Goal: Task Accomplishment & Management: Use online tool/utility

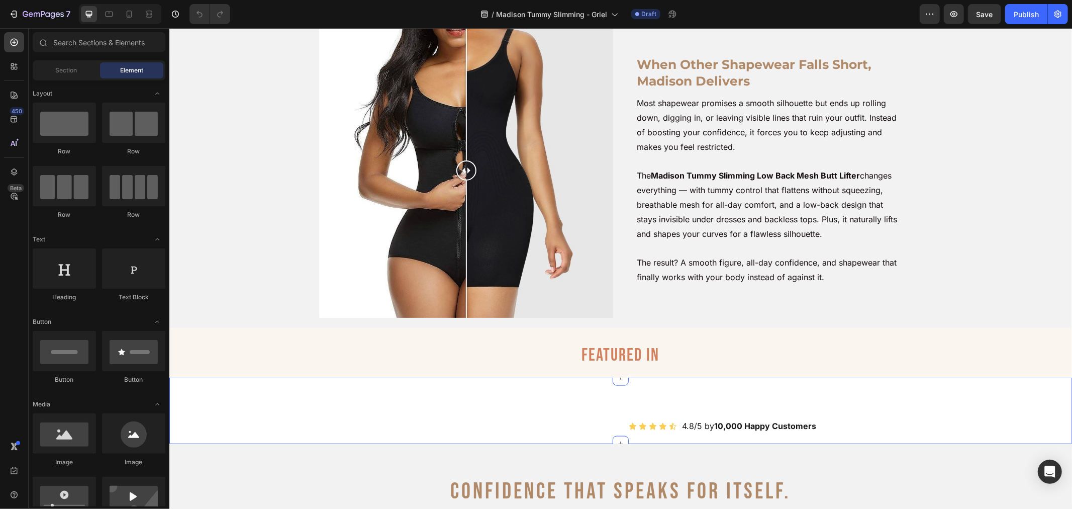
scroll to position [862, 0]
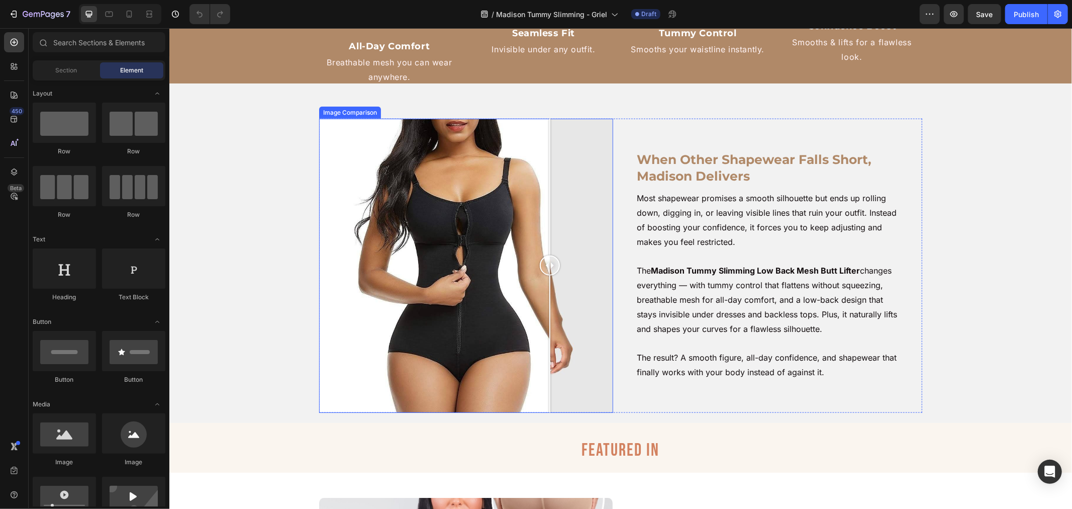
click at [545, 271] on div at bounding box center [466, 265] width 294 height 294
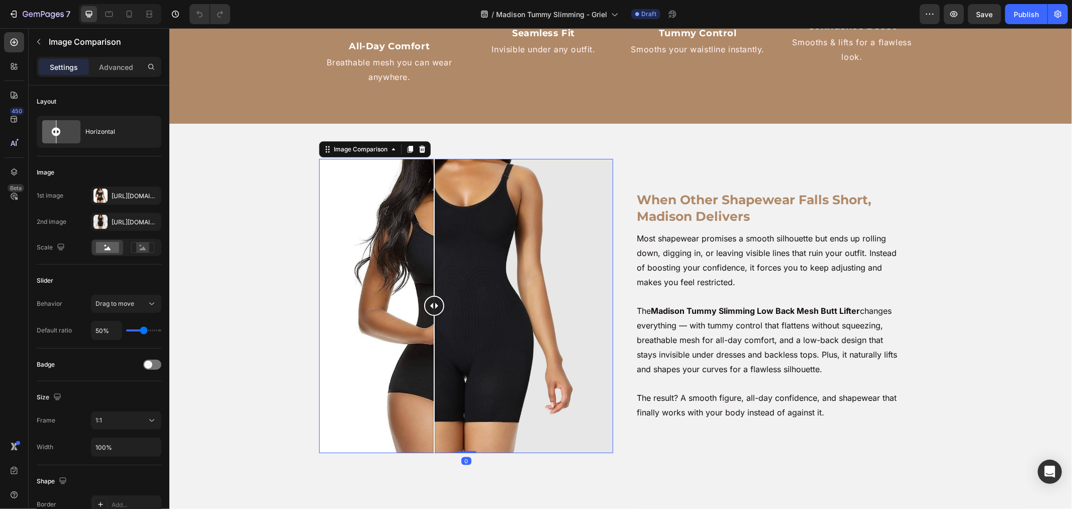
drag, startPoint x: 544, startPoint y: 259, endPoint x: 431, endPoint y: 285, distance: 115.4
click at [431, 285] on div at bounding box center [434, 305] width 20 height 294
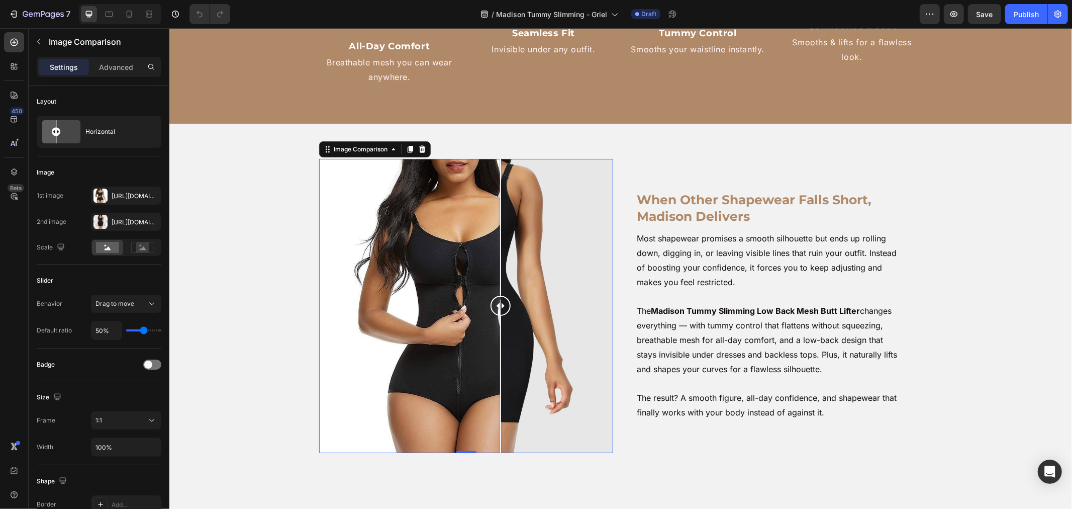
click at [496, 276] on div at bounding box center [466, 305] width 294 height 294
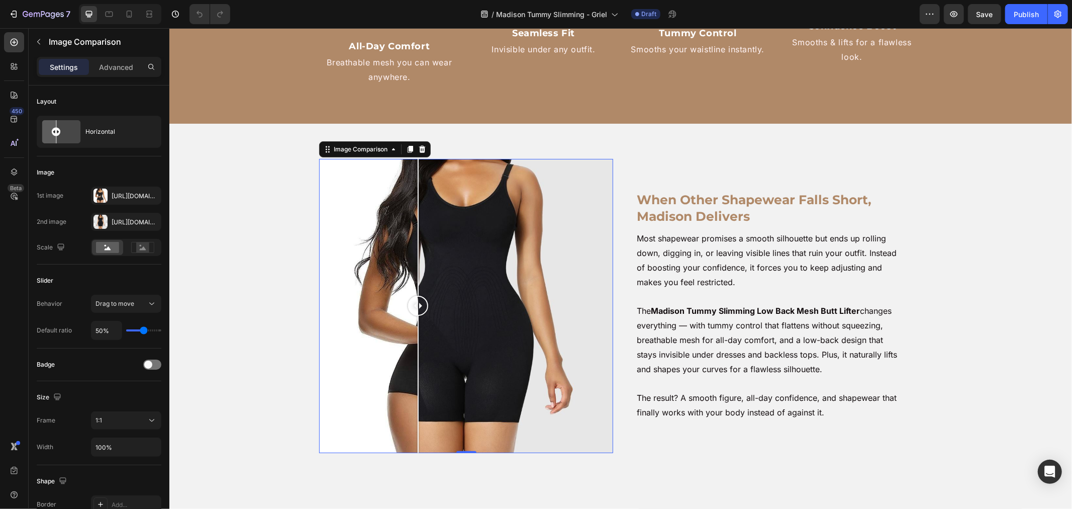
drag, startPoint x: 492, startPoint y: 304, endPoint x: 332, endPoint y: 315, distance: 160.3
click at [408, 315] on div at bounding box center [418, 305] width 20 height 294
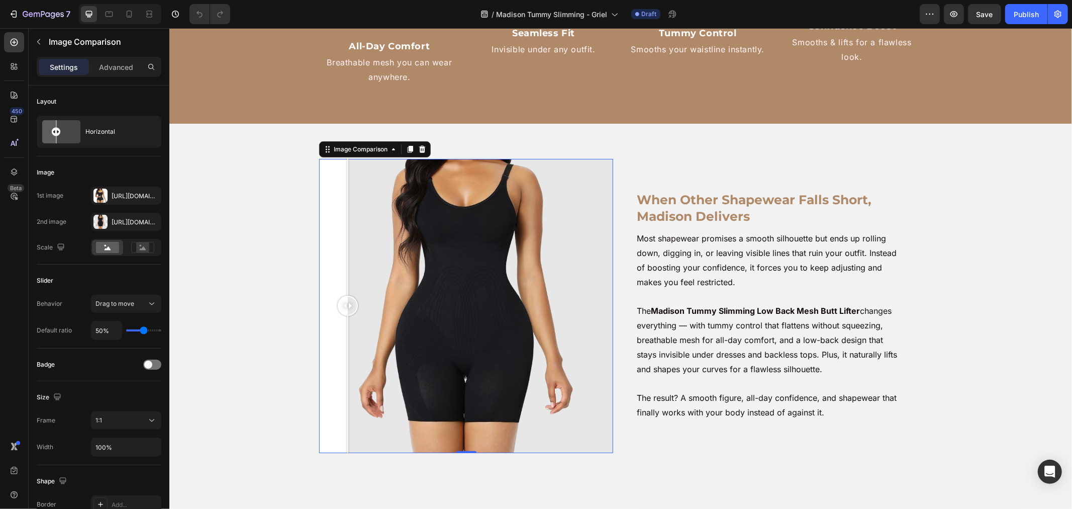
drag, startPoint x: 338, startPoint y: 311, endPoint x: 343, endPoint y: 352, distance: 41.0
click at [343, 352] on div at bounding box center [347, 305] width 20 height 294
click at [281, 231] on div "When Other Shapewear Falls Short, Madison Delivers Heading Most shapewear promi…" at bounding box center [620, 317] width 893 height 318
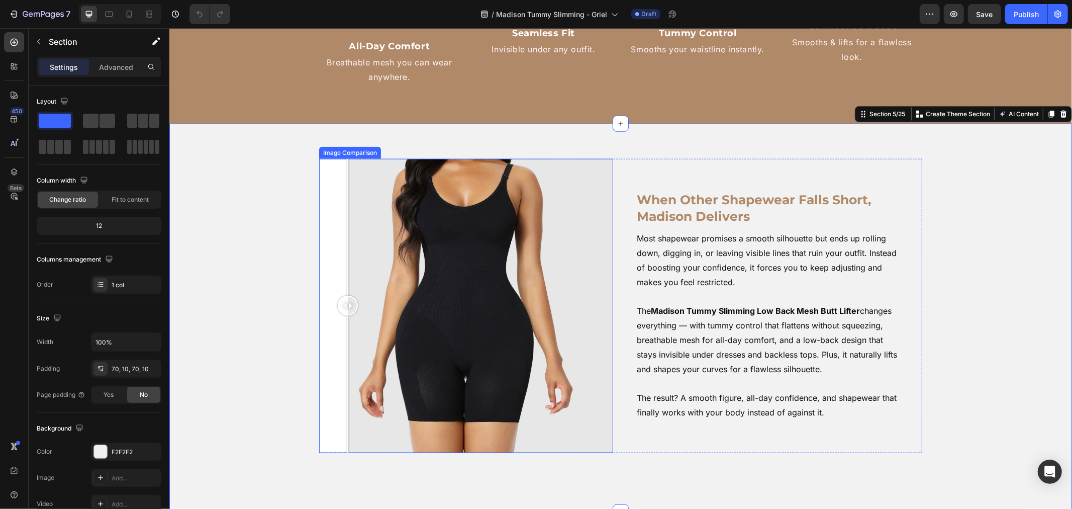
drag, startPoint x: 324, startPoint y: 302, endPoint x: 351, endPoint y: 299, distance: 27.3
click at [326, 302] on div at bounding box center [466, 305] width 294 height 294
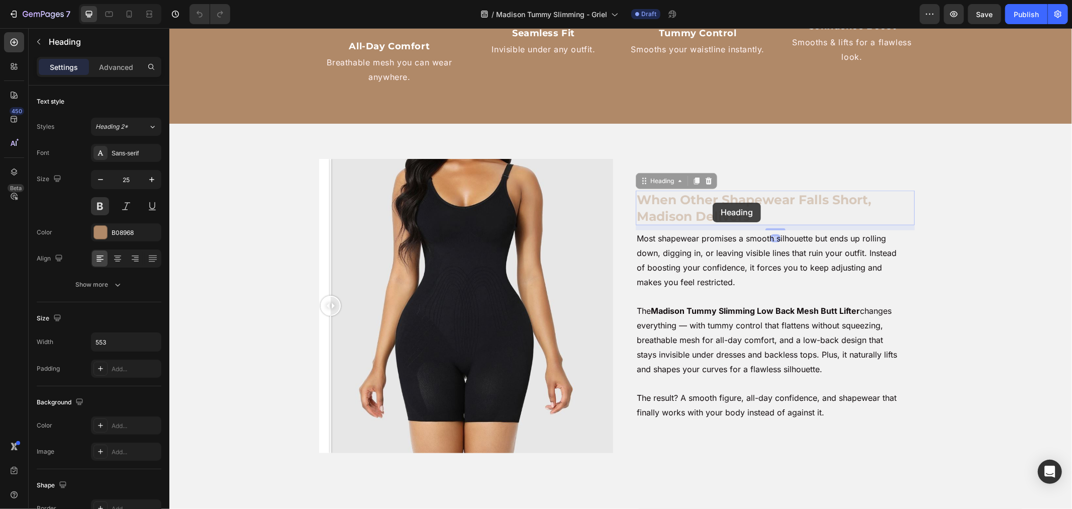
drag, startPoint x: 728, startPoint y: 203, endPoint x: 745, endPoint y: 203, distance: 16.6
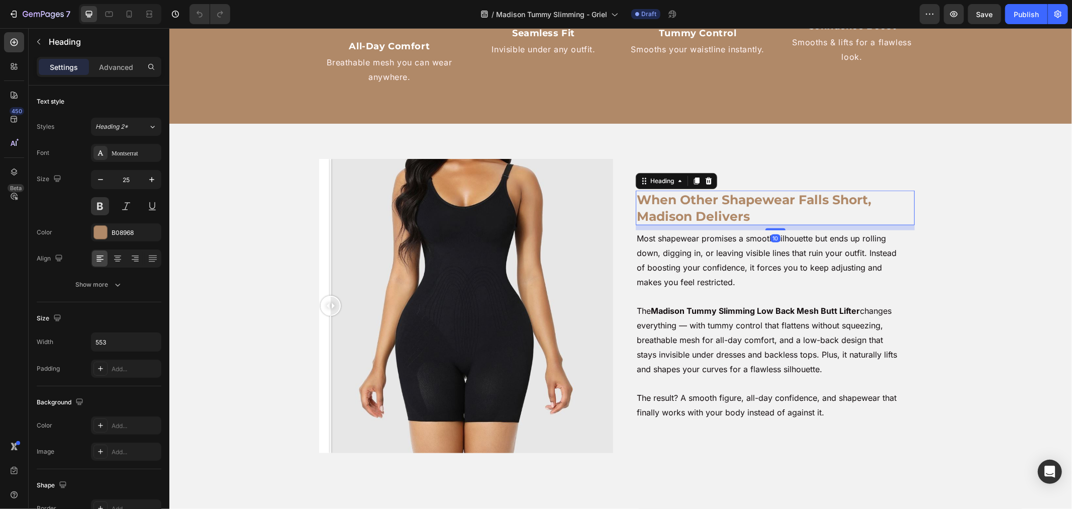
click at [726, 202] on h2 "When Other Shapewear Falls Short, Madison Delivers" at bounding box center [774, 207] width 278 height 35
click at [716, 199] on p "When Other Shapewear Falls Short, Madison Delivers" at bounding box center [774, 207] width 276 height 33
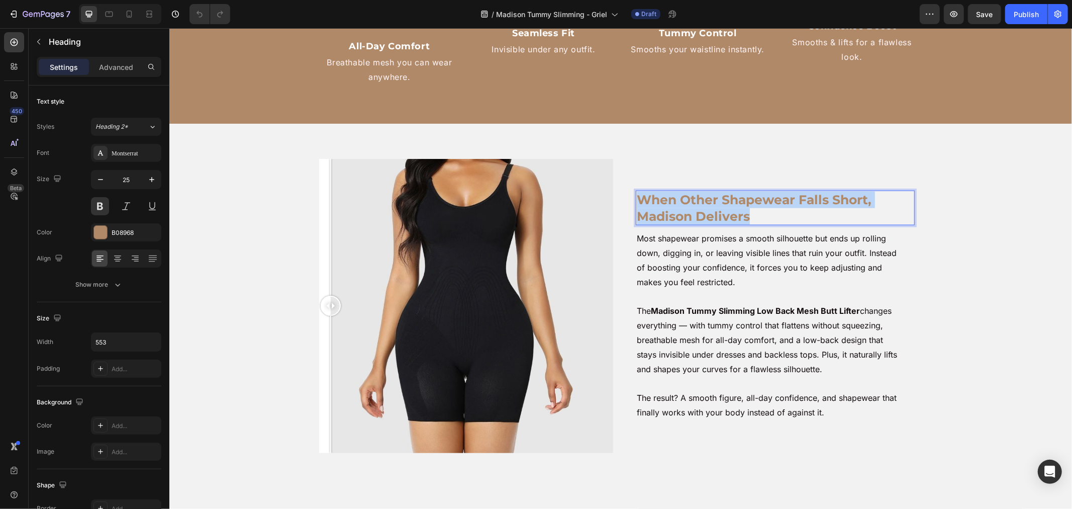
click at [716, 199] on p "When Other Shapewear Falls Short, Madison Delivers" at bounding box center [774, 207] width 276 height 33
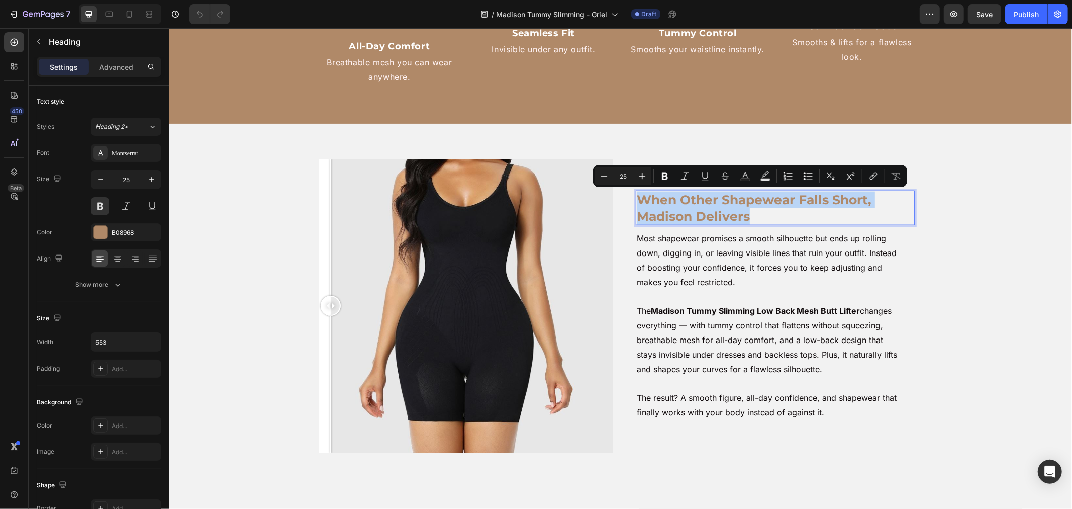
click at [717, 198] on p "When Other Shapewear Falls Short, Madison Delivers" at bounding box center [774, 207] width 276 height 33
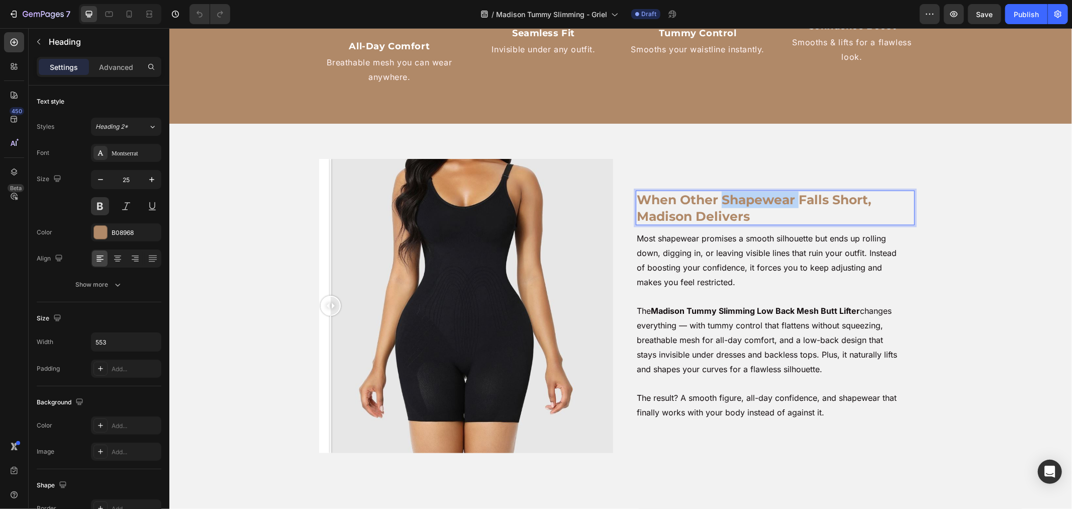
click at [717, 198] on p "When Other Shapewear Falls Short, Madison Delivers" at bounding box center [774, 207] width 276 height 33
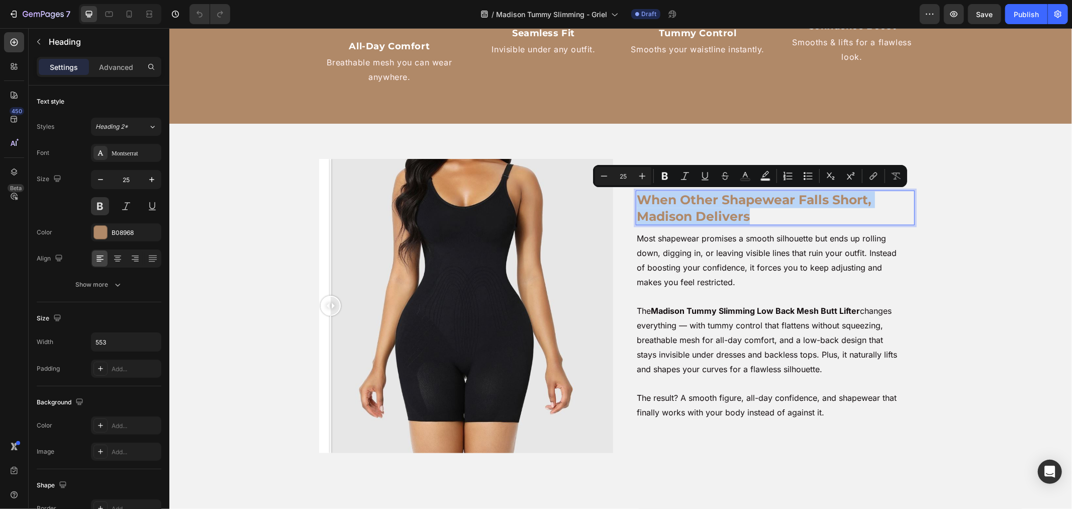
click at [717, 198] on p "When Other Shapewear Falls Short, Madison Delivers" at bounding box center [774, 207] width 276 height 33
click at [745, 205] on p "When Other Shapewear Falls Short, Madison Delivers" at bounding box center [774, 207] width 276 height 33
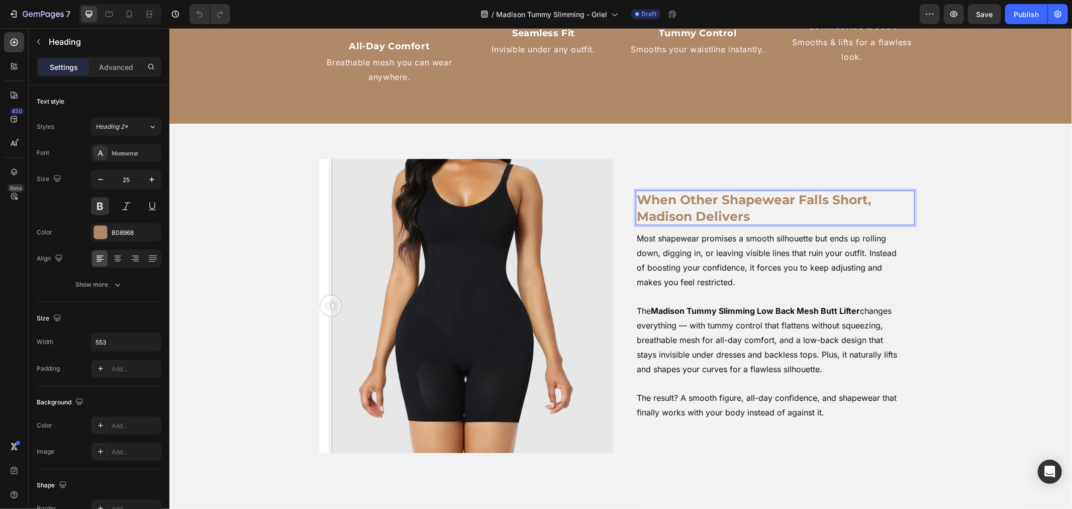
click at [722, 197] on p "When Other Shapewear Falls Short, Madison Delivers" at bounding box center [774, 207] width 276 height 33
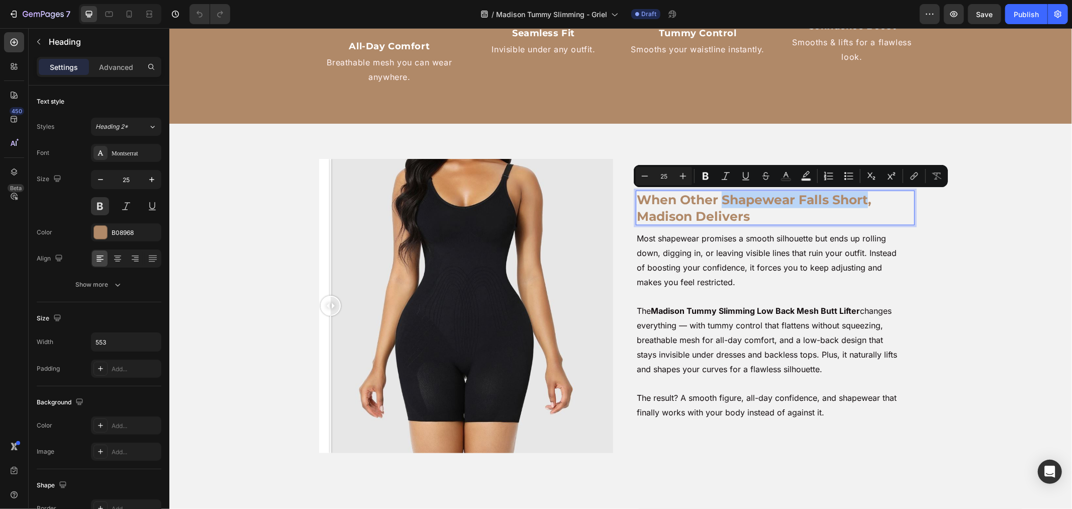
drag, startPoint x: 718, startPoint y: 198, endPoint x: 862, endPoint y: 202, distance: 144.3
click at [862, 202] on p "When Other Shapewear Falls Short, Madison Delivers" at bounding box center [774, 207] width 276 height 33
copy p "Shapewear Falls Short"
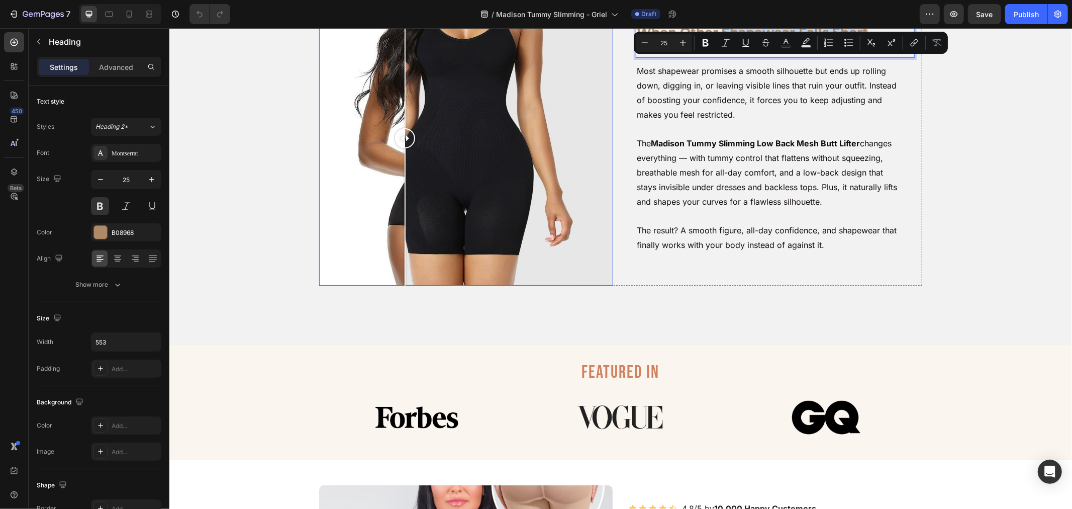
click at [400, 226] on div at bounding box center [466, 138] width 294 height 294
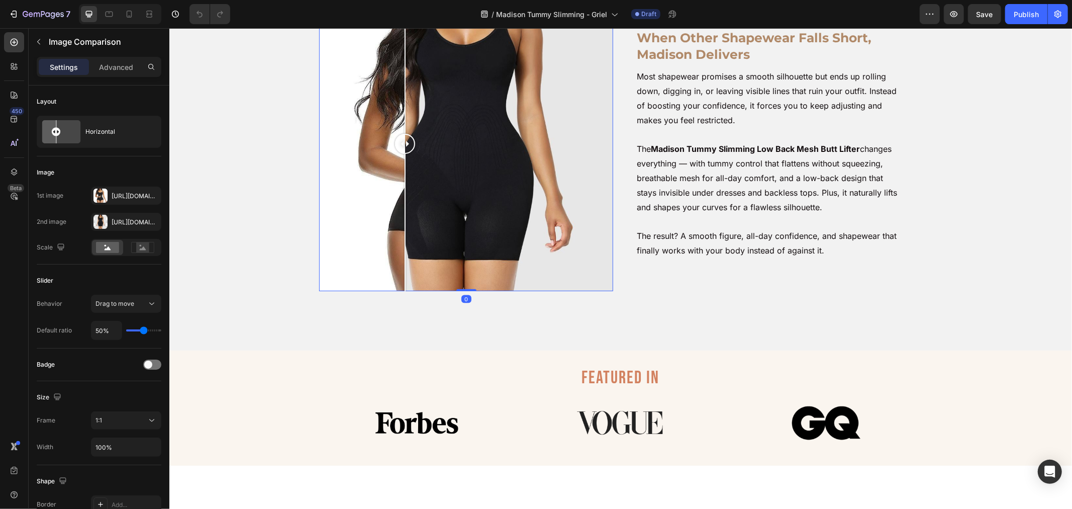
scroll to position [918, 0]
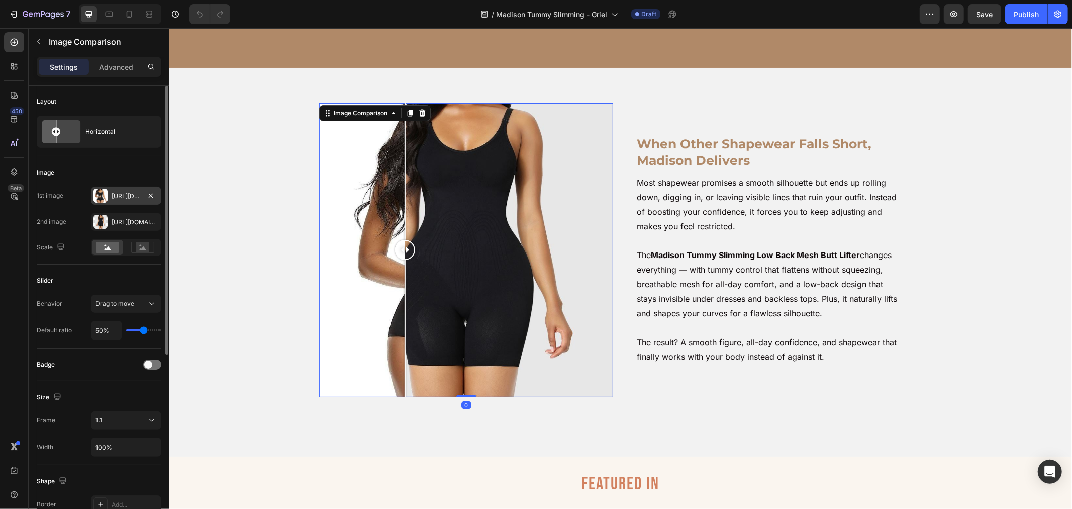
click at [116, 201] on div "[URL][DOMAIN_NAME]" at bounding box center [126, 196] width 70 height 18
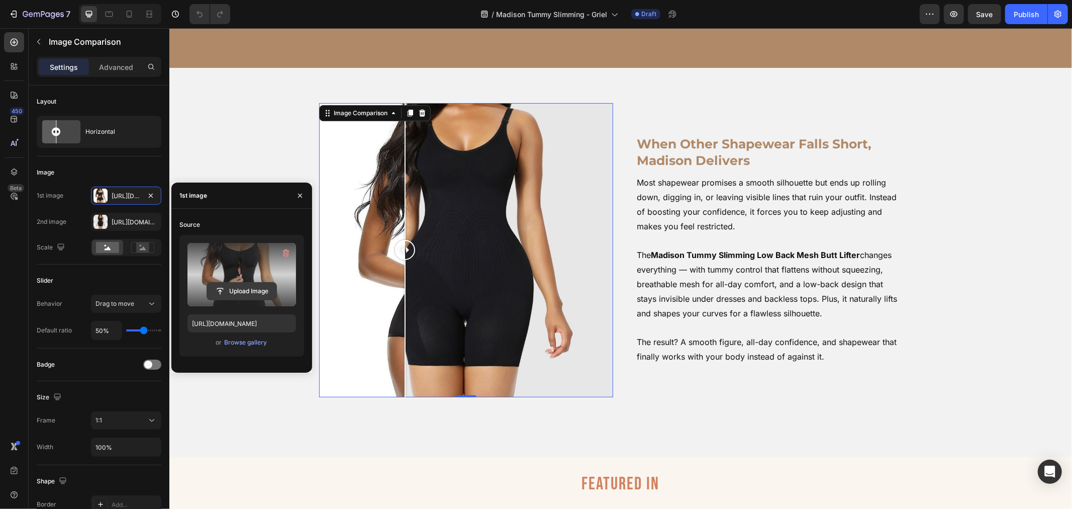
click at [249, 294] on input "file" at bounding box center [241, 291] width 69 height 17
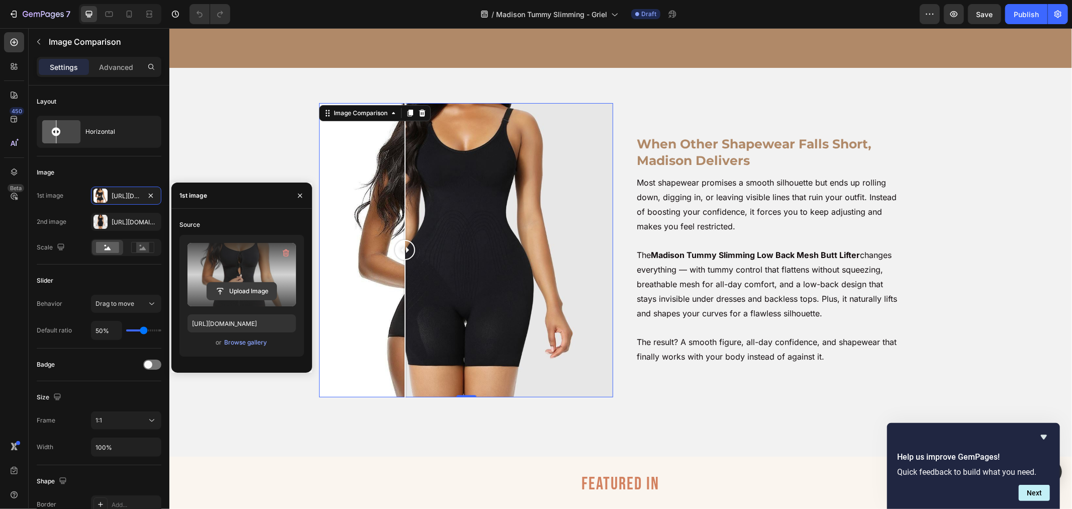
click at [247, 291] on input "file" at bounding box center [241, 291] width 69 height 17
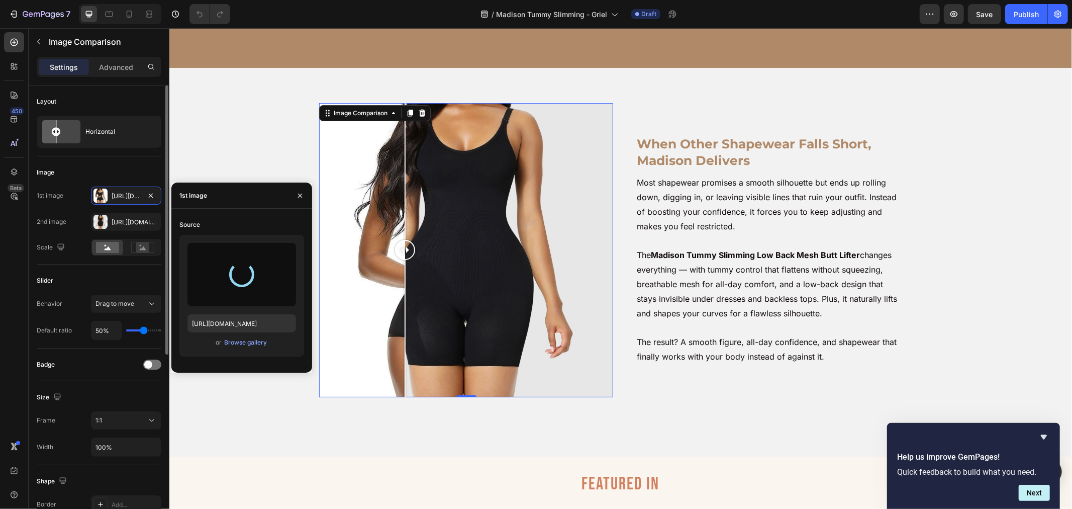
type input "https://cdn.shopify.com/s/files/1/0904/4852/7742/files/gempages_582946572971541…"
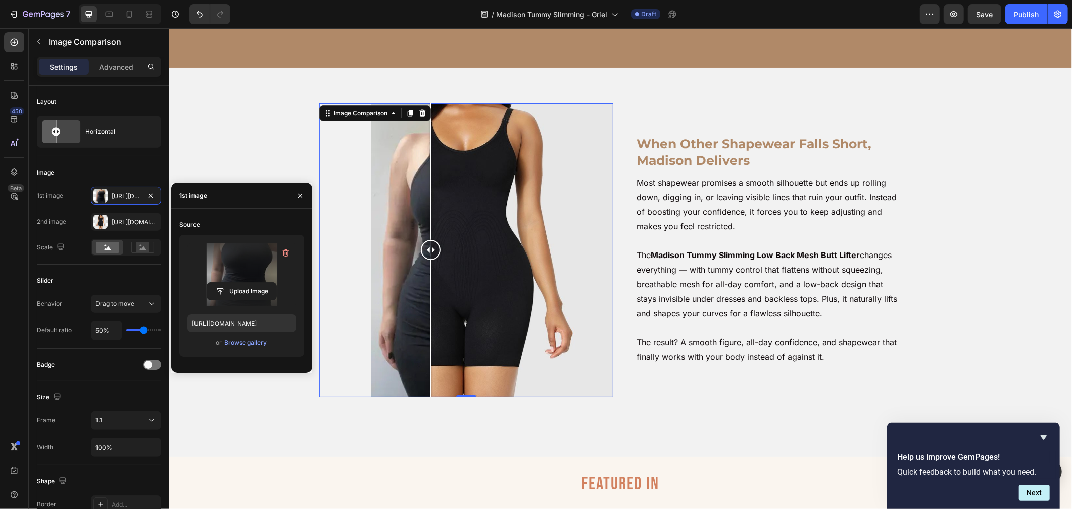
drag, startPoint x: 465, startPoint y: 255, endPoint x: 320, endPoint y: 263, distance: 145.0
click at [420, 260] on div at bounding box center [430, 250] width 20 height 294
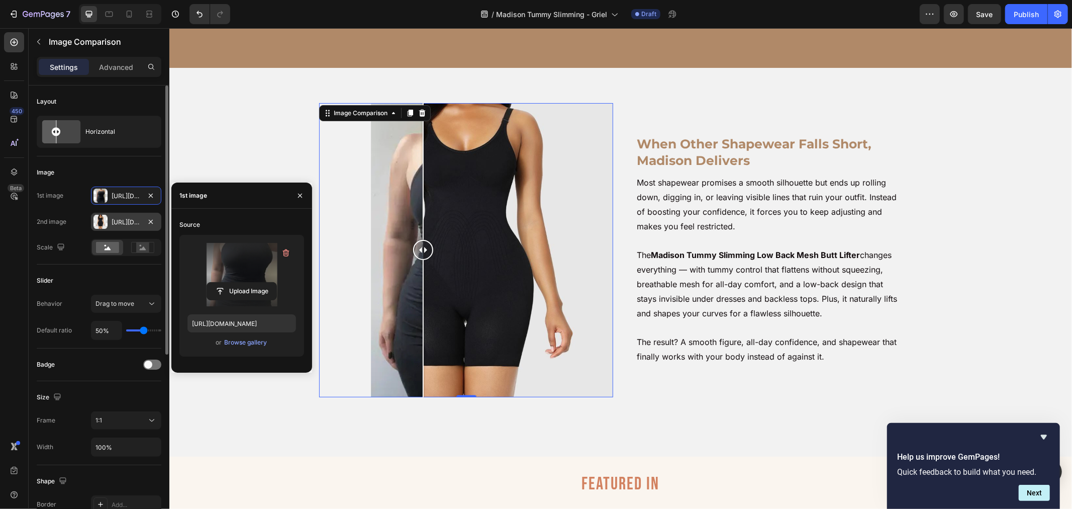
click at [127, 229] on div "[URL][DOMAIN_NAME]" at bounding box center [126, 222] width 70 height 18
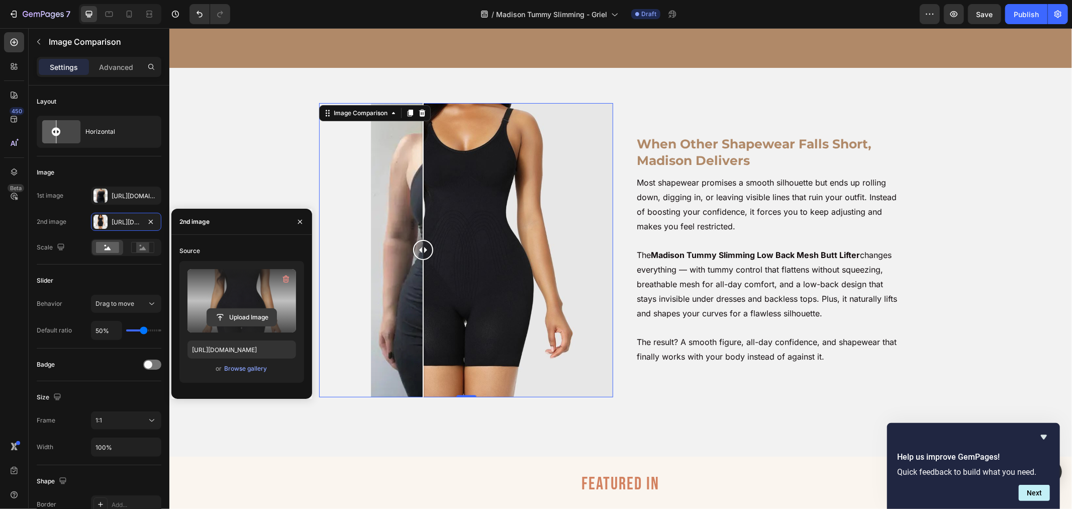
click at [233, 314] on input "file" at bounding box center [241, 317] width 69 height 17
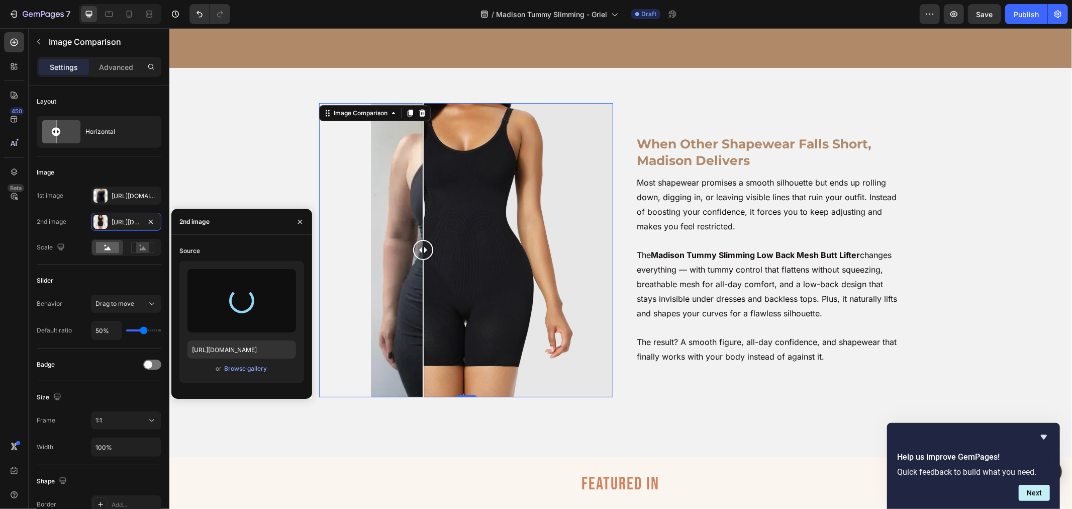
type input "https://cdn.shopify.com/s/files/1/0904/4852/7742/files/gempages_582946572971541…"
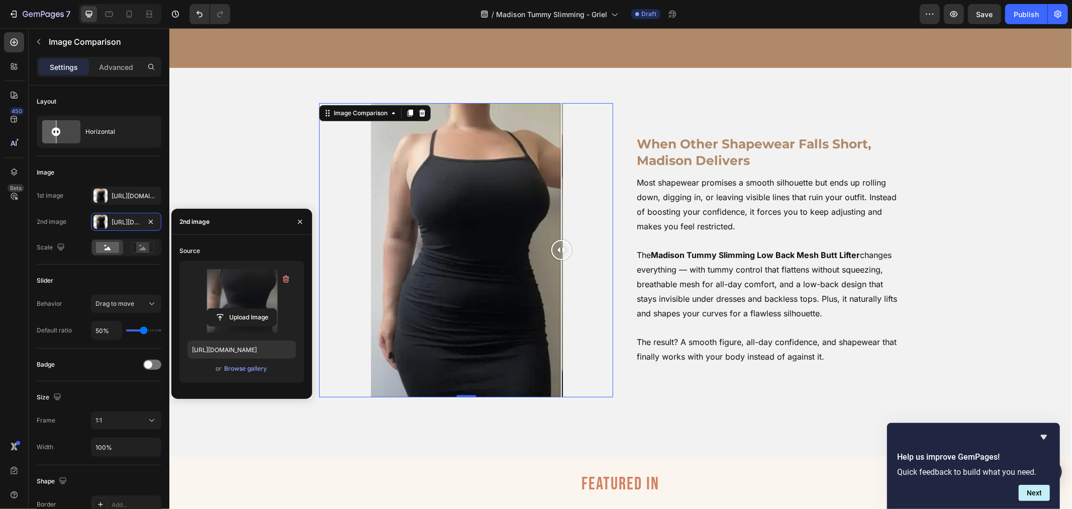
drag, startPoint x: 460, startPoint y: 243, endPoint x: 556, endPoint y: 294, distance: 108.8
click at [556, 294] on div at bounding box center [561, 250] width 20 height 294
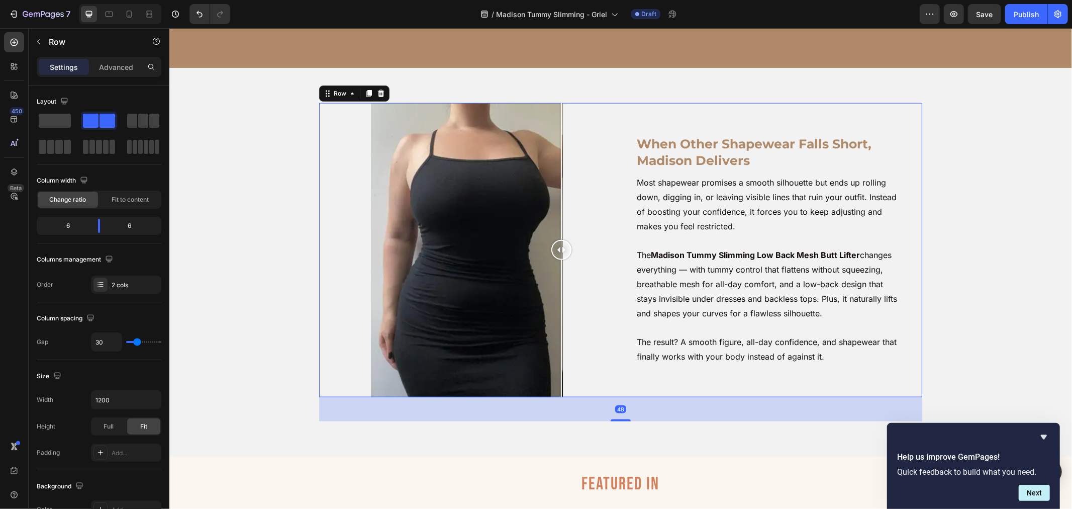
click at [715, 389] on div "When Other Shapewear Falls Short, Madison Delivers Heading Most shapewear promi…" at bounding box center [775, 250] width 294 height 294
click at [537, 312] on div at bounding box center [466, 250] width 294 height 294
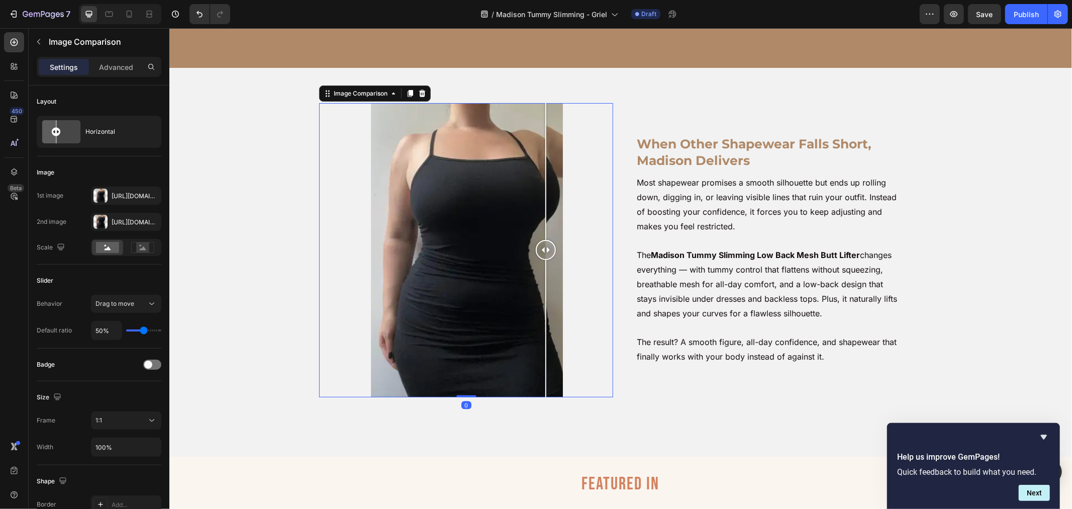
click at [541, 308] on div at bounding box center [545, 250] width 20 height 294
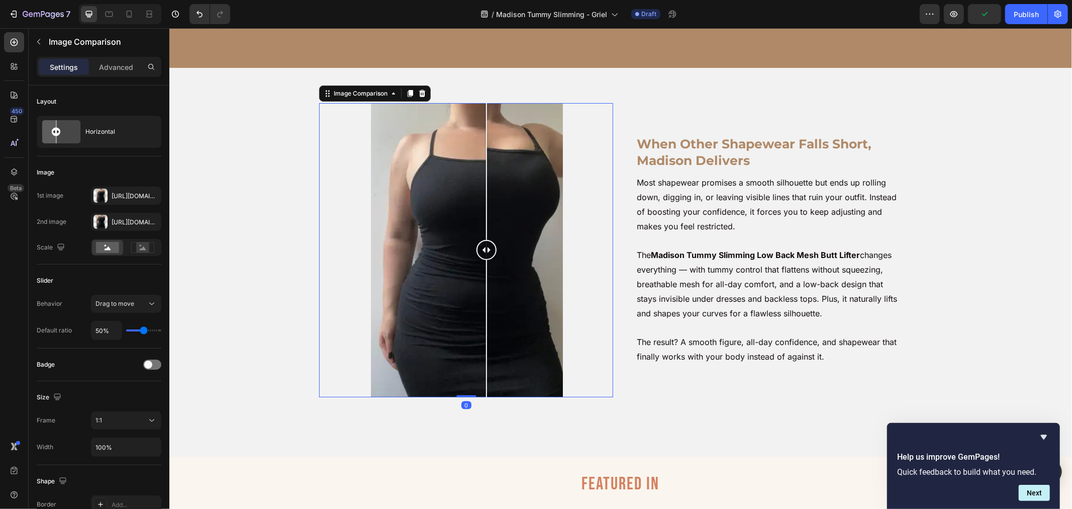
drag, startPoint x: 541, startPoint y: 308, endPoint x: 482, endPoint y: 305, distance: 59.4
click at [486, 305] on div at bounding box center [486, 327] width 1 height 137
click at [443, 276] on div at bounding box center [466, 250] width 294 height 294
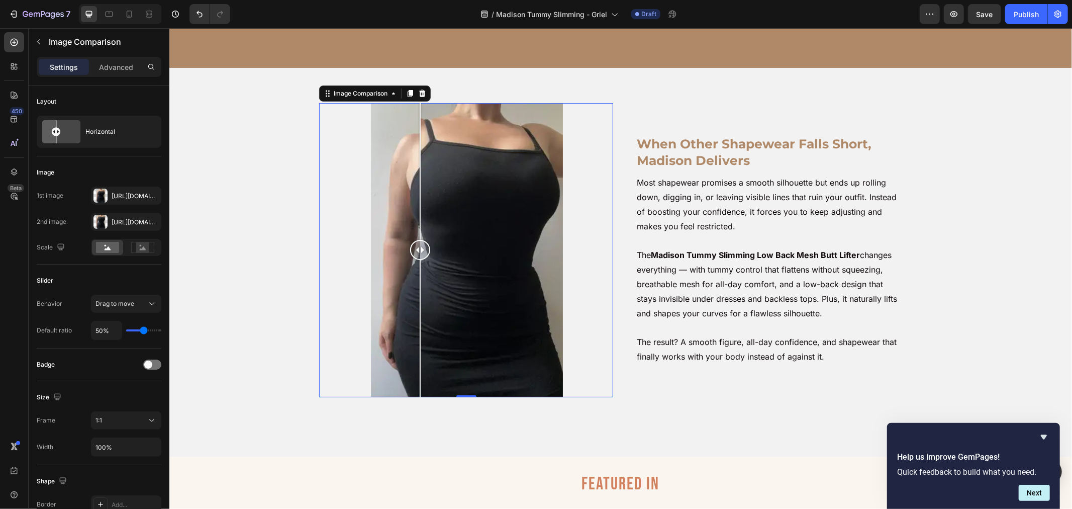
click at [415, 267] on div at bounding box center [466, 250] width 294 height 294
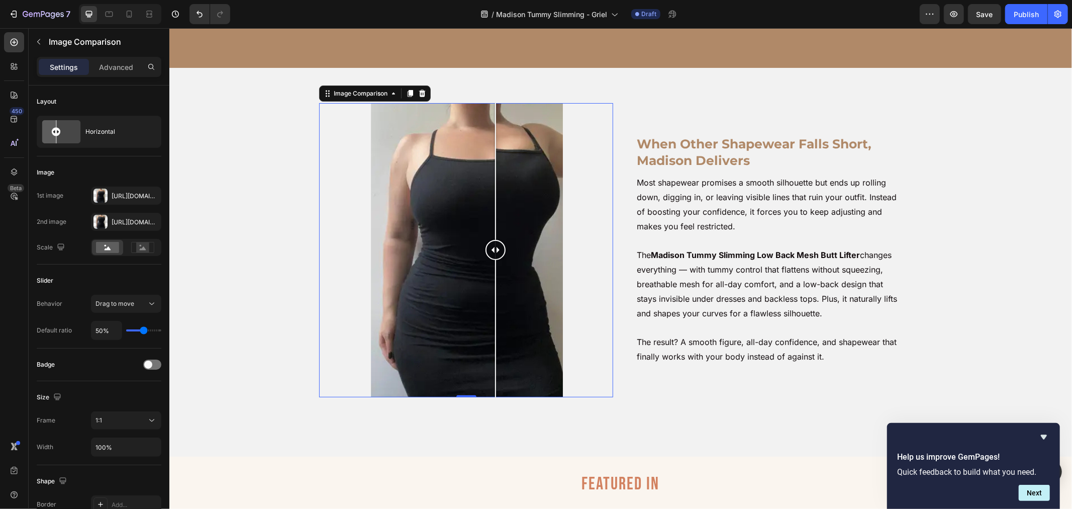
drag, startPoint x: 421, startPoint y: 252, endPoint x: 491, endPoint y: 315, distance: 93.6
click at [491, 315] on div at bounding box center [495, 250] width 20 height 294
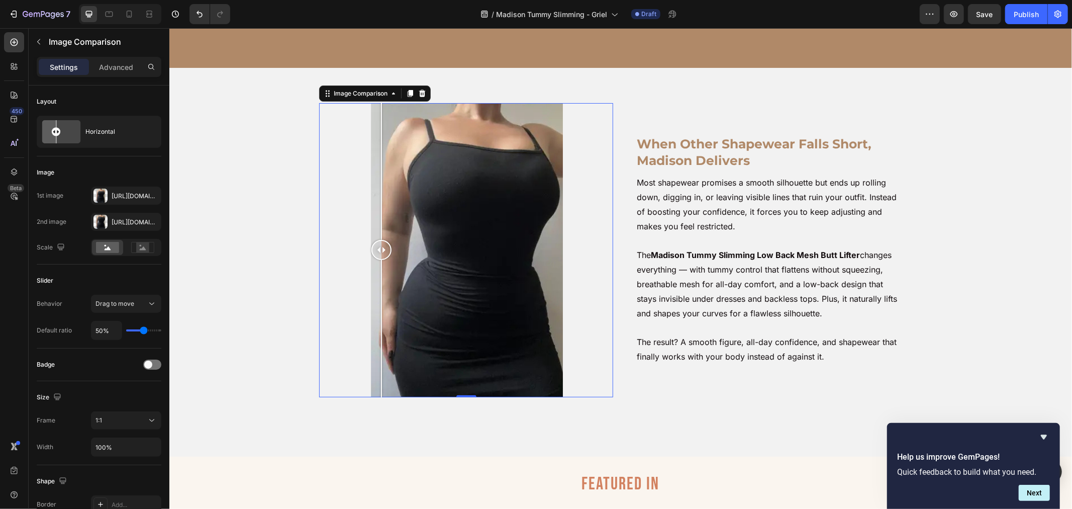
drag, startPoint x: 377, startPoint y: 291, endPoint x: 381, endPoint y: 289, distance: 5.2
click at [378, 290] on div at bounding box center [466, 250] width 294 height 294
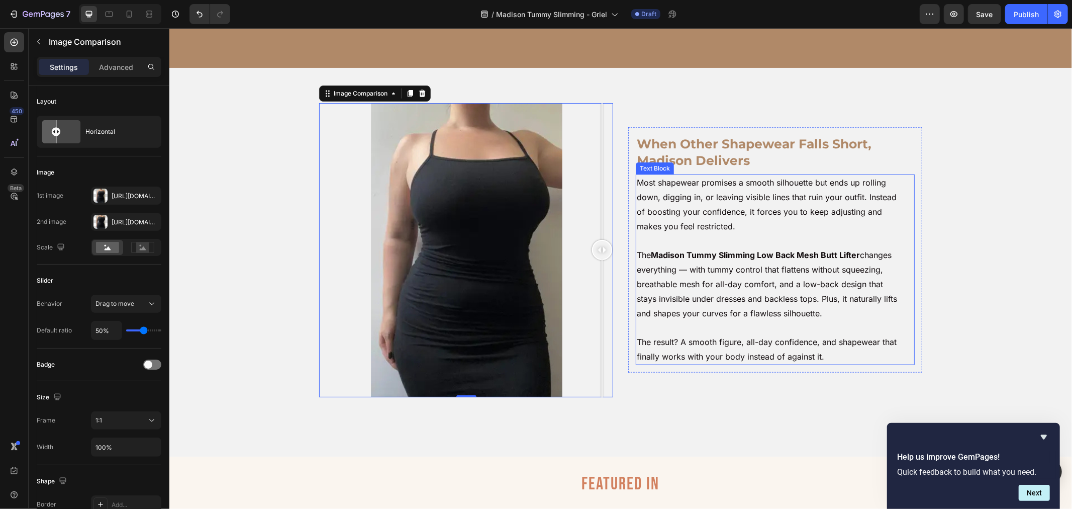
drag, startPoint x: 398, startPoint y: 288, endPoint x: 662, endPoint y: 325, distance: 266.5
click at [666, 325] on div "When Other Shapewear Falls Short, Madison Delivers Heading Most shapewear promi…" at bounding box center [620, 250] width 603 height 294
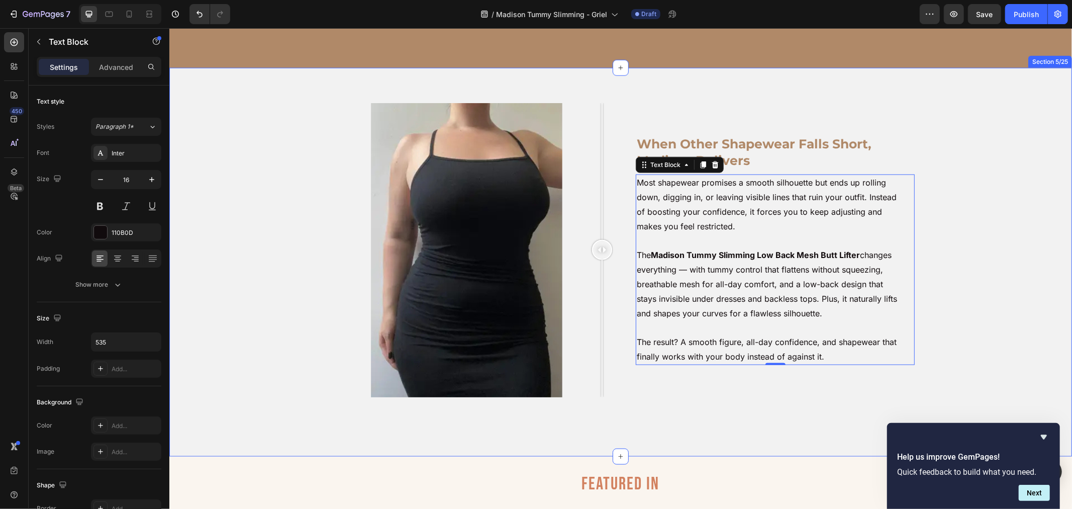
drag, startPoint x: 431, startPoint y: 99, endPoint x: 417, endPoint y: 156, distance: 59.0
click at [432, 99] on div "When Other Shapewear Falls Short, Madison Delivers Heading Most shapewear promi…" at bounding box center [620, 261] width 903 height 389
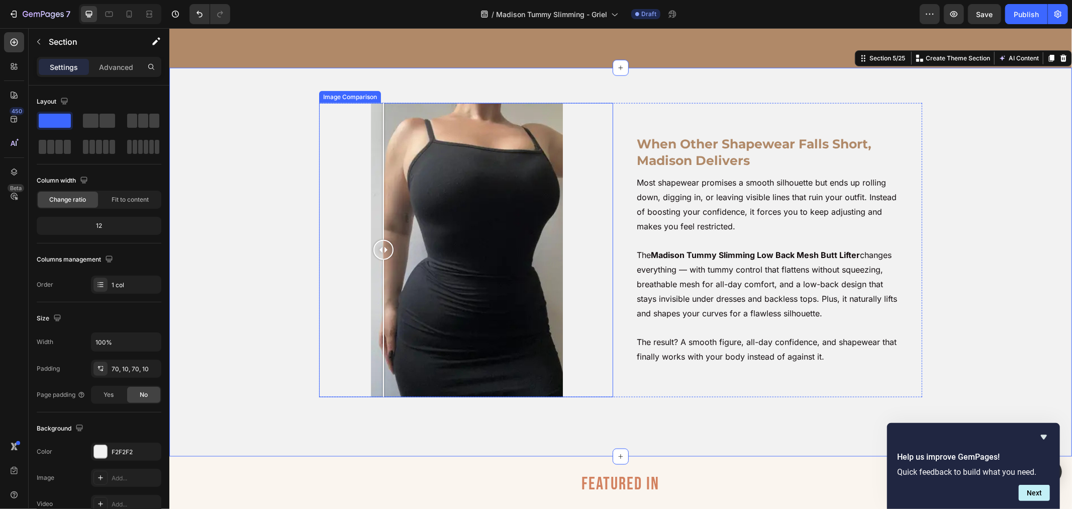
click at [379, 252] on div at bounding box center [466, 250] width 294 height 294
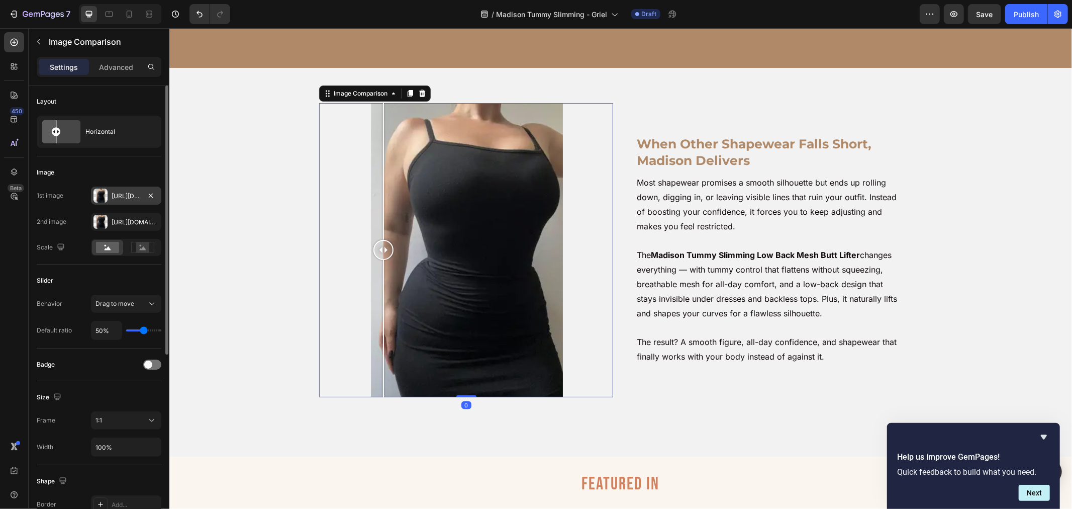
click at [124, 197] on div "Https://cdn.Shopify.Com/s/files/1/0904/4852/7742/files/gempages_582946572971541…" at bounding box center [126, 196] width 29 height 9
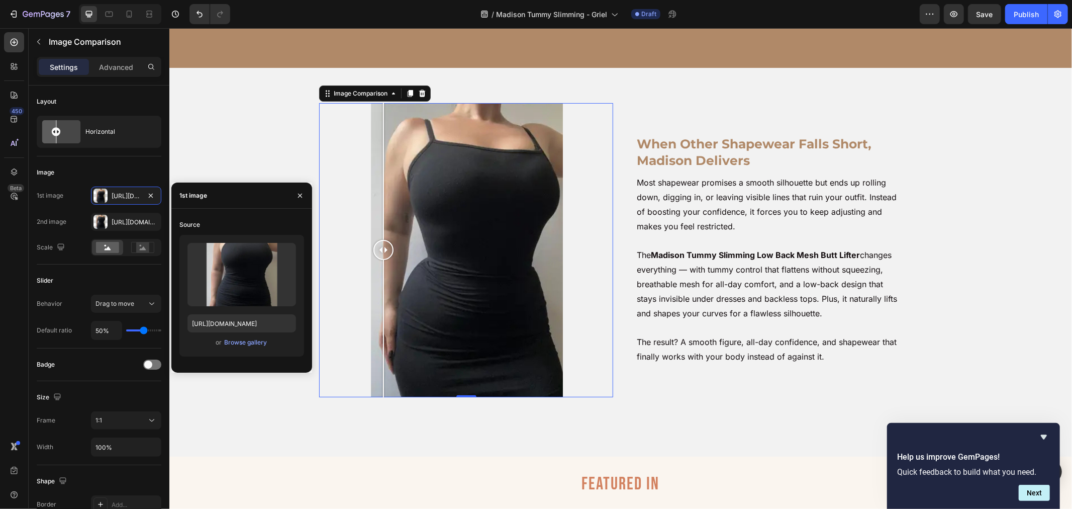
click at [361, 198] on div at bounding box center [466, 250] width 294 height 294
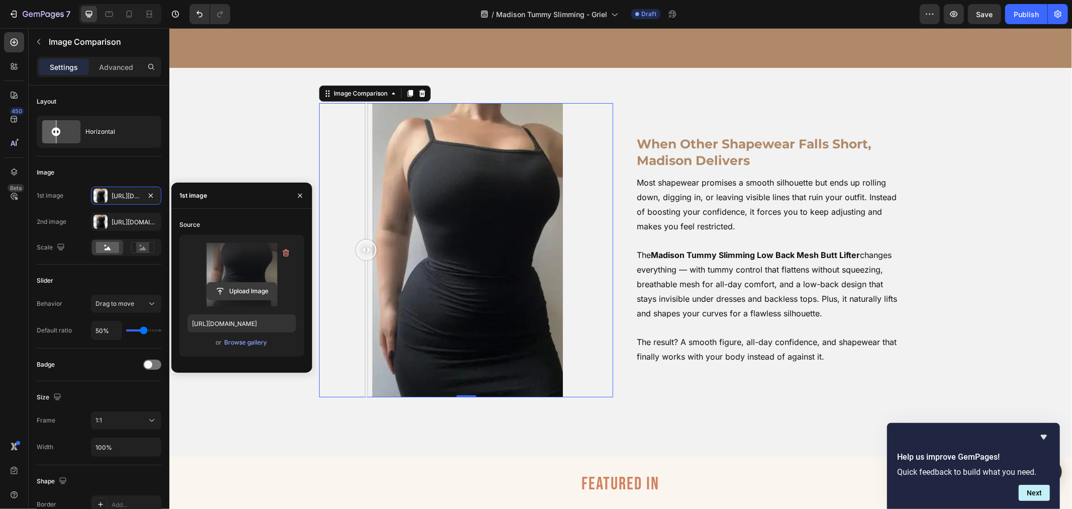
click at [242, 286] on input "file" at bounding box center [241, 291] width 69 height 17
type input "https://cdn.shopify.com/s/files/1/0904/4852/7742/files/gempages_582946572971541…"
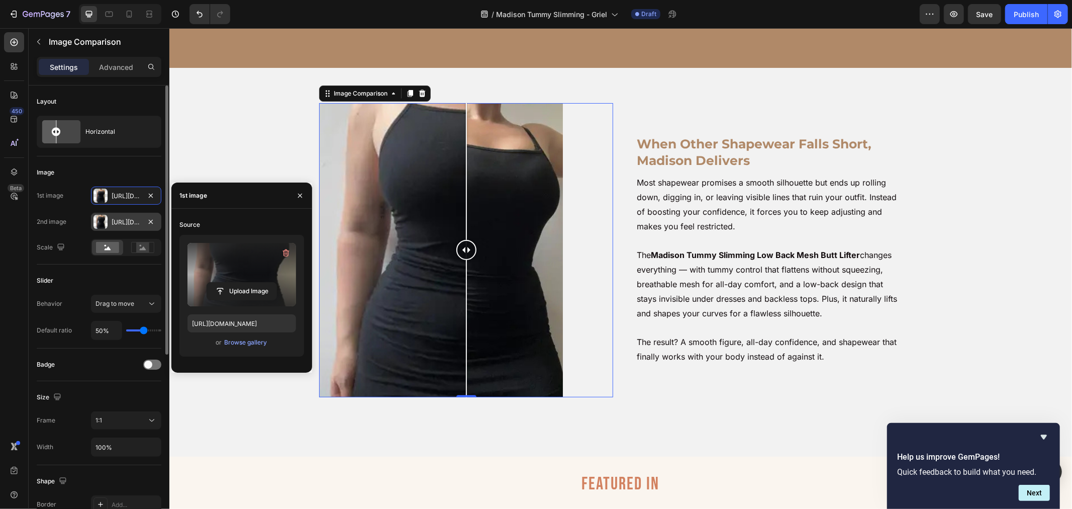
click at [117, 223] on div "Https://cdn.Shopify.Com/s/files/1/0904/4852/7742/files/gempages_582946572971541…" at bounding box center [126, 222] width 29 height 9
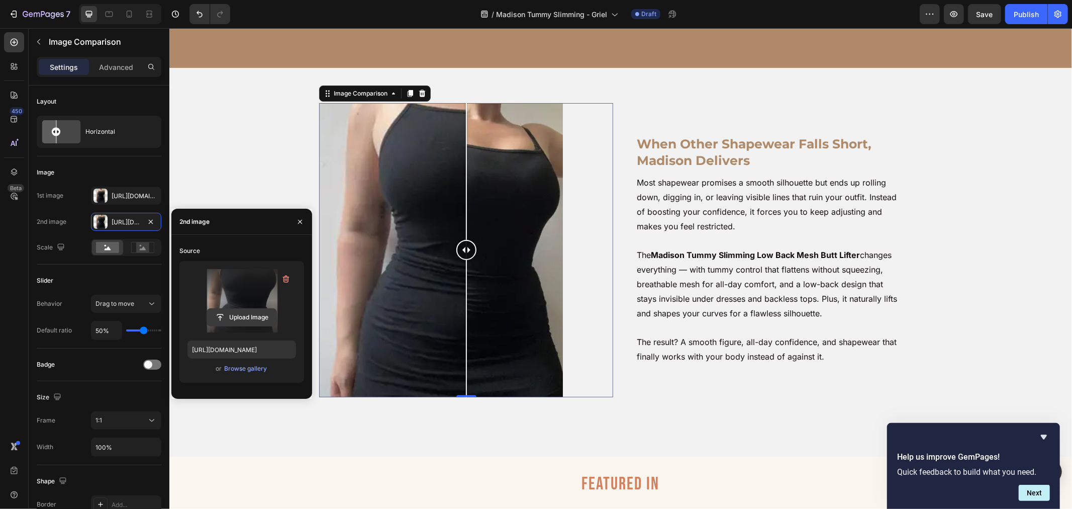
click at [228, 324] on input "file" at bounding box center [241, 317] width 69 height 17
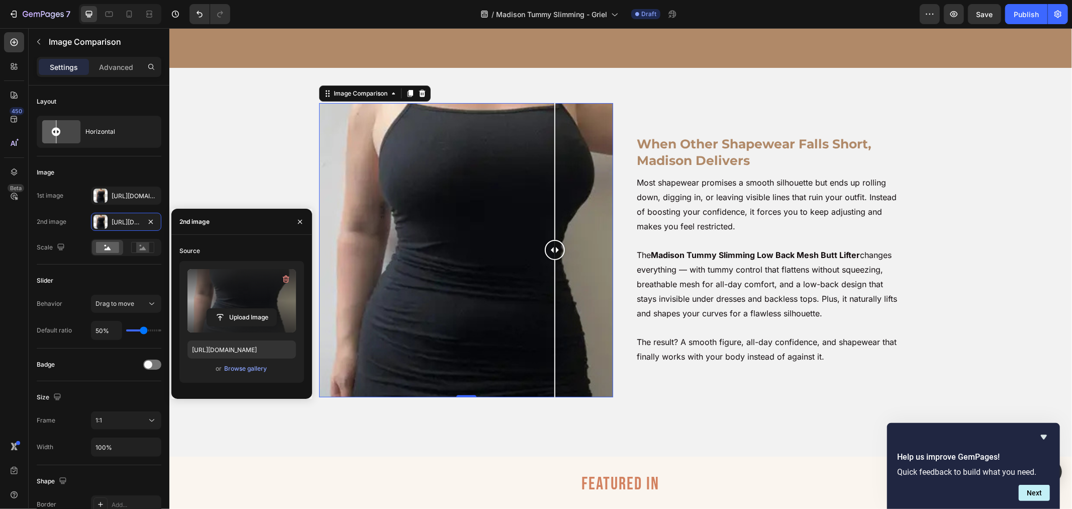
drag, startPoint x: 455, startPoint y: 250, endPoint x: 491, endPoint y: 245, distance: 36.0
click at [551, 247] on div at bounding box center [554, 249] width 20 height 20
click at [235, 318] on input "file" at bounding box center [241, 317] width 69 height 17
drag, startPoint x: 556, startPoint y: 251, endPoint x: 437, endPoint y: 262, distance: 119.7
click at [437, 262] on div at bounding box center [441, 250] width 20 height 294
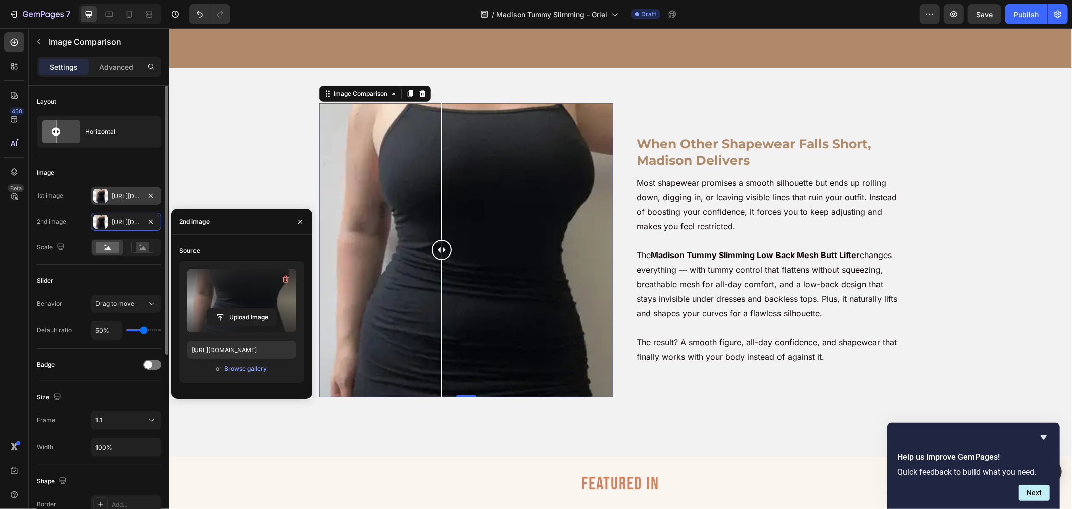
click at [122, 197] on div "Https://cdn.Shopify.Com/s/files/1/0904/4852/7742/files/gempages_582946572971541…" at bounding box center [126, 196] width 29 height 9
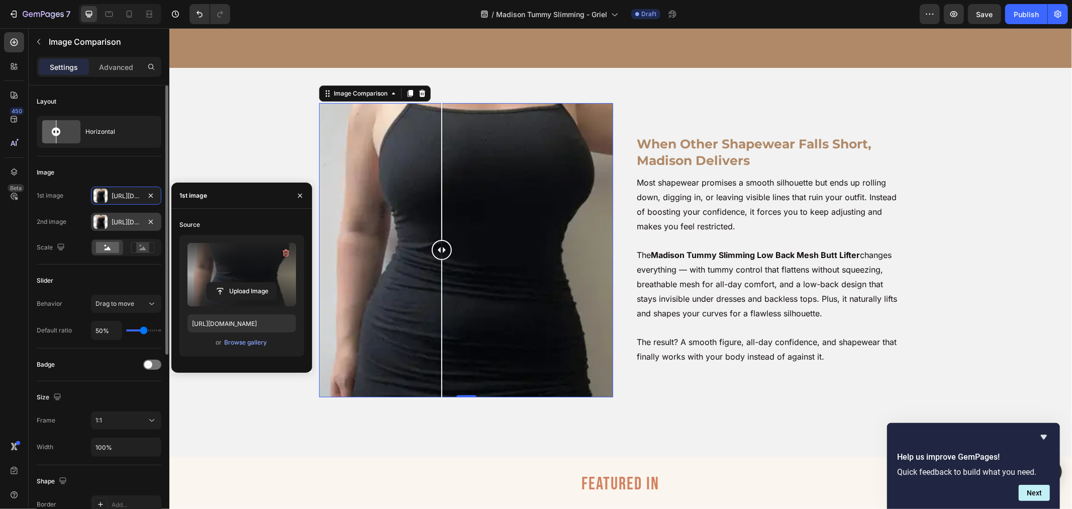
click at [122, 222] on div "Https://cdn.Shopify.Com/s/files/1/0904/4852/7742/files/gempages_582946572971541…" at bounding box center [126, 222] width 29 height 9
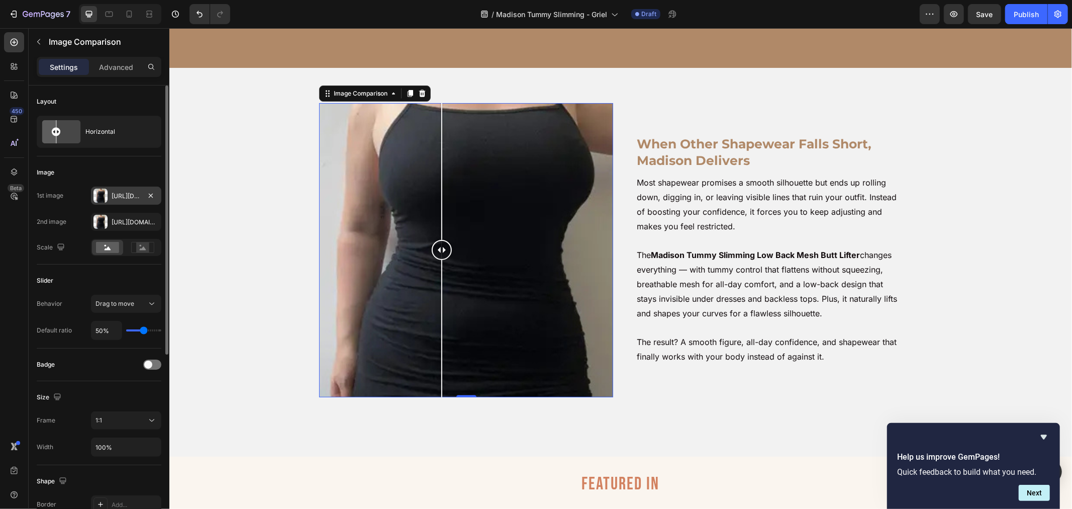
click at [122, 194] on div "Https://cdn.Shopify.Com/s/files/1/0904/4852/7742/files/gempages_582946572971541…" at bounding box center [126, 196] width 29 height 9
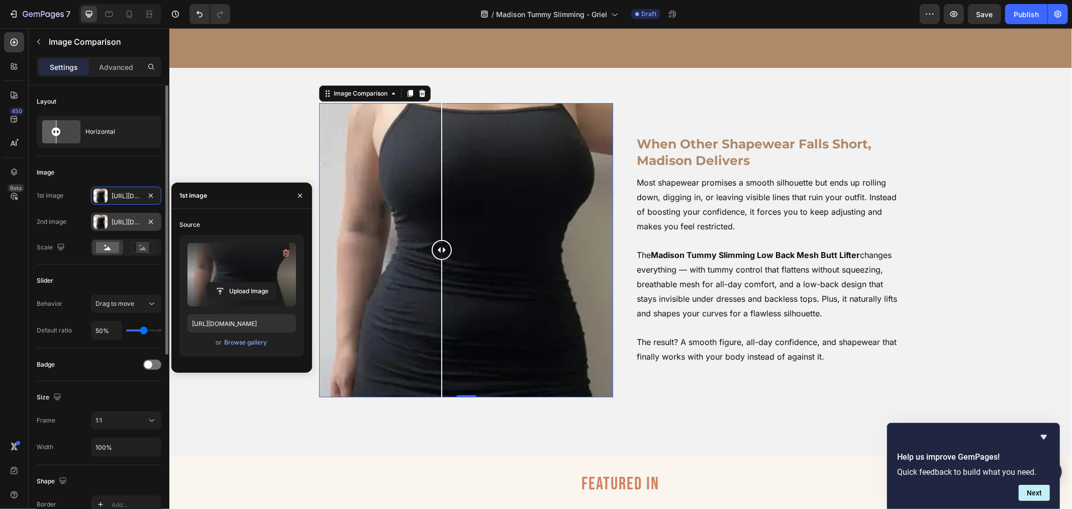
click at [128, 219] on div "Https://cdn.Shopify.Com/s/files/1/0904/4852/7742/files/gempages_582946572971541…" at bounding box center [126, 222] width 29 height 9
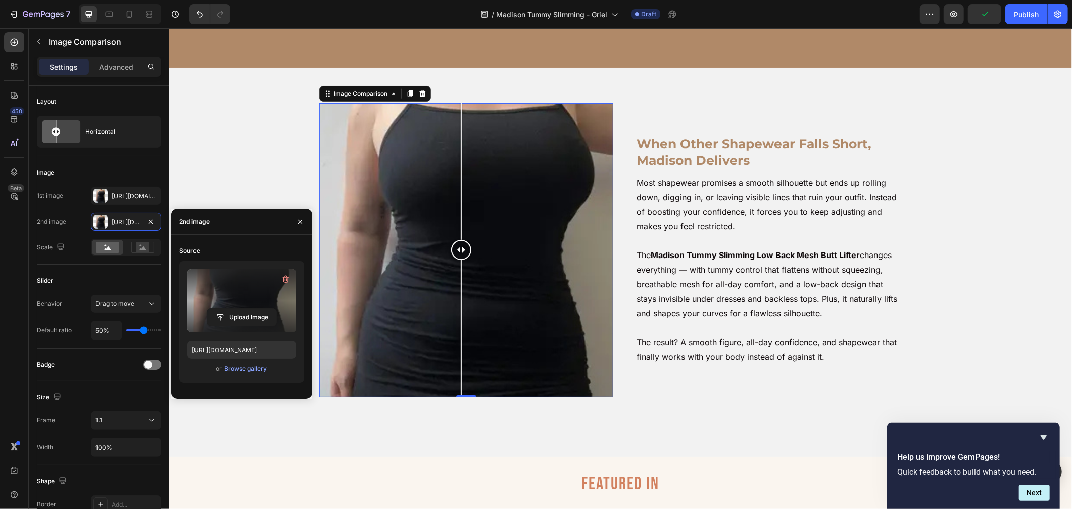
drag, startPoint x: 443, startPoint y: 249, endPoint x: 456, endPoint y: 279, distance: 32.6
click at [456, 279] on div at bounding box center [461, 250] width 20 height 294
click at [118, 227] on div "Https://cdn.Shopify.Com/s/files/1/0904/4852/7742/files/gempages_582946572971541…" at bounding box center [126, 222] width 70 height 18
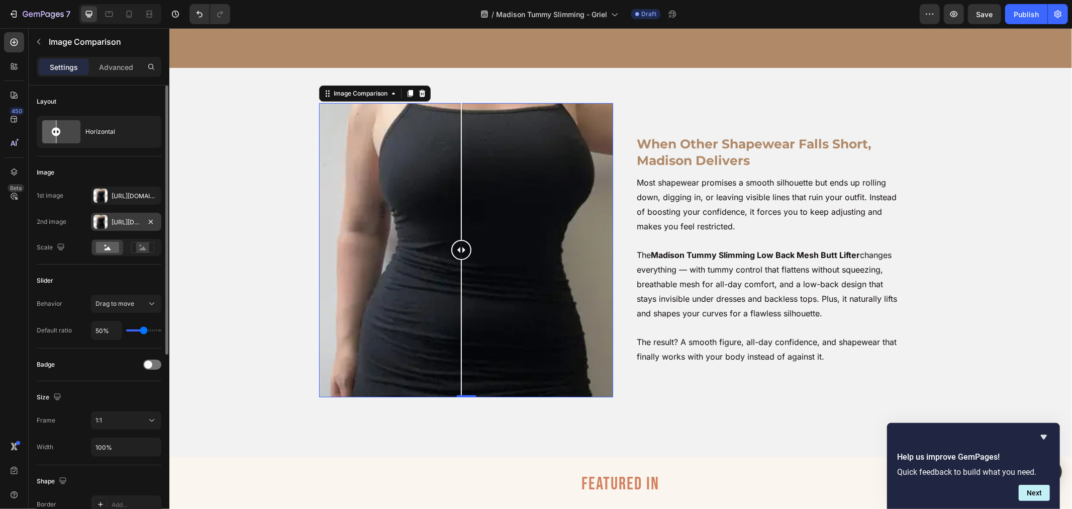
click at [119, 219] on div "Https://cdn.Shopify.Com/s/files/1/0904/4852/7742/files/gempages_582946572971541…" at bounding box center [126, 222] width 29 height 9
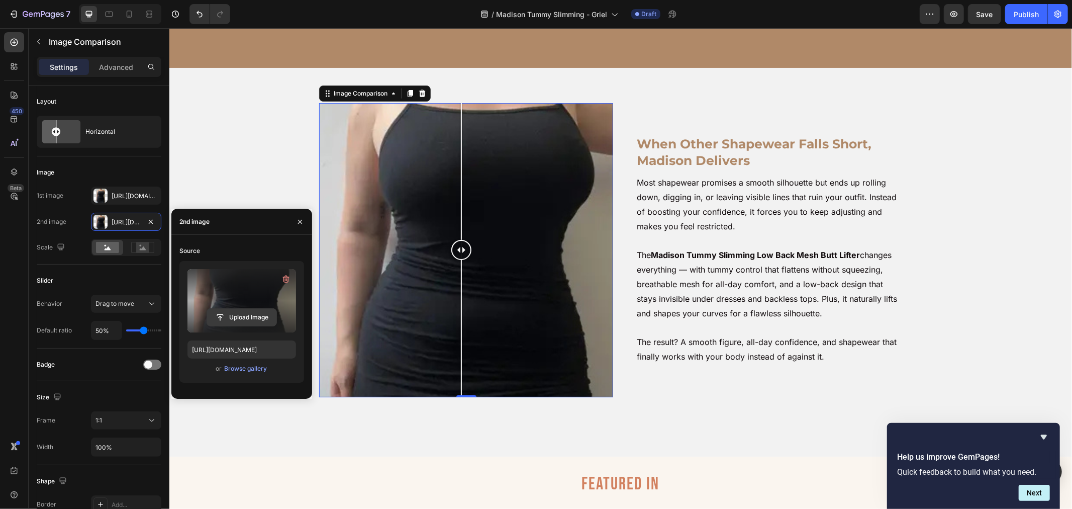
click at [229, 319] on input "file" at bounding box center [241, 317] width 69 height 17
type input "https://cdn.shopify.com/s/files/1/0904/4852/7742/files/gempages_582946572971541…"
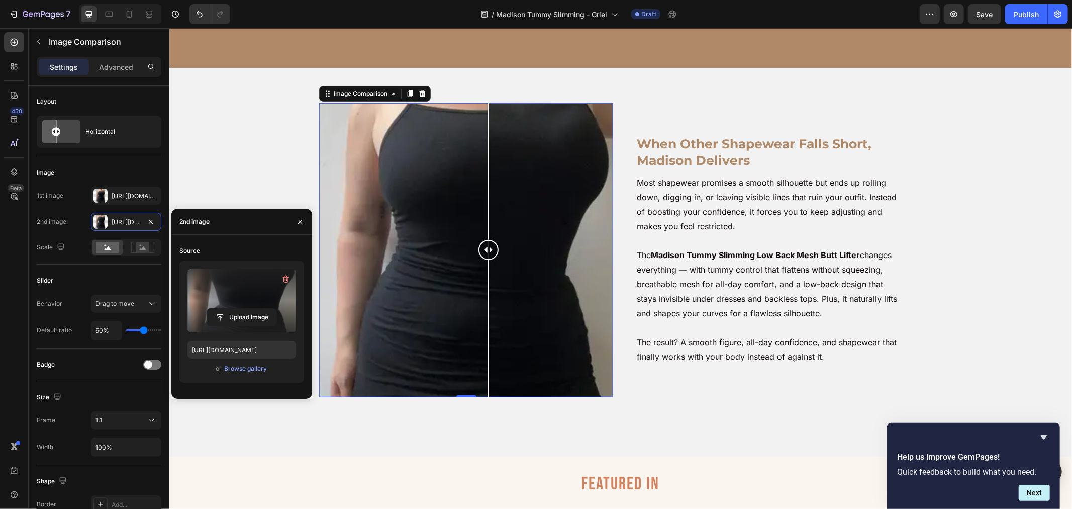
drag, startPoint x: 458, startPoint y: 246, endPoint x: 484, endPoint y: 244, distance: 25.2
click at [484, 244] on div at bounding box center [488, 249] width 20 height 20
click at [959, 264] on div "When Other Shapewear Falls Short, Madison Delivers Heading Most shapewear promi…" at bounding box center [620, 262] width 893 height 318
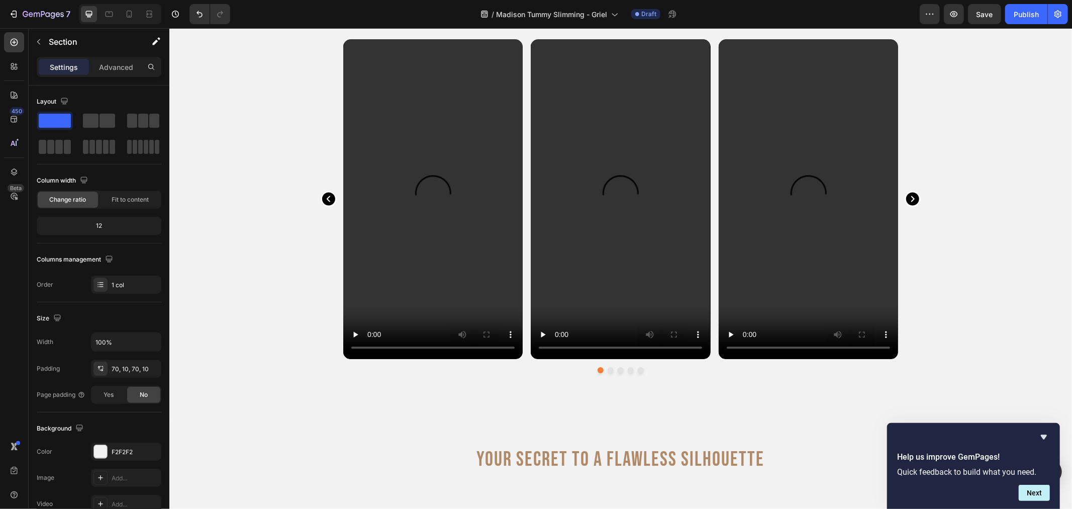
scroll to position [2035, 0]
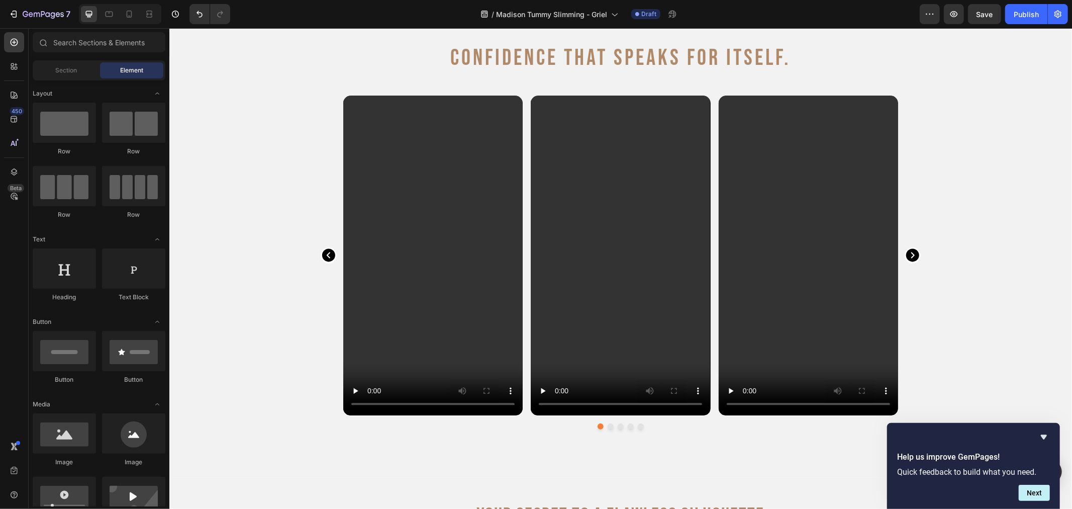
drag, startPoint x: 1071, startPoint y: 272, endPoint x: 1070, endPoint y: 320, distance: 47.3
click at [1070, 320] on html "Header Most shapewear promises a smooth figure but ends up digging into your sk…" at bounding box center [620, 213] width 903 height 4440
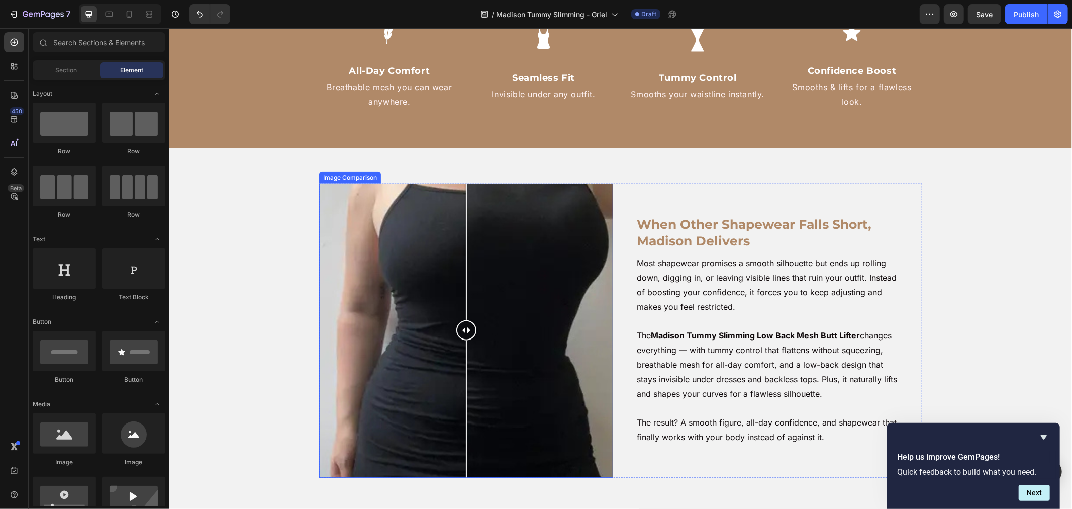
scroll to position [893, 0]
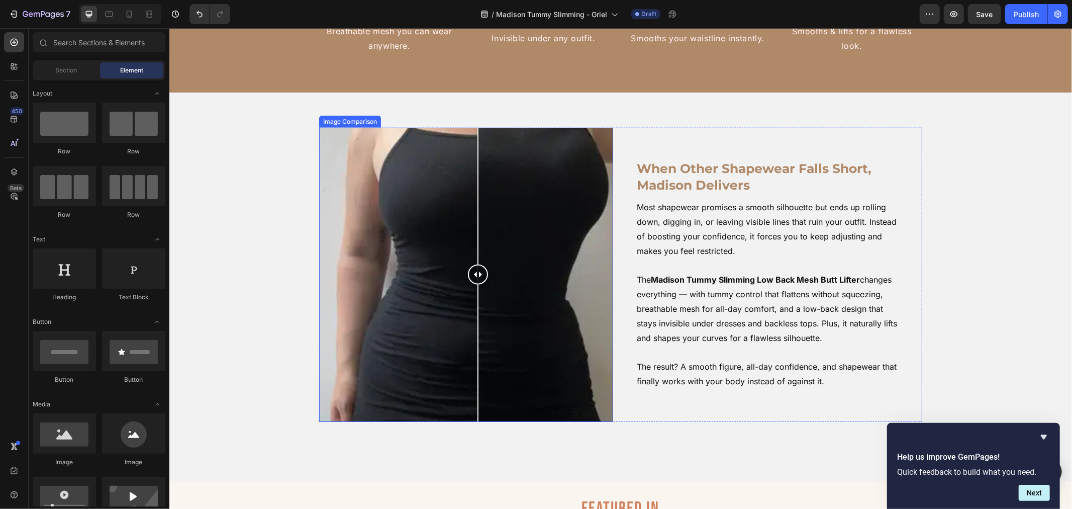
drag, startPoint x: 460, startPoint y: 273, endPoint x: 473, endPoint y: 277, distance: 13.4
click at [473, 277] on div at bounding box center [478, 274] width 20 height 20
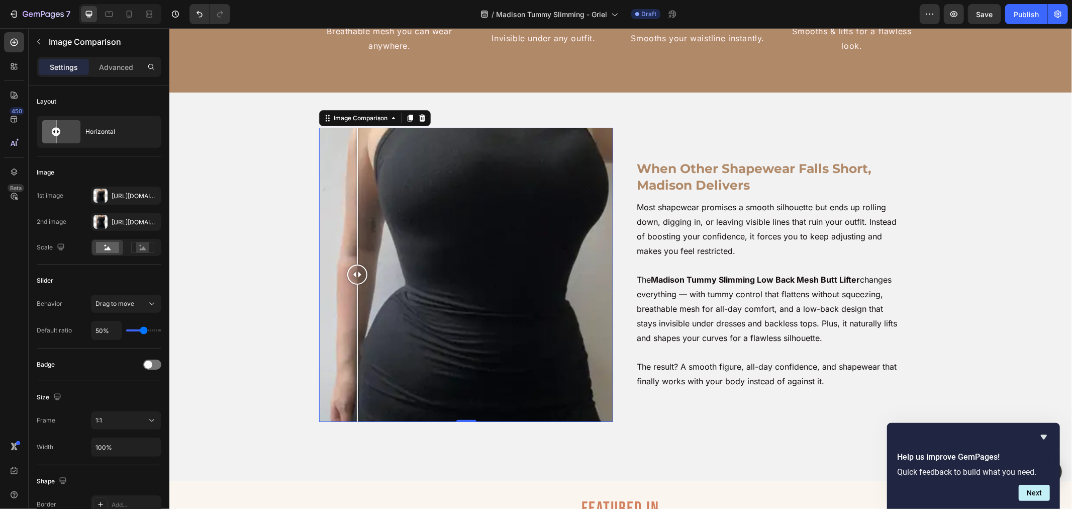
drag, startPoint x: 472, startPoint y: 277, endPoint x: 352, endPoint y: 299, distance: 121.0
click at [352, 299] on div at bounding box center [357, 274] width 20 height 294
click at [980, 13] on span "Save" at bounding box center [985, 14] width 17 height 9
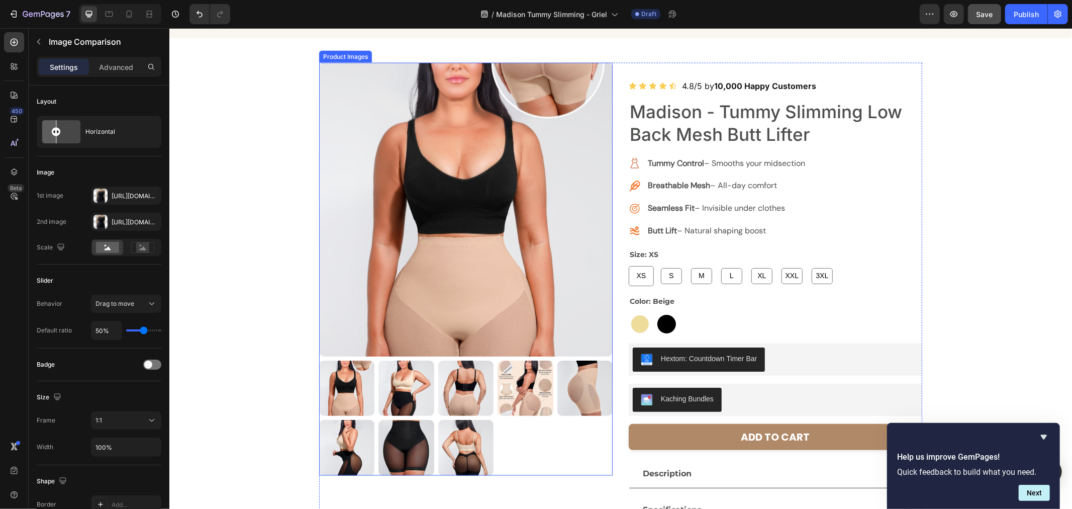
scroll to position [1508, 0]
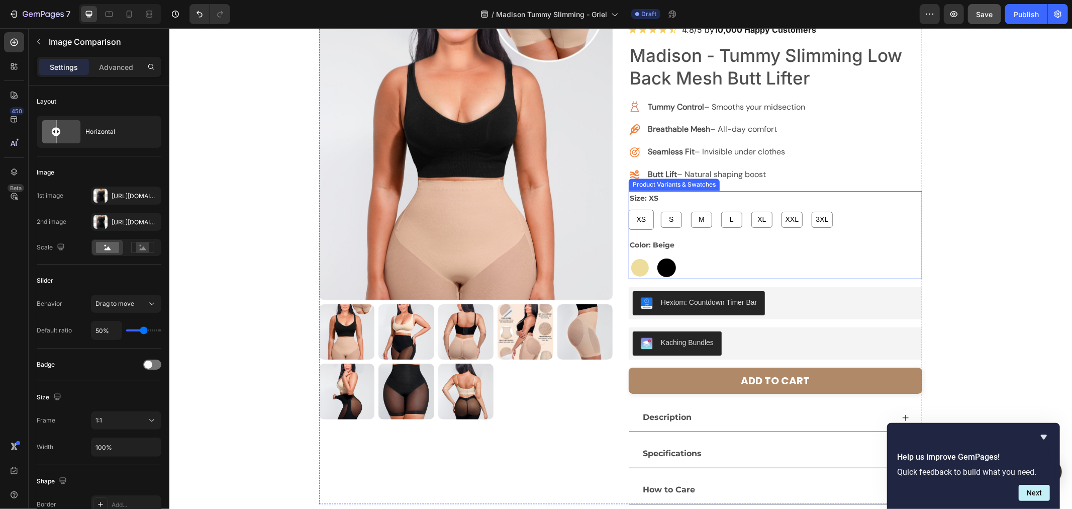
click at [635, 211] on div "XS" at bounding box center [640, 219] width 25 height 20
click at [628, 209] on input "XS XS XS" at bounding box center [628, 209] width 1 height 1
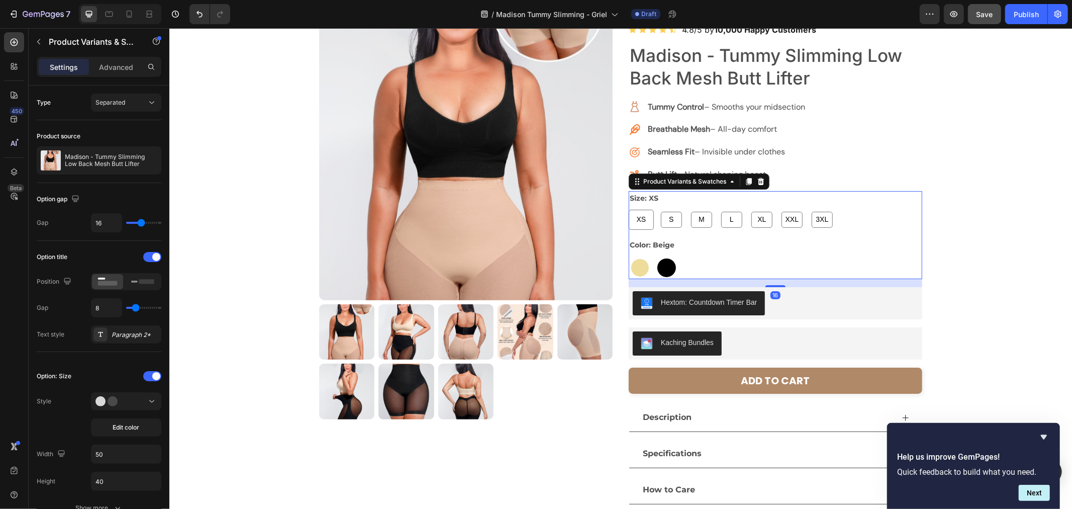
click at [841, 233] on div "Size: XS XS XS XS S S S M M M L L L XL XL XL XXL XXL XXL 3XL 3XL 3XL Color: Bei…" at bounding box center [775, 235] width 294 height 88
click at [841, 211] on div "XS XS XS S S S M M M L L L XL XL XL XXL XXL XXL 3XL 3XL 3XL" at bounding box center [775, 219] width 294 height 20
click at [641, 215] on span "XS" at bounding box center [641, 219] width 14 height 13
click at [628, 209] on input "XS XS XS" at bounding box center [628, 209] width 1 height 1
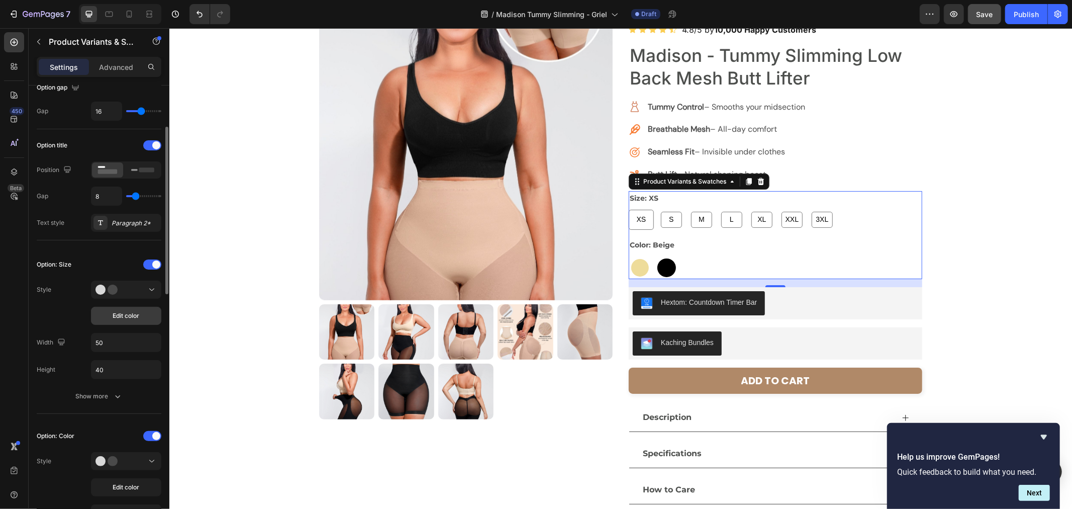
click at [124, 313] on span "Edit color" at bounding box center [126, 315] width 27 height 9
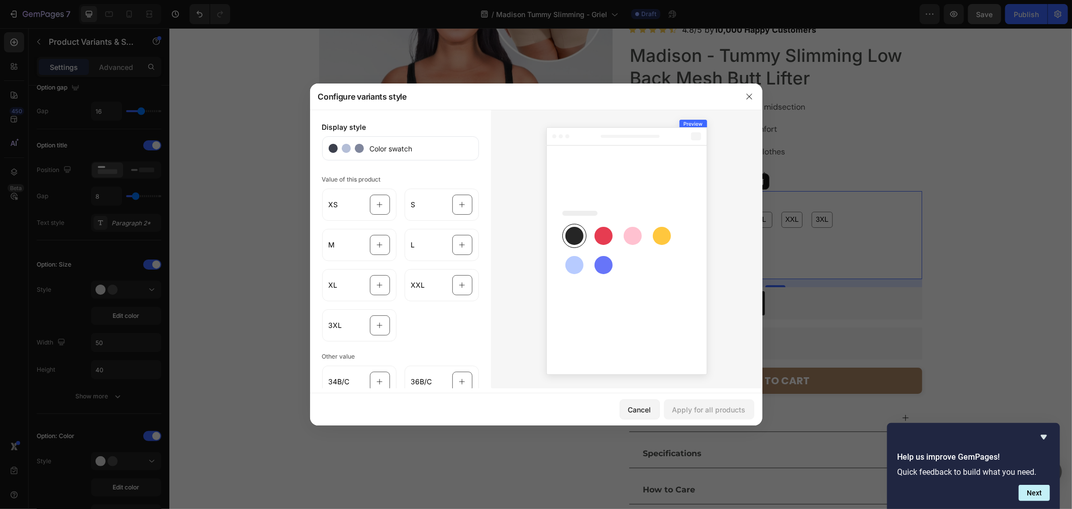
click at [606, 235] on rect at bounding box center [604, 236] width 18 height 18
click at [334, 202] on span "XS" at bounding box center [334, 205] width 10 height 10
click at [598, 242] on rect at bounding box center [604, 236] width 18 height 18
click at [599, 239] on rect at bounding box center [604, 236] width 18 height 18
click at [354, 209] on div "XS" at bounding box center [359, 205] width 74 height 32
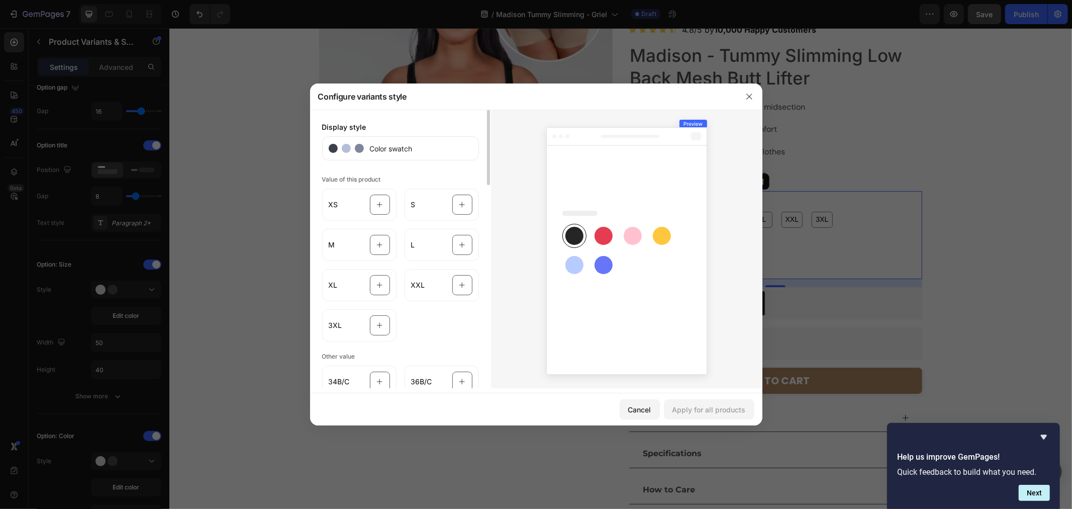
click at [330, 151] on circle at bounding box center [333, 148] width 9 height 9
click at [377, 202] on icon at bounding box center [380, 204] width 7 height 19
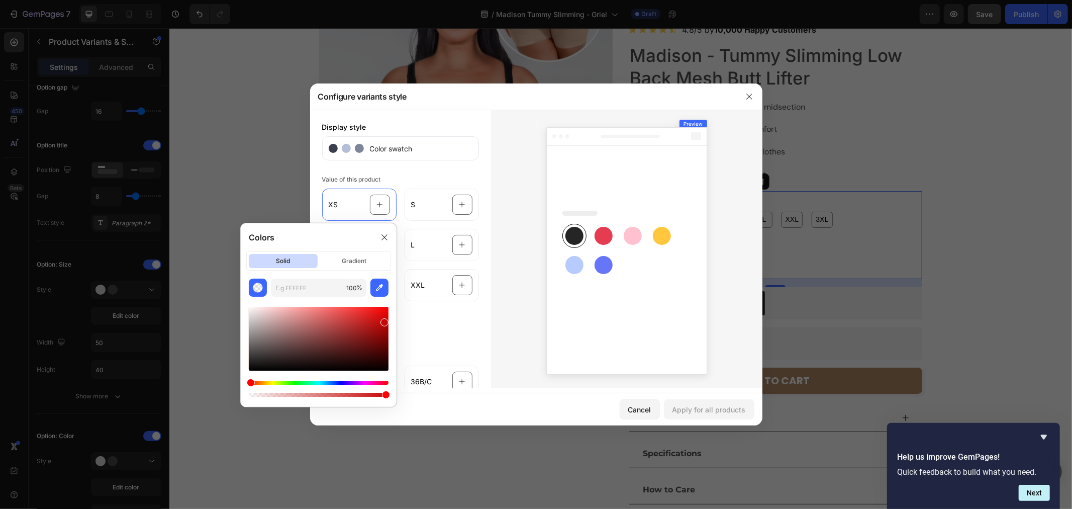
click at [369, 312] on div at bounding box center [319, 339] width 140 height 64
drag, startPoint x: 342, startPoint y: 306, endPoint x: 294, endPoint y: 321, distance: 50.6
click at [296, 325] on div at bounding box center [319, 352] width 140 height 94
type input "DB9090"
drag, startPoint x: 294, startPoint y: 321, endPoint x: 297, endPoint y: 315, distance: 6.3
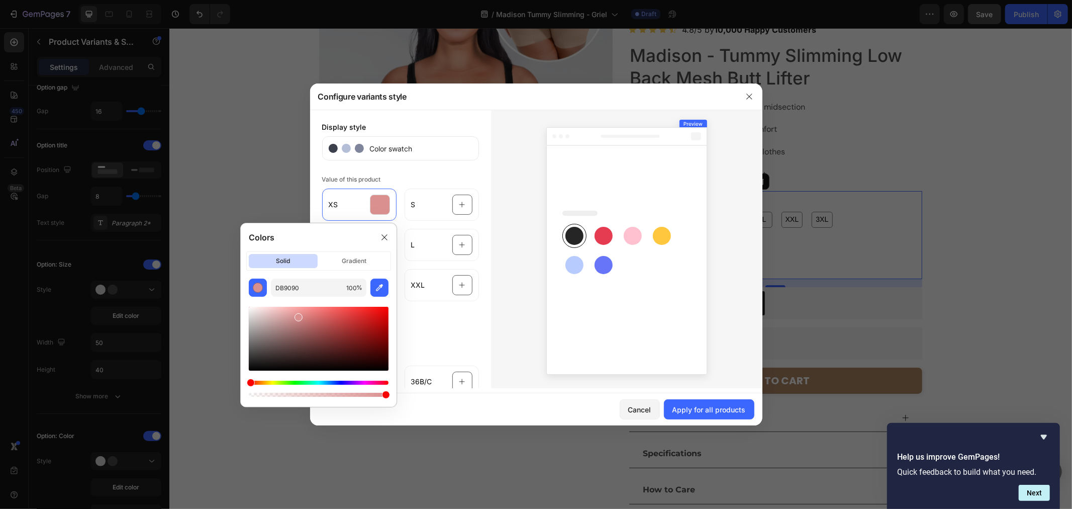
click at [297, 315] on div at bounding box center [319, 339] width 140 height 64
click at [384, 240] on icon at bounding box center [385, 237] width 8 height 8
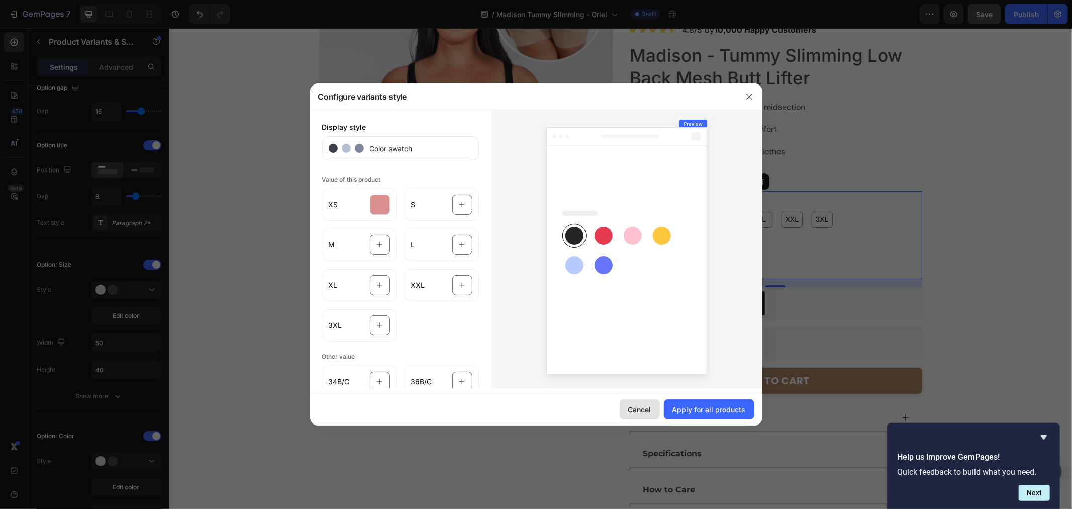
click at [625, 405] on button "Cancel" at bounding box center [640, 409] width 40 height 20
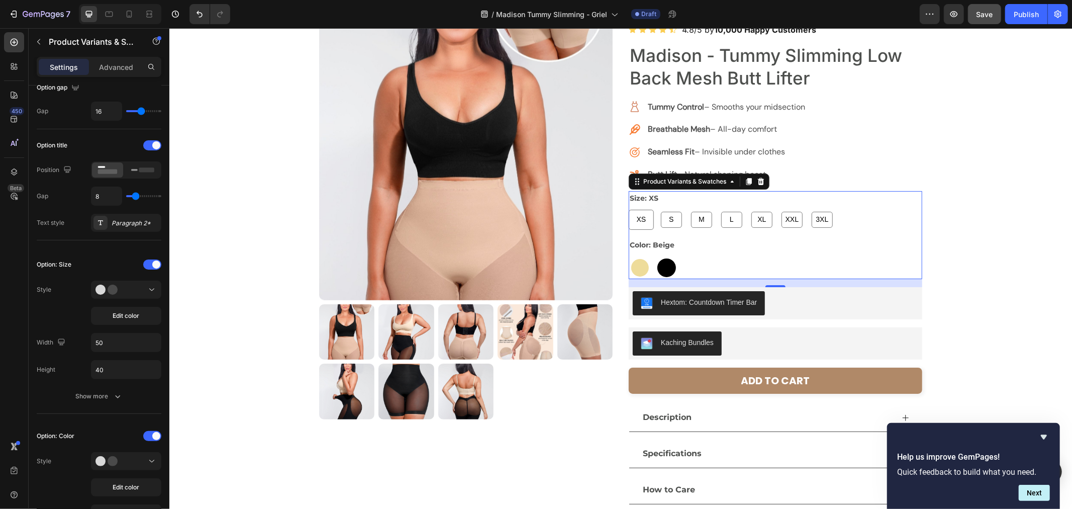
click at [818, 224] on span "3XL" at bounding box center [822, 219] width 17 height 13
click at [809, 209] on input "3XL 3XL 3XL" at bounding box center [809, 209] width 1 height 1
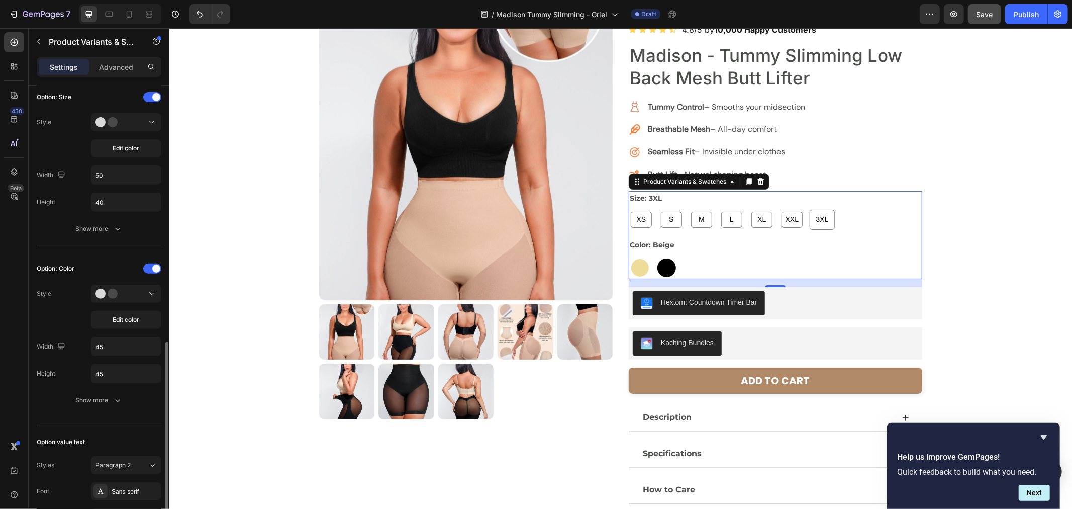
scroll to position [446, 0]
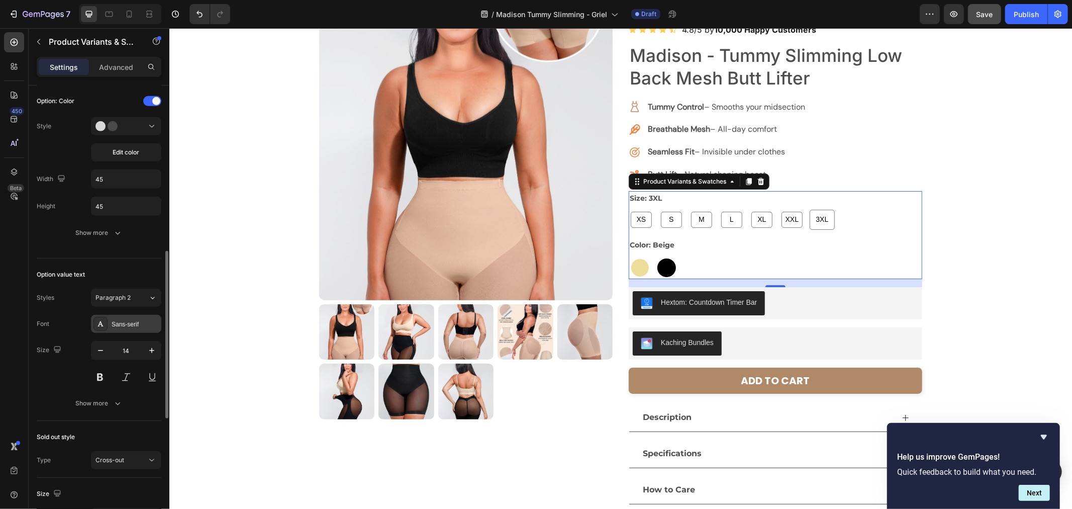
click at [146, 324] on div "Sans-serif" at bounding box center [135, 324] width 47 height 9
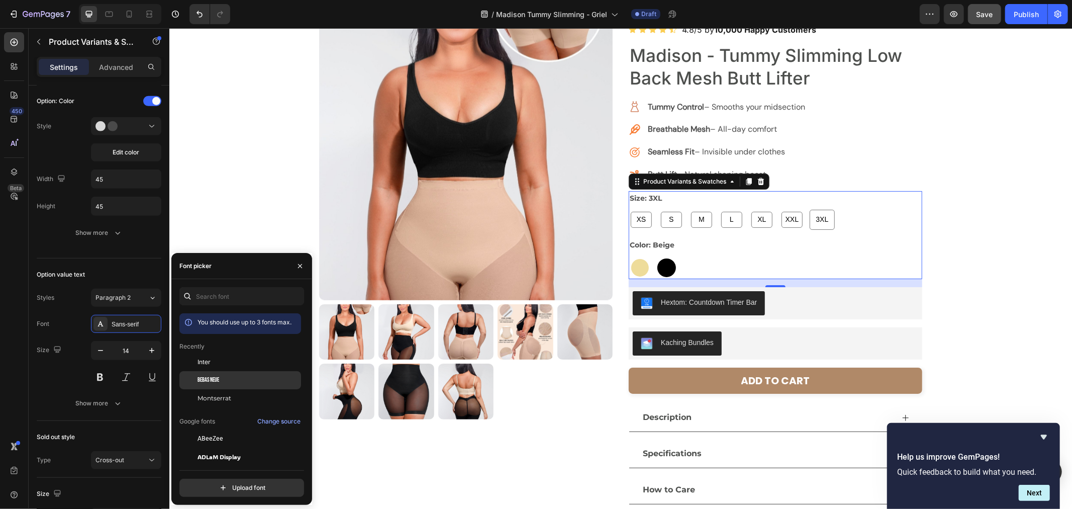
click at [216, 380] on span "Bebas Neue" at bounding box center [209, 380] width 22 height 9
radio input "true"
click at [224, 396] on span "Montserrat" at bounding box center [215, 398] width 34 height 9
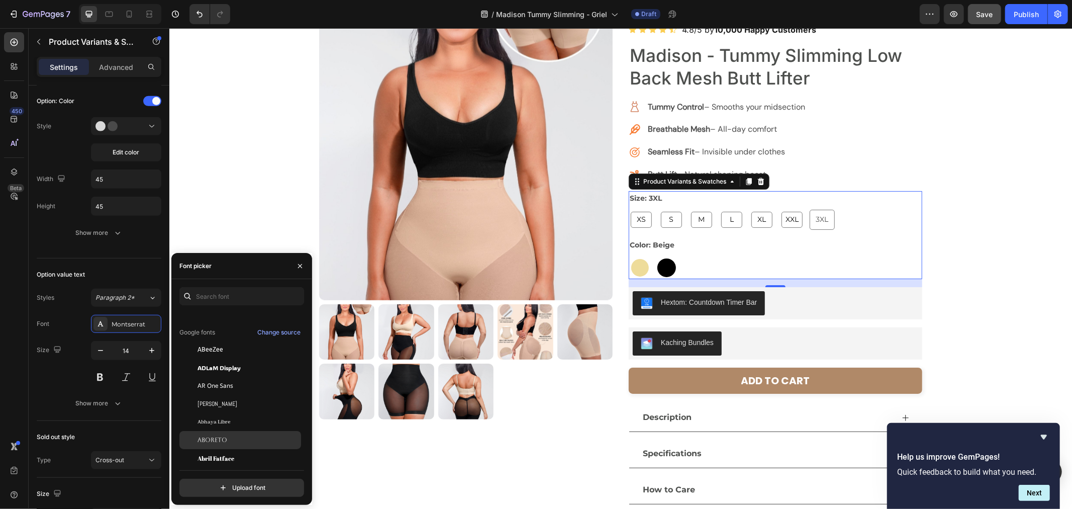
scroll to position [167, 0]
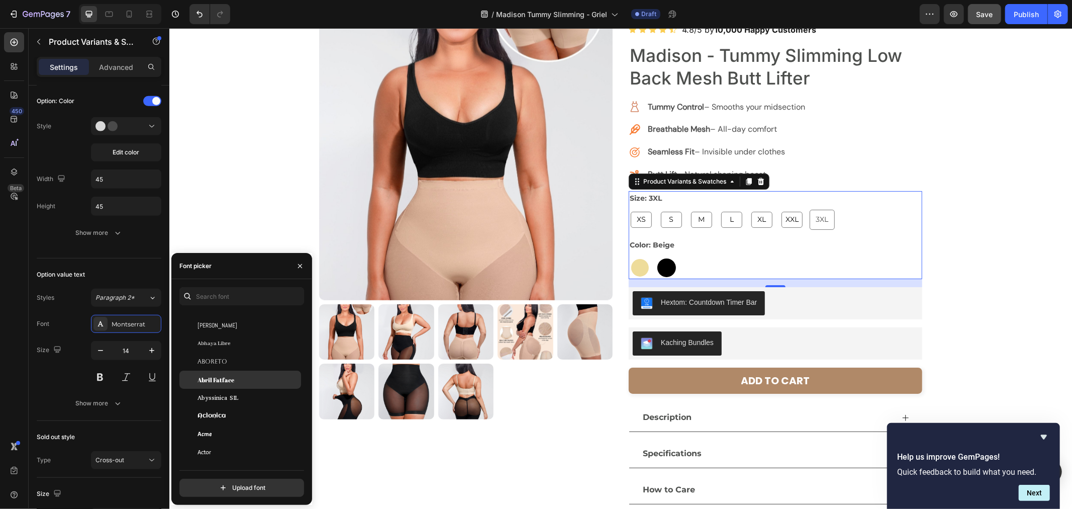
click at [219, 381] on span "Abril Fatface" at bounding box center [216, 379] width 37 height 9
click at [239, 425] on div "Agbalumo" at bounding box center [249, 425] width 102 height 9
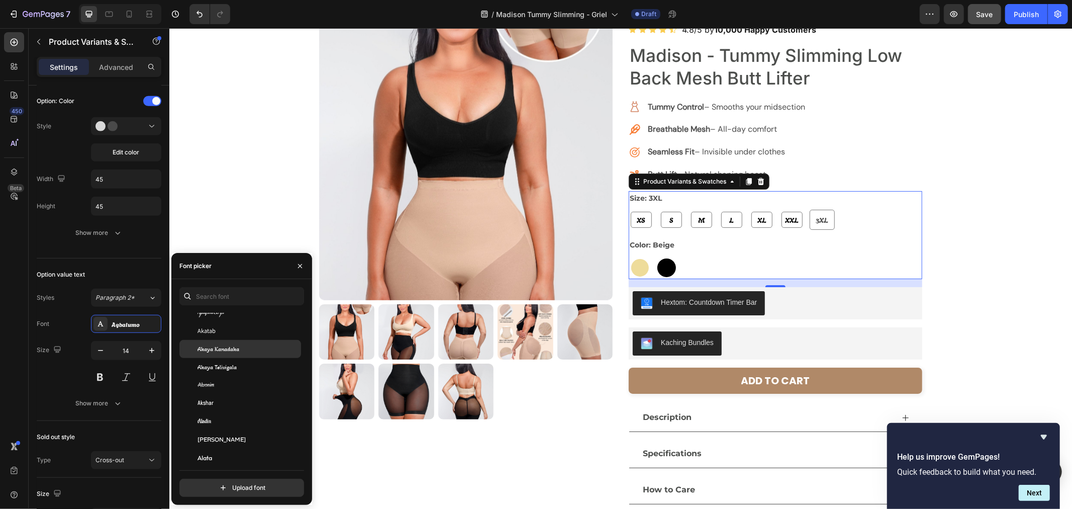
click at [232, 349] on span "Akaya Kanadaka" at bounding box center [219, 348] width 42 height 9
click at [225, 337] on div "Akatab" at bounding box center [240, 331] width 122 height 18
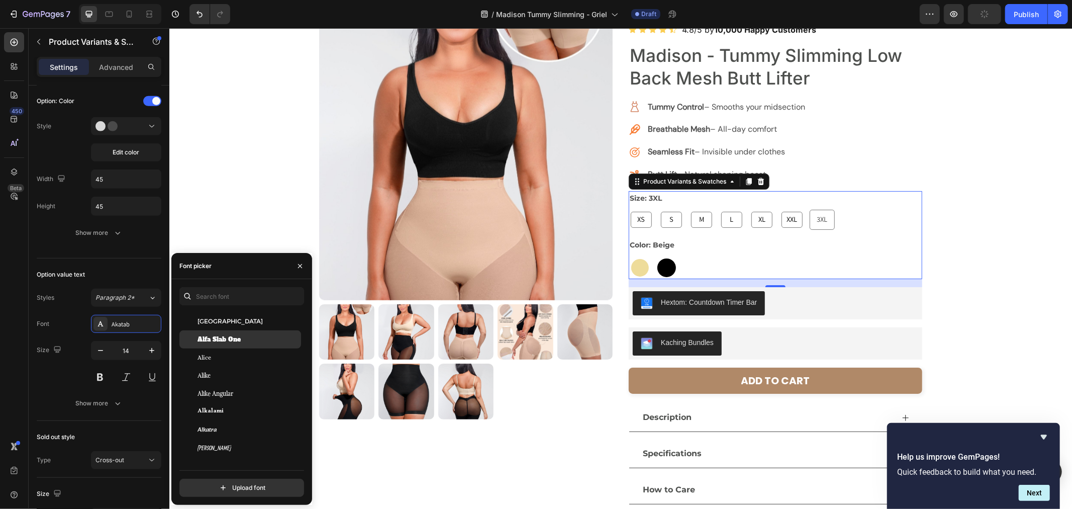
click at [237, 339] on span "Alfa Slab One" at bounding box center [219, 339] width 43 height 9
click at [238, 357] on div "Alice" at bounding box center [249, 357] width 102 height 9
click at [247, 352] on div "Allerta" at bounding box center [249, 354] width 102 height 9
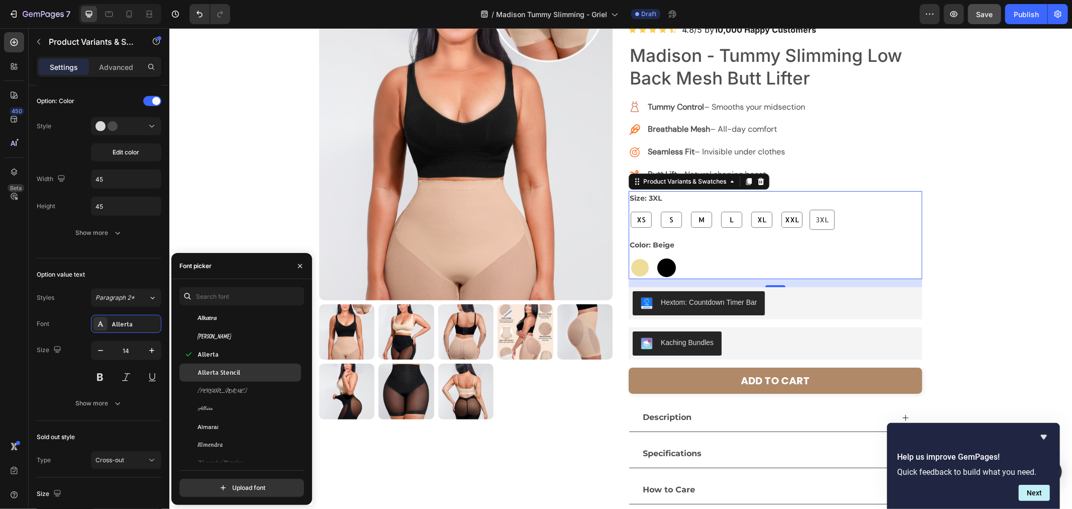
click at [249, 365] on div "Allerta Stencil" at bounding box center [240, 372] width 122 height 18
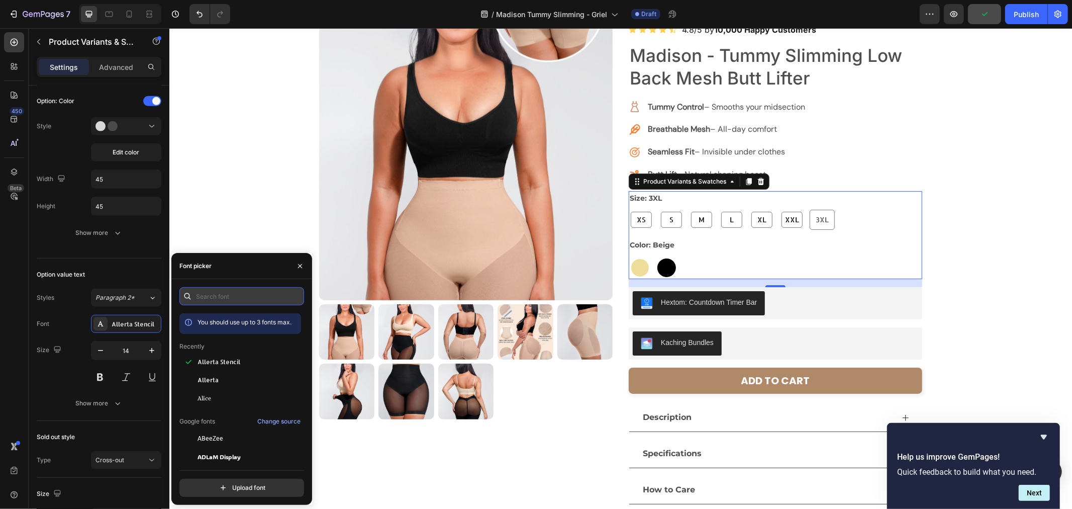
click at [251, 295] on input "text" at bounding box center [241, 296] width 125 height 18
type input "m"
click at [253, 373] on div "Allerta" at bounding box center [240, 380] width 122 height 18
click at [260, 398] on div "Alice" at bounding box center [249, 398] width 102 height 9
click at [262, 386] on div "Allerta" at bounding box center [240, 380] width 122 height 18
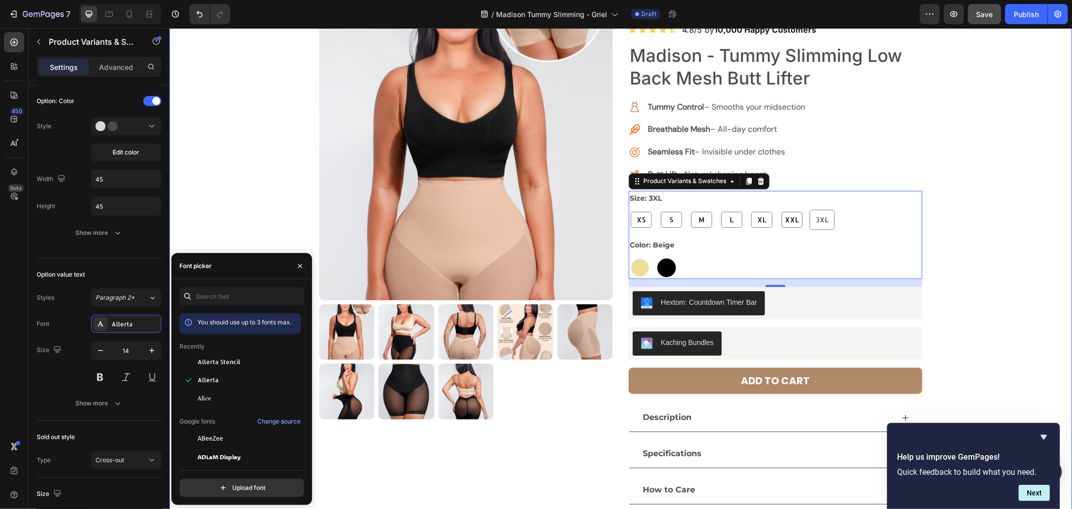
click at [959, 276] on div "Product Images Icon Icon Icon Icon Icon Icon List 4.8/5 by 10,000 Happy Custome…" at bounding box center [620, 259] width 903 height 506
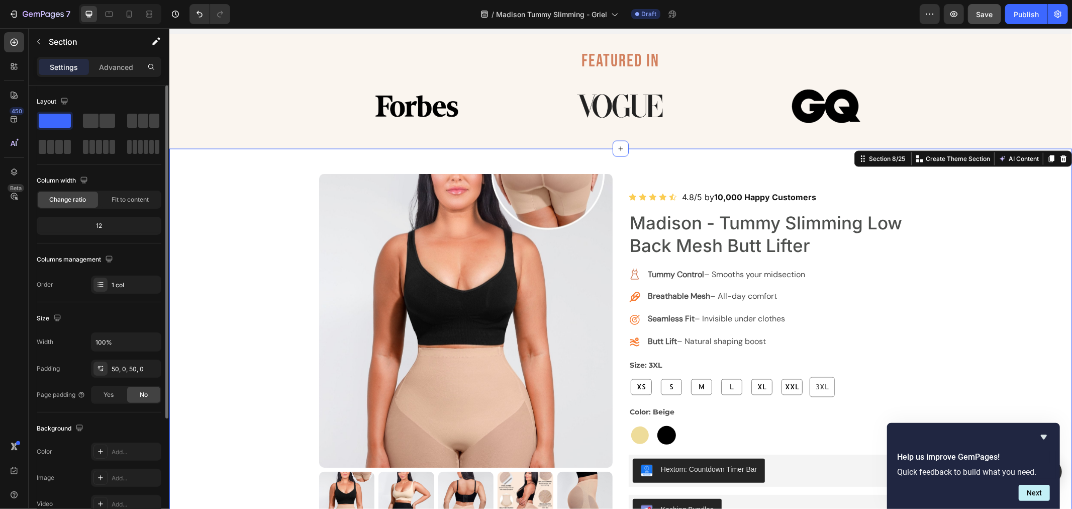
scroll to position [1340, 0]
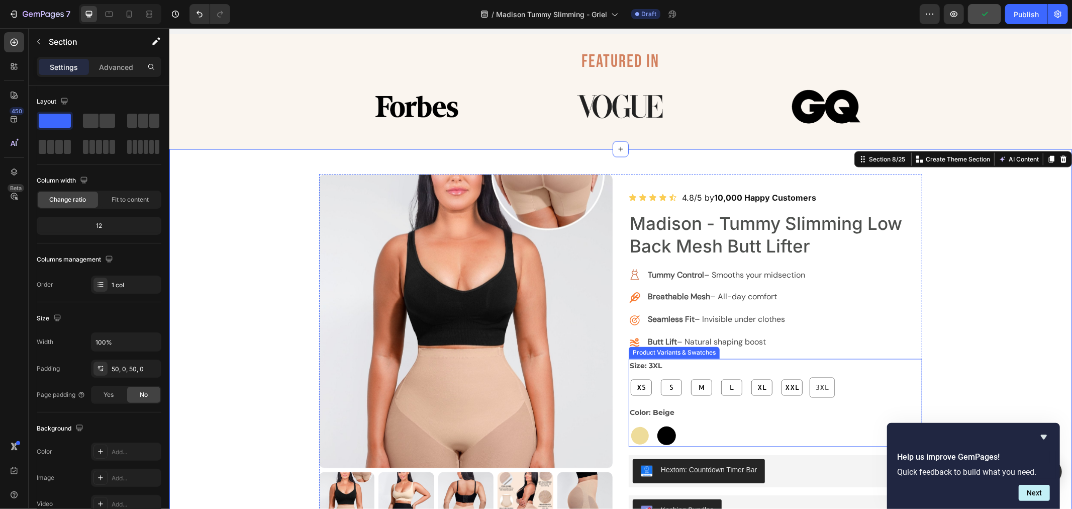
click at [788, 394] on div "XXL" at bounding box center [791, 387] width 21 height 16
click at [779, 377] on input "XXL XXL XXL" at bounding box center [779, 377] width 1 height 1
radio input "false"
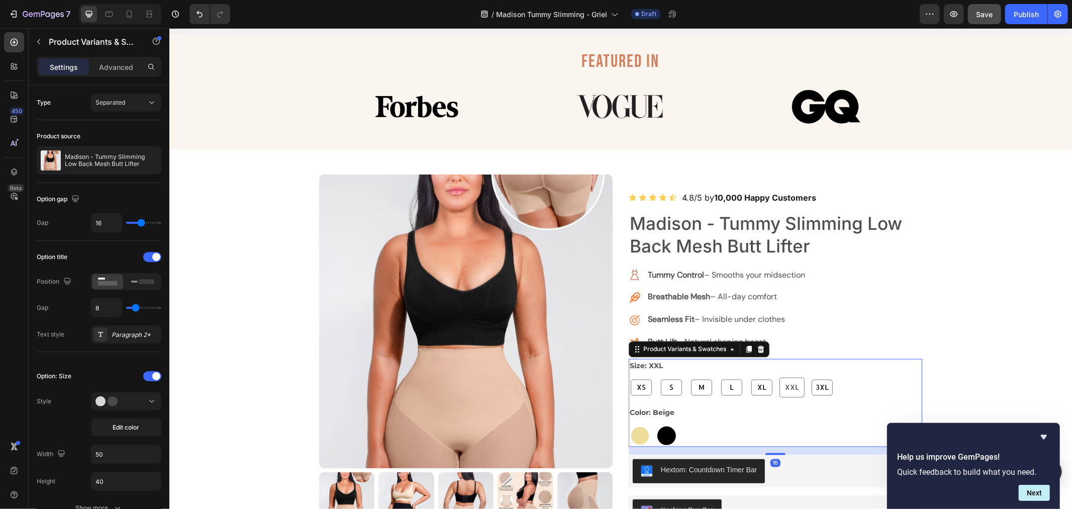
click at [640, 392] on span "XS" at bounding box center [641, 387] width 13 height 13
click at [628, 377] on input "XS XS XS" at bounding box center [628, 377] width 1 height 1
radio input "false"
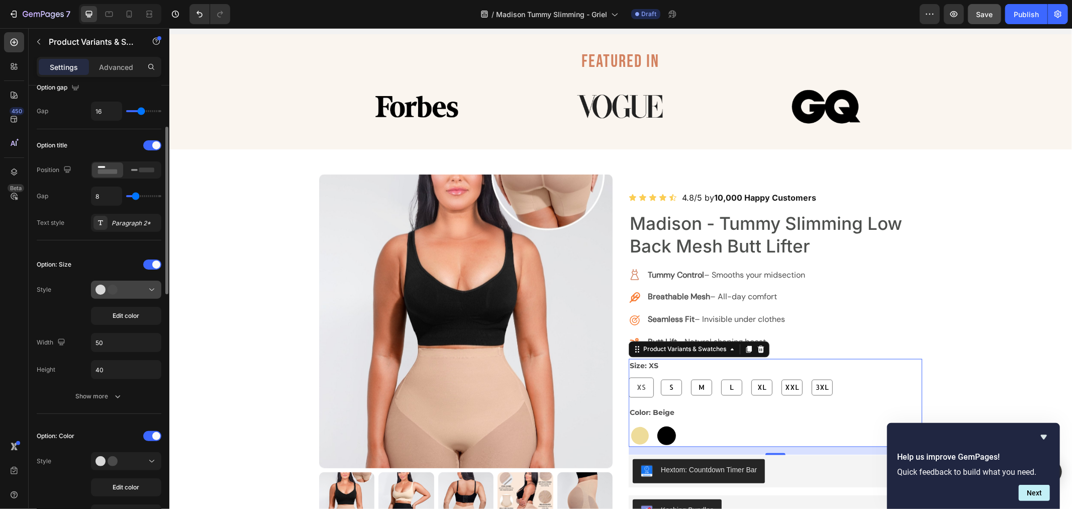
scroll to position [0, 0]
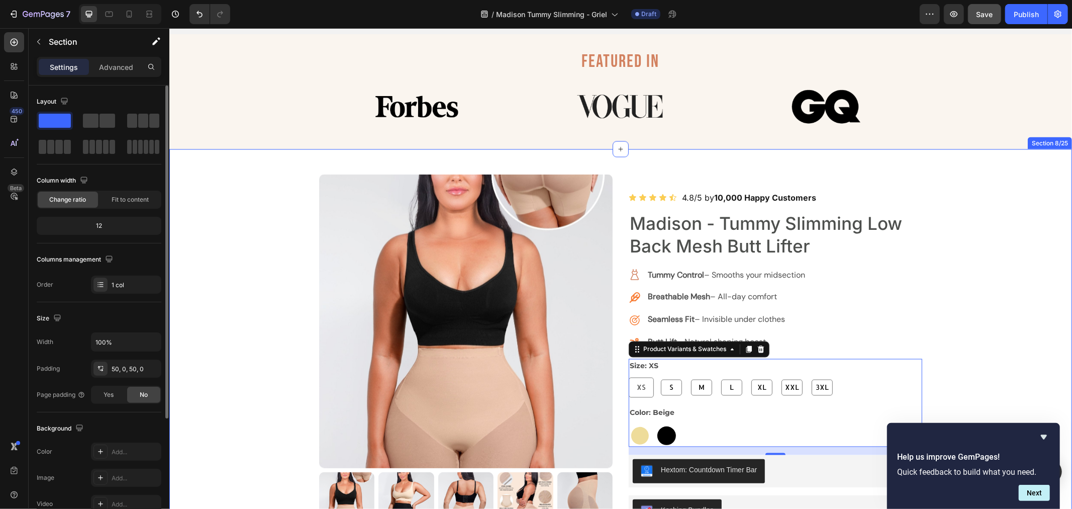
click at [1015, 325] on div "Product Images Icon Icon Icon Icon Icon Icon List 4.8/5 by 10,000 Happy Custome…" at bounding box center [620, 427] width 903 height 506
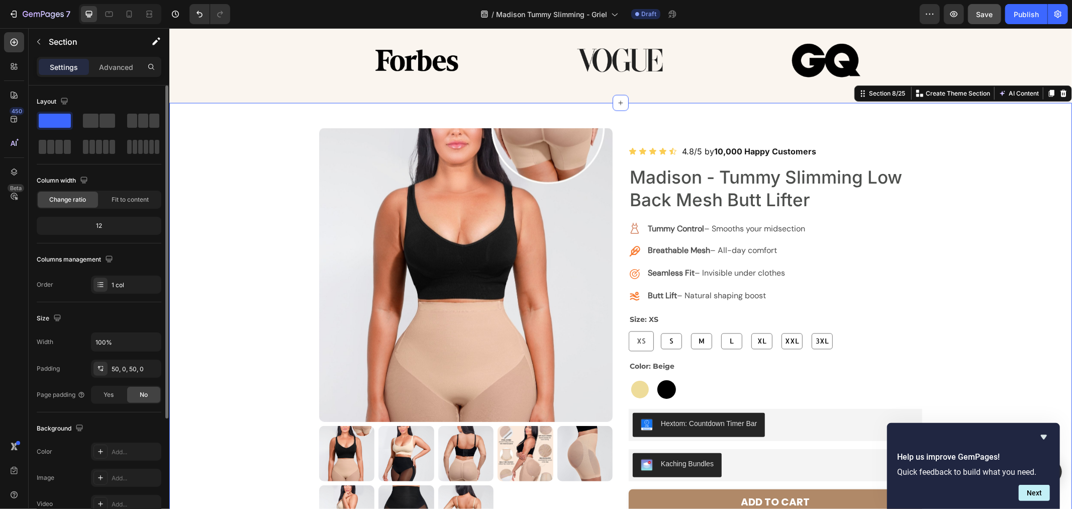
scroll to position [1396, 0]
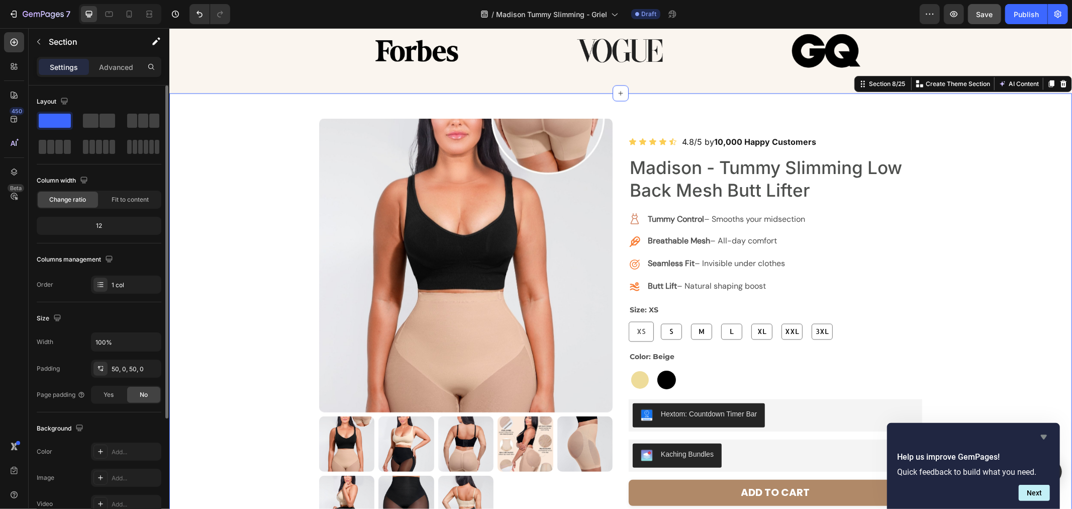
drag, startPoint x: 1044, startPoint y: 434, endPoint x: 678, endPoint y: 390, distance: 368.1
click at [1044, 434] on icon "Hide survey" at bounding box center [1044, 437] width 12 height 12
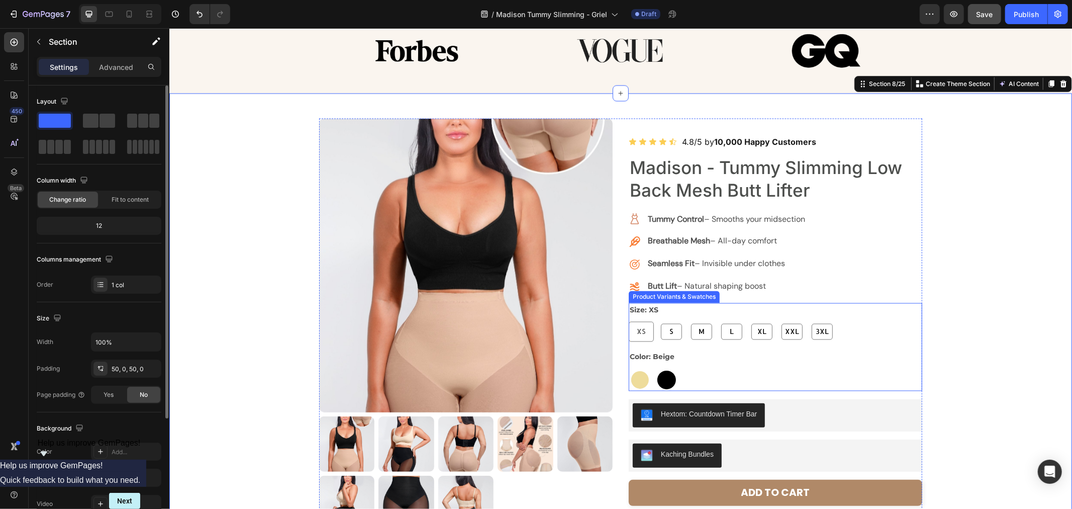
click at [819, 325] on span "3XL" at bounding box center [821, 331] width 17 height 13
click at [809, 321] on input "3XL 3XL 3XL" at bounding box center [809, 321] width 1 height 1
radio input "false"
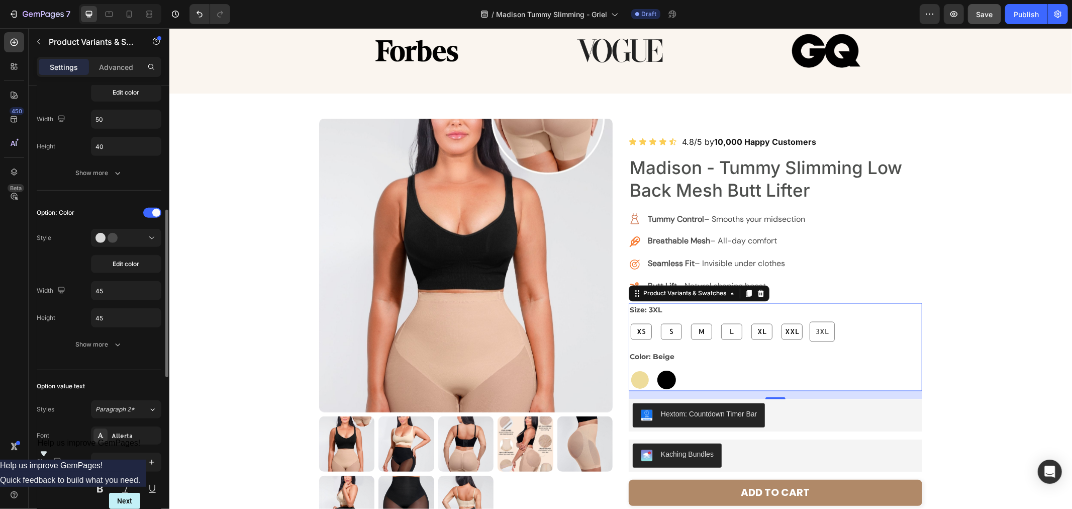
scroll to position [391, 0]
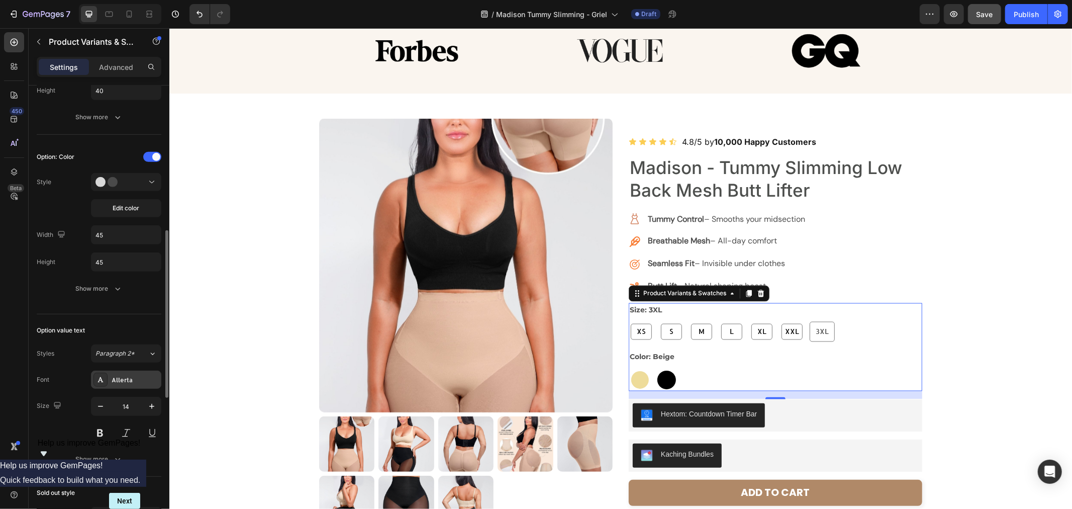
click at [133, 383] on div "Allerta" at bounding box center [135, 380] width 47 height 9
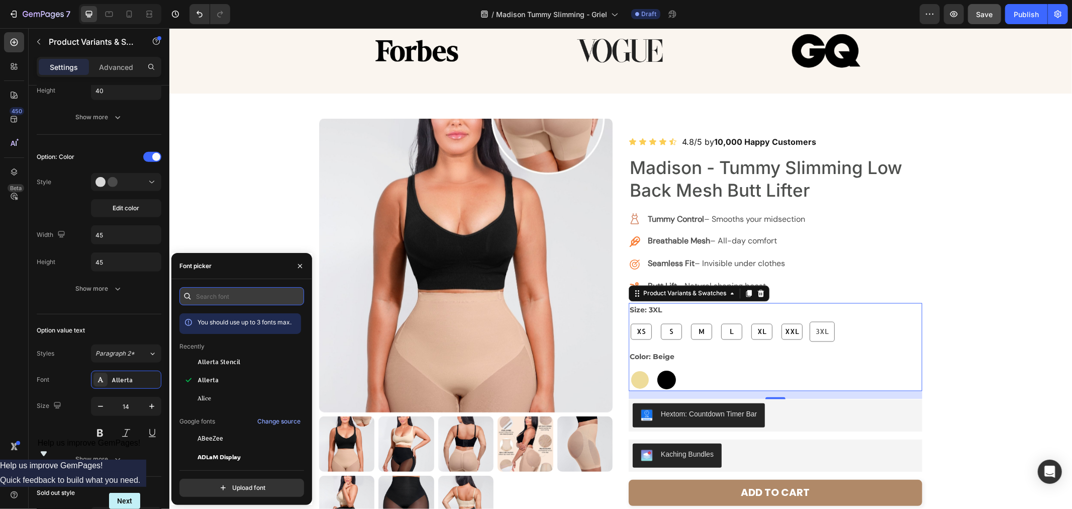
click at [233, 302] on input "text" at bounding box center [241, 296] width 125 height 18
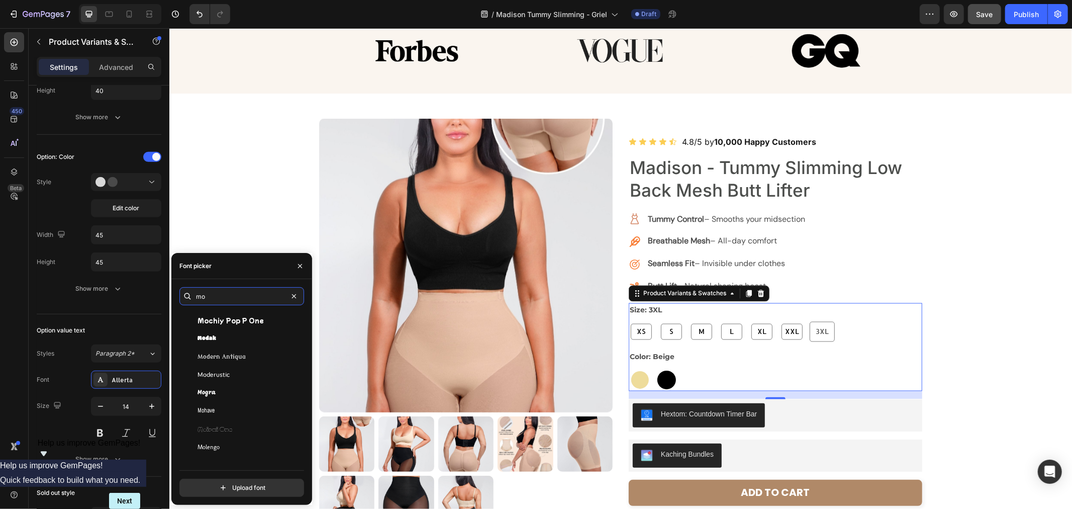
scroll to position [838, 0]
type input "mo"
click at [255, 377] on div "Moderustic" at bounding box center [249, 373] width 102 height 9
radio input "true"
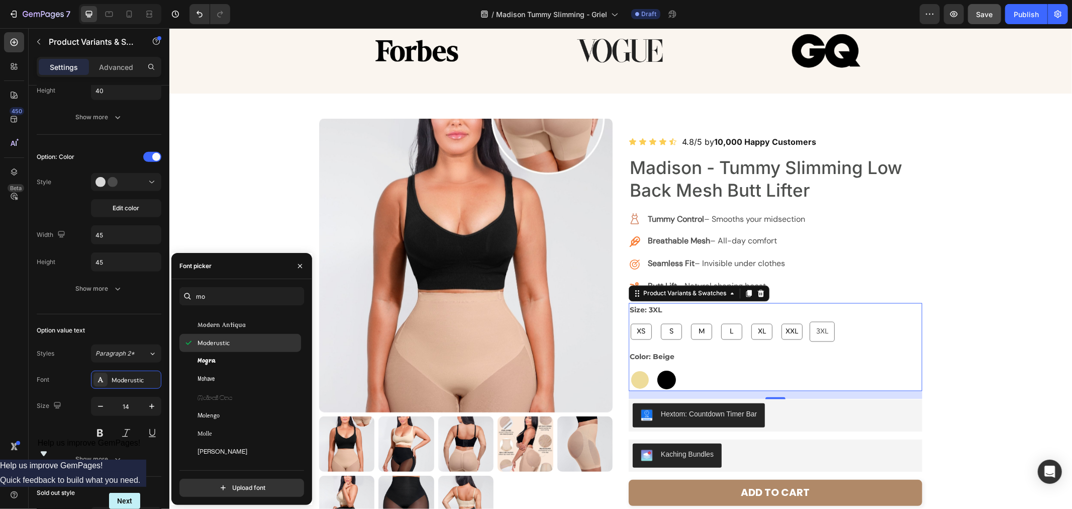
scroll to position [949, 0]
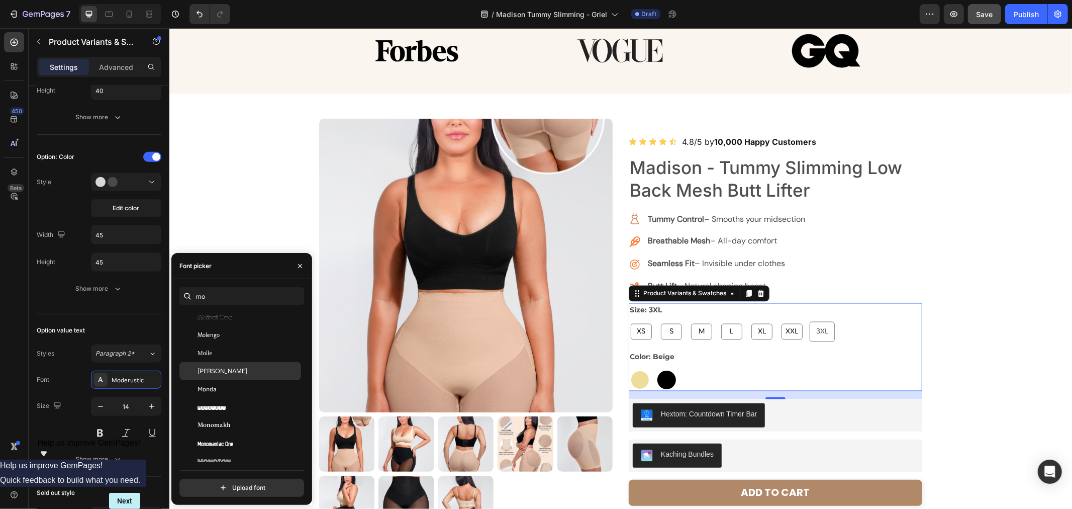
click at [243, 372] on div "Mona Sans" at bounding box center [249, 370] width 102 height 9
click at [1006, 349] on div "Product Images Icon Icon Icon Icon Icon Icon List 4.8/5 by 10,000 Happy Custome…" at bounding box center [620, 371] width 903 height 506
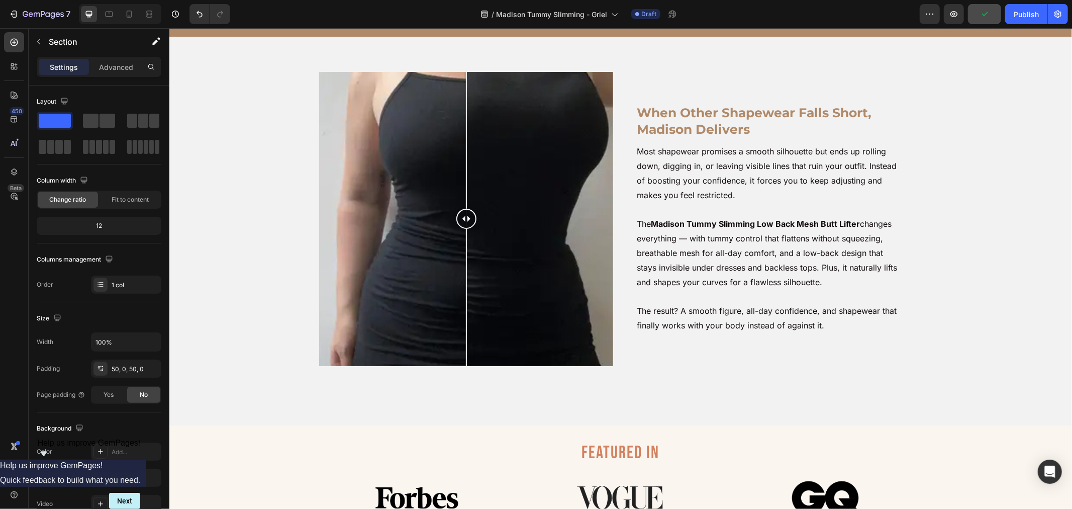
scroll to position [893, 0]
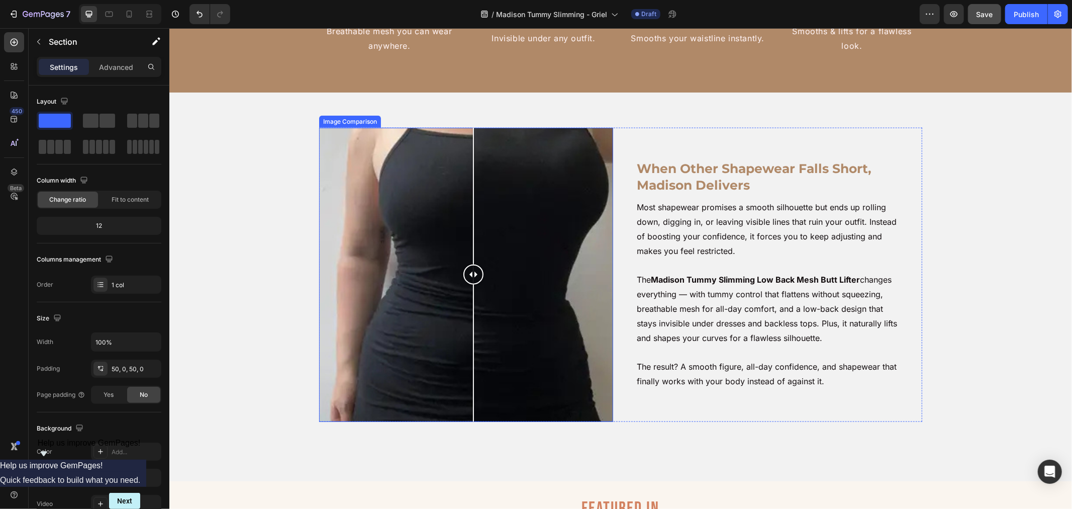
drag, startPoint x: 455, startPoint y: 268, endPoint x: 476, endPoint y: 299, distance: 36.7
click at [476, 299] on div at bounding box center [473, 274] width 20 height 294
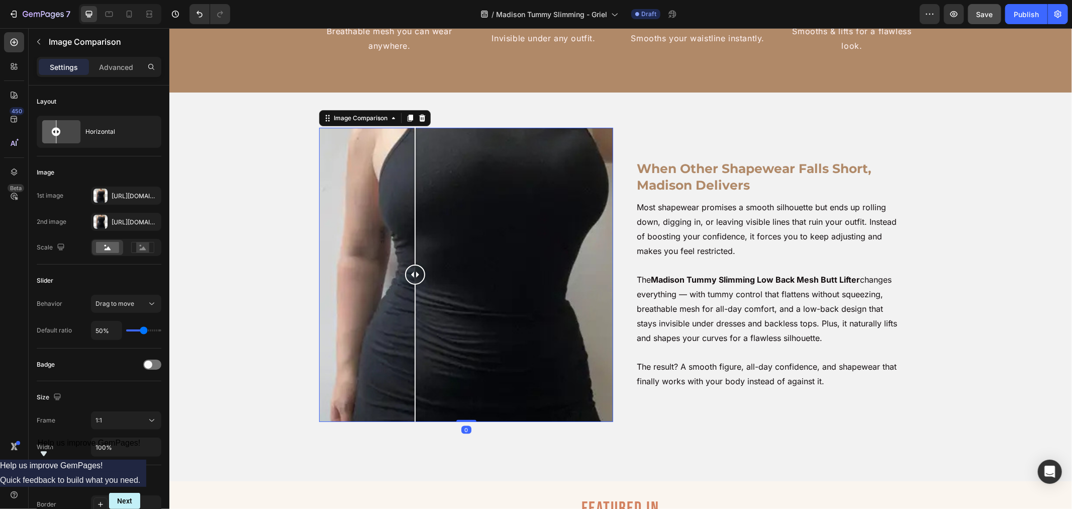
click at [410, 208] on div at bounding box center [466, 274] width 294 height 294
click at [372, 249] on div at bounding box center [466, 274] width 294 height 294
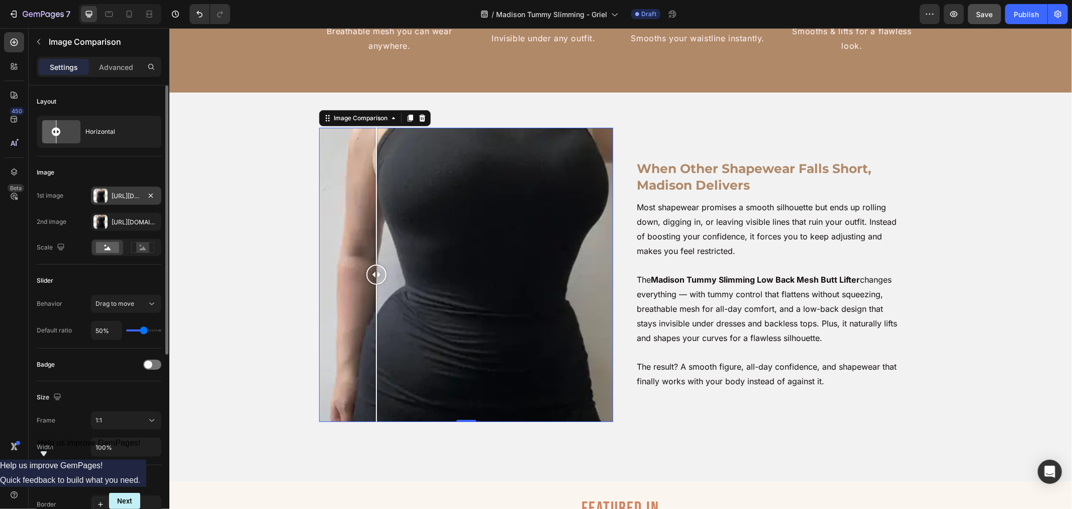
click at [109, 194] on div "Https://cdn.Shopify.Com/s/files/1/0904/4852/7742/files/gempages_582946572971541…" at bounding box center [126, 196] width 70 height 18
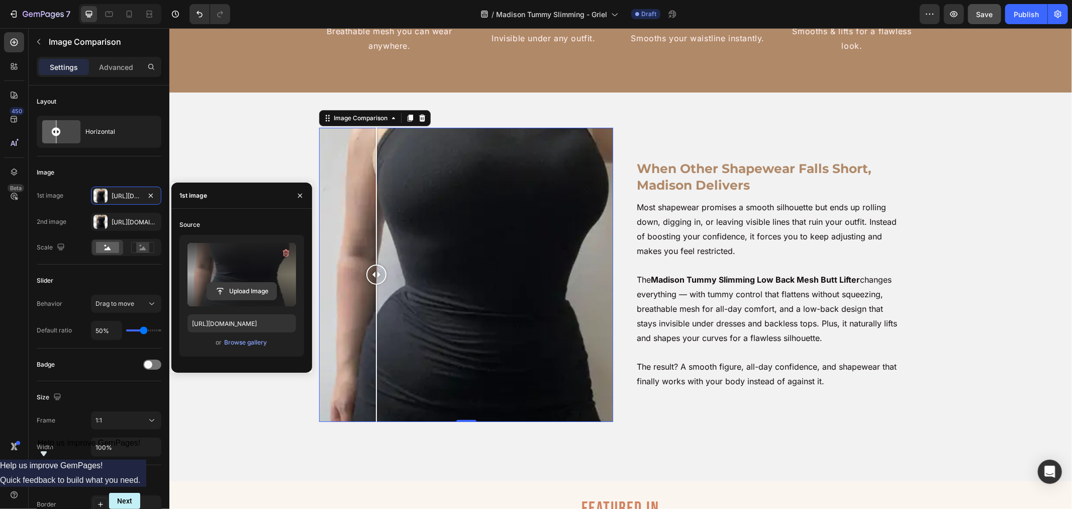
click at [221, 285] on input "file" at bounding box center [241, 291] width 69 height 17
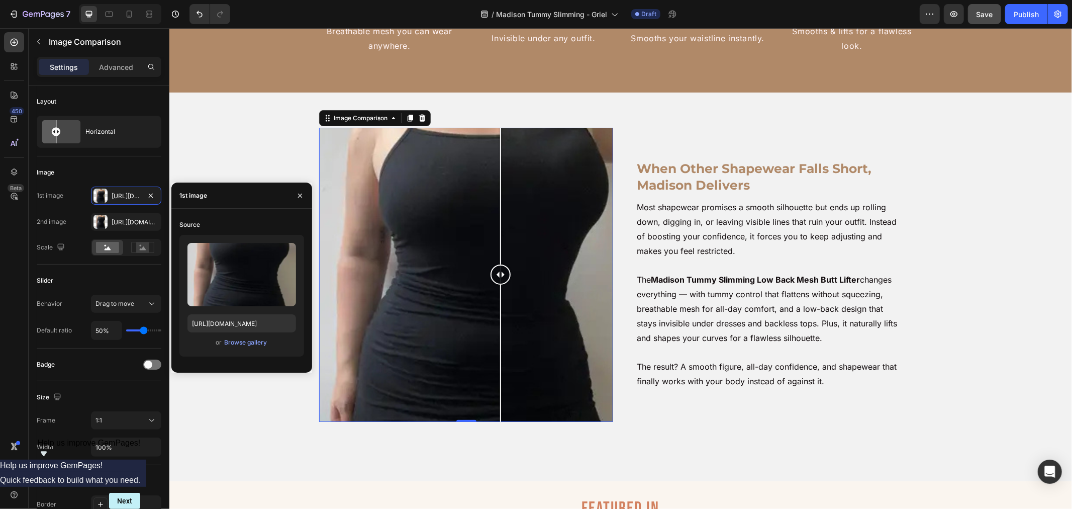
drag, startPoint x: 374, startPoint y: 275, endPoint x: 468, endPoint y: 271, distance: 94.1
click at [491, 307] on div at bounding box center [500, 274] width 20 height 294
click at [237, 291] on input "file" at bounding box center [241, 291] width 69 height 17
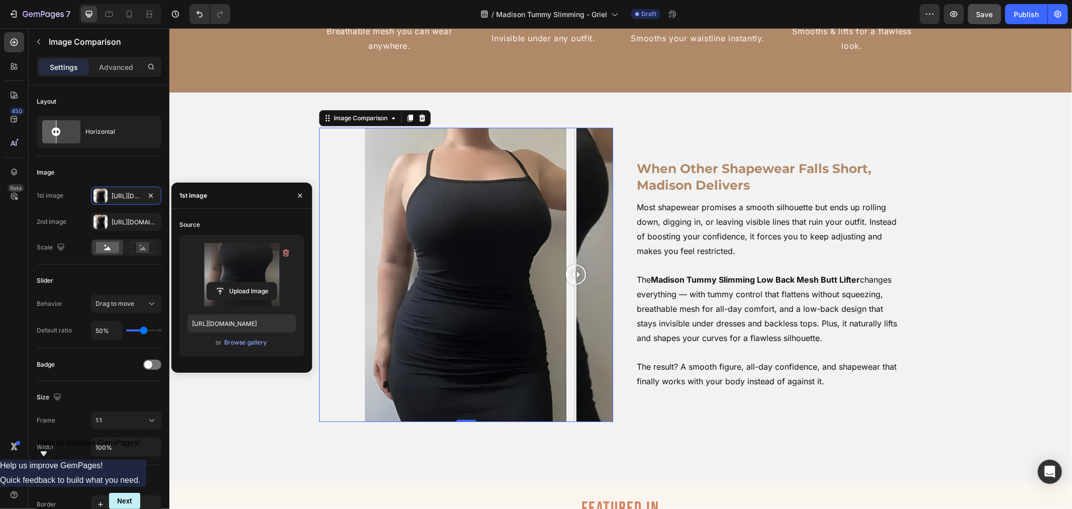
drag, startPoint x: 461, startPoint y: 278, endPoint x: 436, endPoint y: 307, distance: 38.4
click at [566, 304] on div at bounding box center [576, 274] width 20 height 294
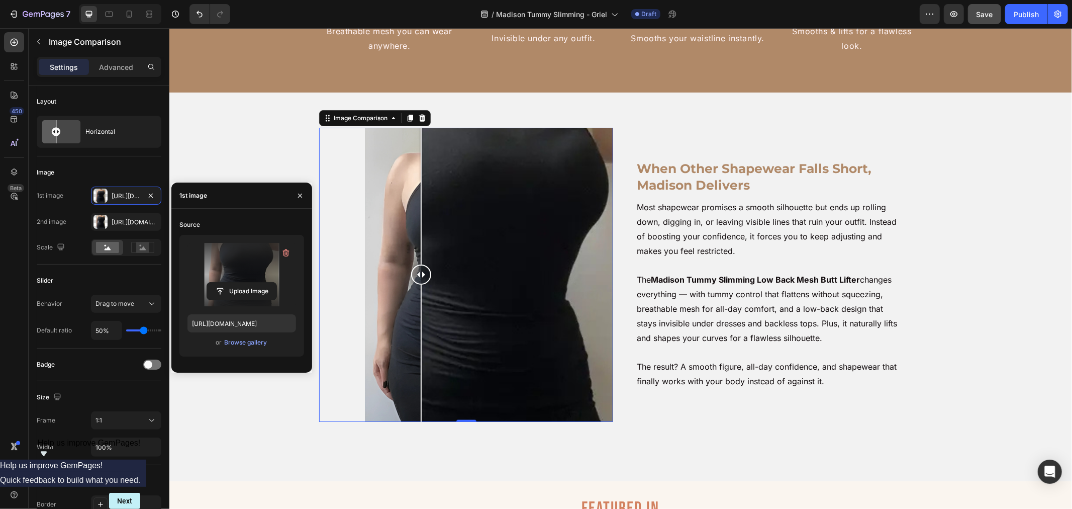
click at [416, 293] on div at bounding box center [466, 274] width 294 height 294
click at [430, 278] on div at bounding box center [421, 274] width 20 height 20
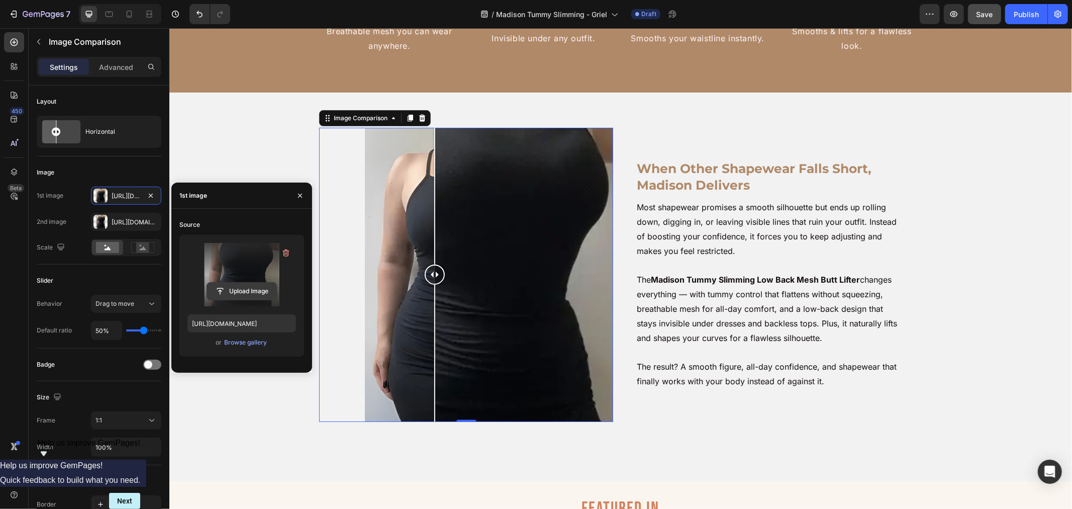
click at [248, 297] on input "file" at bounding box center [241, 291] width 69 height 17
type input "https://cdn.shopify.com/s/files/1/0904/4852/7742/files/gempages_582946572971541…"
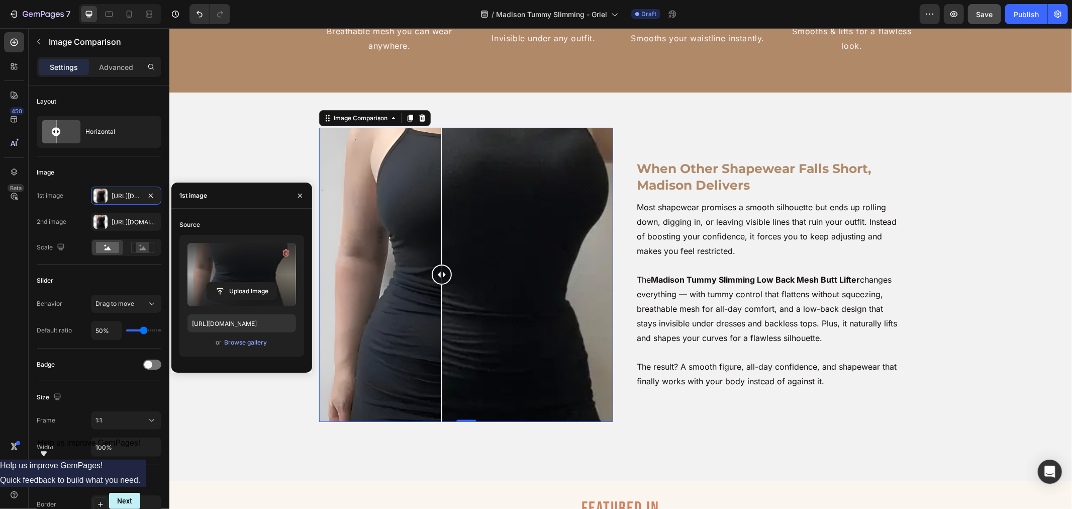
drag, startPoint x: 460, startPoint y: 276, endPoint x: 377, endPoint y: 303, distance: 88.2
click at [431, 308] on div at bounding box center [441, 274] width 20 height 294
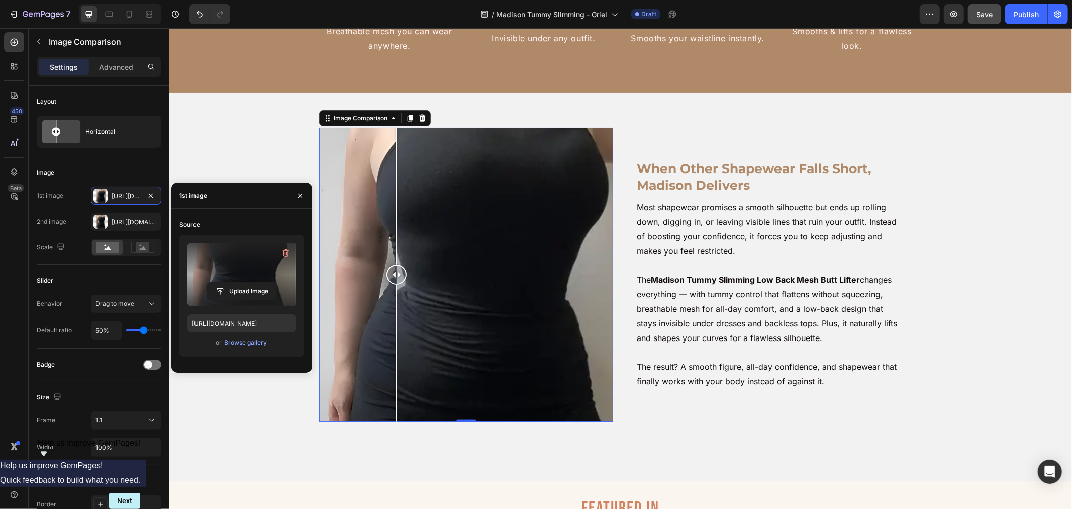
click at [458, 282] on div at bounding box center [466, 274] width 294 height 294
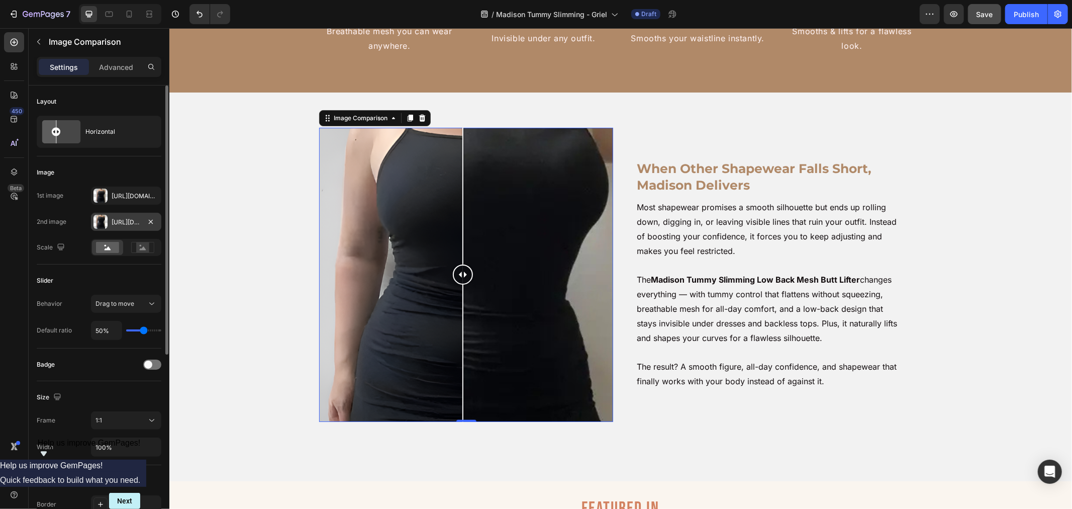
click at [127, 222] on div "Https://cdn.Shopify.Com/s/files/1/0904/4852/7742/files/gempages_582946572971541…" at bounding box center [126, 222] width 29 height 9
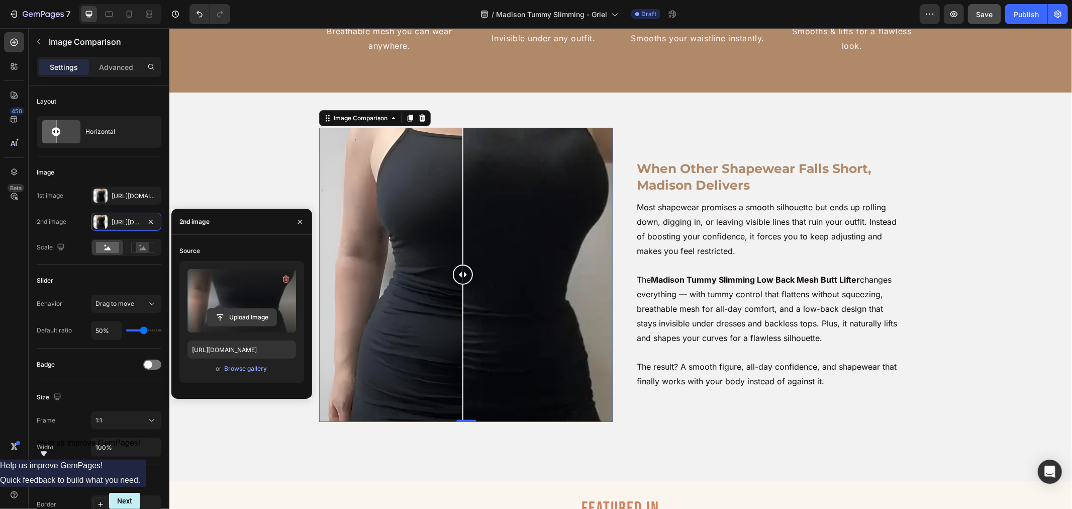
click at [236, 315] on input "file" at bounding box center [241, 317] width 69 height 17
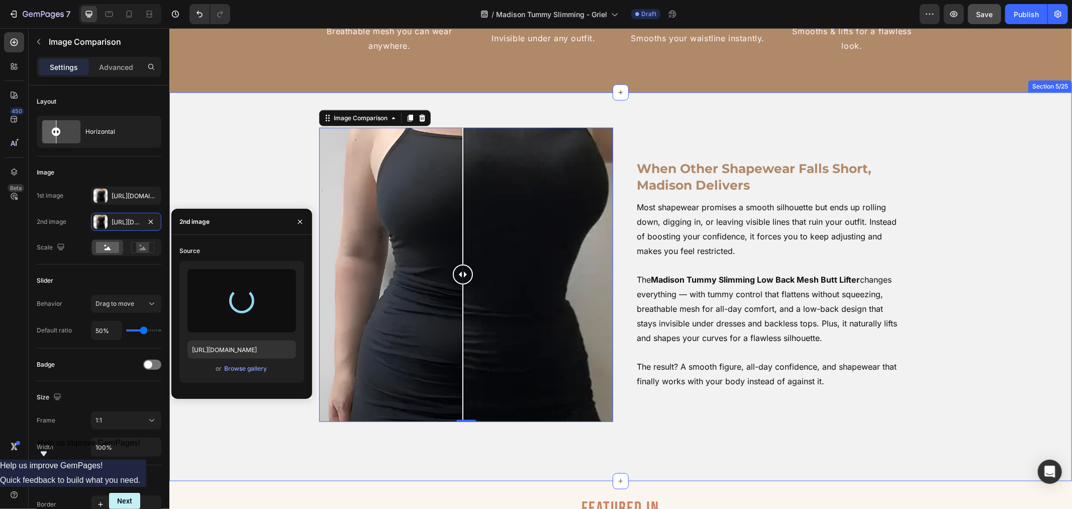
type input "https://cdn.shopify.com/s/files/1/0904/4852/7742/files/gempages_582946572971541…"
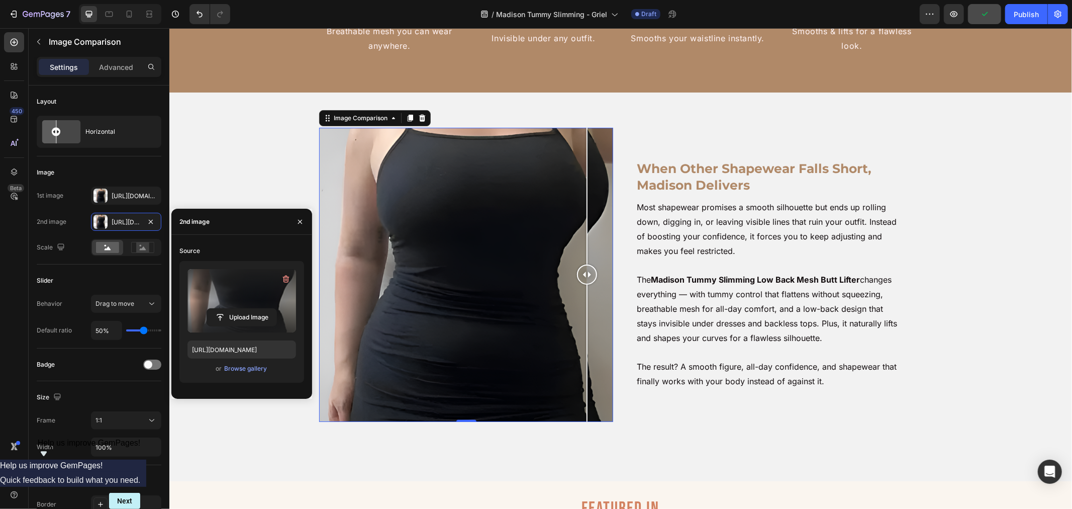
drag, startPoint x: 458, startPoint y: 272, endPoint x: 582, endPoint y: 399, distance: 177.4
click at [582, 399] on div at bounding box center [587, 274] width 20 height 294
click at [575, 270] on div at bounding box center [576, 274] width 20 height 20
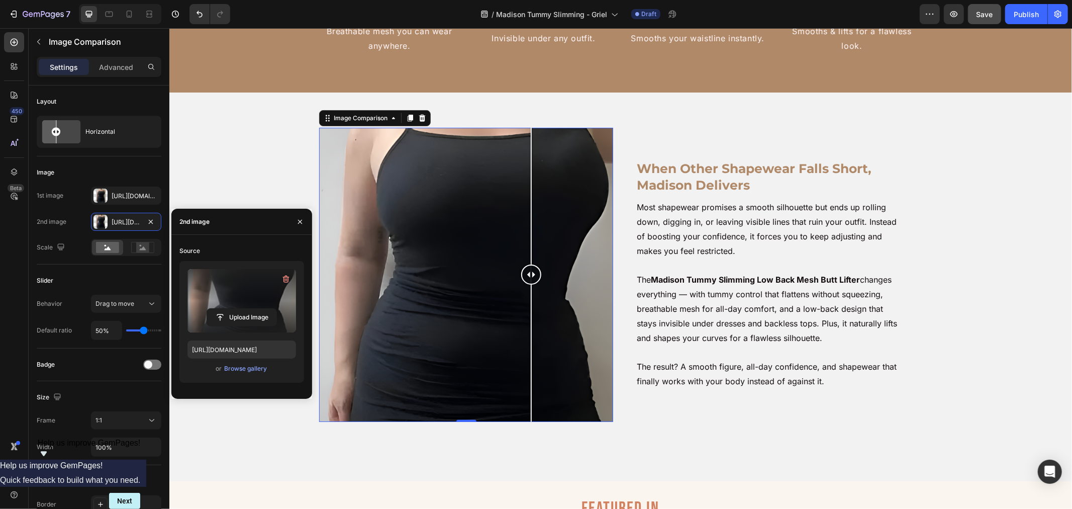
drag, startPoint x: 575, startPoint y: 270, endPoint x: 502, endPoint y: 373, distance: 126.1
click at [521, 373] on div at bounding box center [531, 274] width 20 height 294
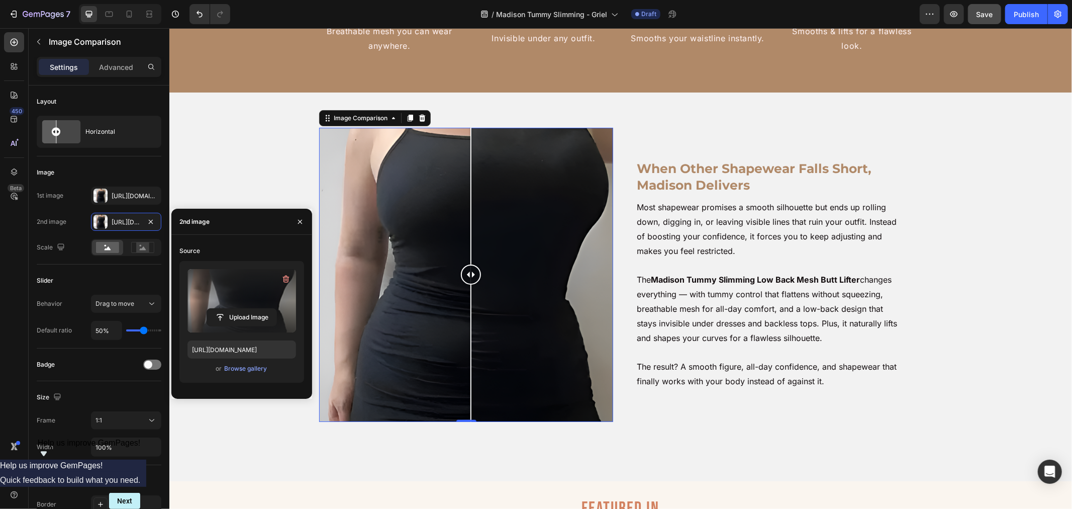
drag, startPoint x: 469, startPoint y: 272, endPoint x: 466, endPoint y: 308, distance: 36.3
click at [466, 308] on div at bounding box center [470, 274] width 20 height 294
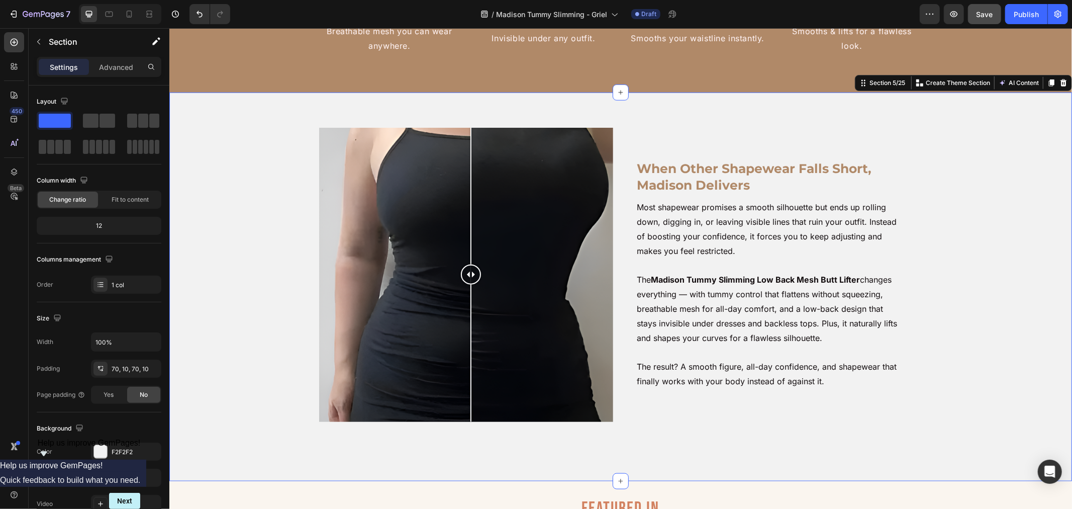
click at [284, 158] on div "When Other Shapewear Falls Short, Madison Delivers Heading Most shapewear promi…" at bounding box center [620, 286] width 893 height 318
click at [986, 9] on div "Save" at bounding box center [985, 14] width 17 height 11
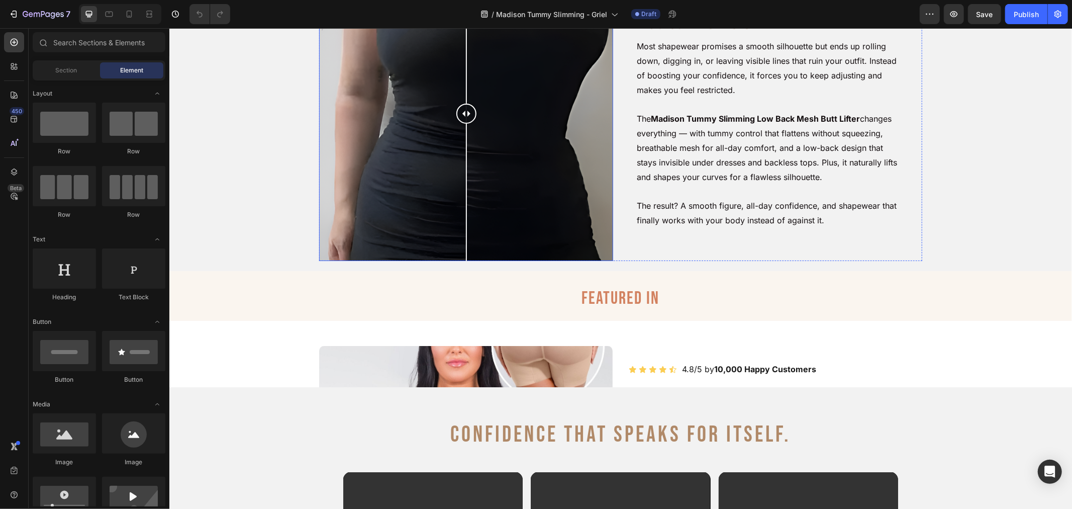
scroll to position [893, 0]
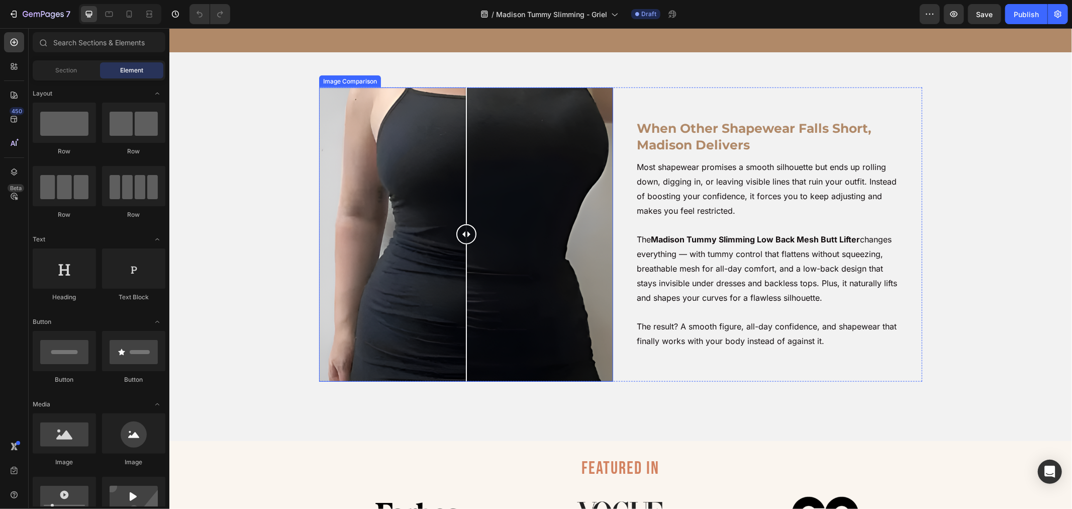
click at [379, 196] on div at bounding box center [466, 234] width 294 height 294
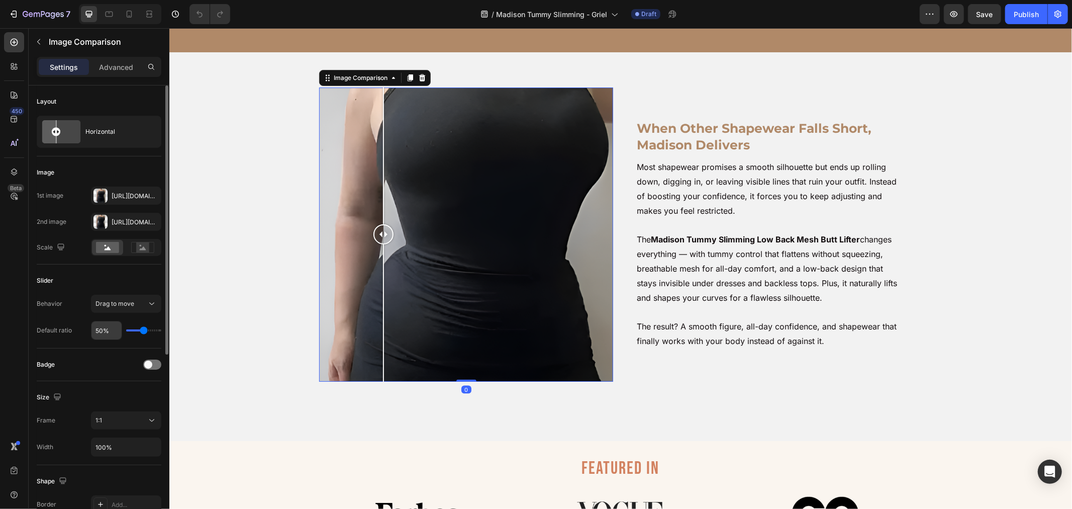
click at [103, 328] on input "50%" at bounding box center [106, 330] width 30 height 18
type input "1%"
type input "1"
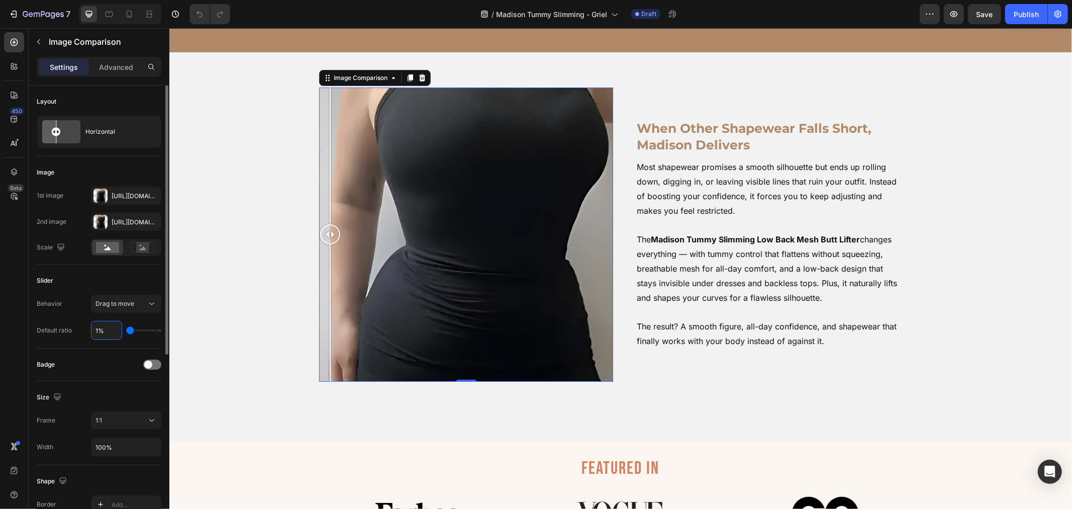
type input "%"
type input "50"
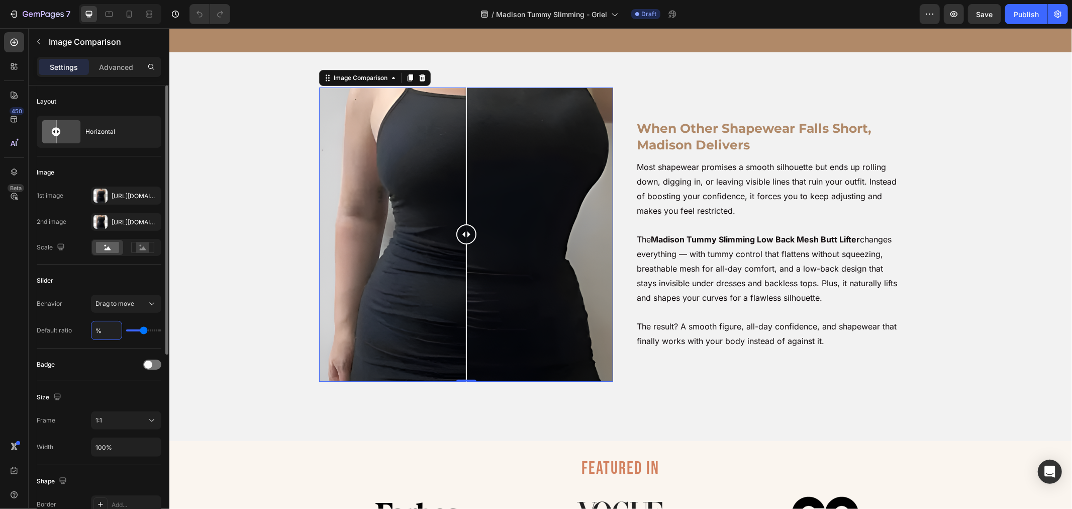
type input "5%"
type input "5"
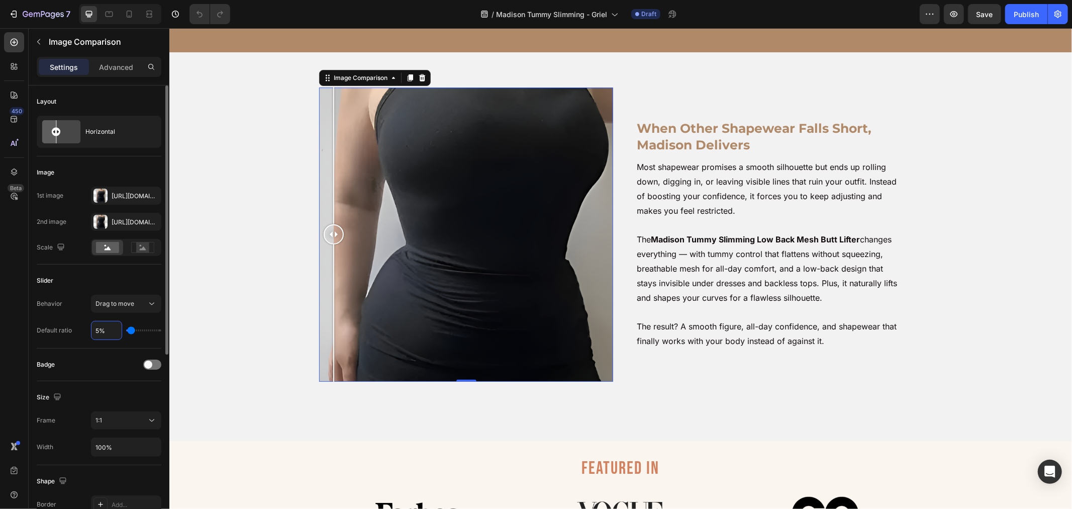
type input "50%"
type input "50"
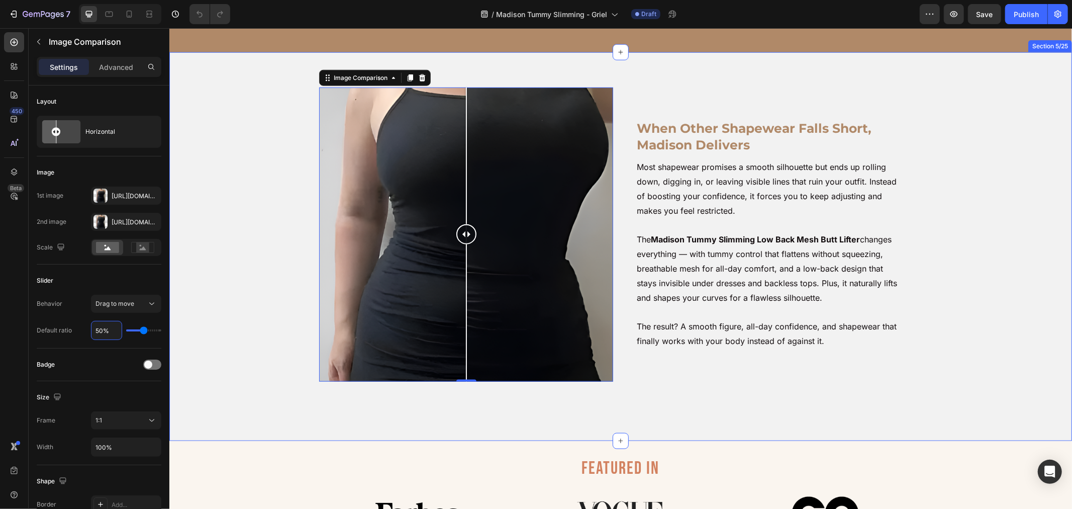
click at [235, 300] on div "When Other Shapewear Falls Short, Madison Delivers Heading Most shapewear promi…" at bounding box center [620, 246] width 893 height 318
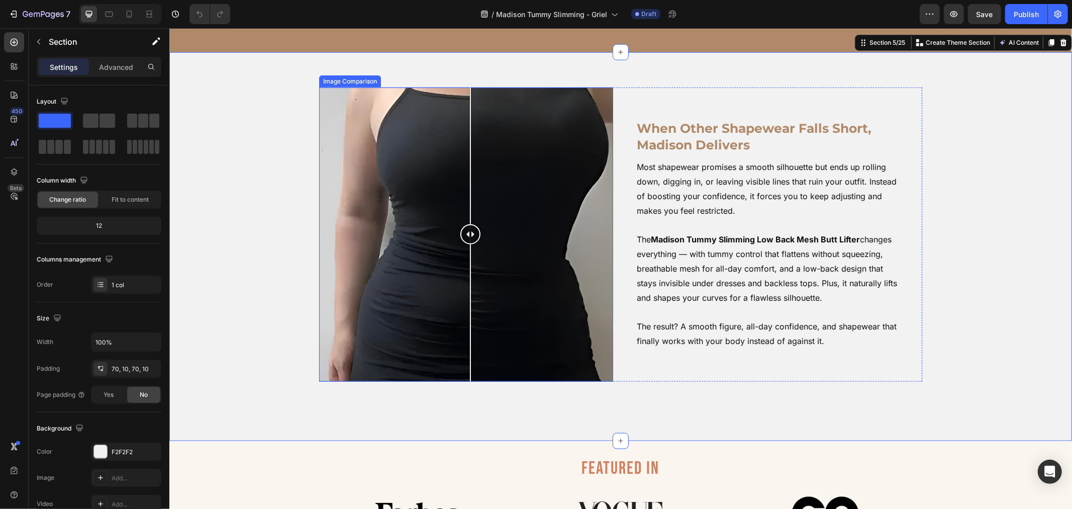
drag, startPoint x: 465, startPoint y: 283, endPoint x: 476, endPoint y: 279, distance: 11.5
click at [473, 279] on div at bounding box center [470, 234] width 20 height 294
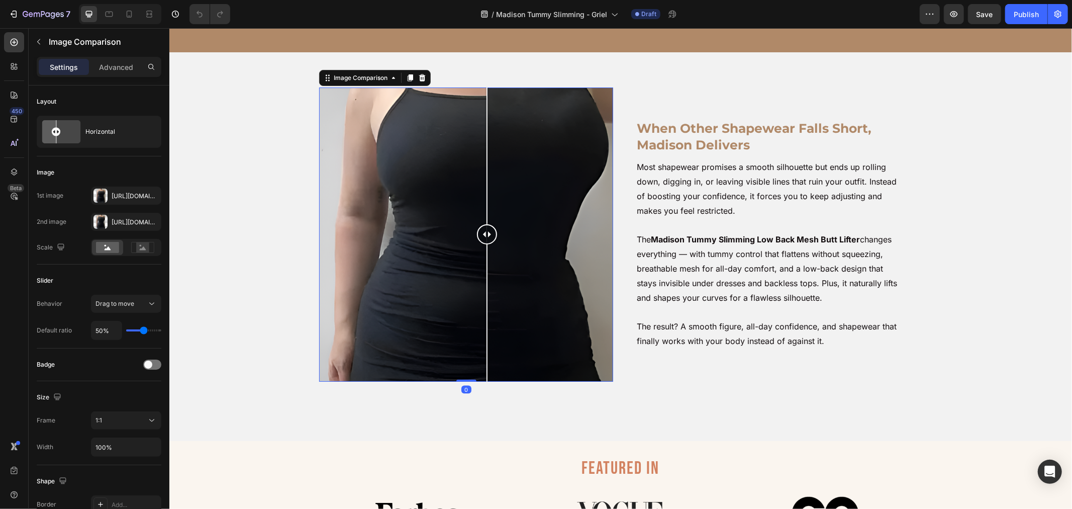
drag, startPoint x: 476, startPoint y: 279, endPoint x: 482, endPoint y: 279, distance: 6.0
click at [482, 244] on div at bounding box center [487, 234] width 20 height 20
click at [104, 333] on input "50%" at bounding box center [106, 330] width 30 height 18
type input "6%"
type input "6"
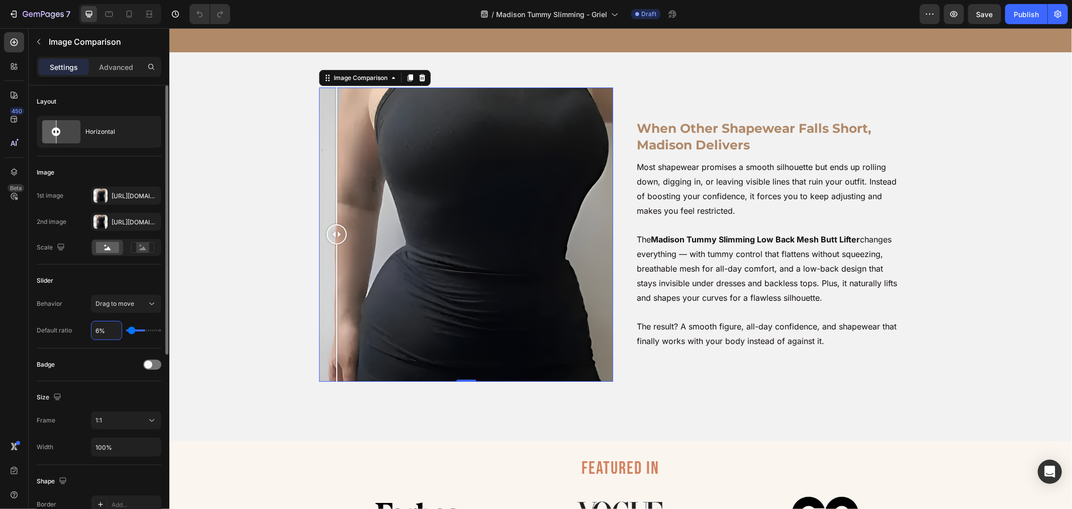
type input "60%"
type input "60"
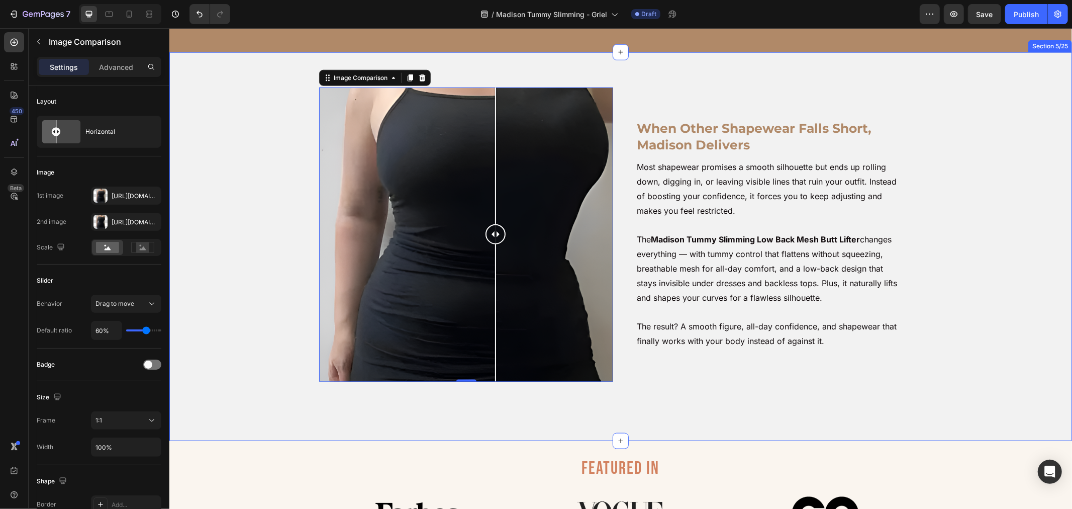
drag, startPoint x: 1161, startPoint y: 48, endPoint x: 405, endPoint y: 171, distance: 766.0
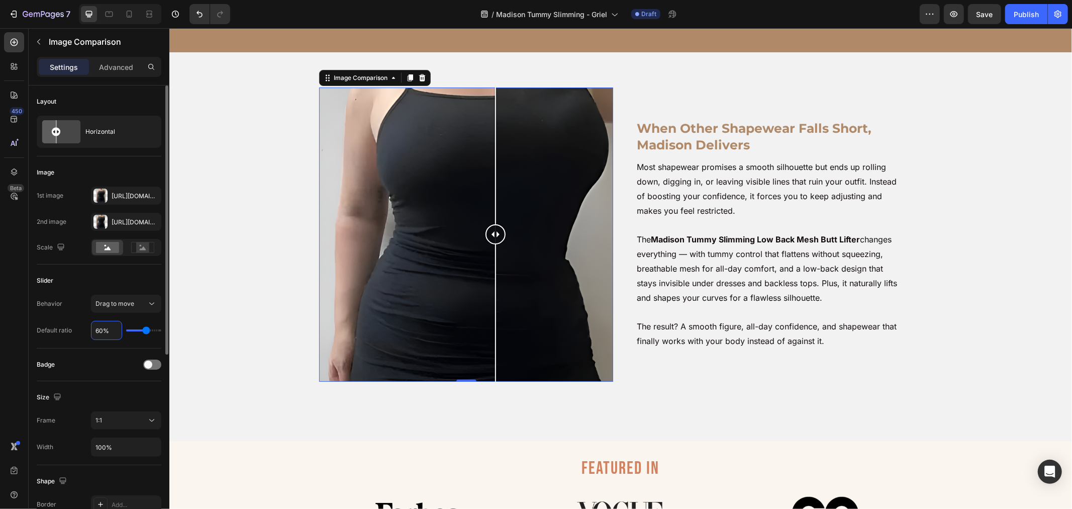
click at [97, 329] on input "60%" at bounding box center [106, 330] width 30 height 18
type input "5%"
type input "5"
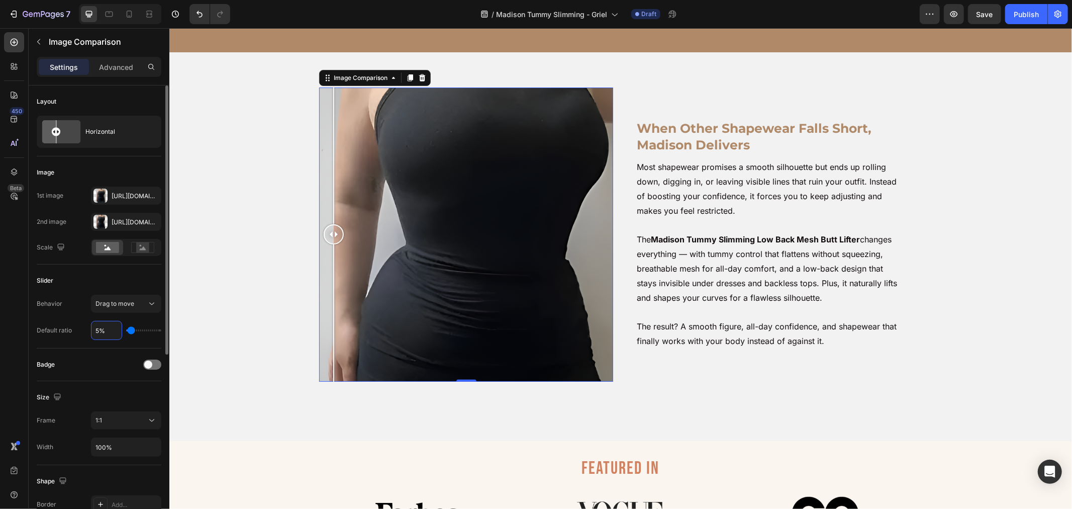
type input "50%"
type input "50"
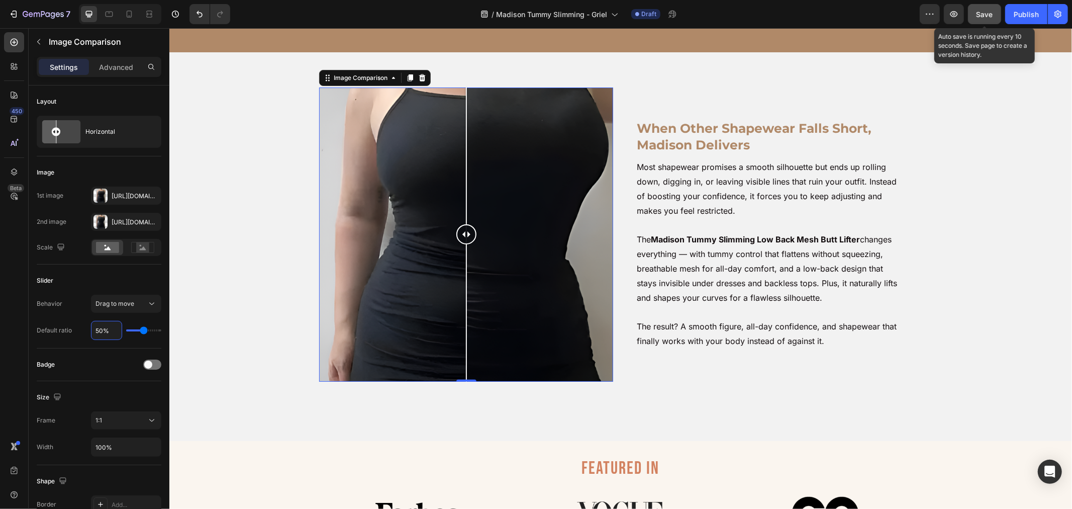
type input "50%"
click at [986, 14] on span "Save" at bounding box center [985, 14] width 17 height 9
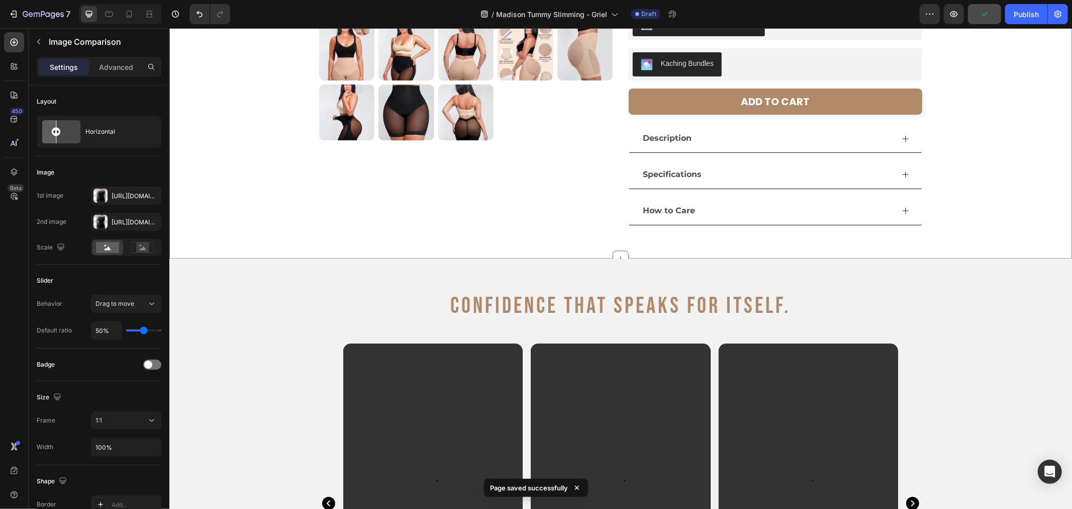
scroll to position [2067, 0]
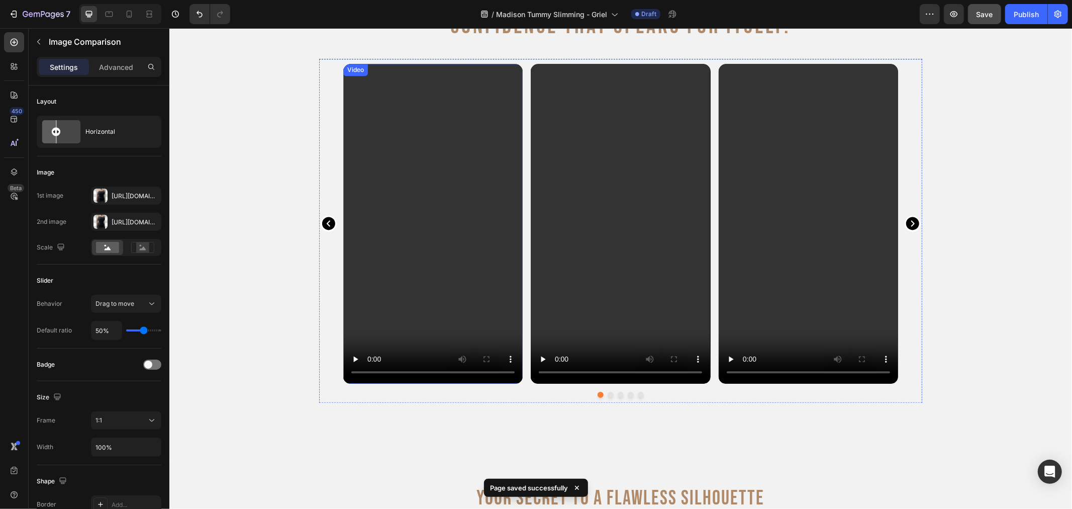
click at [474, 157] on video at bounding box center [432, 222] width 179 height 319
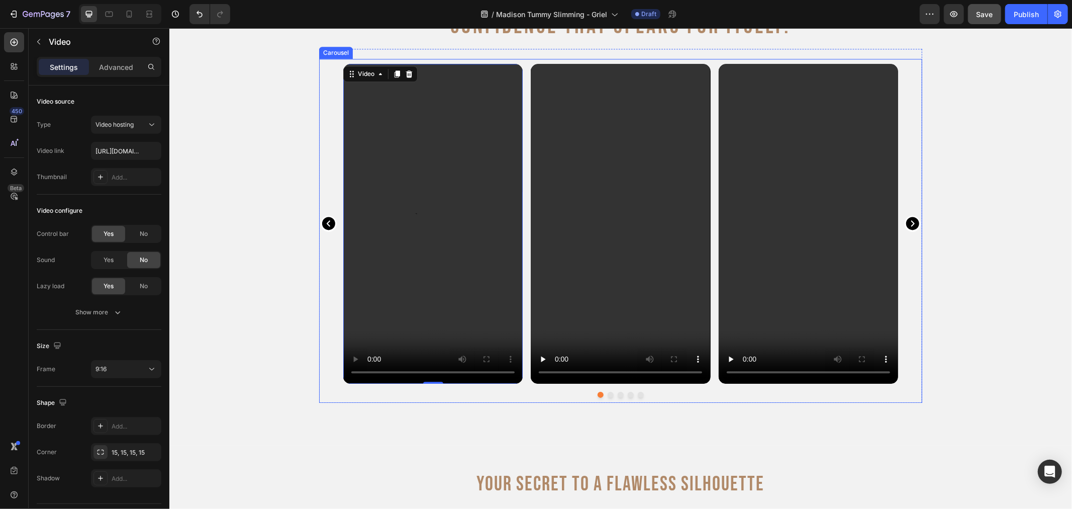
click at [906, 227] on icon "Carousel Next Arrow" at bounding box center [912, 223] width 13 height 13
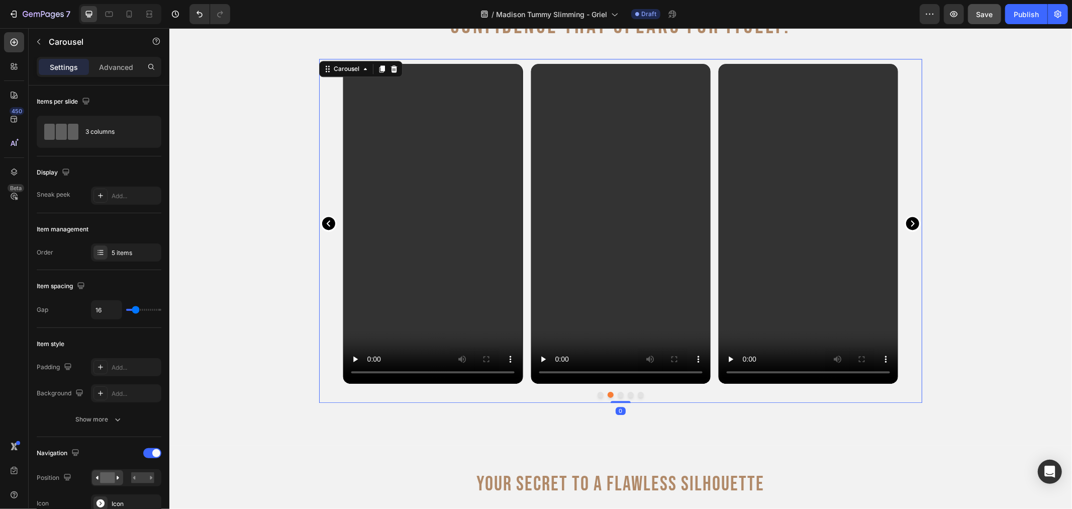
click at [906, 226] on icon "Carousel Next Arrow" at bounding box center [912, 223] width 13 height 13
click at [908, 227] on icon "Carousel Next Arrow" at bounding box center [912, 223] width 13 height 13
click at [908, 224] on icon "Carousel Next Arrow" at bounding box center [912, 223] width 16 height 17
click at [323, 222] on icon "Carousel Back Arrow" at bounding box center [328, 223] width 16 height 17
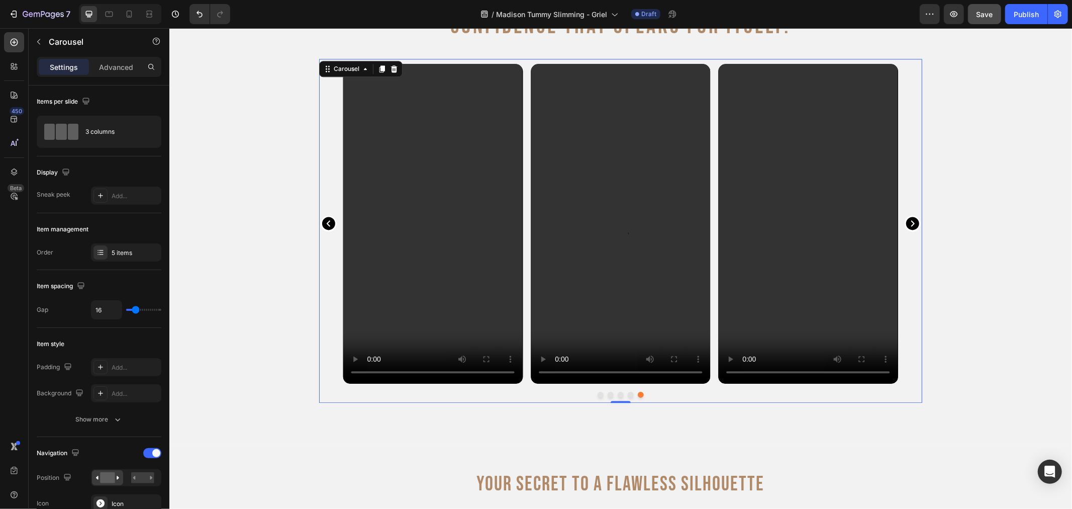
click at [911, 224] on icon "Carousel Next Arrow" at bounding box center [912, 223] width 13 height 13
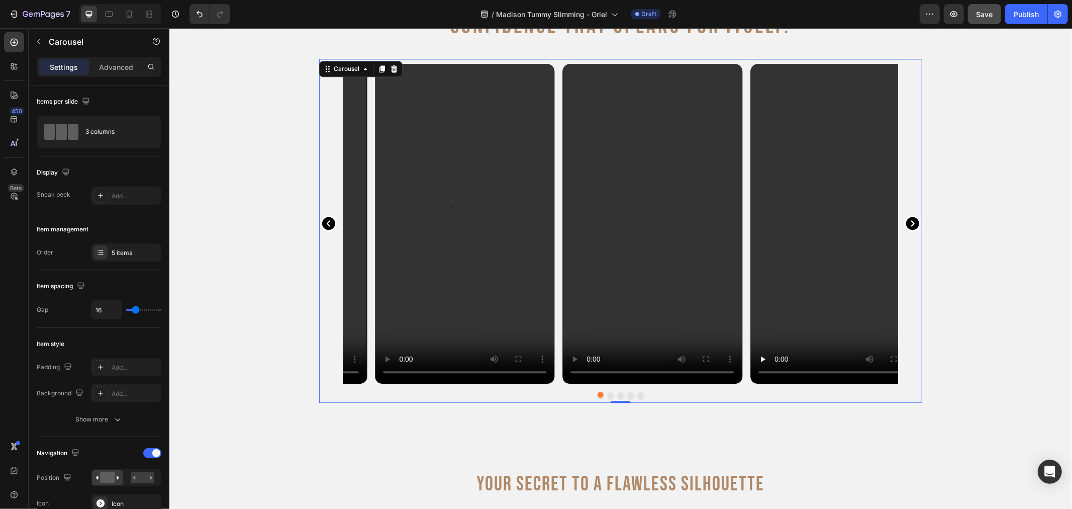
click at [911, 224] on icon "Carousel Next Arrow" at bounding box center [912, 223] width 13 height 13
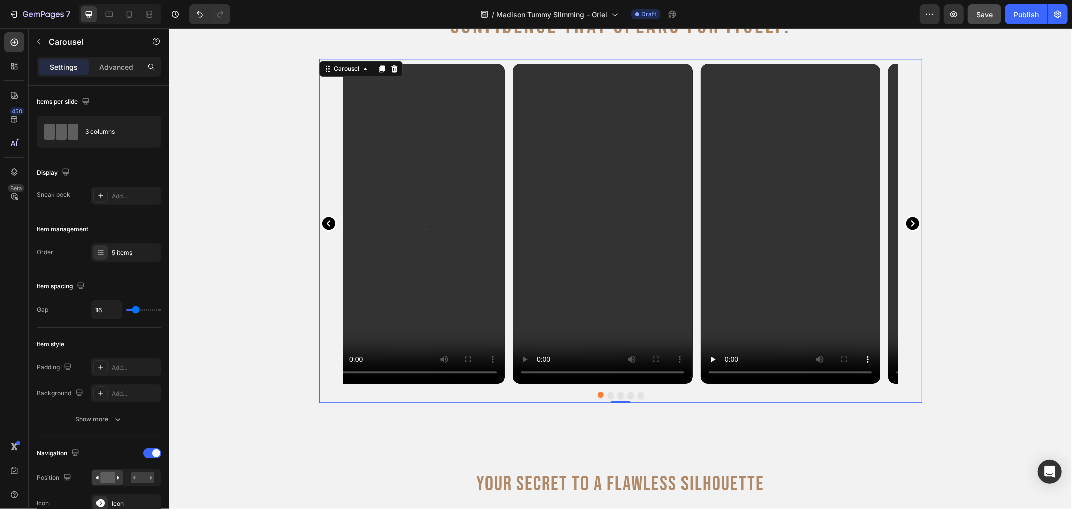
click at [911, 224] on icon "Carousel Next Arrow" at bounding box center [912, 223] width 13 height 13
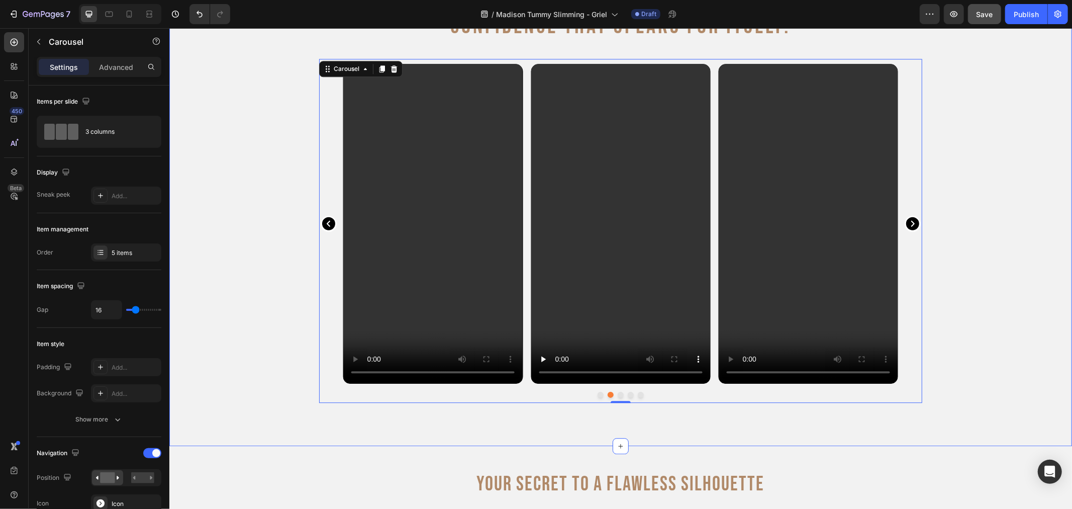
click at [223, 212] on div "Confidence That Speaks for Itself. Heading Video Video Video Video Video Carous…" at bounding box center [620, 212] width 903 height 396
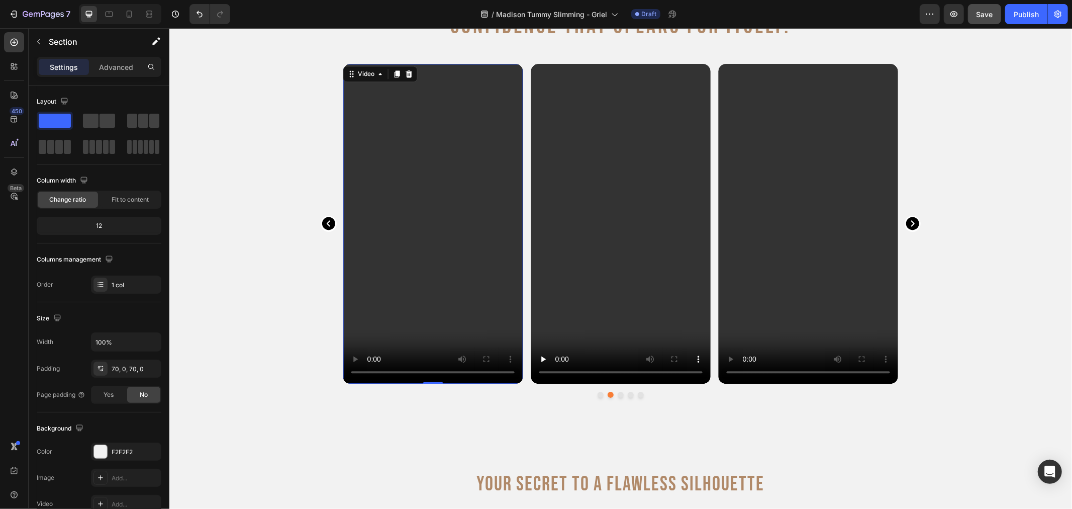
click at [369, 280] on video at bounding box center [432, 222] width 179 height 319
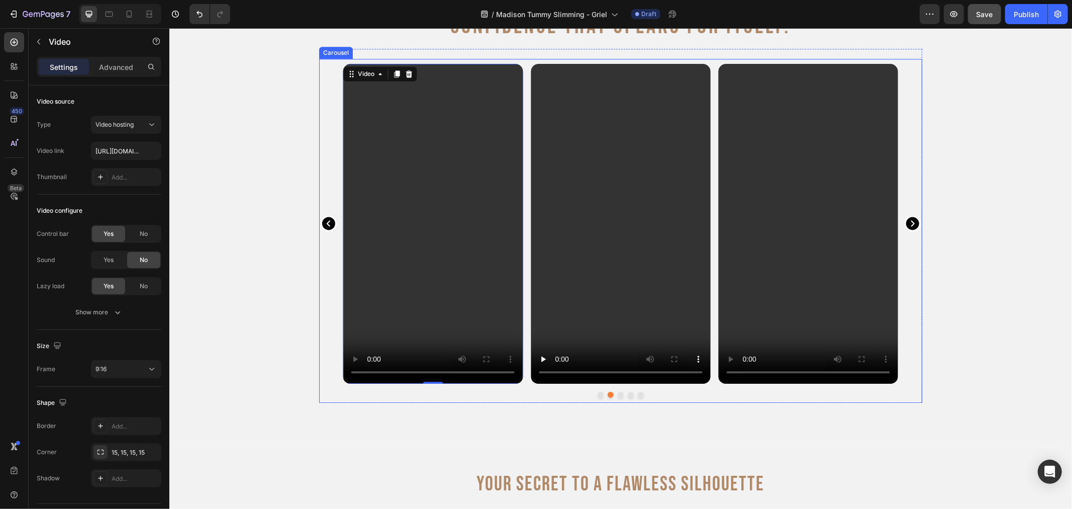
click at [322, 223] on icon "Carousel Back Arrow" at bounding box center [328, 223] width 13 height 13
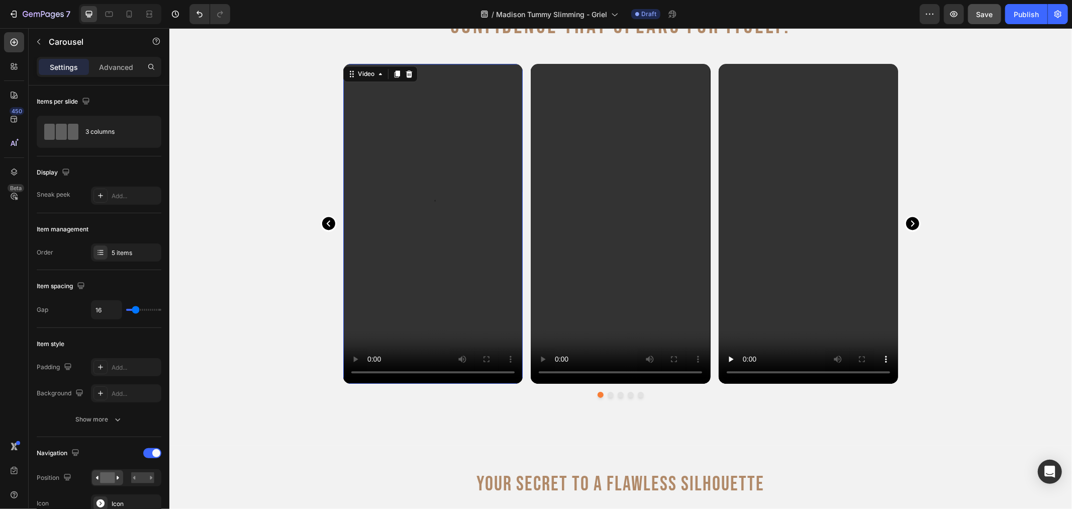
click at [441, 210] on video at bounding box center [432, 222] width 179 height 319
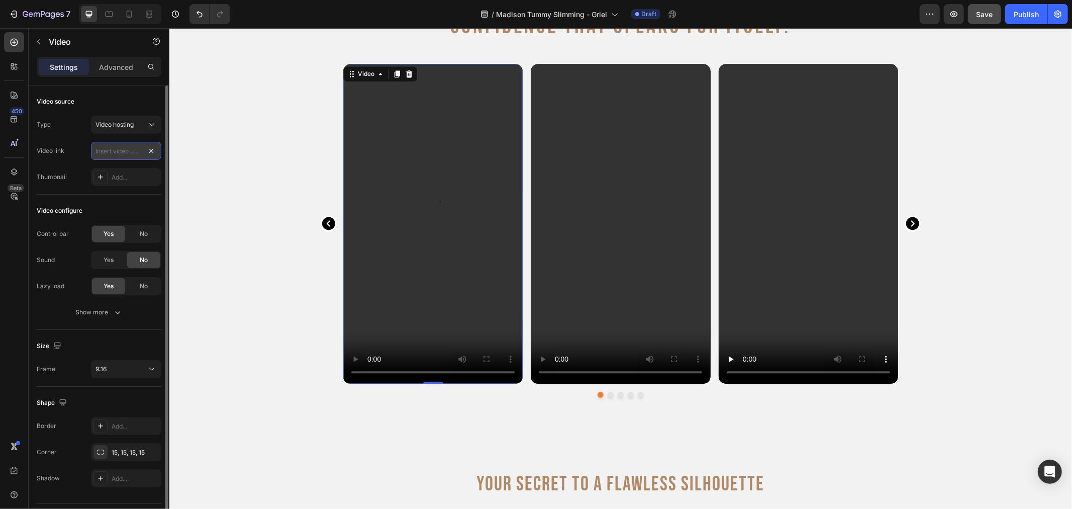
scroll to position [0, 0]
click at [139, 148] on input "text" at bounding box center [126, 151] width 70 height 18
type input "[URL][DOMAIN_NAME]"
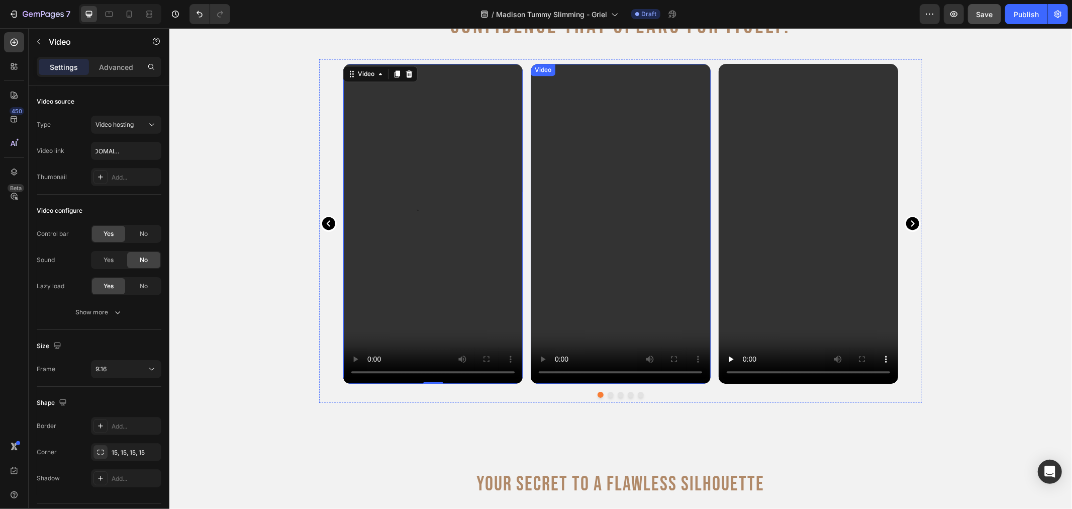
click at [570, 234] on video at bounding box center [619, 222] width 179 height 319
click at [660, 208] on video at bounding box center [619, 222] width 179 height 319
click at [622, 249] on video at bounding box center [619, 222] width 179 height 319
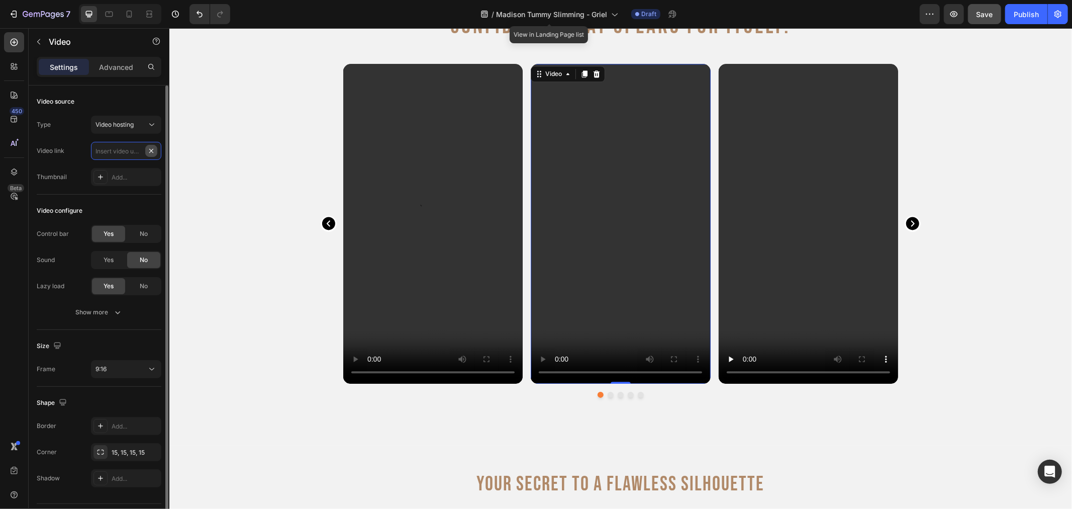
scroll to position [0, 0]
click at [142, 149] on input "text" at bounding box center [126, 151] width 70 height 18
paste input "[URL][DOMAIN_NAME]"
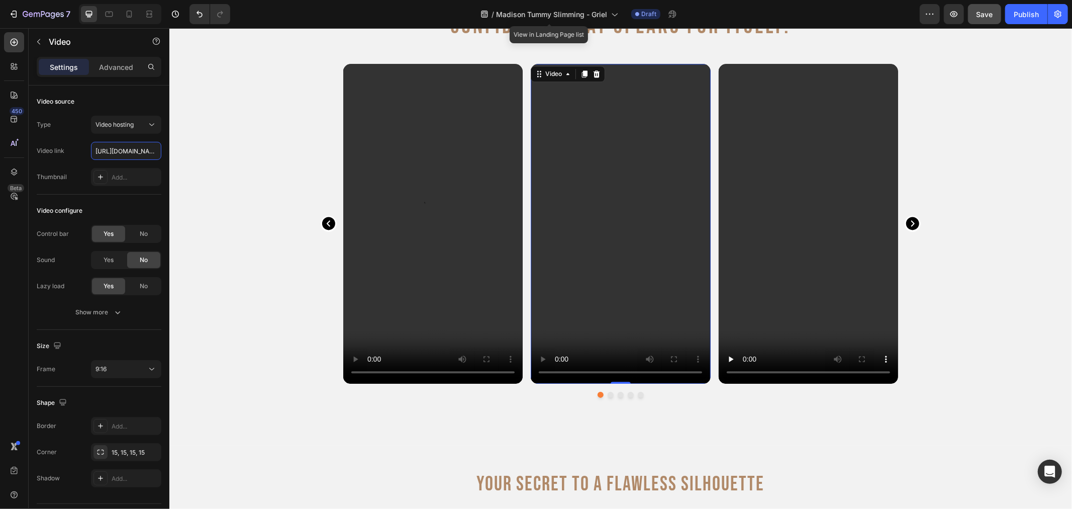
scroll to position [0, 182]
type input "[URL][DOMAIN_NAME]"
click at [816, 222] on video at bounding box center [807, 222] width 179 height 319
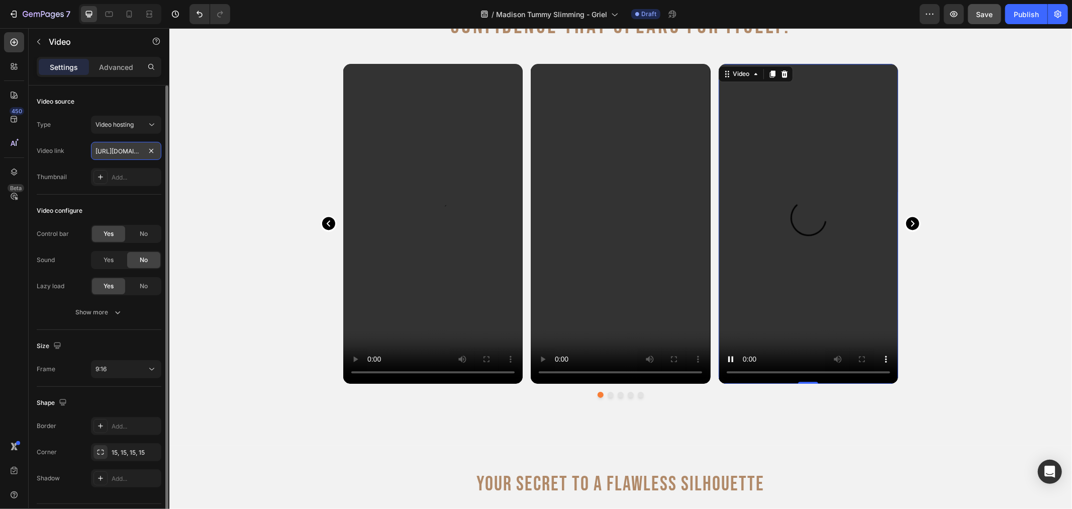
click at [104, 144] on input "[URL][DOMAIN_NAME]" at bounding box center [126, 151] width 70 height 18
type input "[URL][DOMAIN_NAME]"
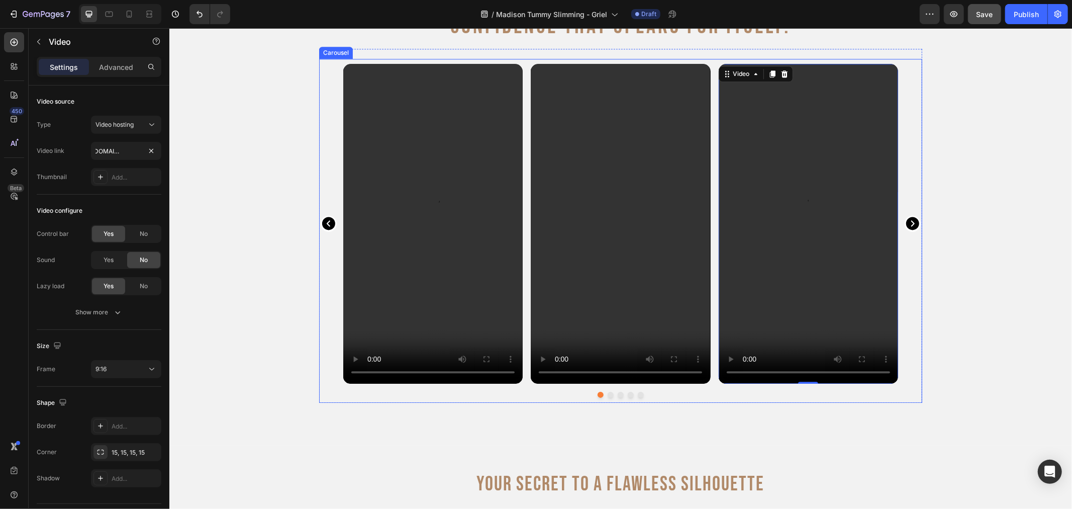
click at [908, 219] on icon "Carousel Next Arrow" at bounding box center [912, 223] width 13 height 13
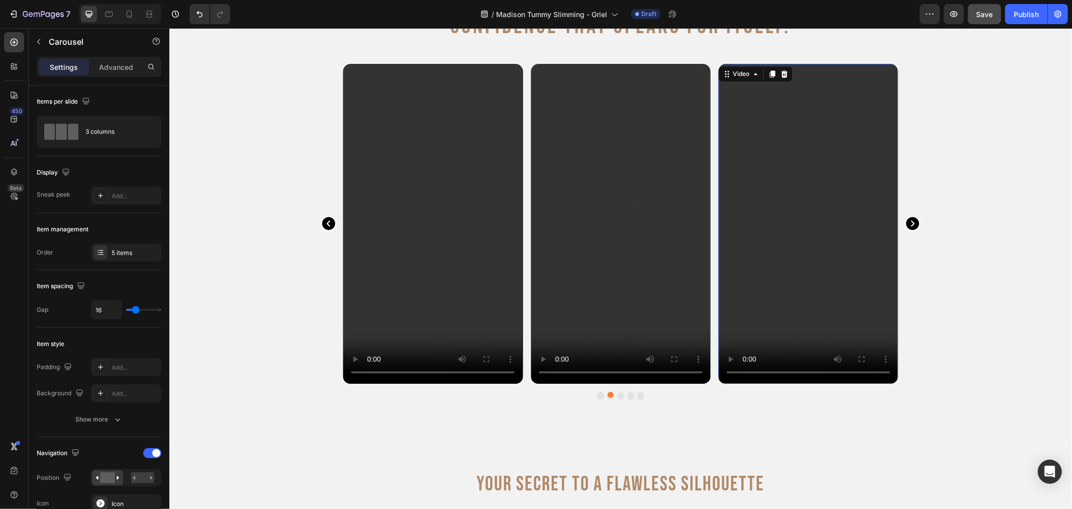
click at [820, 246] on video at bounding box center [807, 222] width 179 height 319
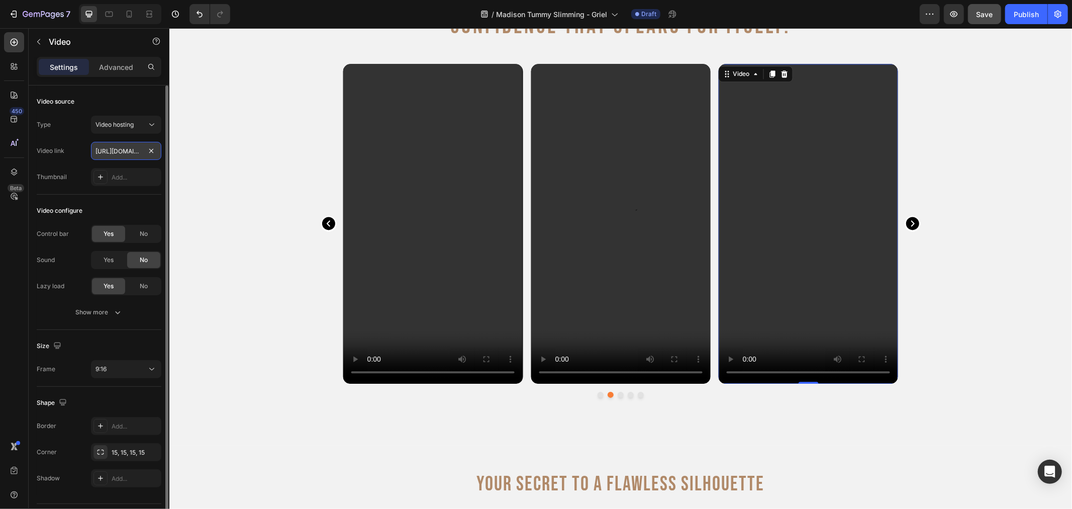
click at [124, 149] on input "[URL][DOMAIN_NAME]" at bounding box center [126, 151] width 70 height 18
type input "[URL][DOMAIN_NAME]"
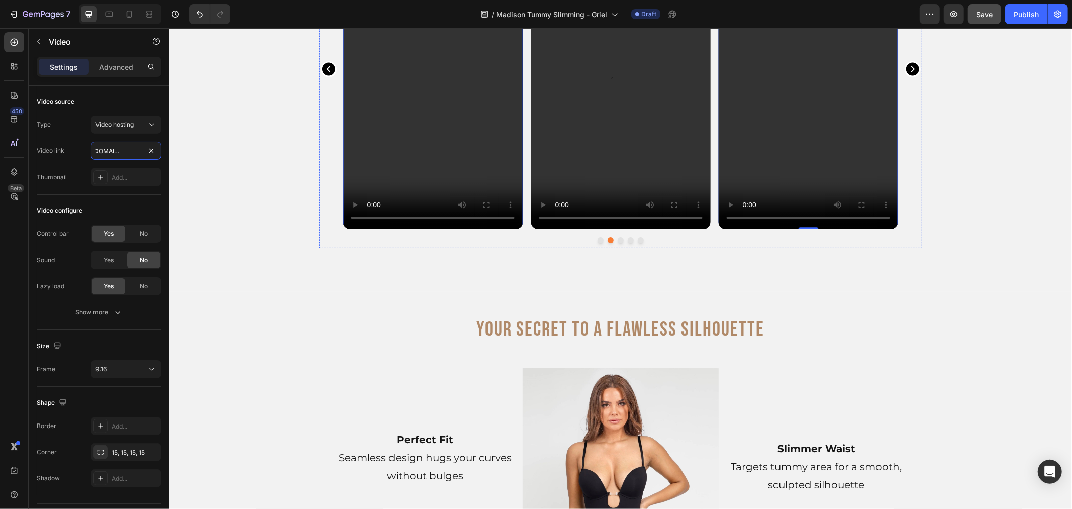
scroll to position [2067, 0]
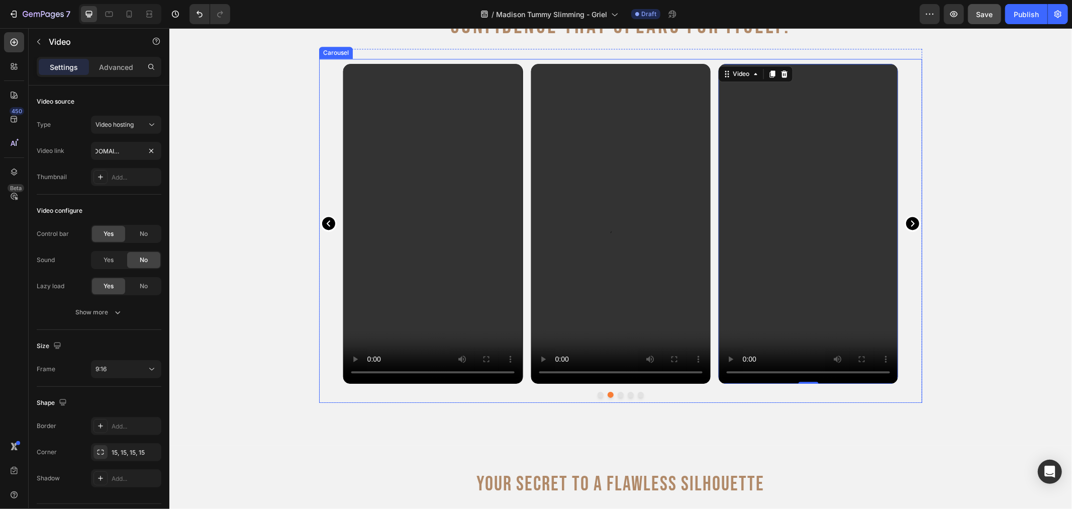
click at [907, 228] on icon "Carousel Next Arrow" at bounding box center [912, 223] width 13 height 13
click at [765, 242] on video at bounding box center [807, 222] width 179 height 319
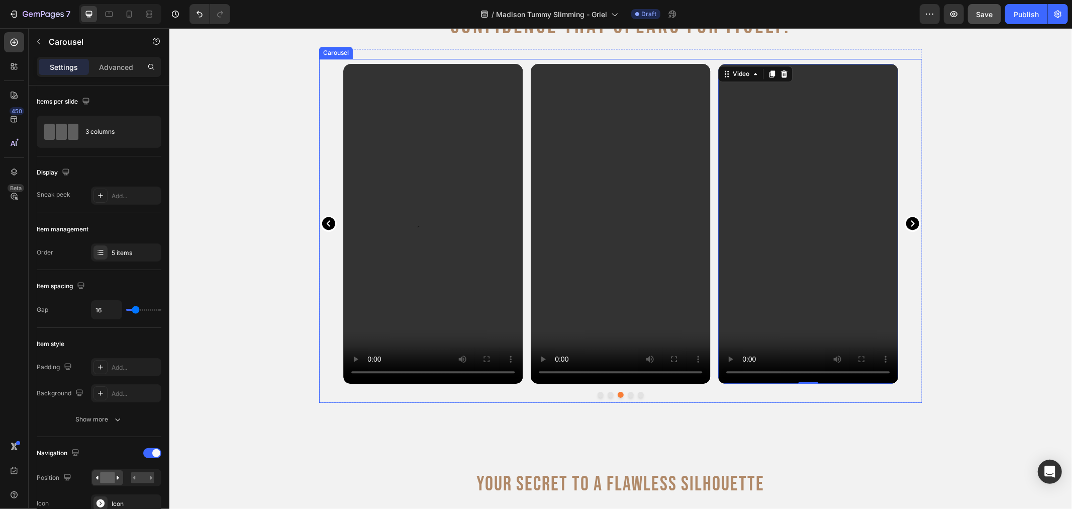
click at [712, 154] on div "Video Video Video Video Video 0" at bounding box center [620, 222] width 555 height 319
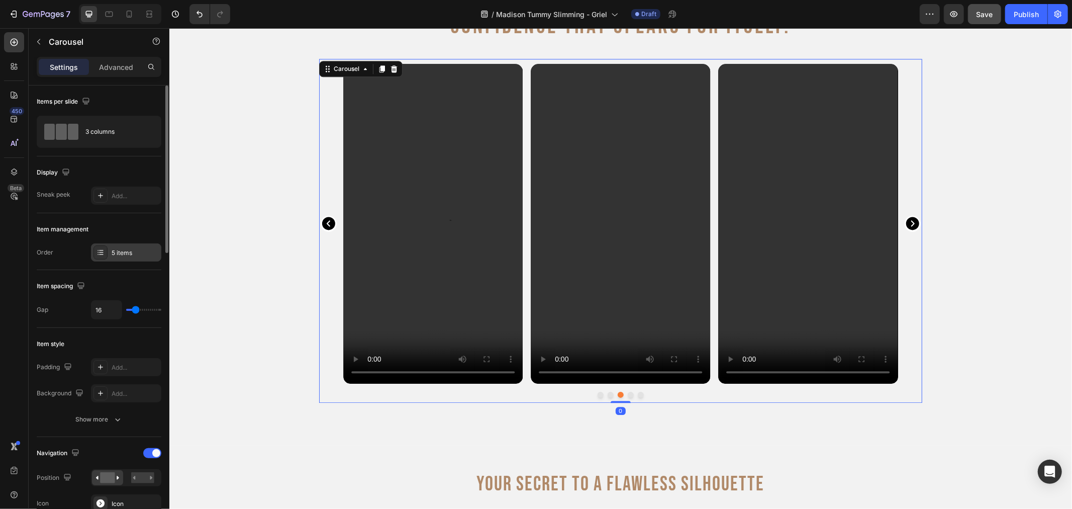
click at [134, 252] on div "5 items" at bounding box center [135, 252] width 47 height 9
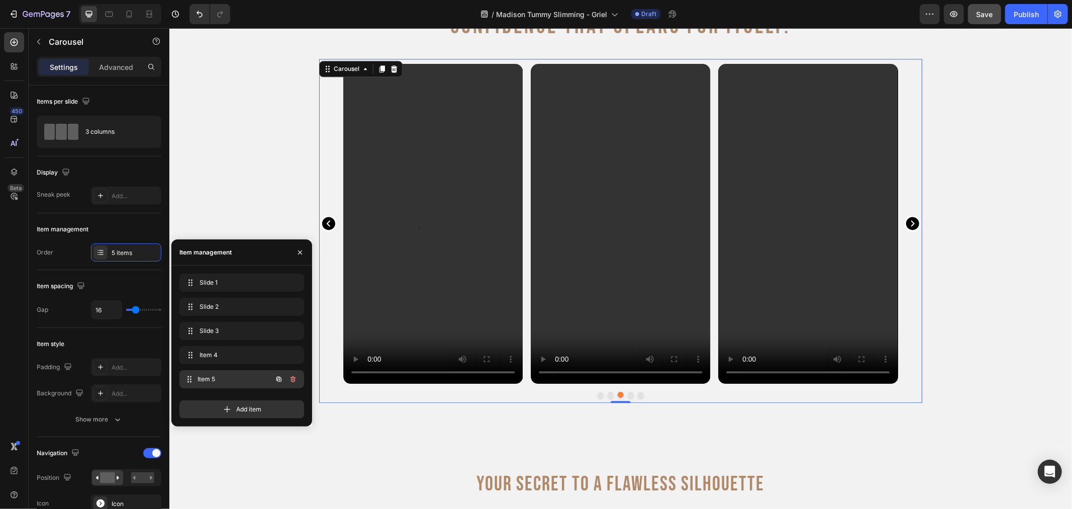
click at [253, 375] on span "Item 5" at bounding box center [235, 379] width 74 height 9
click at [494, 251] on video at bounding box center [432, 222] width 179 height 319
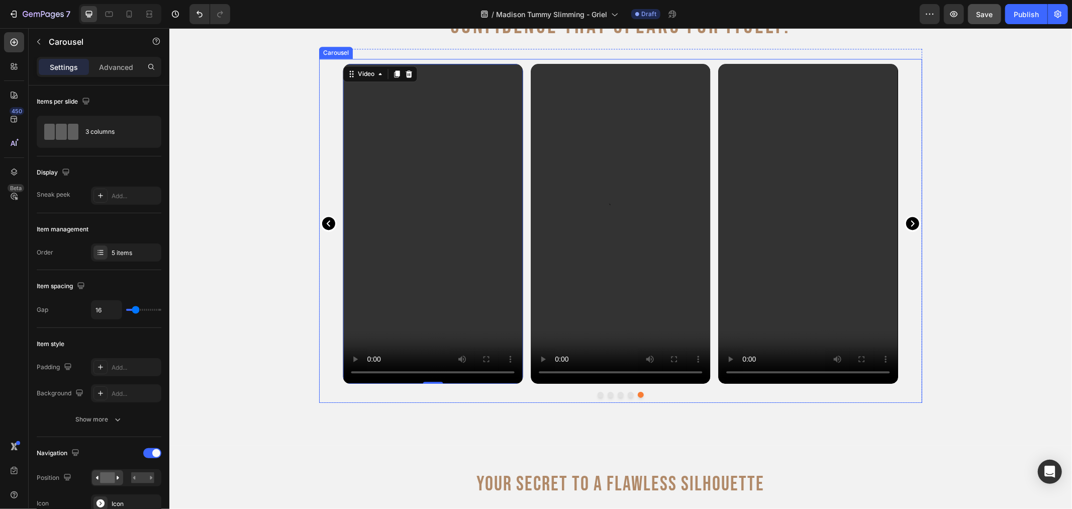
click at [521, 204] on div "Video Video Video Video Video 0" at bounding box center [620, 222] width 555 height 319
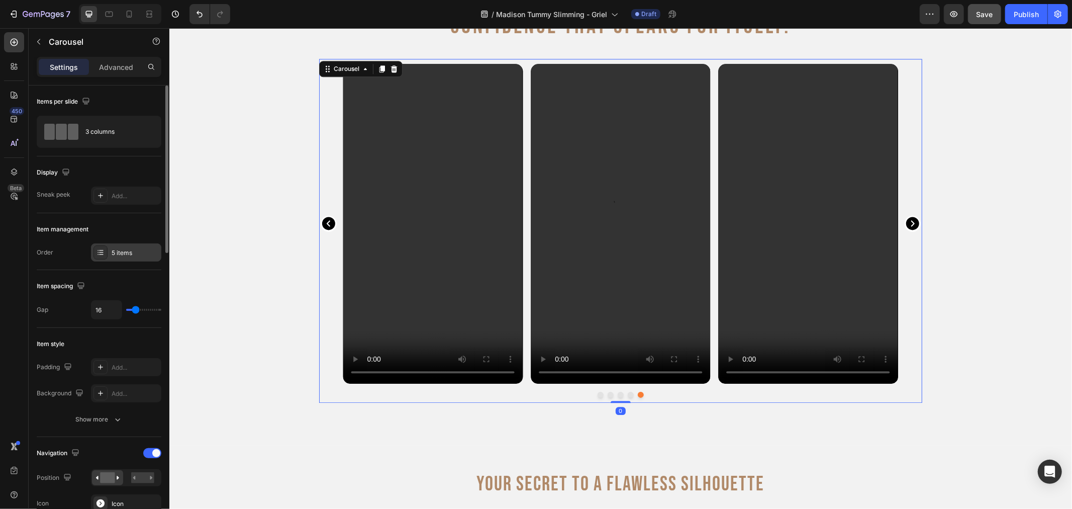
drag, startPoint x: 108, startPoint y: 249, endPoint x: 116, endPoint y: 251, distance: 7.9
click at [109, 249] on div "5 items" at bounding box center [126, 252] width 70 height 18
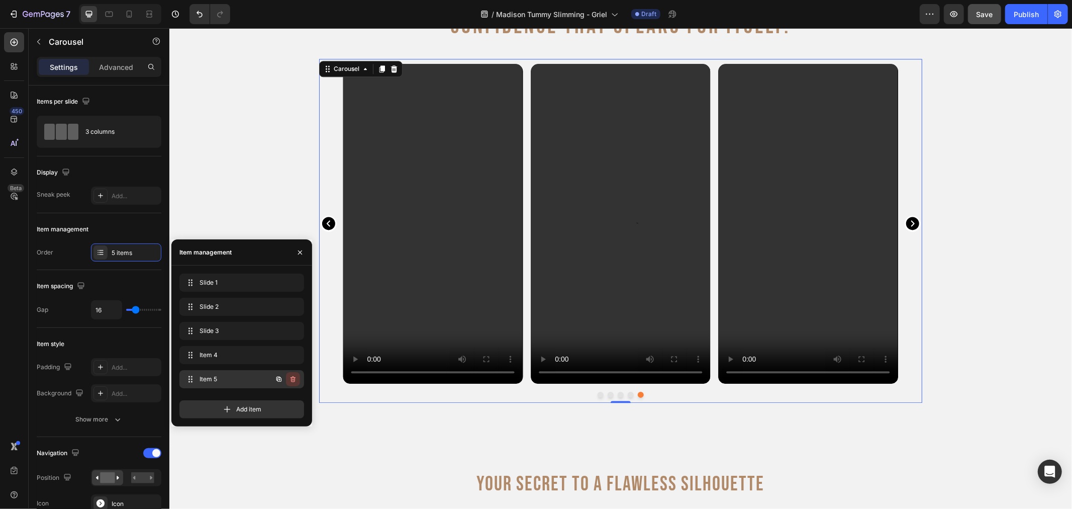
click at [292, 373] on button "button" at bounding box center [293, 379] width 14 height 14
click at [292, 383] on div "Delete" at bounding box center [286, 379] width 19 height 9
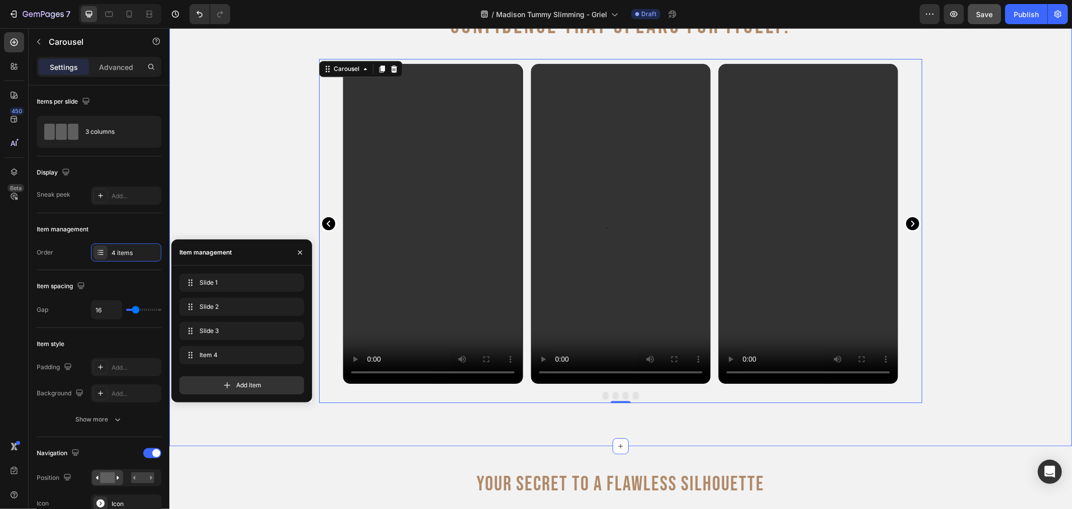
click at [1011, 245] on div "Confidence That Speaks for Itself. Heading Video Video Video Video Carousel 0 R…" at bounding box center [620, 212] width 903 height 396
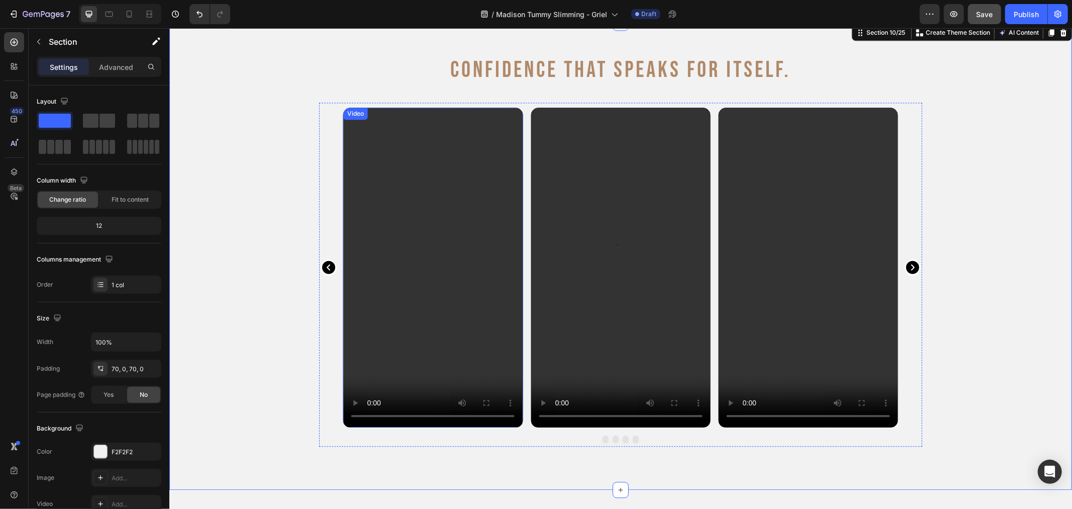
scroll to position [2011, 0]
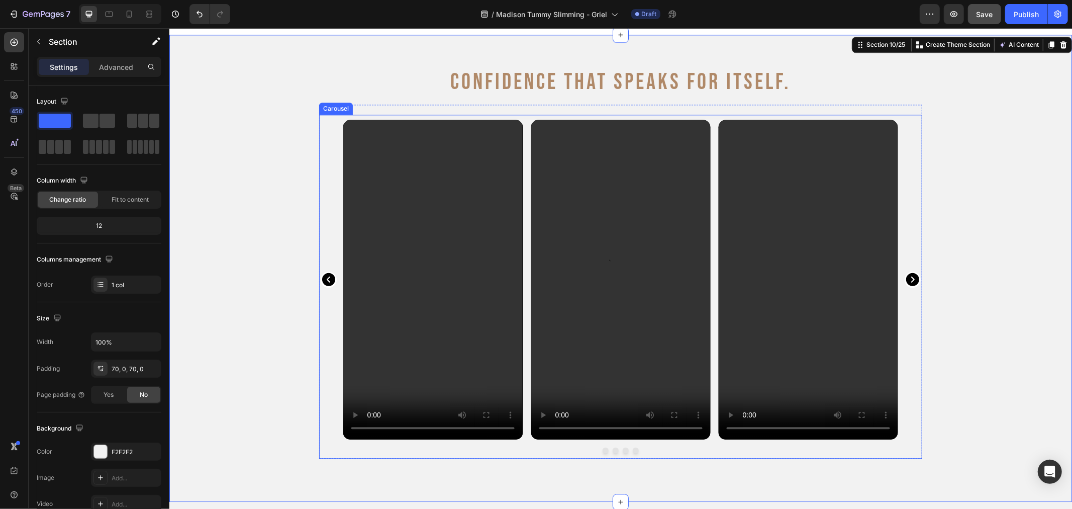
click at [324, 146] on div "Video Video Video Video" at bounding box center [620, 278] width 603 height 319
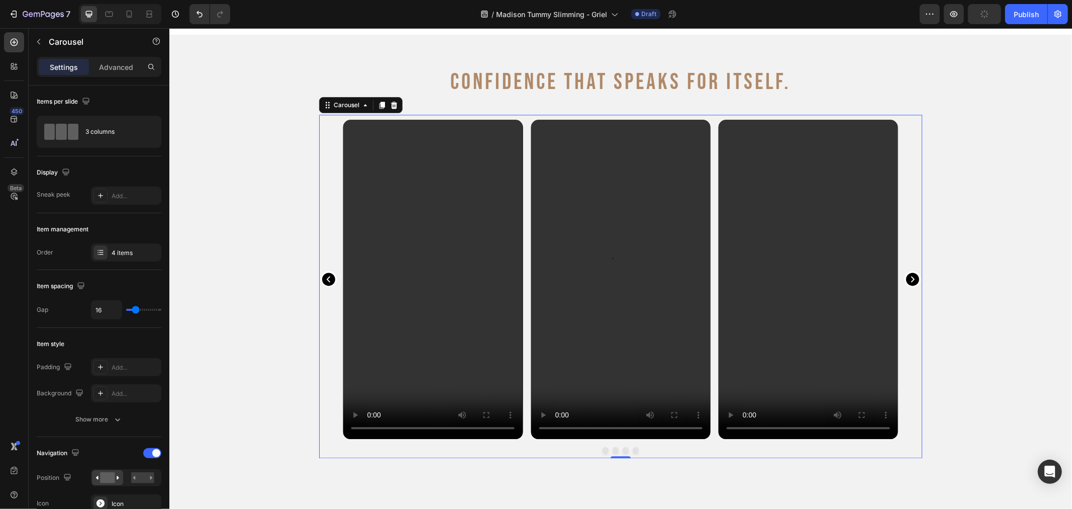
click at [912, 276] on icon "Carousel Next Arrow" at bounding box center [912, 278] width 13 height 13
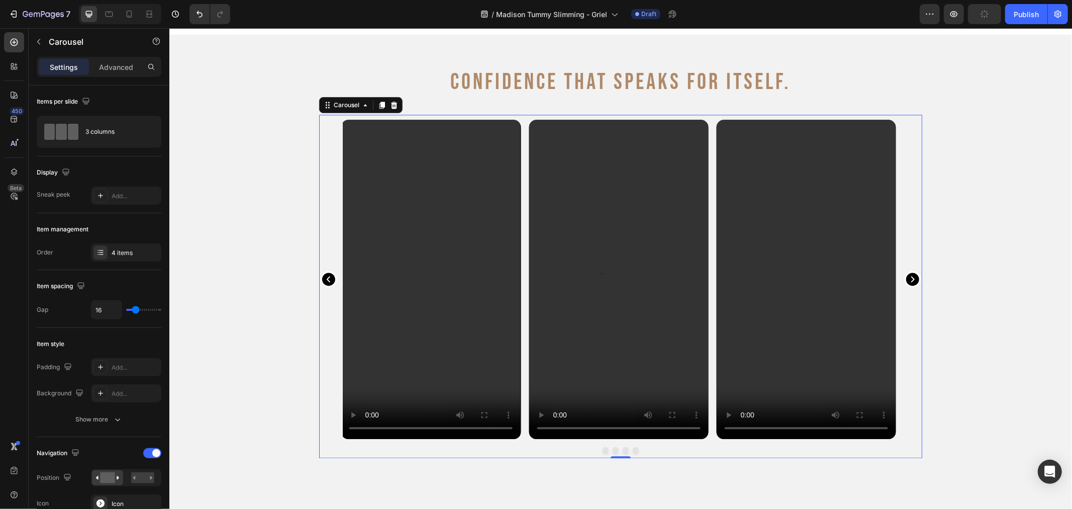
click at [912, 276] on icon "Carousel Next Arrow" at bounding box center [912, 278] width 13 height 13
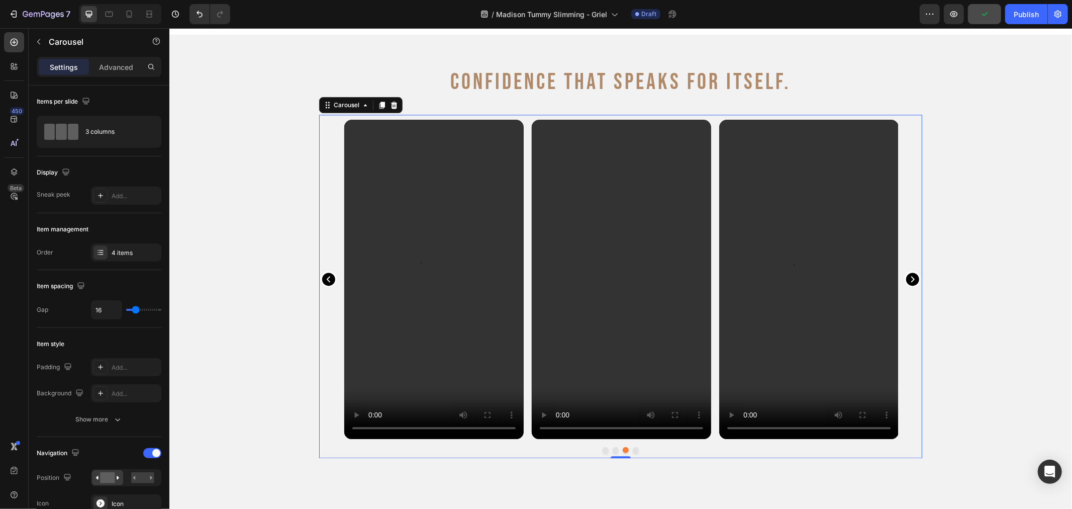
click at [912, 276] on icon "Carousel Next Arrow" at bounding box center [912, 278] width 13 height 13
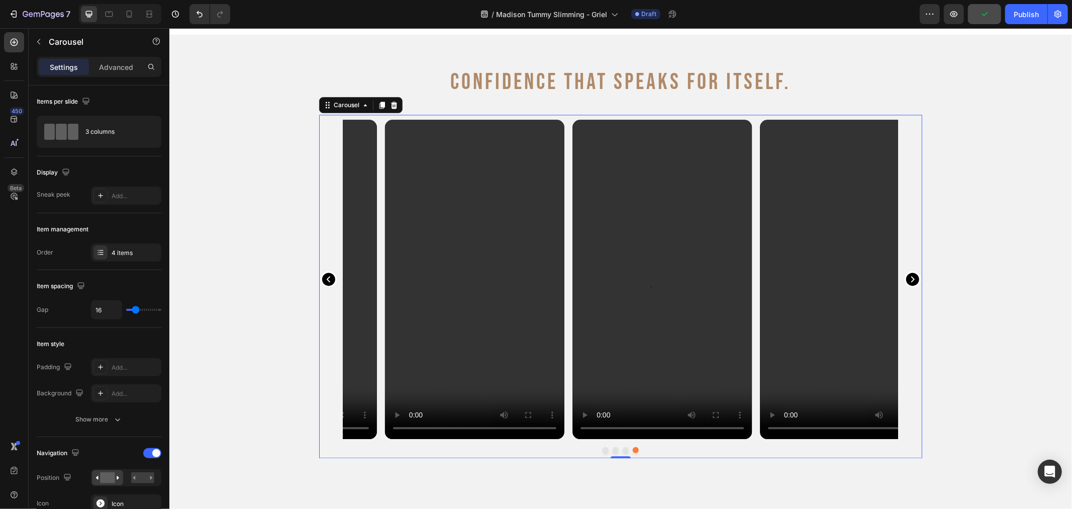
click at [912, 276] on icon "Carousel Next Arrow" at bounding box center [912, 278] width 13 height 13
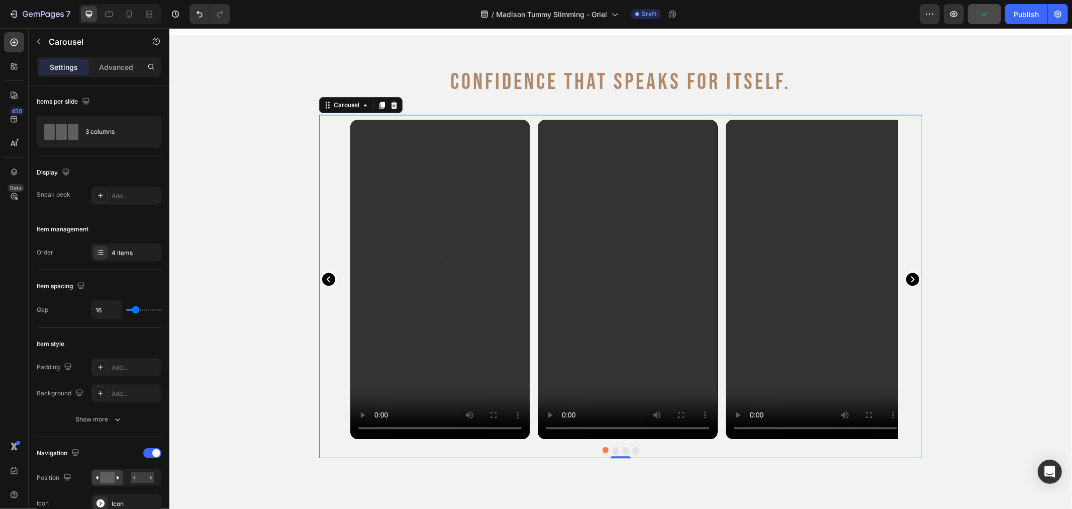
click at [912, 276] on icon "Carousel Next Arrow" at bounding box center [912, 278] width 13 height 13
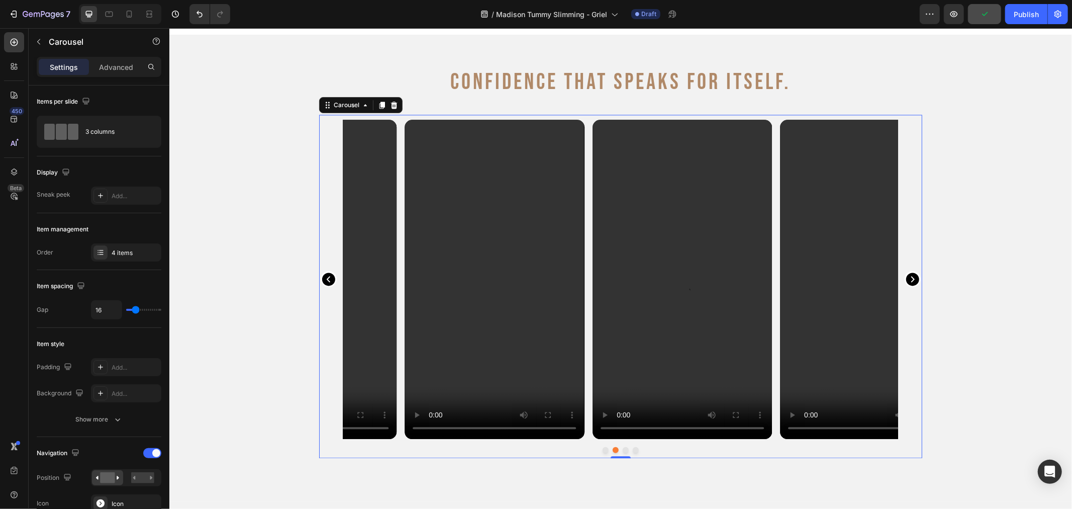
click at [912, 276] on icon "Carousel Next Arrow" at bounding box center [912, 278] width 13 height 13
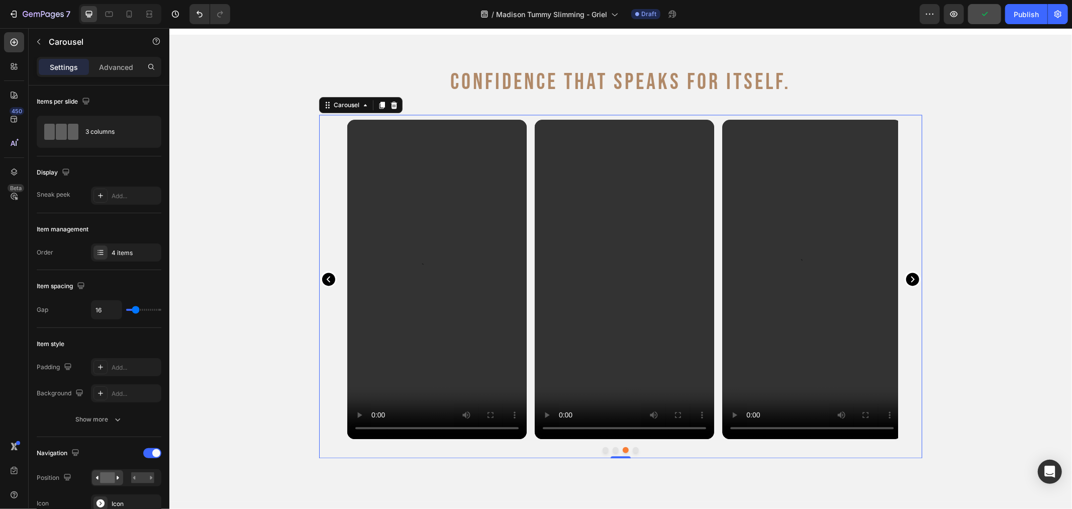
click at [912, 276] on icon "Carousel Next Arrow" at bounding box center [912, 278] width 13 height 13
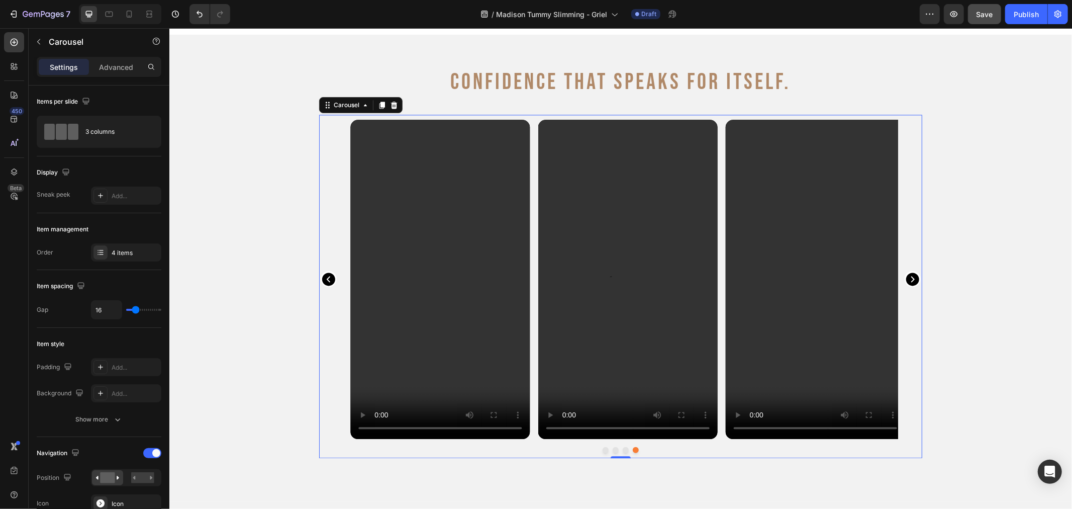
click at [912, 276] on icon "Carousel Next Arrow" at bounding box center [912, 278] width 13 height 13
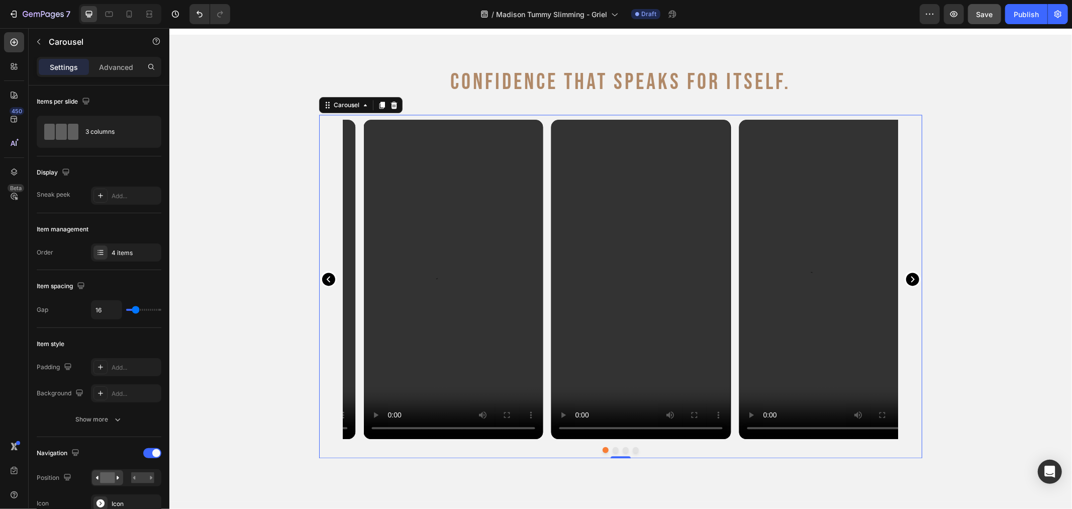
click at [912, 276] on icon "Carousel Next Arrow" at bounding box center [912, 278] width 13 height 13
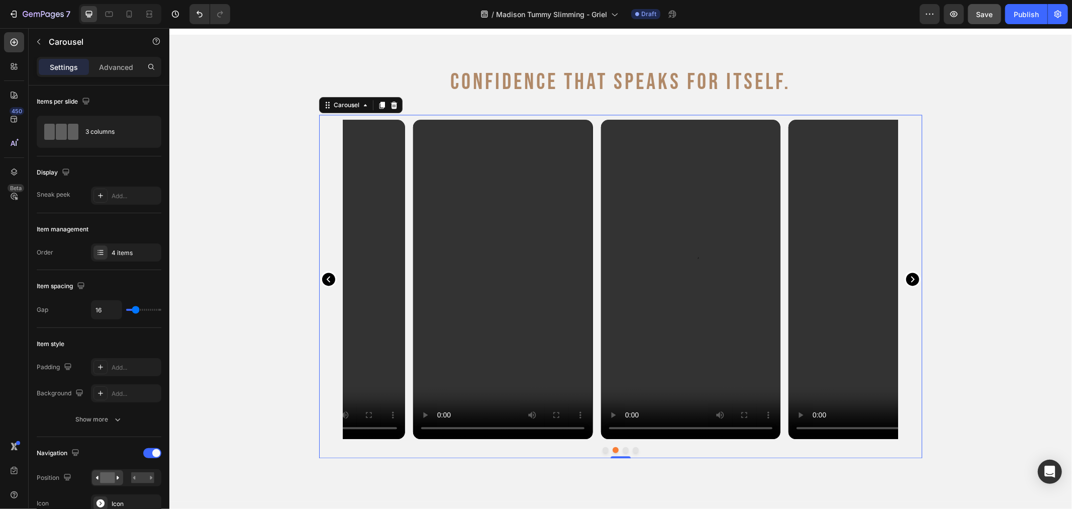
click at [912, 276] on icon "Carousel Next Arrow" at bounding box center [912, 278] width 13 height 13
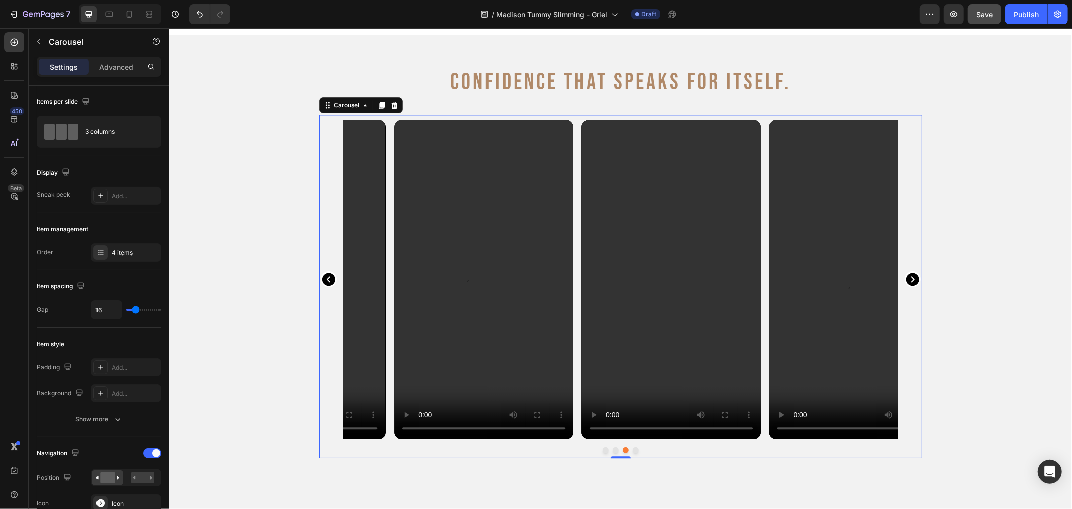
click at [912, 276] on icon "Carousel Next Arrow" at bounding box center [912, 278] width 13 height 13
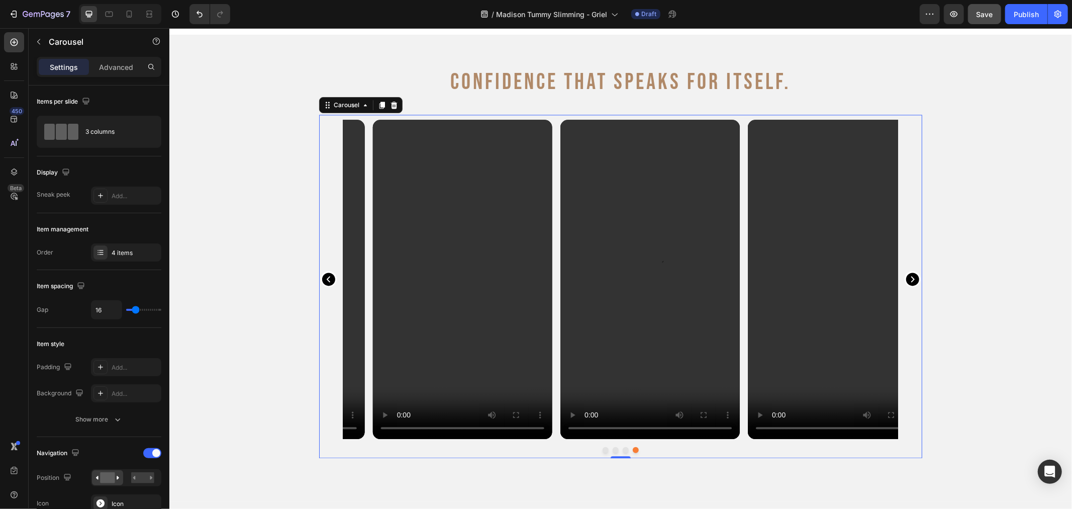
click at [912, 276] on icon "Carousel Next Arrow" at bounding box center [912, 278] width 13 height 13
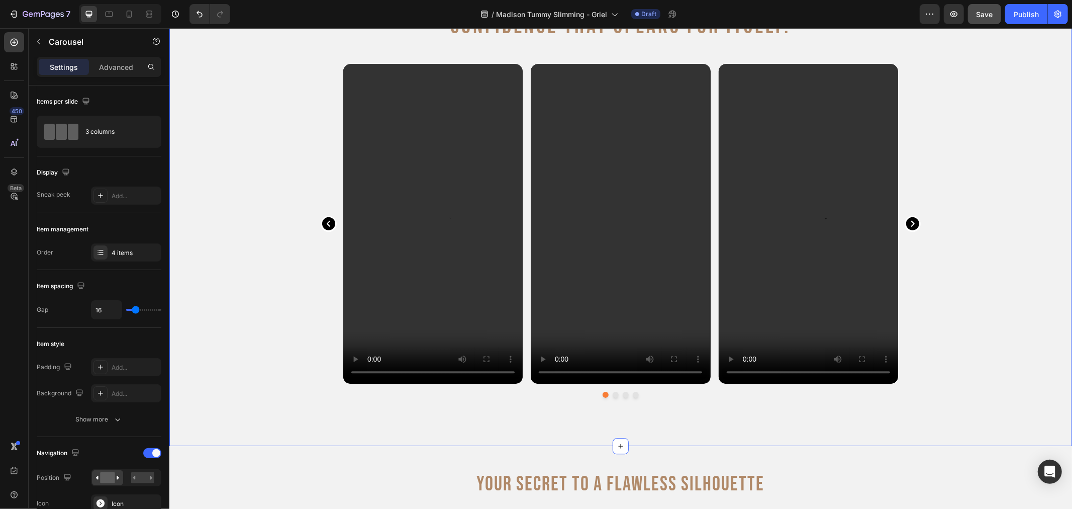
click at [229, 163] on div "Confidence That Speaks for Itself. Heading Video Video Video Video Carousel Row" at bounding box center [620, 212] width 903 height 396
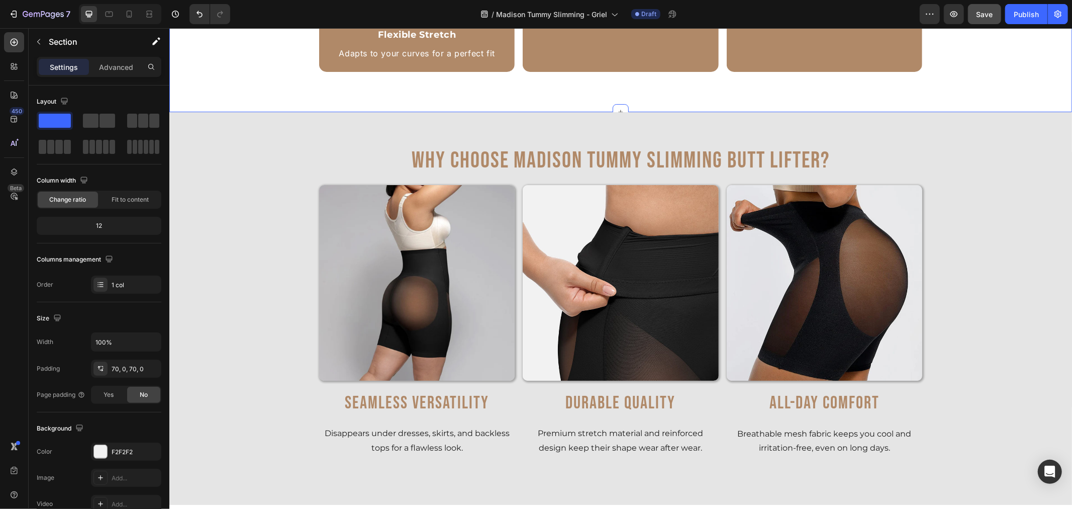
scroll to position [3016, 0]
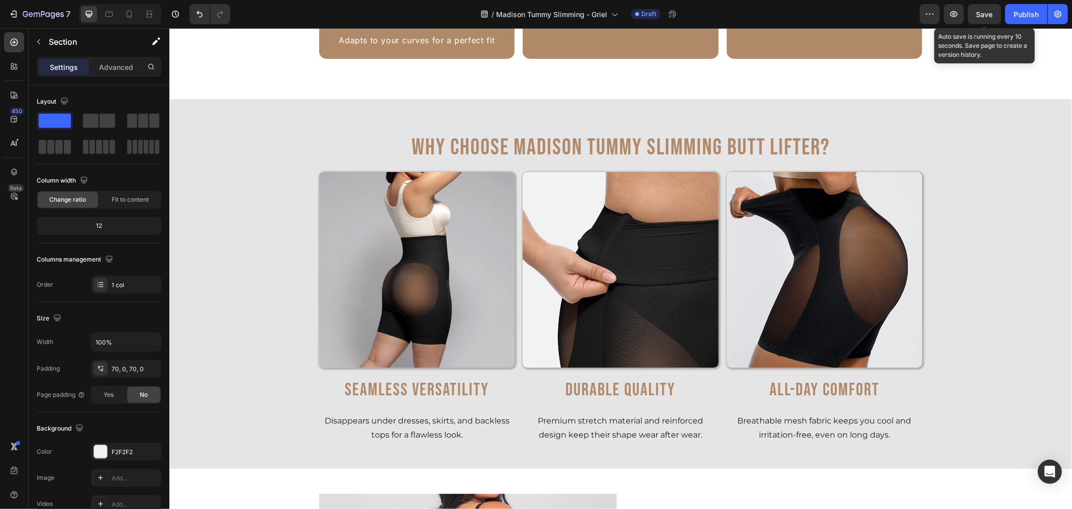
drag, startPoint x: 979, startPoint y: 14, endPoint x: 973, endPoint y: 27, distance: 14.4
click at [979, 17] on span "Save" at bounding box center [985, 14] width 17 height 9
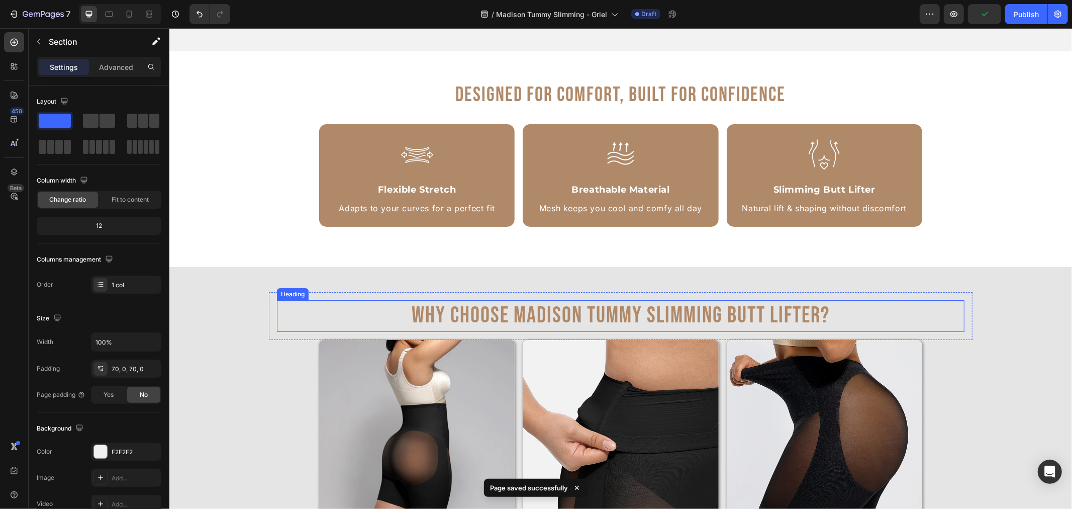
scroll to position [2681, 0]
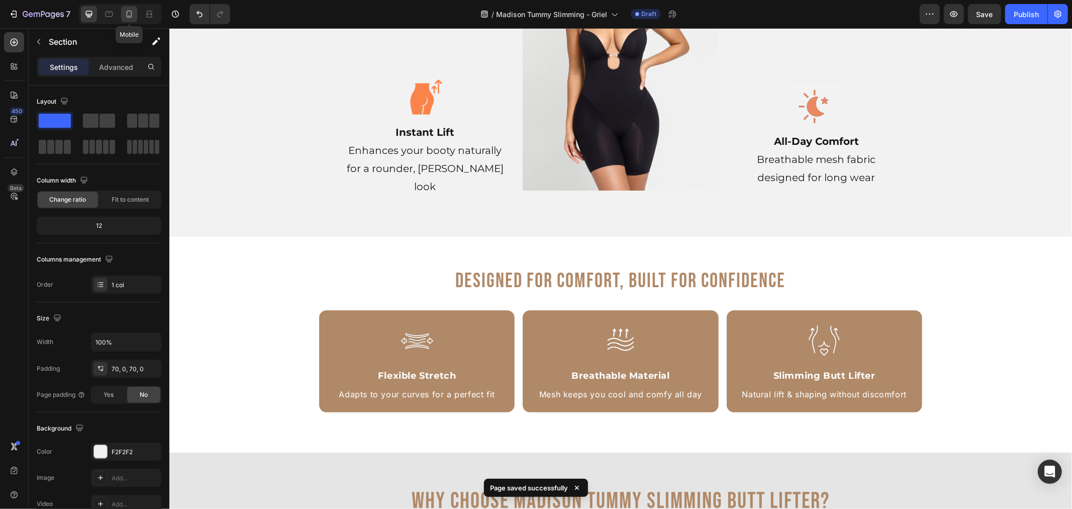
click at [127, 14] on icon at bounding box center [130, 14] width 6 height 7
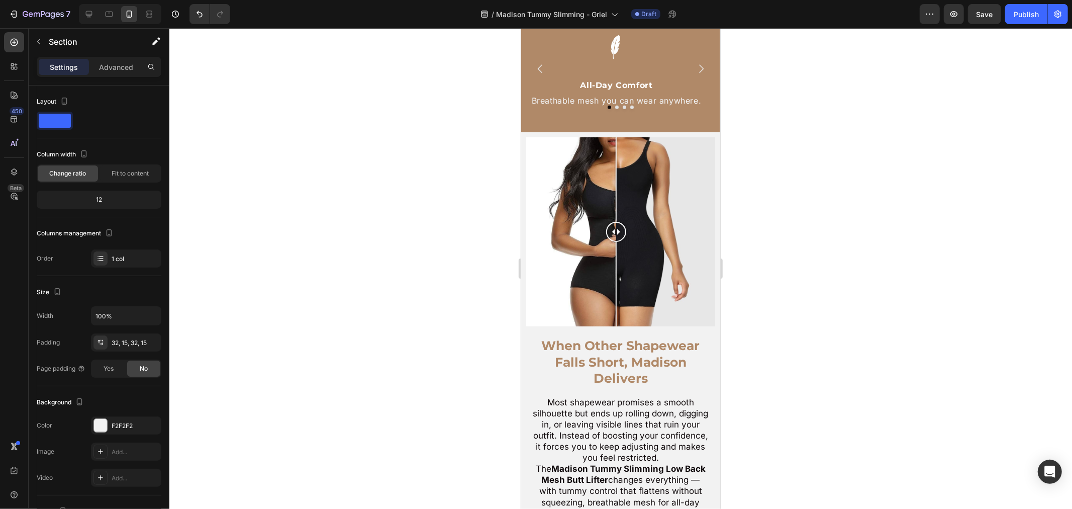
scroll to position [802, 0]
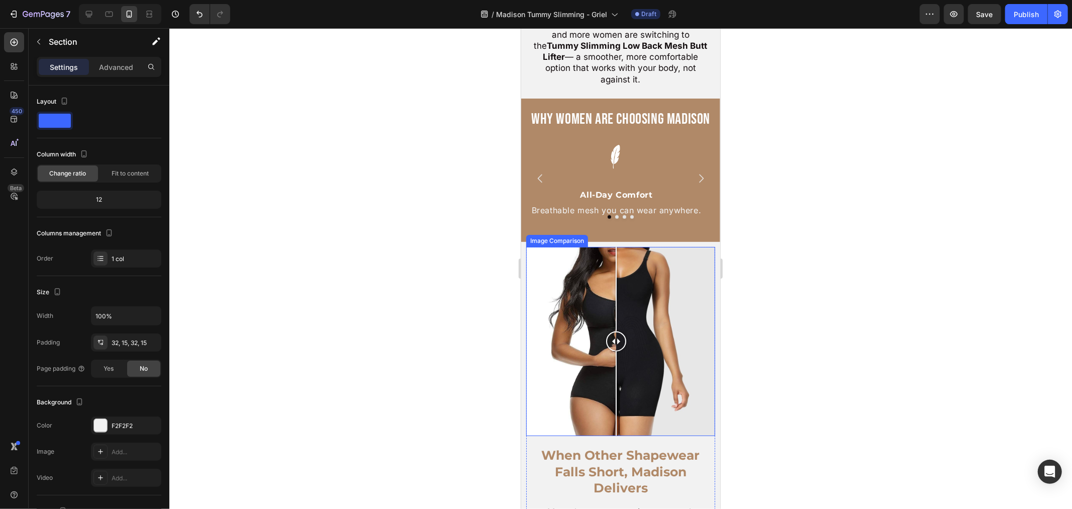
click at [595, 296] on div at bounding box center [620, 340] width 189 height 189
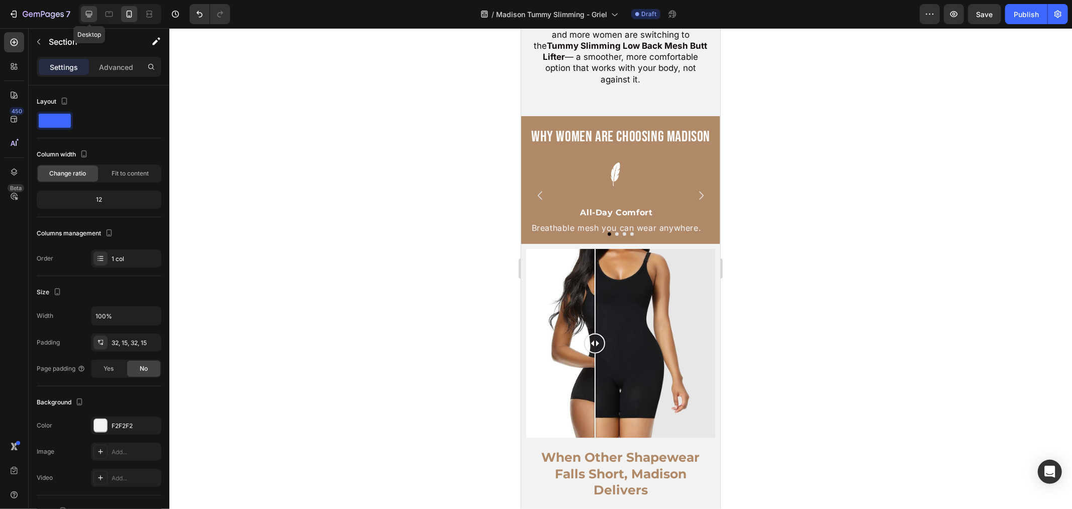
click at [86, 16] on icon at bounding box center [89, 14] width 10 height 10
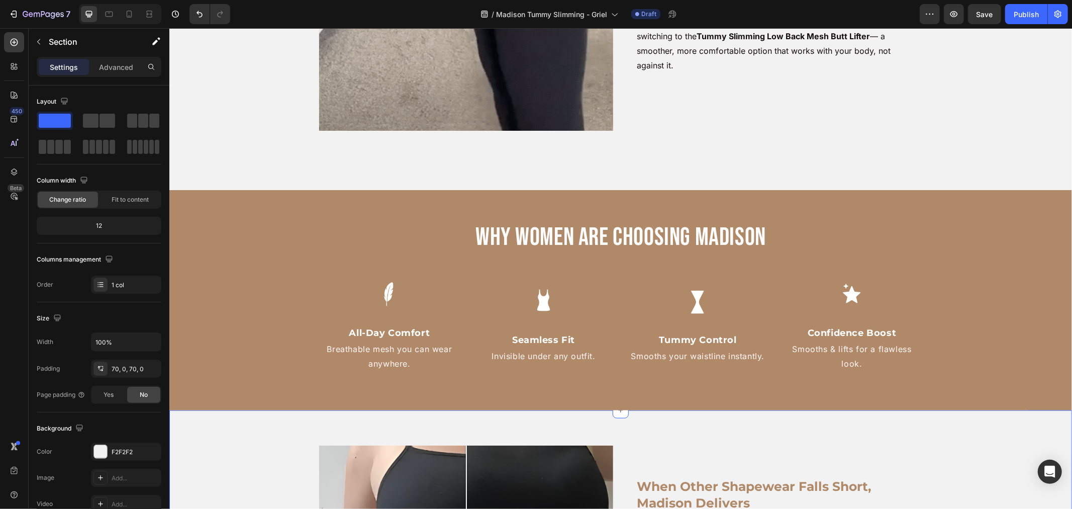
scroll to position [855, 0]
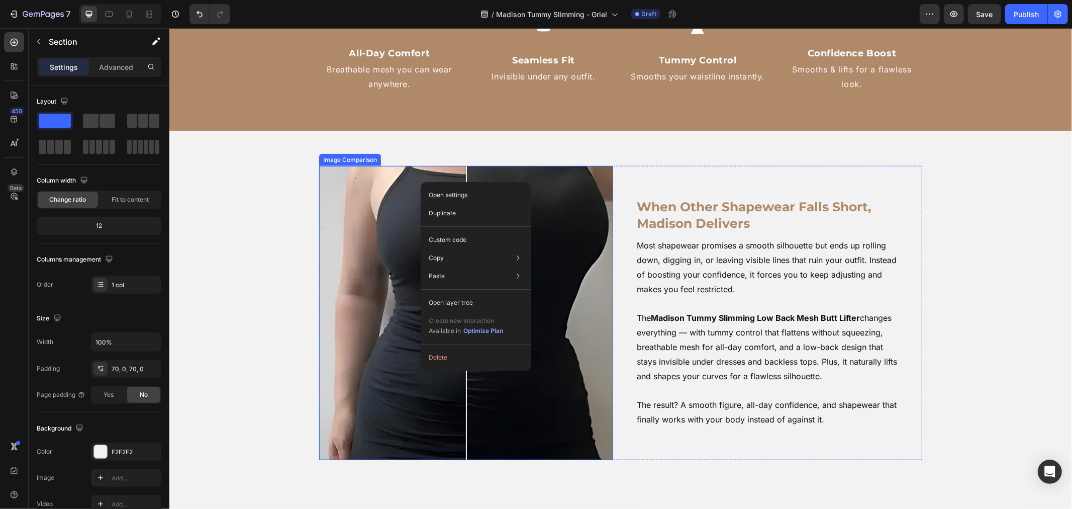
click at [390, 177] on div at bounding box center [466, 312] width 294 height 294
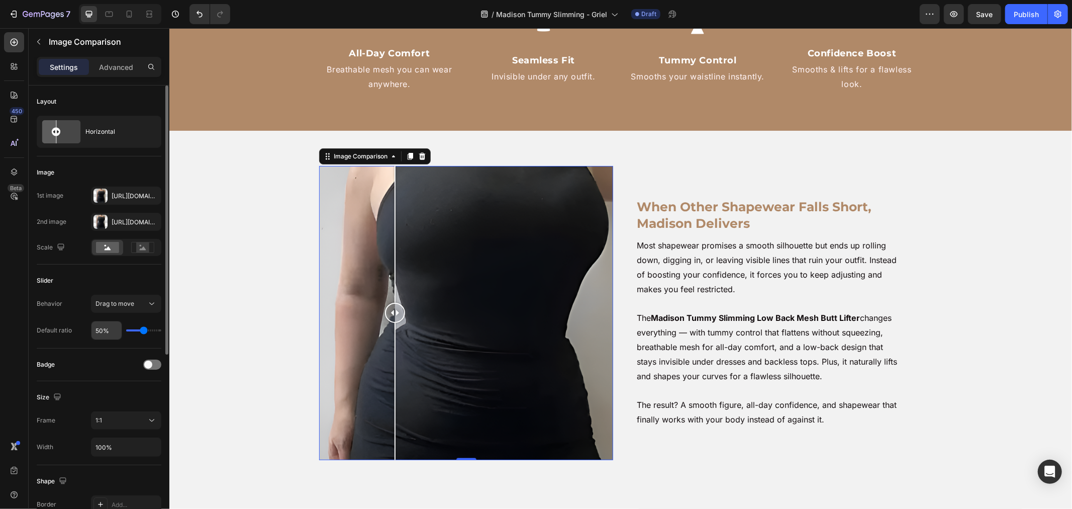
click at [104, 322] on input "50%" at bounding box center [106, 330] width 30 height 18
type input "5%"
type input "5"
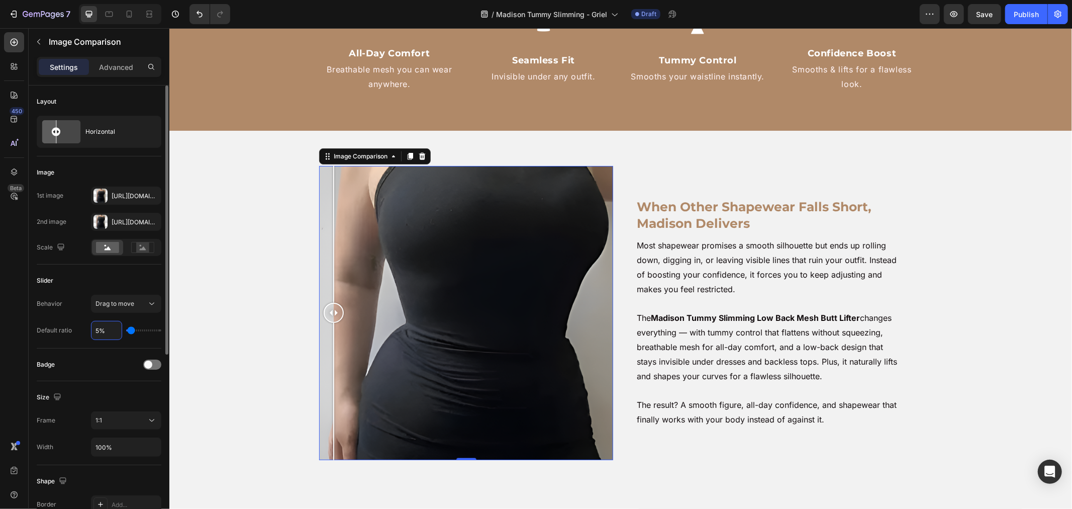
type input "50%"
type input "50"
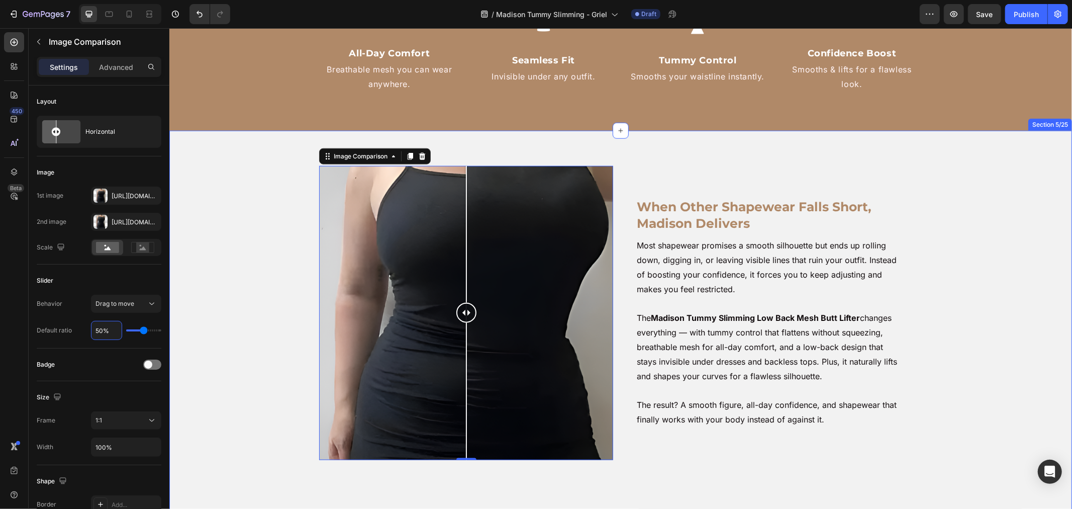
click at [238, 423] on div "When Other Shapewear Falls Short, Madison Delivers Heading Most shapewear promi…" at bounding box center [620, 324] width 893 height 318
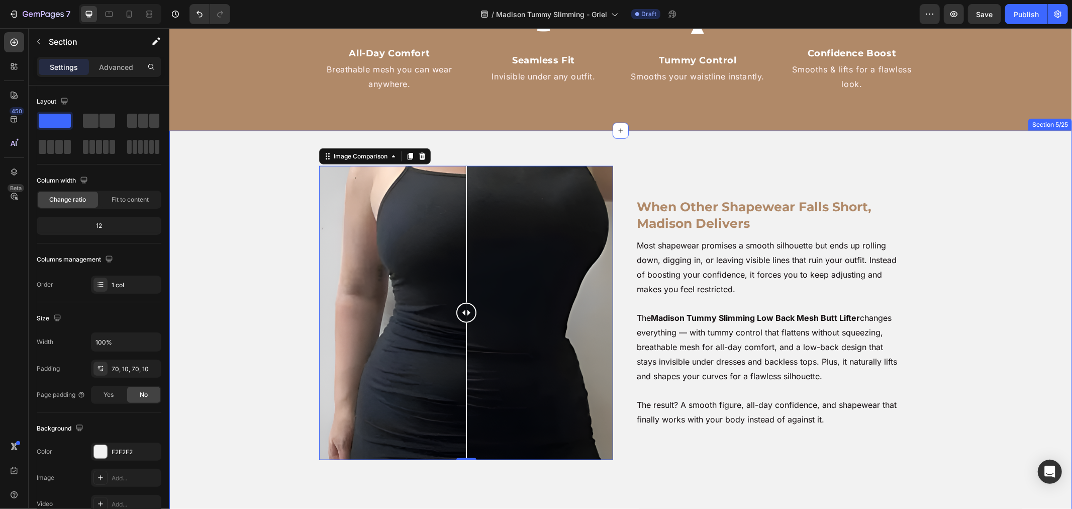
click at [238, 423] on div "When Other Shapewear Falls Short, Madison Delivers Heading Most shapewear promi…" at bounding box center [620, 324] width 893 height 318
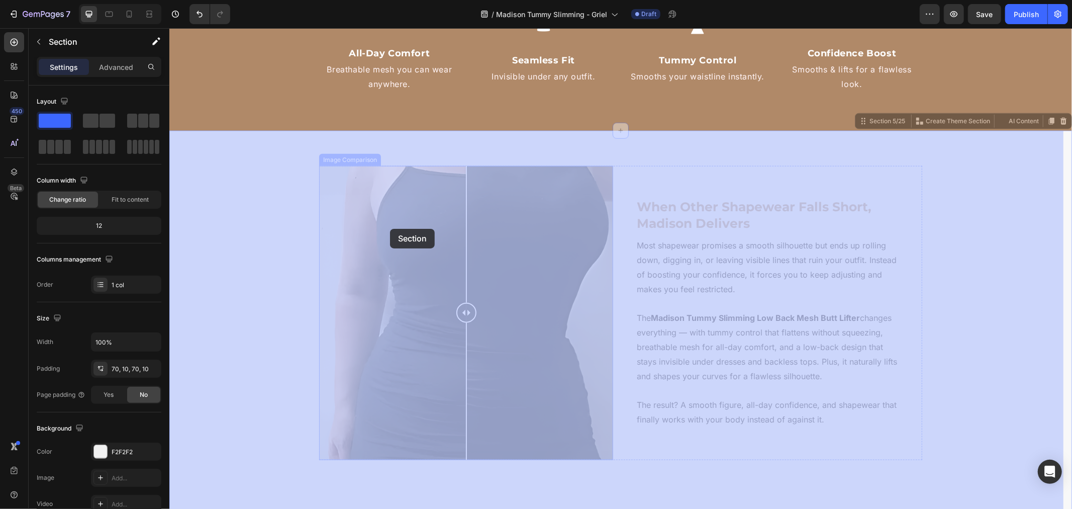
drag, startPoint x: 283, startPoint y: 159, endPoint x: 381, endPoint y: 222, distance: 116.9
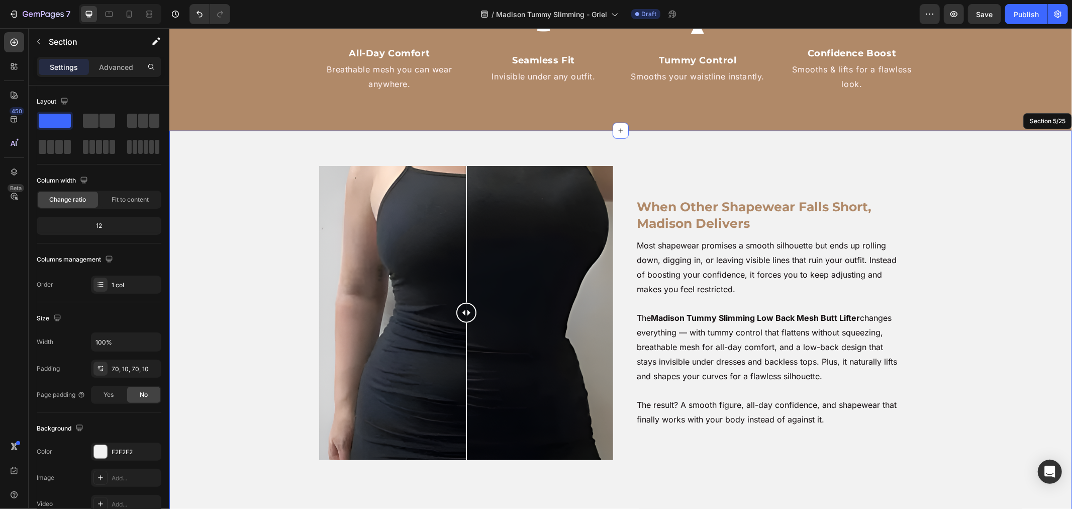
click at [275, 248] on div "When Other Shapewear Falls Short, Madison Delivers Heading Most shapewear promi…" at bounding box center [620, 324] width 893 height 318
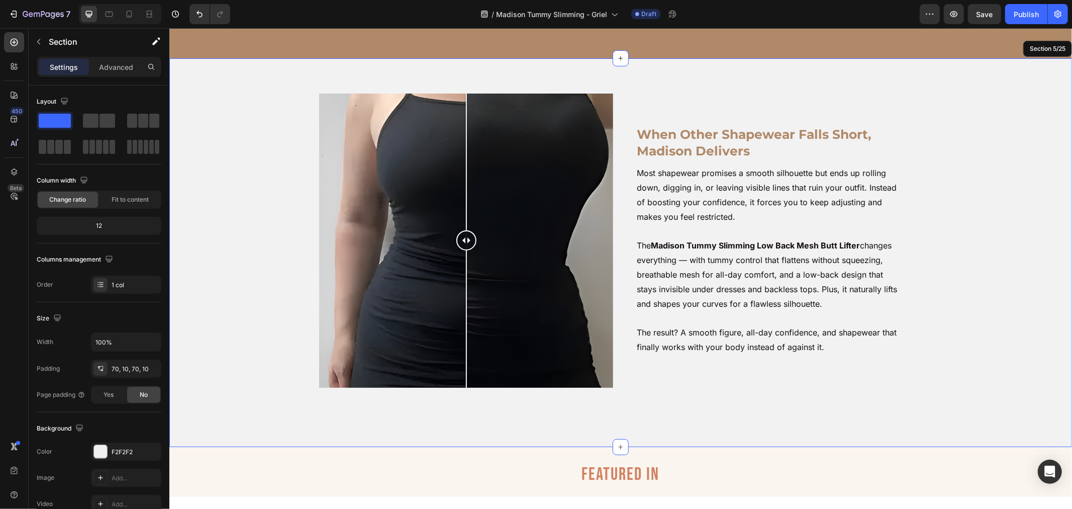
scroll to position [911, 0]
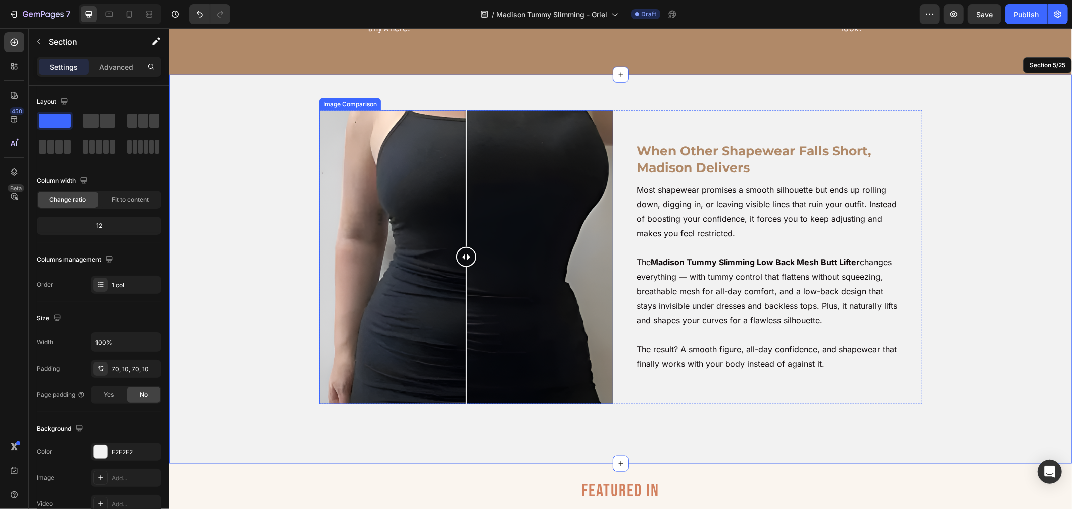
click at [591, 207] on div at bounding box center [466, 257] width 294 height 294
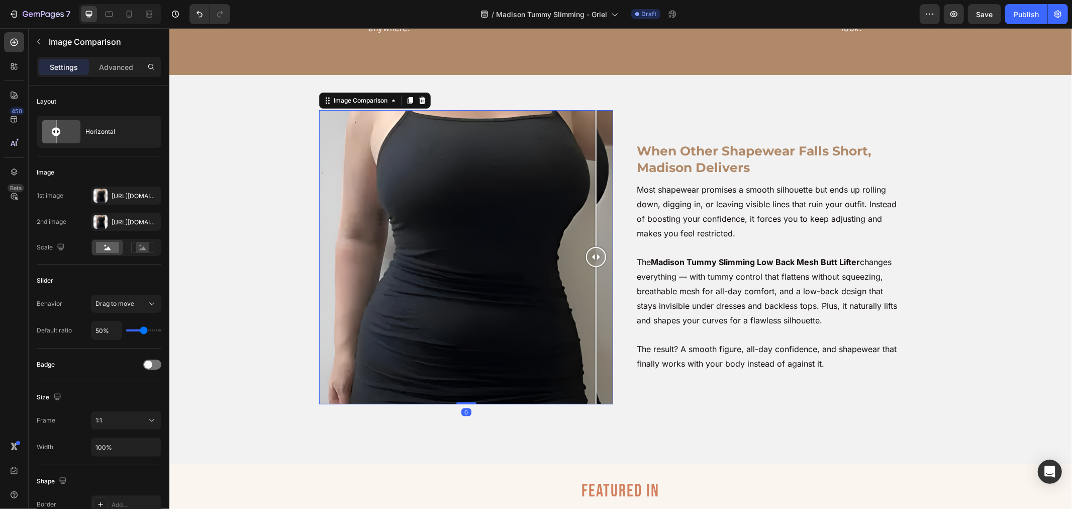
click at [489, 215] on div at bounding box center [466, 257] width 294 height 294
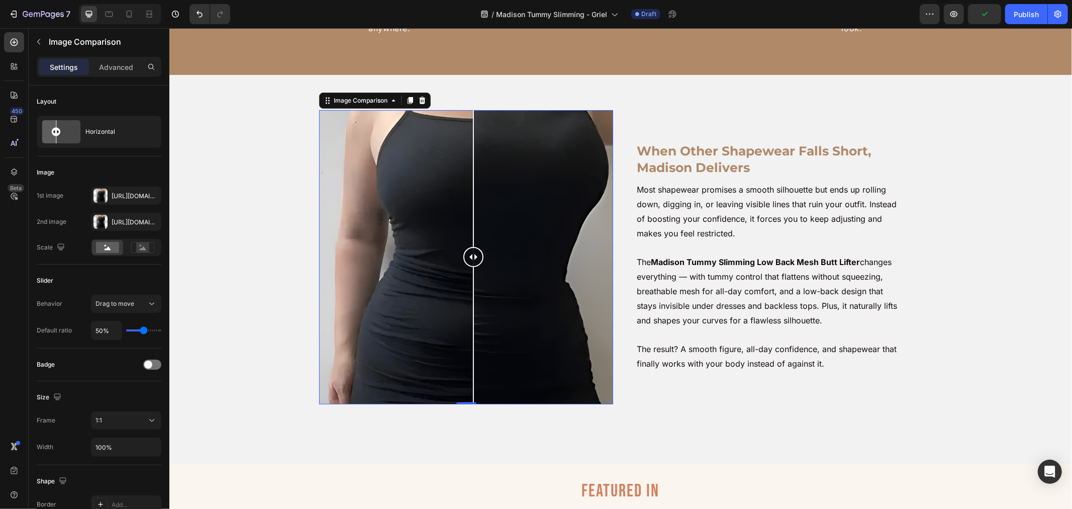
drag, startPoint x: 480, startPoint y: 248, endPoint x: 469, endPoint y: 248, distance: 11.1
click at [469, 248] on div at bounding box center [473, 257] width 20 height 294
click at [123, 14] on div at bounding box center [129, 14] width 16 height 16
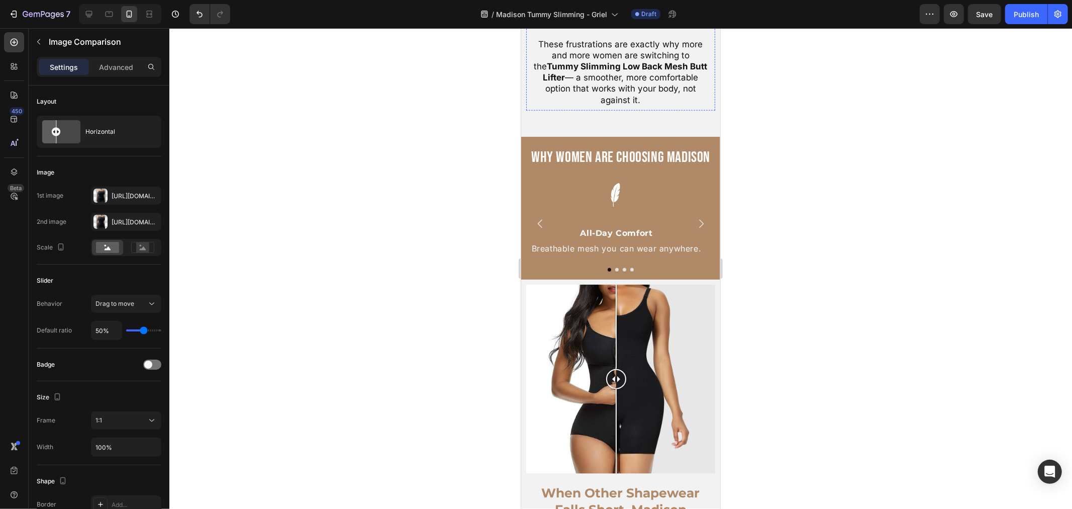
scroll to position [949, 0]
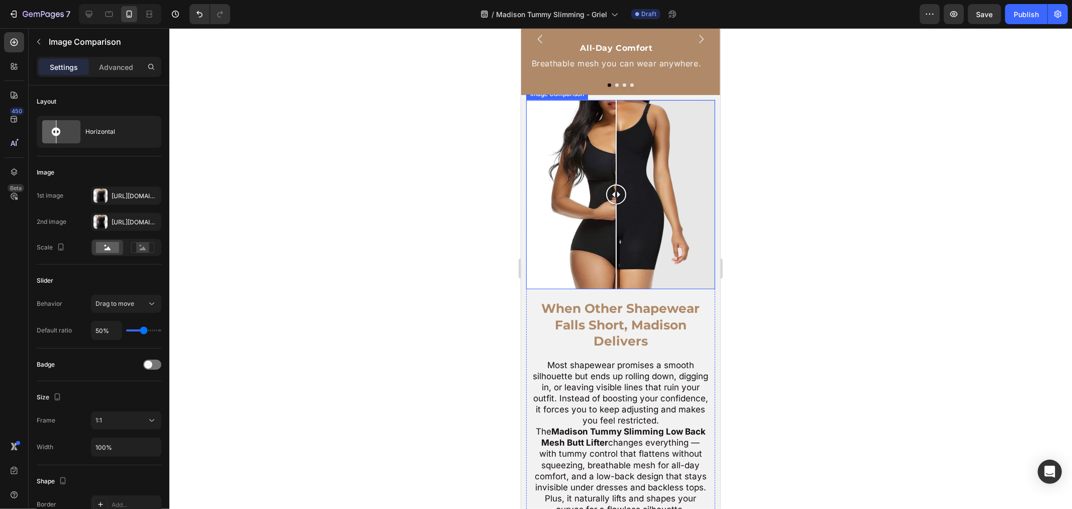
click at [619, 215] on div at bounding box center [616, 194] width 20 height 189
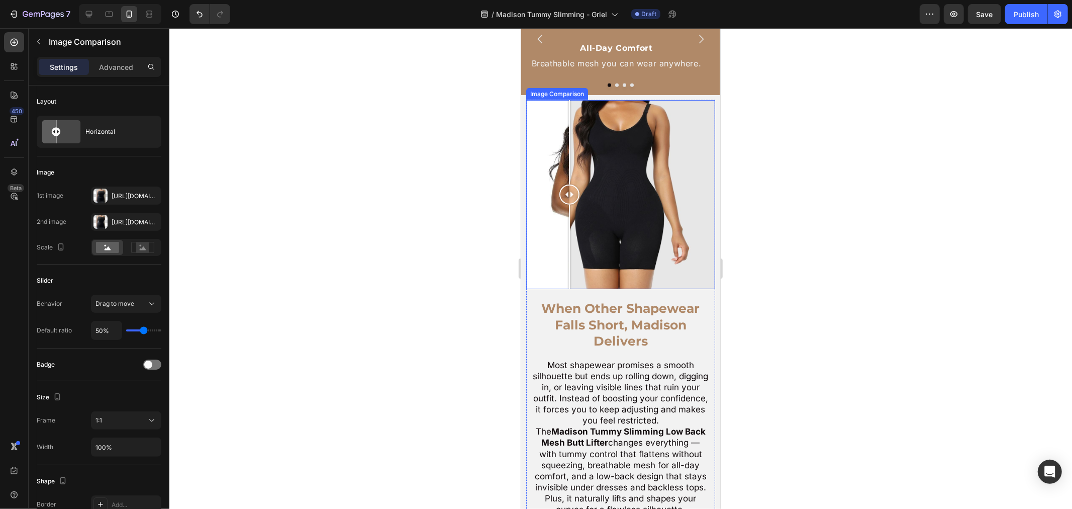
click at [569, 213] on div at bounding box center [620, 194] width 189 height 189
click at [604, 218] on div at bounding box center [620, 194] width 189 height 189
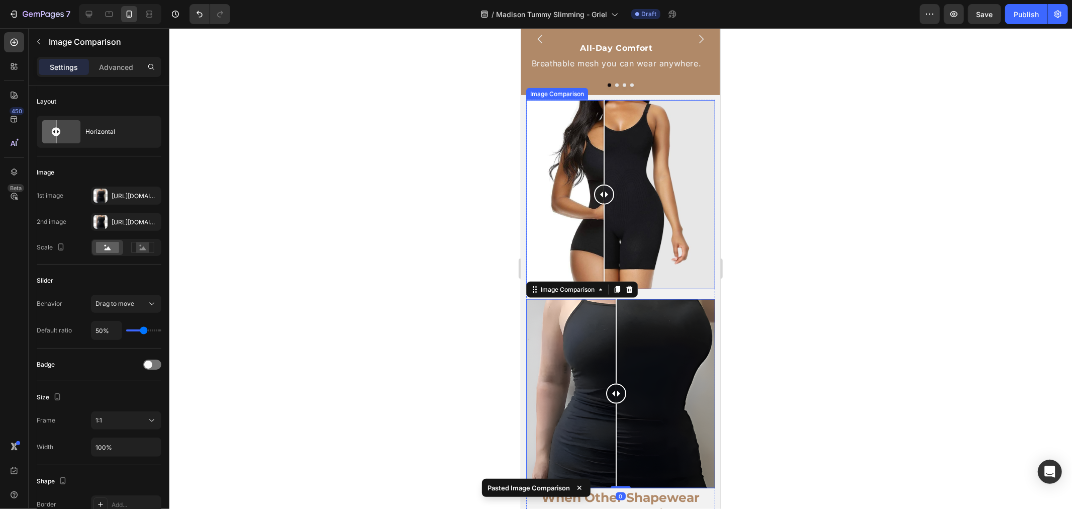
click at [636, 229] on div at bounding box center [620, 194] width 189 height 189
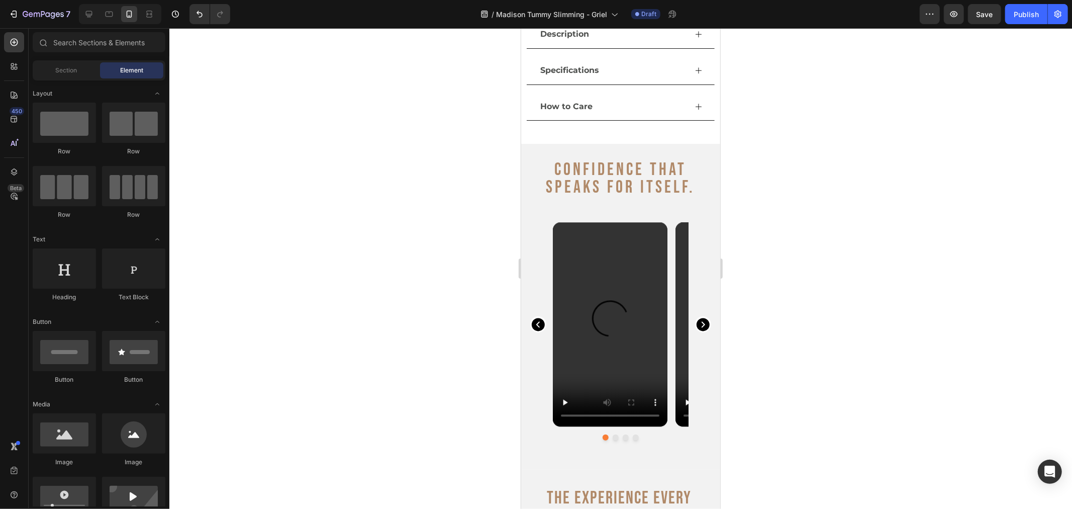
scroll to position [2234, 0]
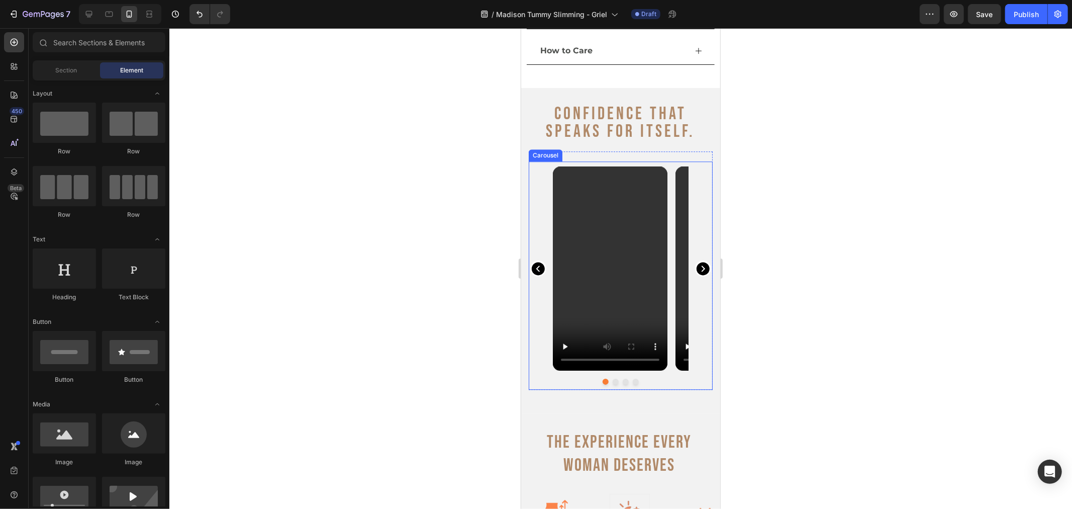
click at [695, 260] on icon "Carousel Next Arrow" at bounding box center [703, 268] width 16 height 17
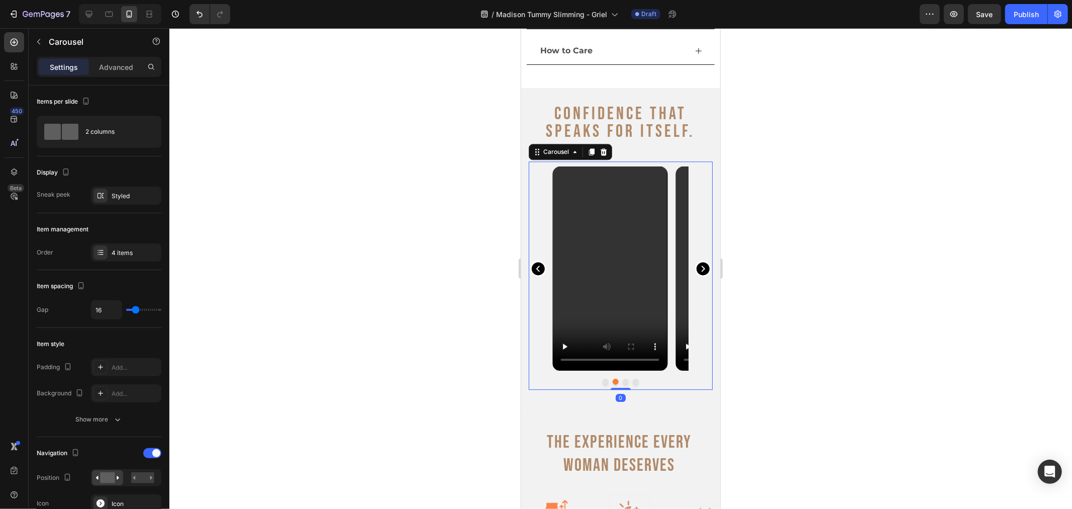
click at [695, 260] on icon "Carousel Next Arrow" at bounding box center [703, 268] width 16 height 17
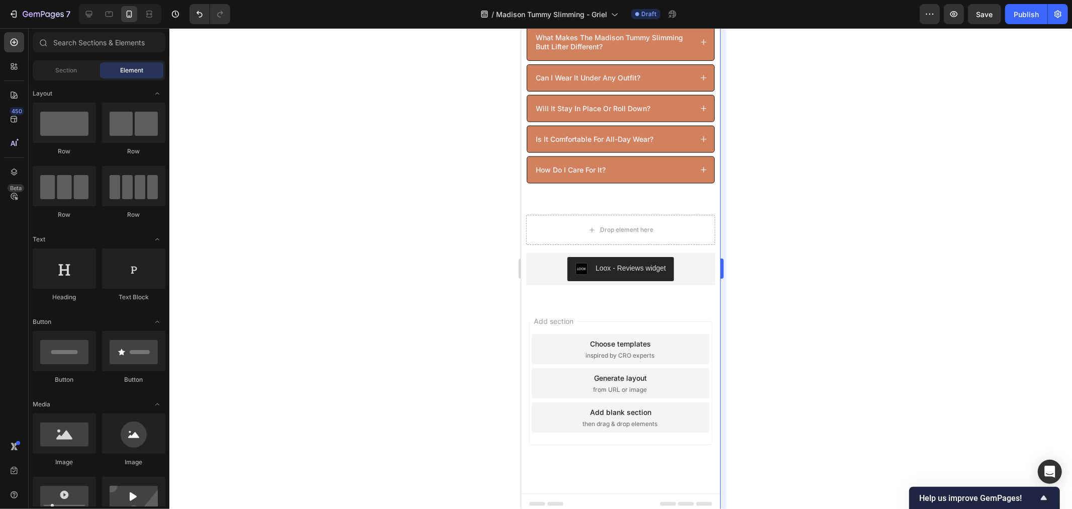
scroll to position [4463, 0]
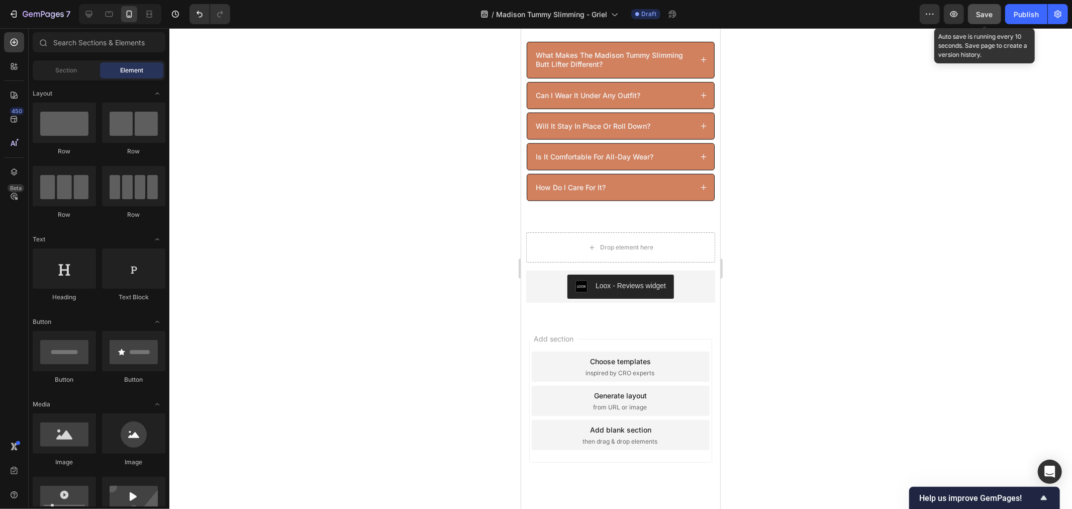
click at [981, 23] on button "Save" at bounding box center [984, 14] width 33 height 20
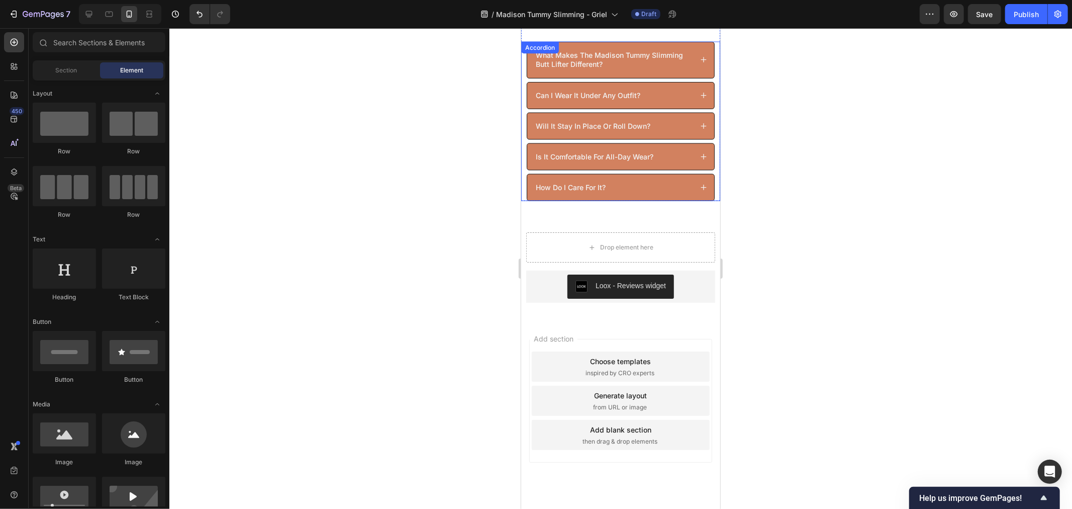
click at [706, 170] on div "what makes the madison tummy slimming butt lifter different? can i wear it unde…" at bounding box center [620, 120] width 189 height 159
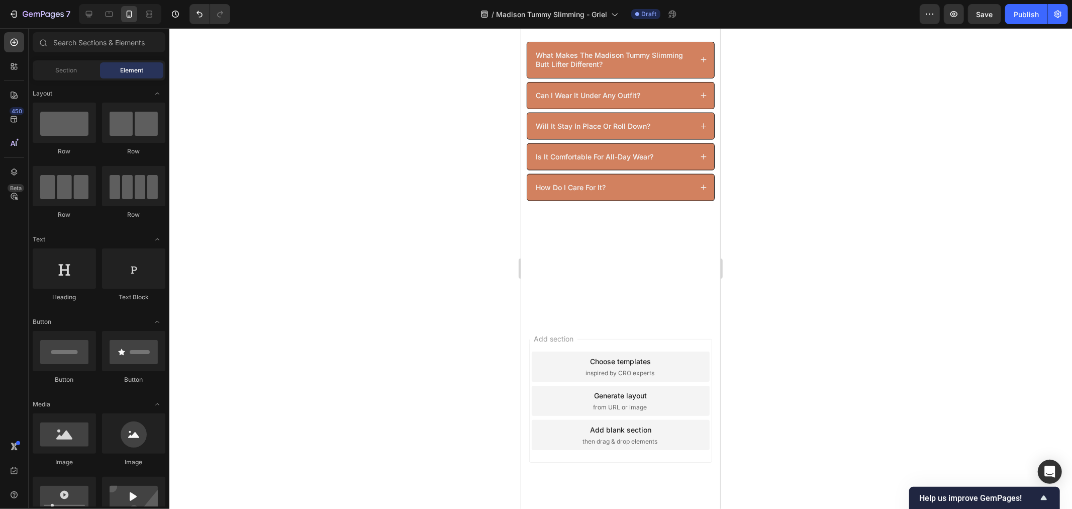
scroll to position [4043, 0]
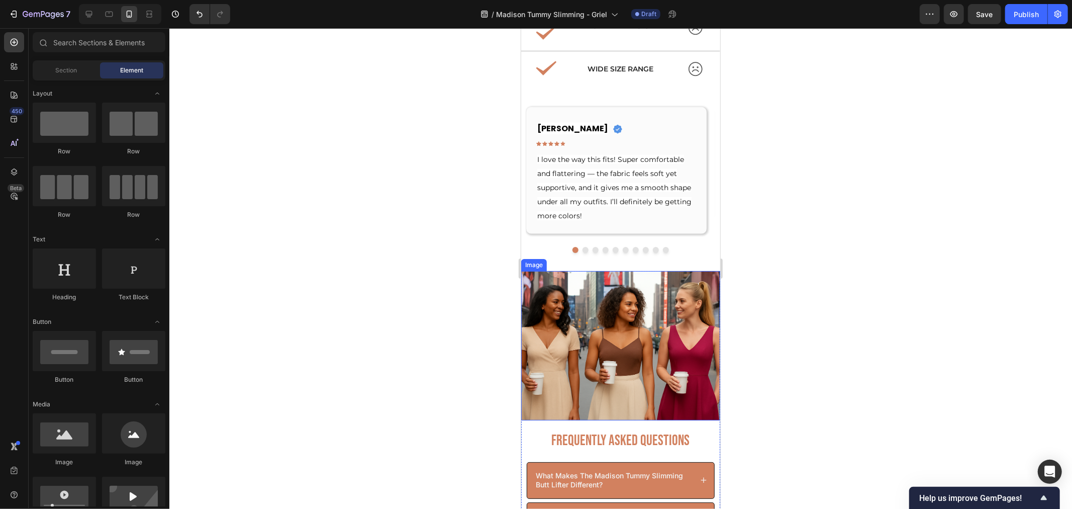
click at [650, 297] on img at bounding box center [620, 344] width 199 height 149
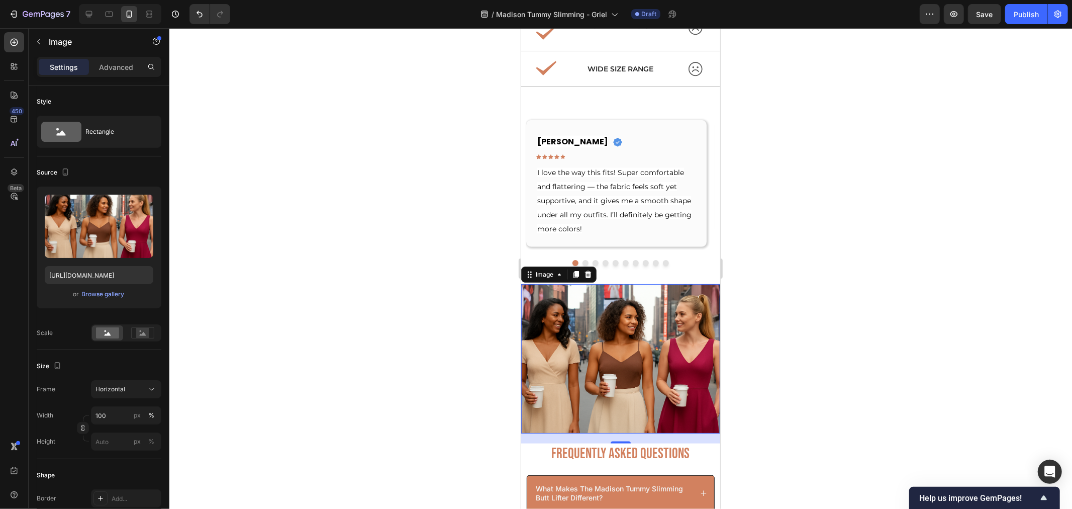
click at [665, 317] on img at bounding box center [620, 358] width 199 height 149
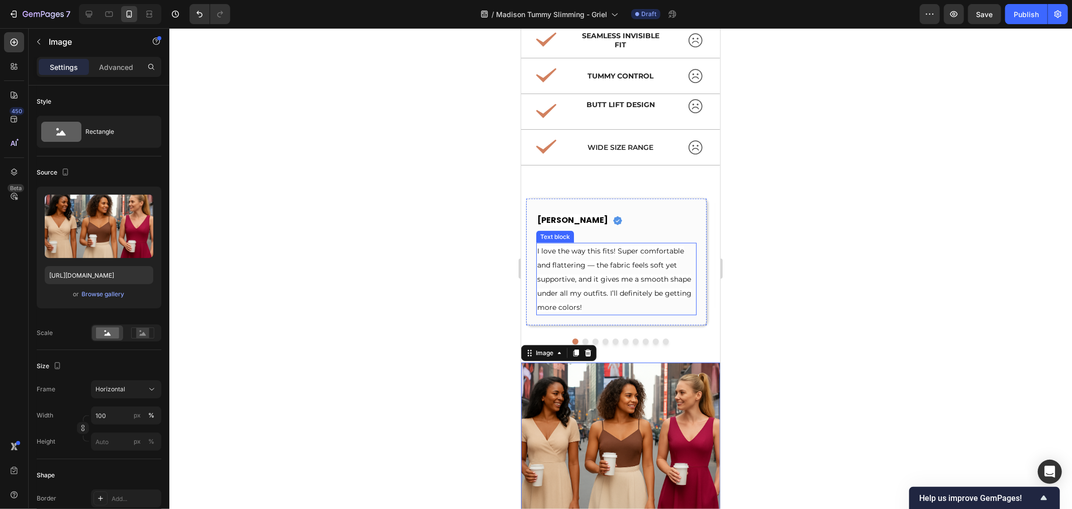
scroll to position [3987, 0]
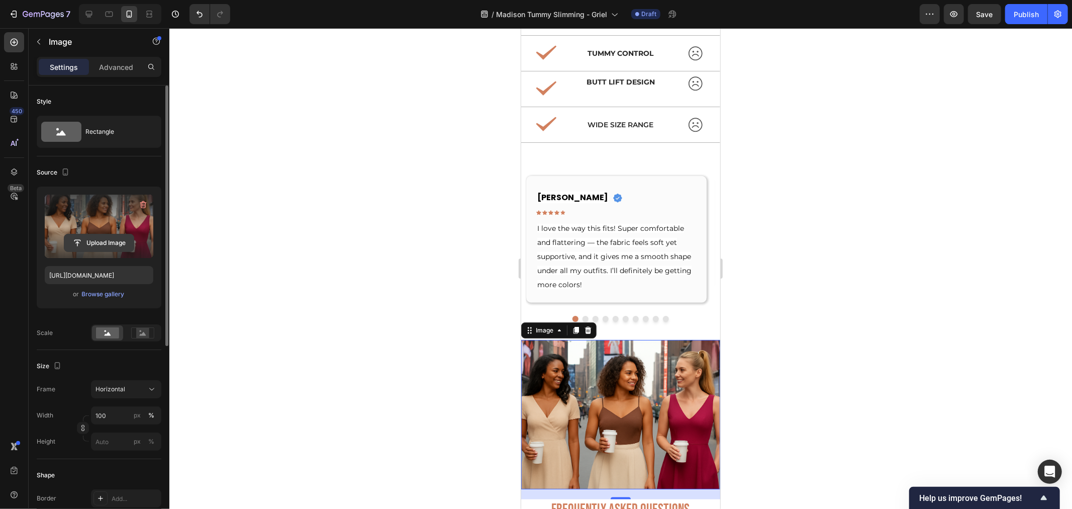
click at [107, 241] on input "file" at bounding box center [98, 242] width 69 height 17
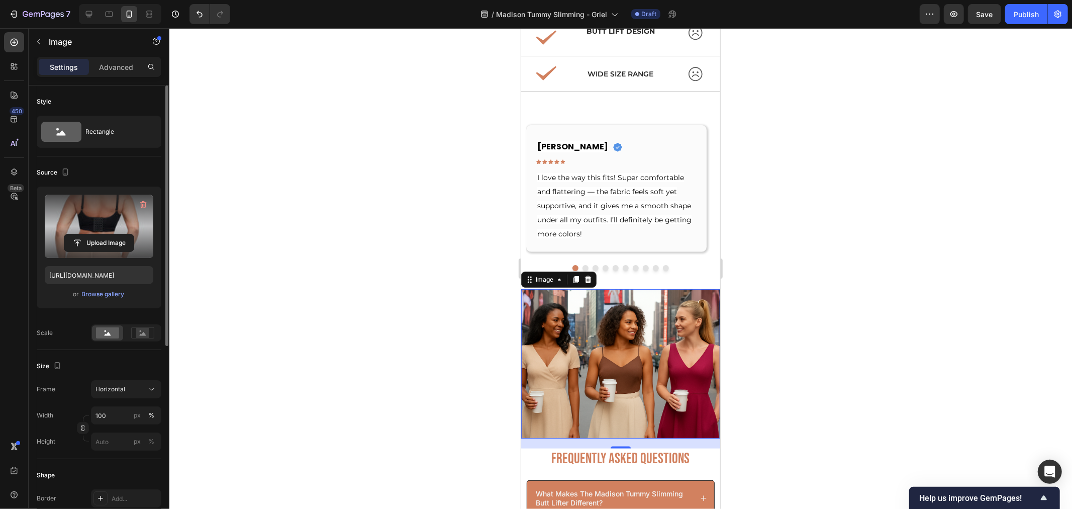
scroll to position [4099, 0]
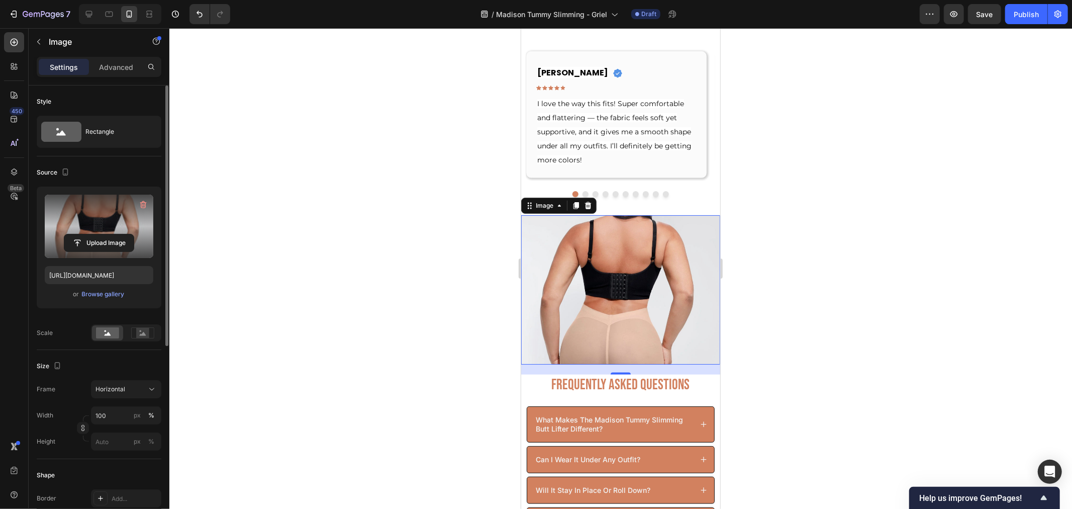
click at [651, 313] on img at bounding box center [620, 289] width 199 height 149
click at [94, 14] on div at bounding box center [89, 14] width 16 height 16
type input "[URL][DOMAIN_NAME]"
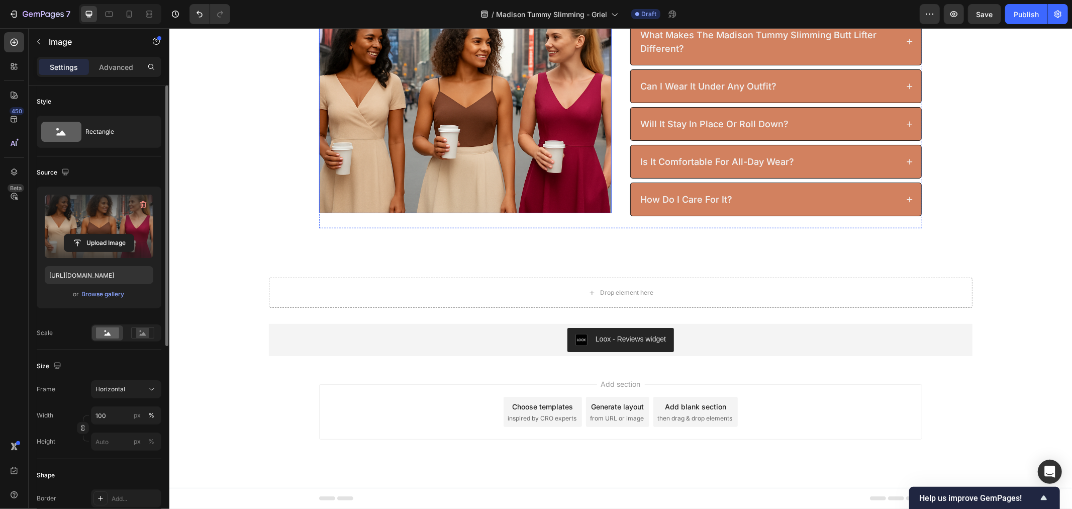
scroll to position [3900, 0]
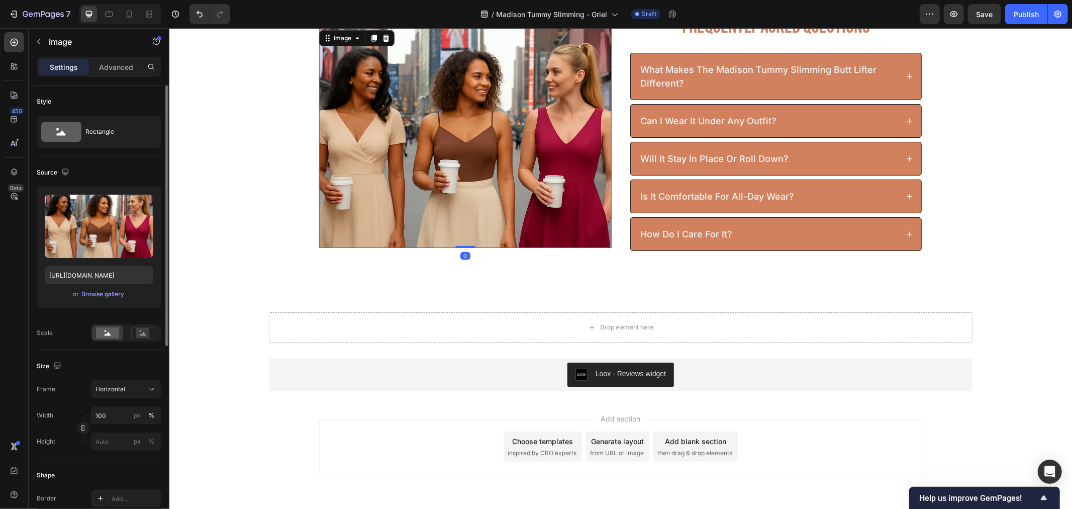
click at [458, 174] on img at bounding box center [465, 138] width 293 height 220
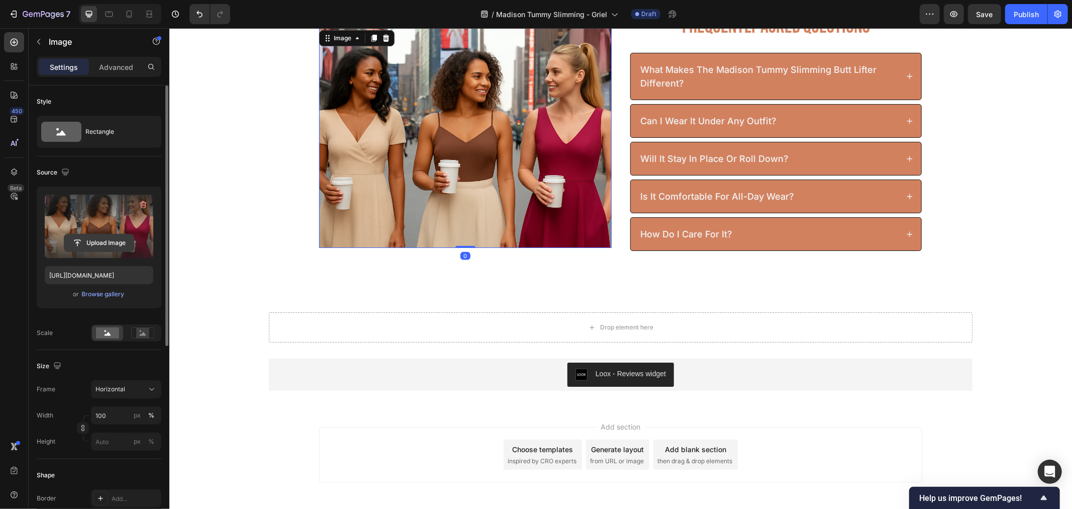
click at [113, 237] on input "file" at bounding box center [98, 242] width 69 height 17
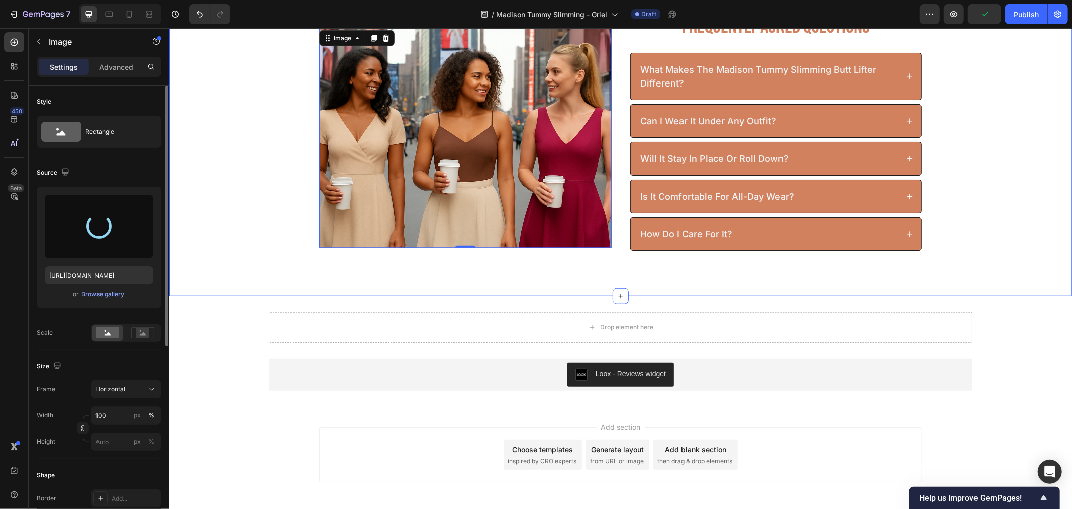
type input "[URL][DOMAIN_NAME]"
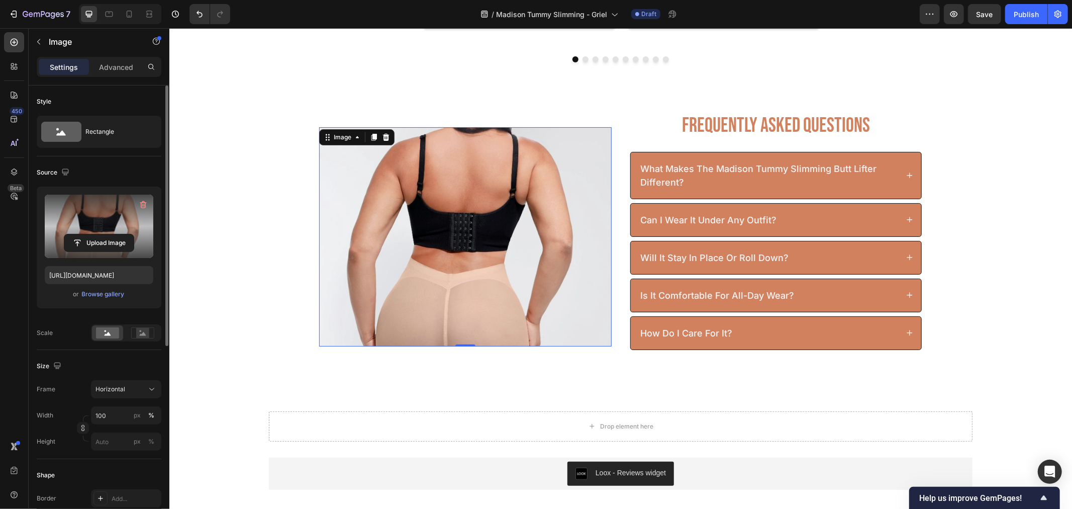
scroll to position [3733, 0]
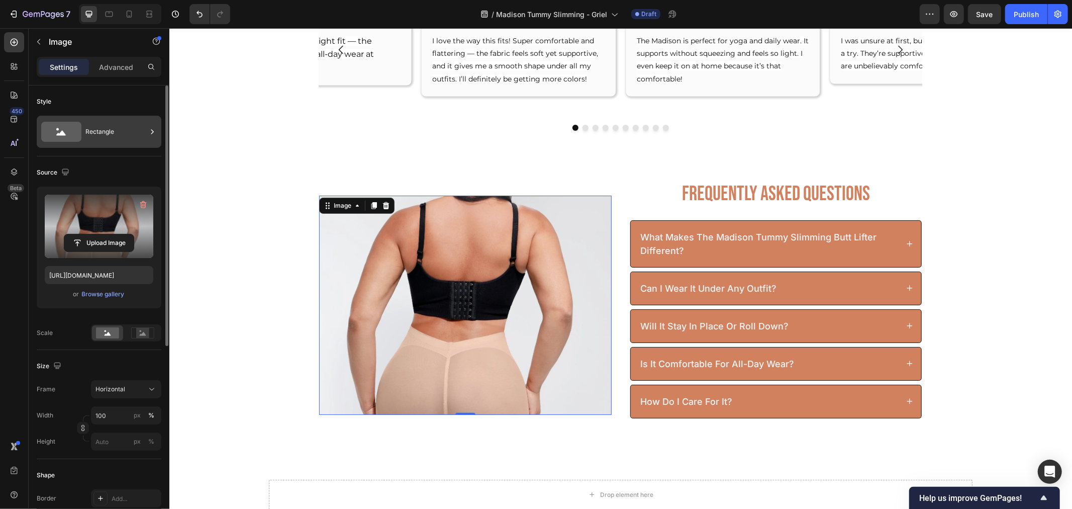
click at [112, 135] on div "Rectangle" at bounding box center [115, 131] width 61 height 23
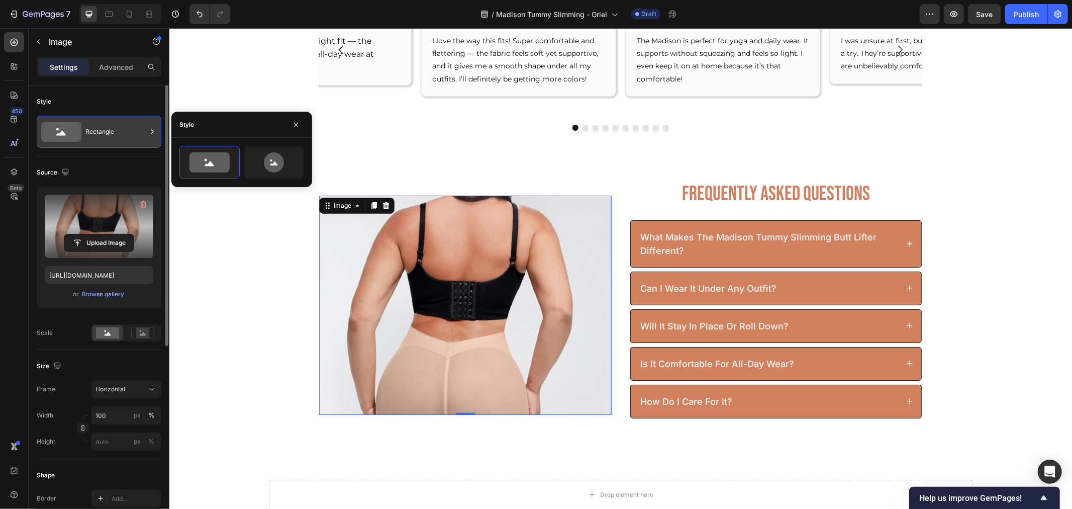
click at [112, 135] on div "Rectangle" at bounding box center [115, 131] width 61 height 23
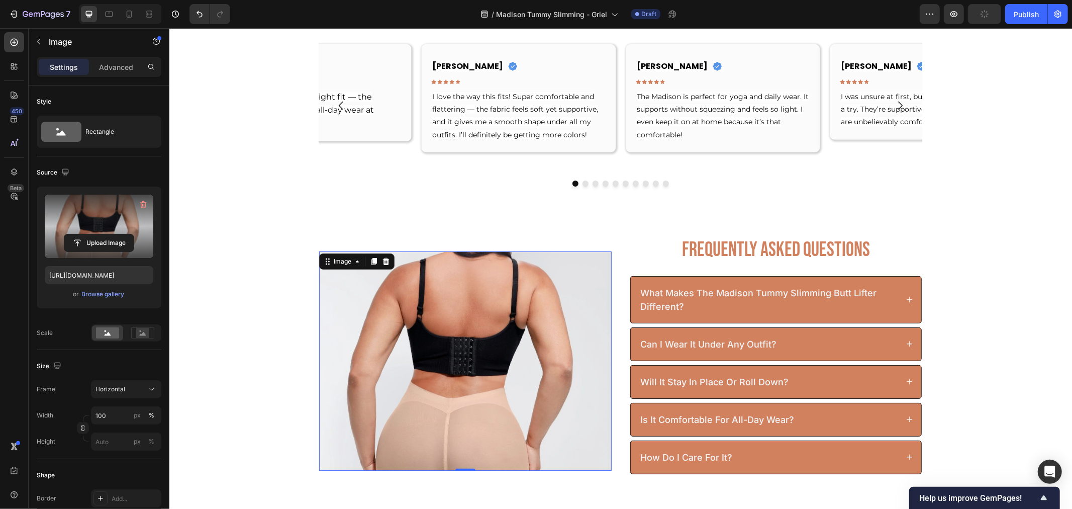
scroll to position [3844, 0]
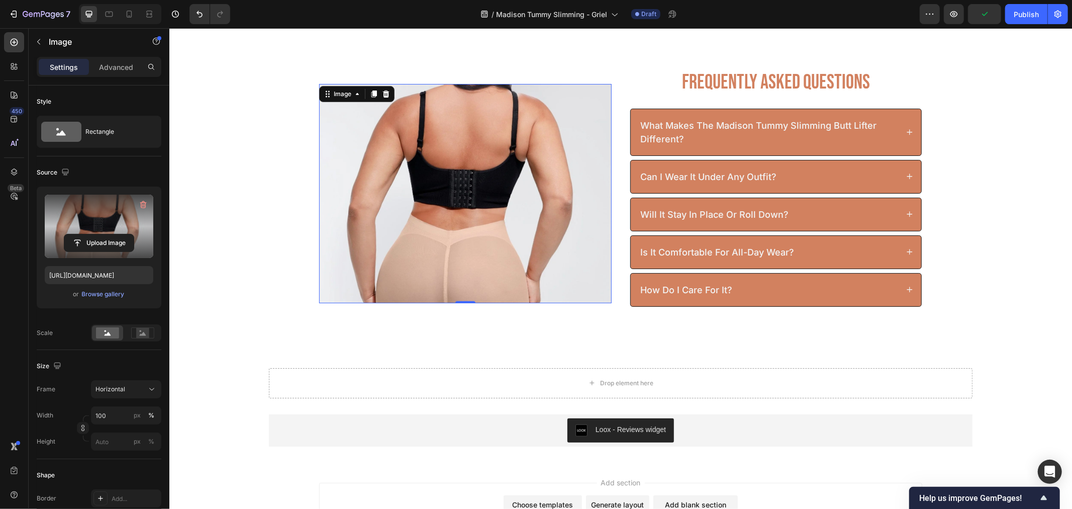
click at [511, 226] on img at bounding box center [465, 193] width 293 height 220
click at [953, 281] on div "Image 0 Frequently Asked Questions Heading what makes the madison tummy slimmin…" at bounding box center [620, 197] width 903 height 258
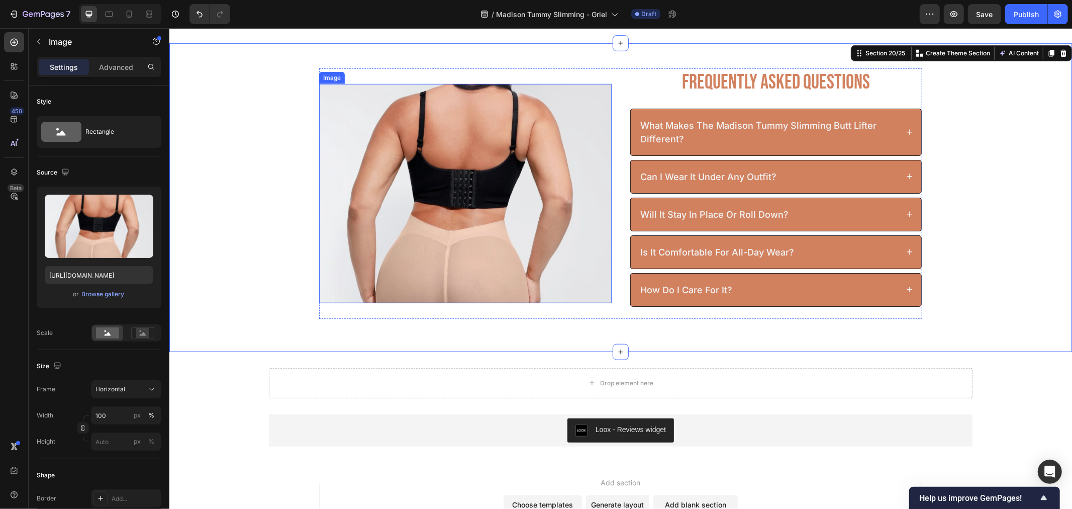
click at [372, 202] on img at bounding box center [465, 193] width 293 height 220
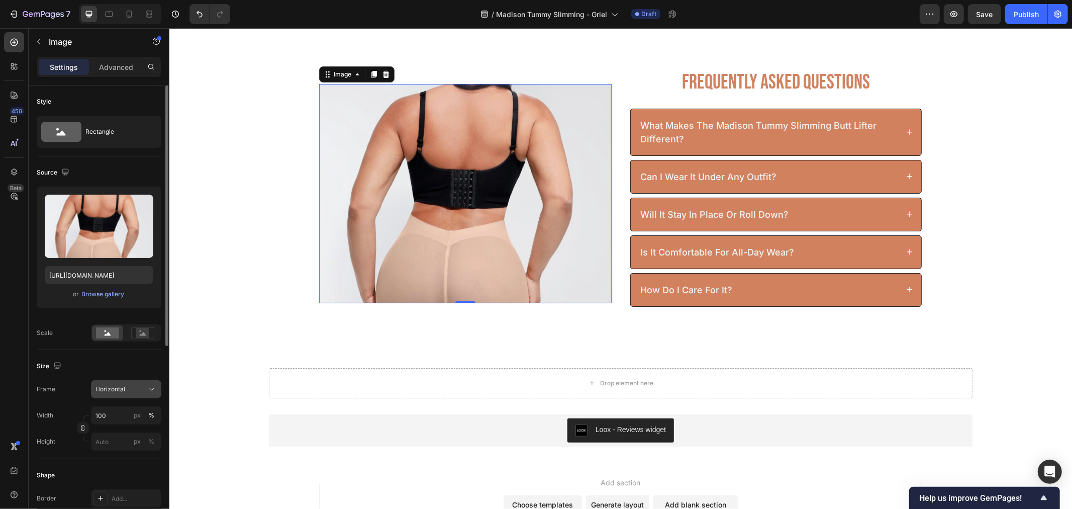
click at [131, 386] on div "Horizontal" at bounding box center [120, 389] width 49 height 9
click at [133, 463] on div "Original" at bounding box center [117, 470] width 80 height 18
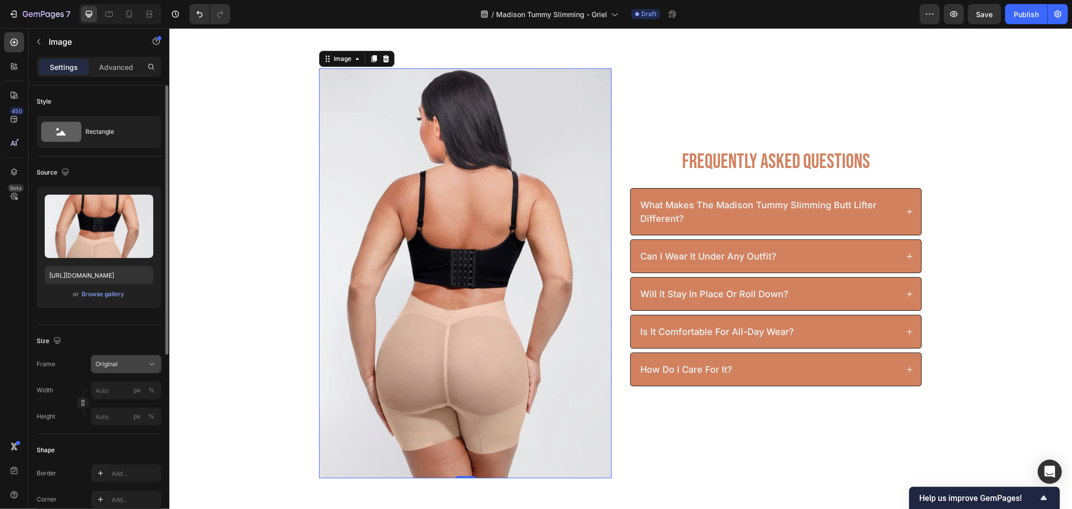
click at [123, 368] on div "Original" at bounding box center [126, 364] width 61 height 10
click at [127, 465] on div "Custom" at bounding box center [124, 463] width 58 height 9
drag, startPoint x: 117, startPoint y: 419, endPoint x: 124, endPoint y: 417, distance: 7.7
click at [122, 417] on input "px %" at bounding box center [126, 415] width 70 height 18
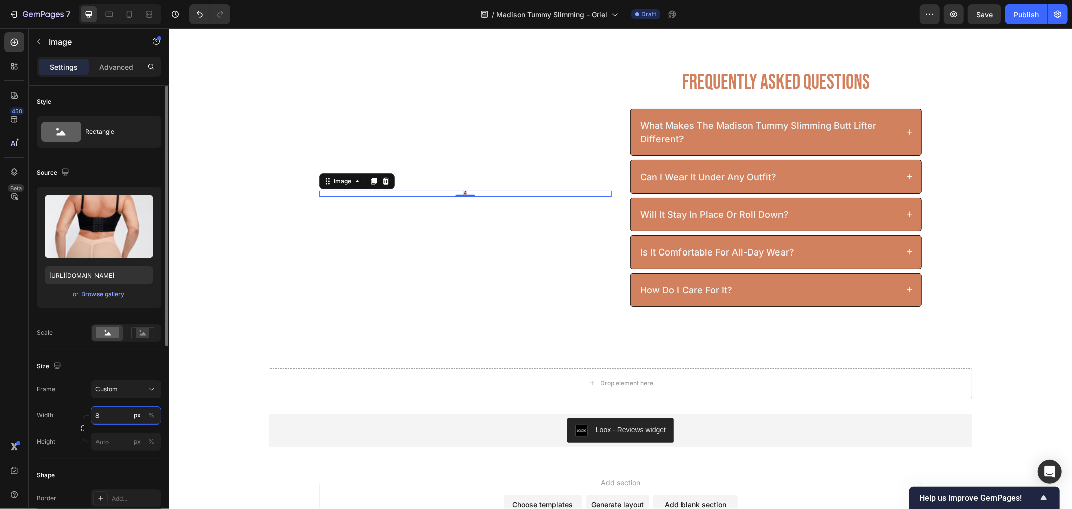
type input "80"
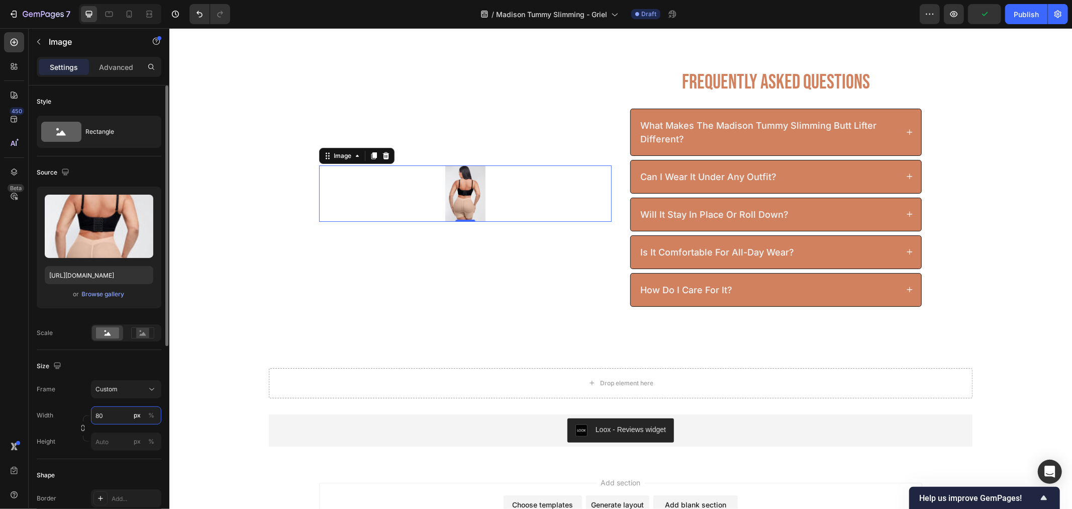
drag, startPoint x: 124, startPoint y: 417, endPoint x: 86, endPoint y: 415, distance: 38.3
click at [86, 415] on div "Width 80 px % Height px %" at bounding box center [99, 428] width 125 height 44
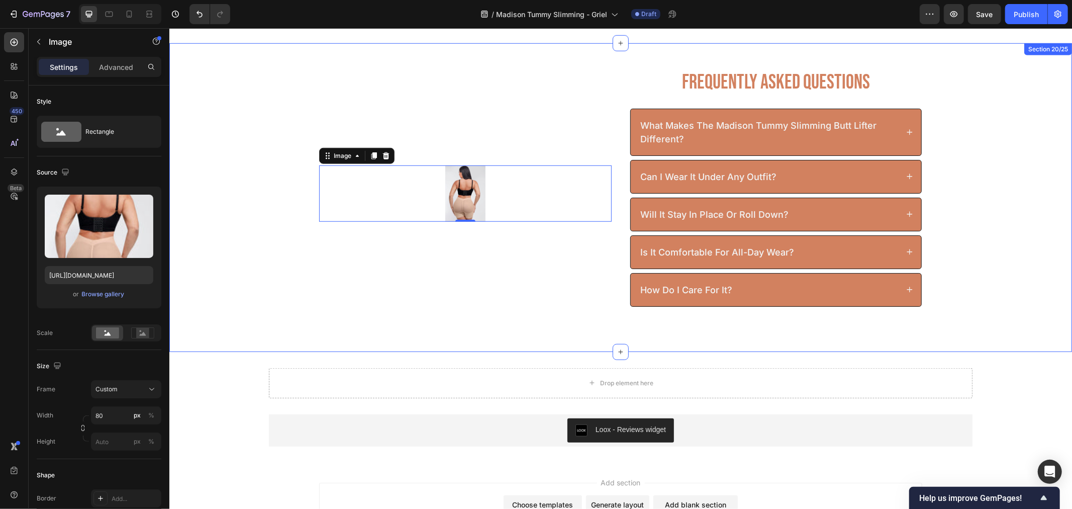
click at [229, 282] on div "Image 0 Frequently Asked Questions Heading what makes the madison tummy slimmin…" at bounding box center [620, 197] width 903 height 258
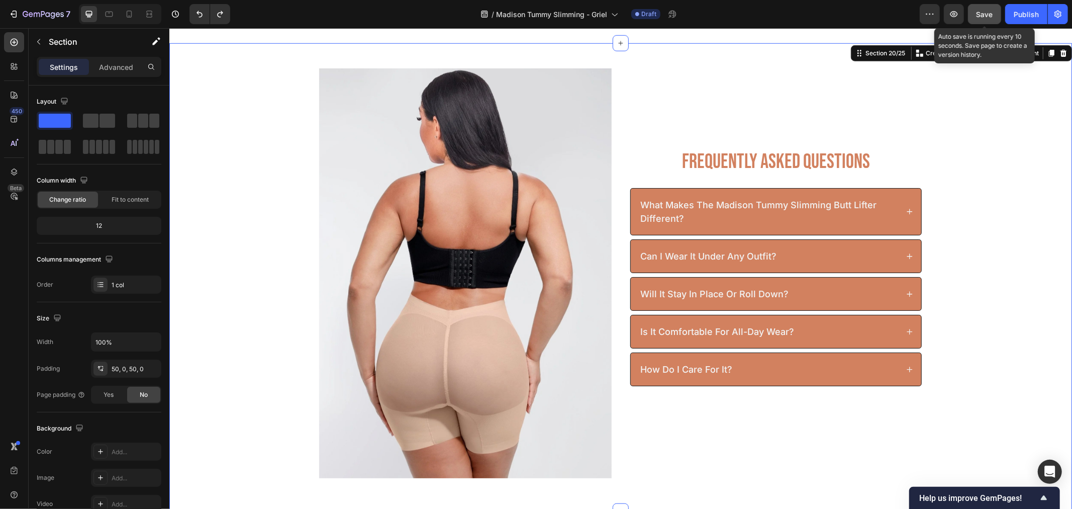
click at [975, 13] on button "Save" at bounding box center [984, 14] width 33 height 20
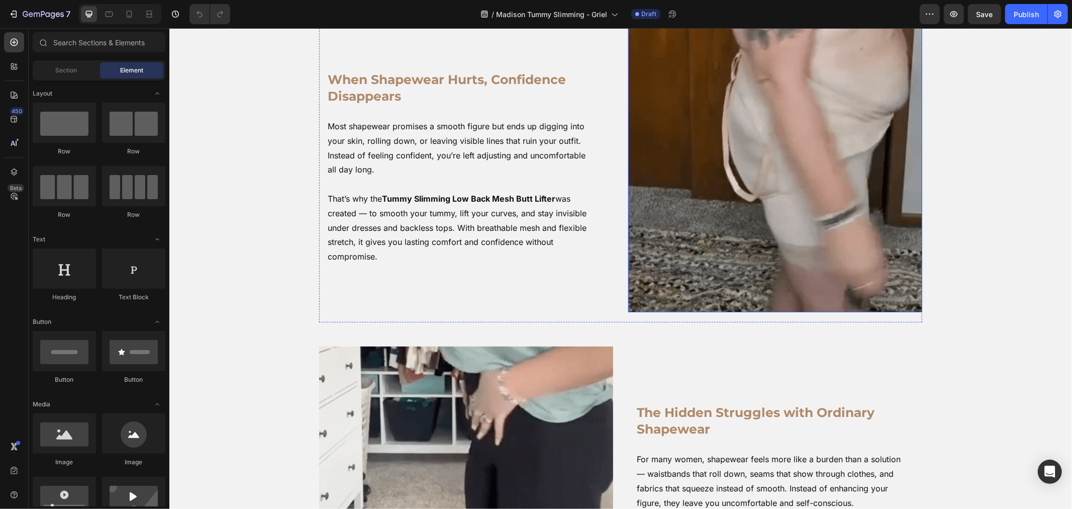
scroll to position [335, 0]
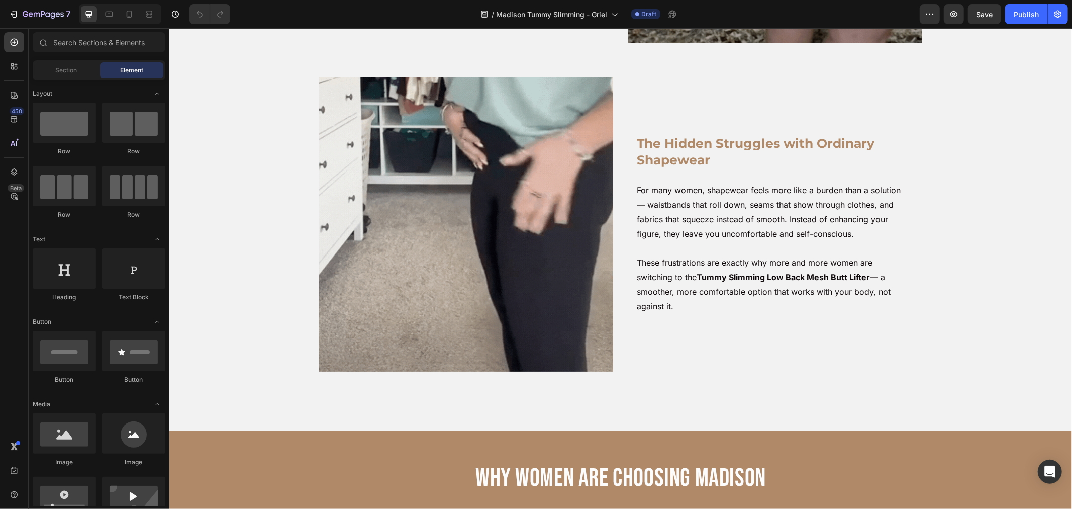
drag, startPoint x: 1071, startPoint y: 86, endPoint x: 1067, endPoint y: 113, distance: 27.5
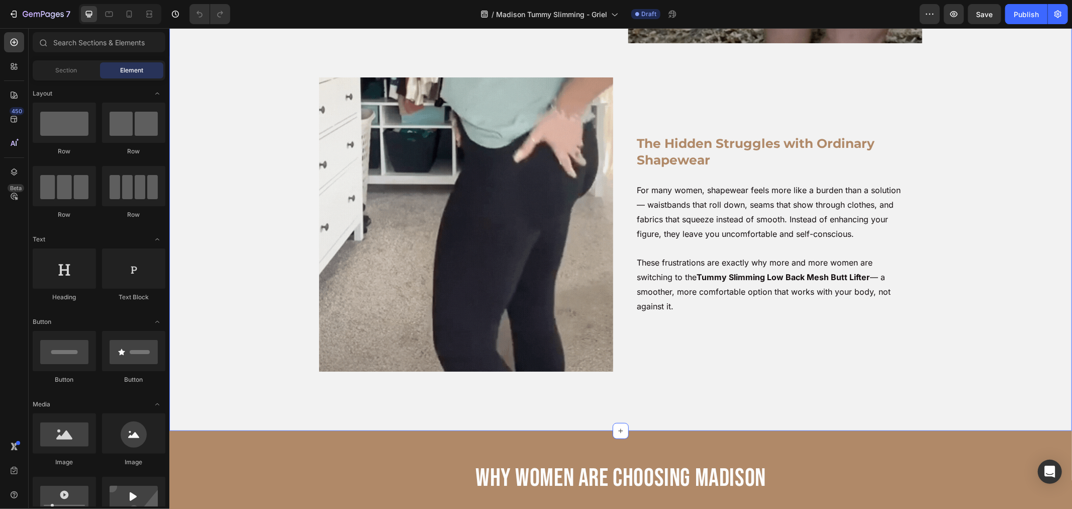
drag, startPoint x: 1062, startPoint y: 76, endPoint x: 1069, endPoint y: 73, distance: 7.2
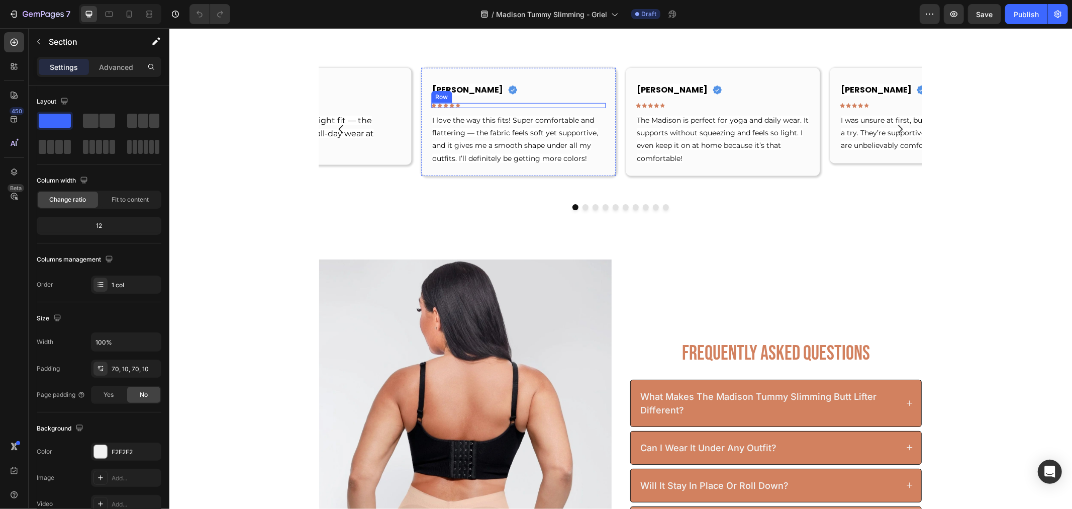
scroll to position [4080, 0]
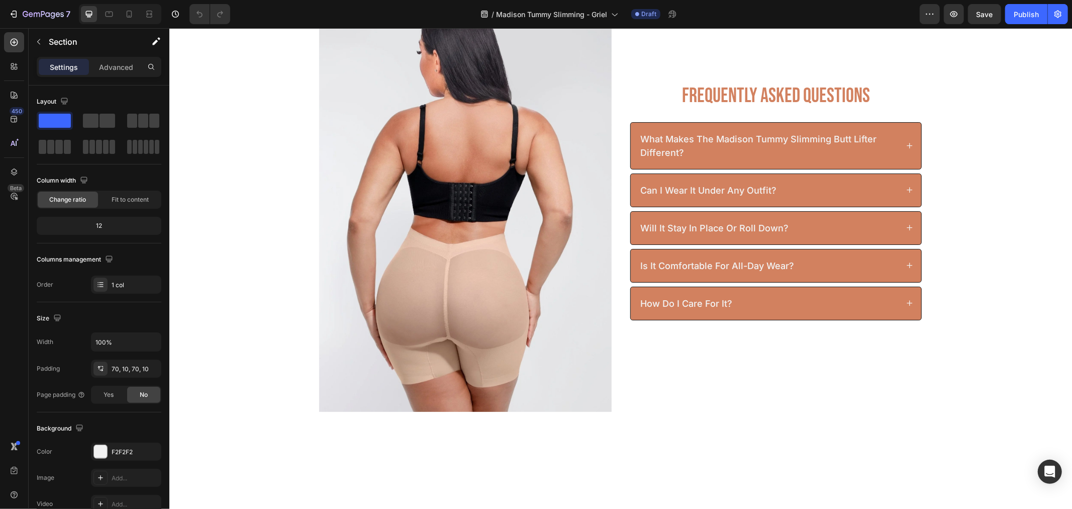
click at [524, 242] on img at bounding box center [465, 207] width 293 height 410
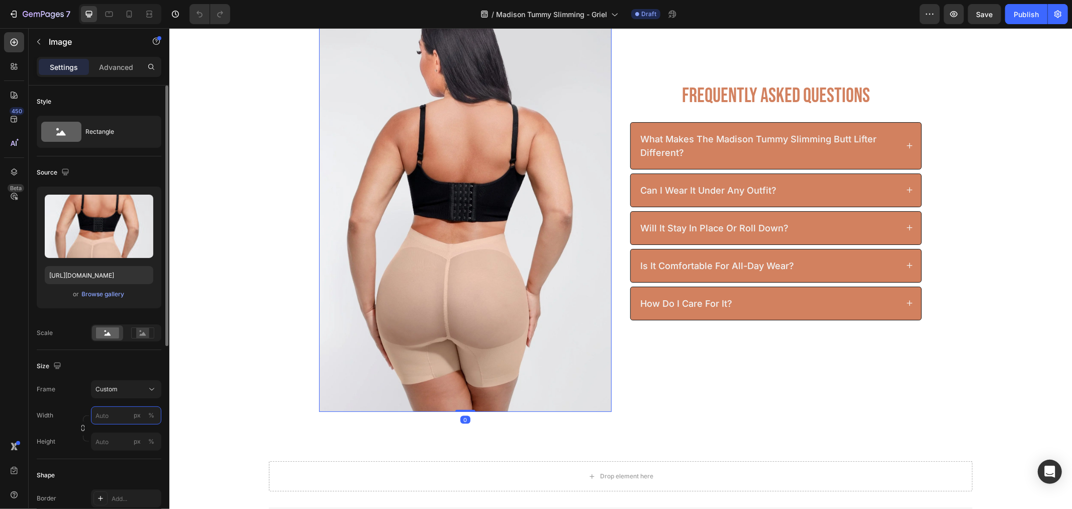
click at [97, 413] on input "px %" at bounding box center [126, 415] width 70 height 18
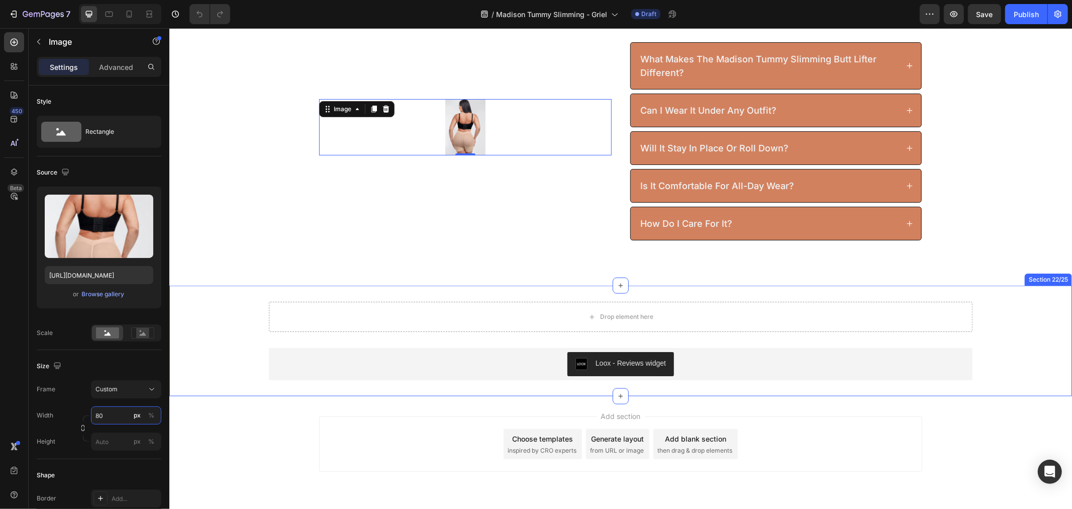
scroll to position [4055, 0]
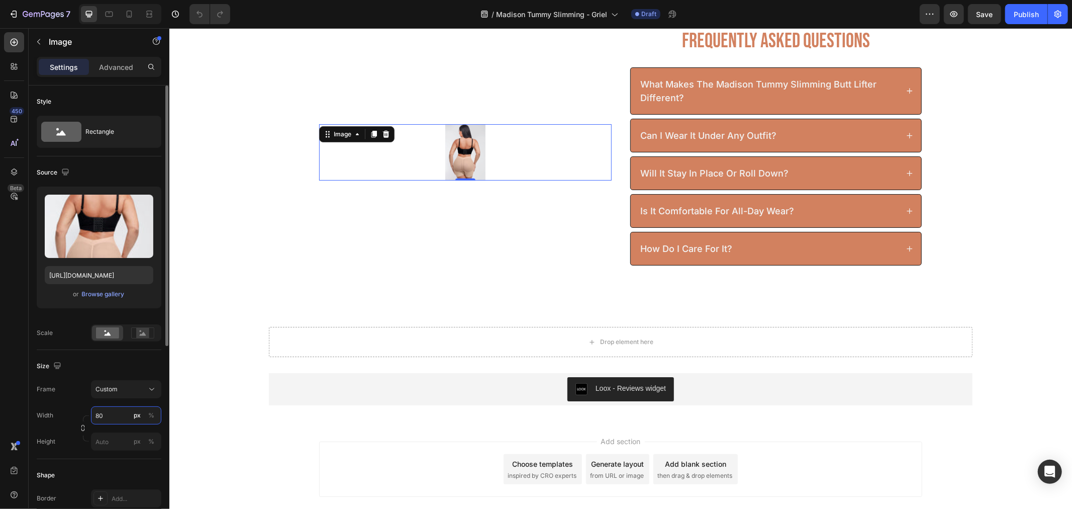
type input "8"
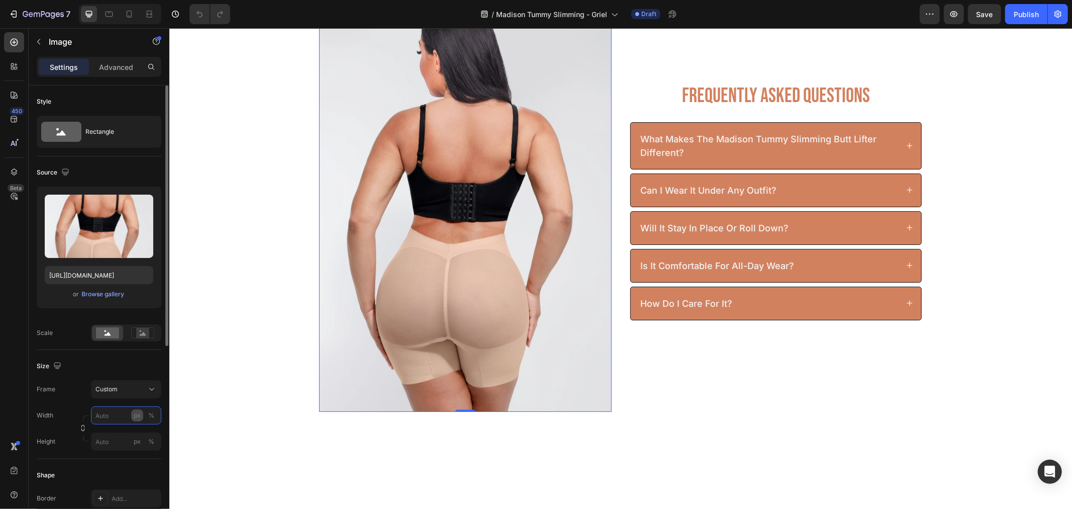
scroll to position [3957, 0]
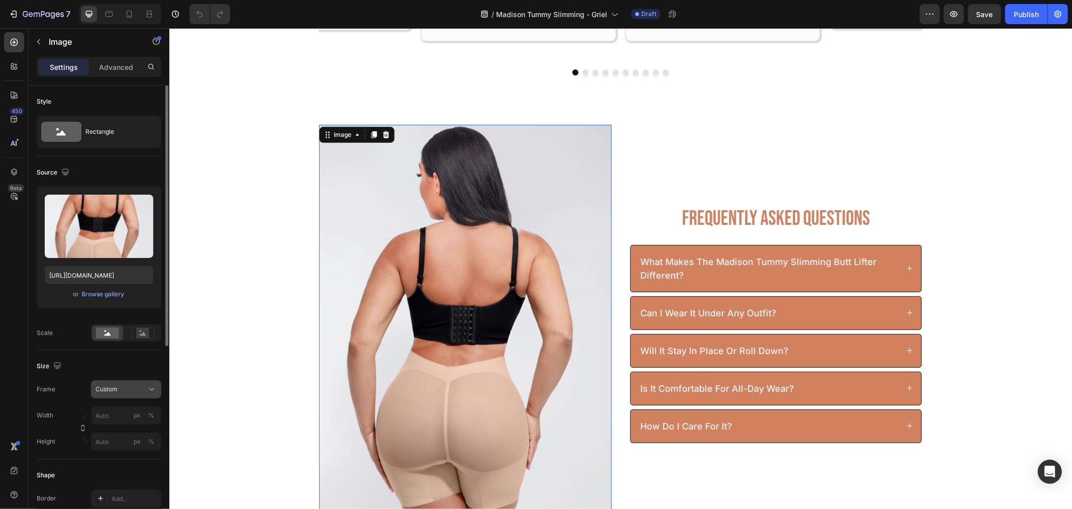
drag, startPoint x: 127, startPoint y: 387, endPoint x: 122, endPoint y: 396, distance: 9.7
click at [127, 388] on div "Custom" at bounding box center [120, 389] width 49 height 9
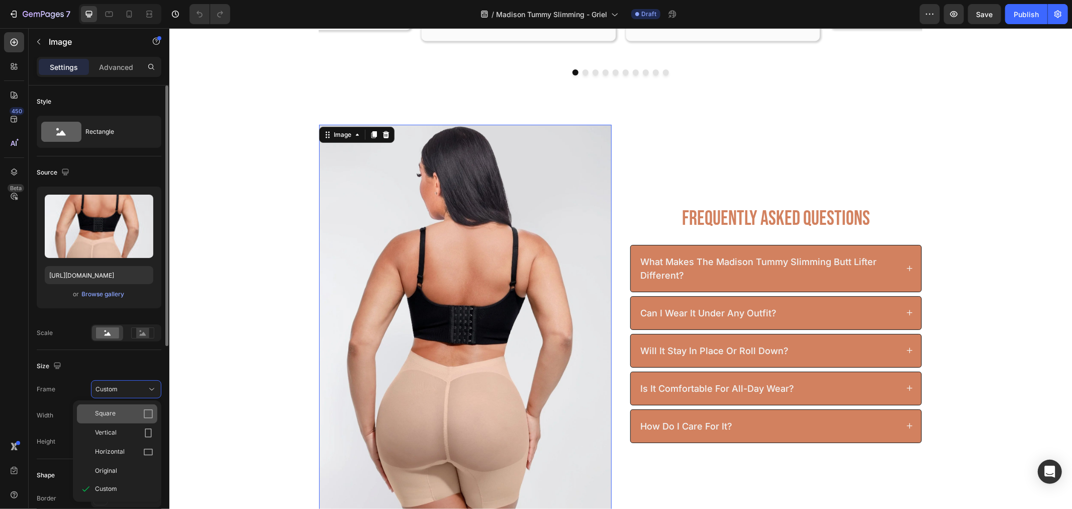
click at [121, 411] on div "Square" at bounding box center [124, 414] width 58 height 10
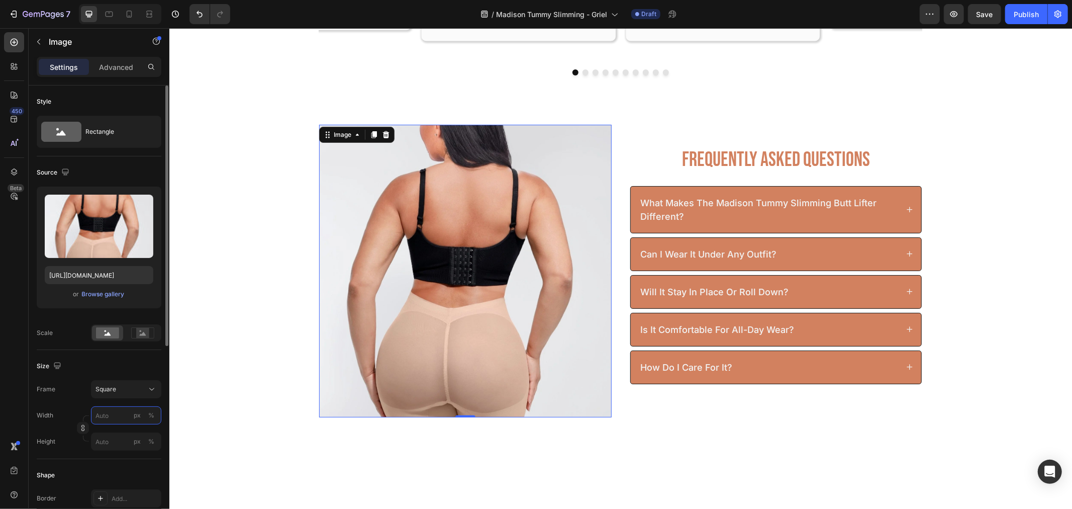
click at [115, 415] on input "px %" at bounding box center [126, 415] width 70 height 18
type input "8"
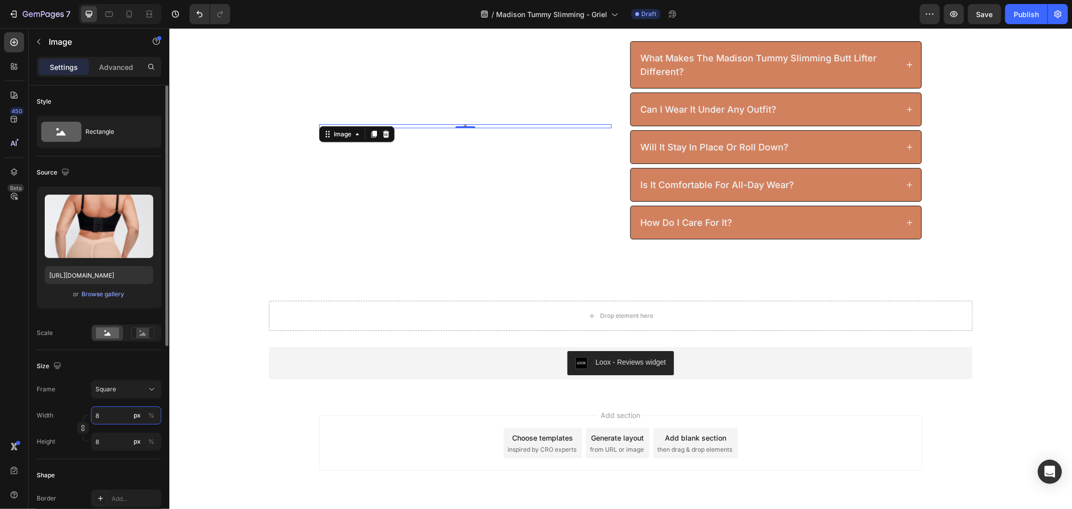
type input "80"
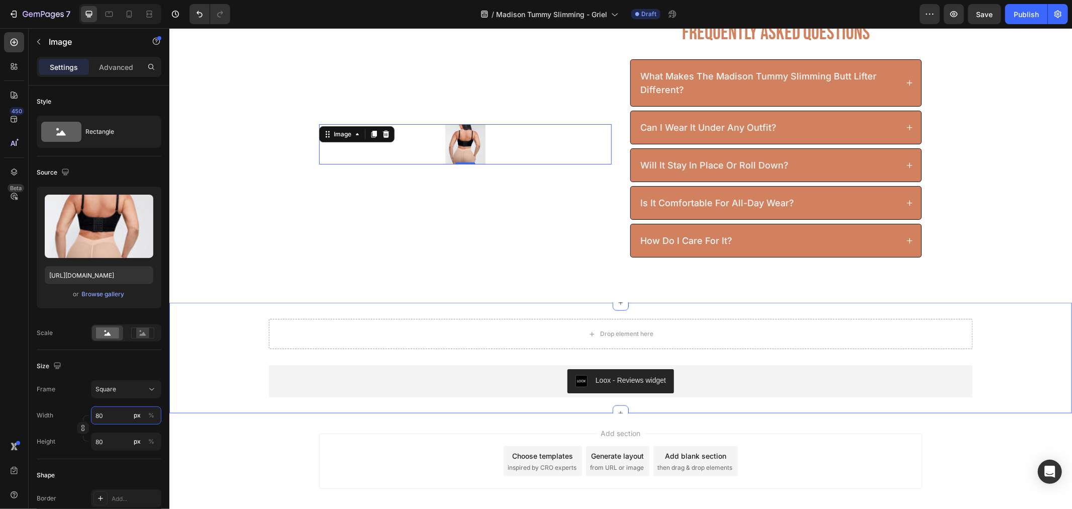
type input "8"
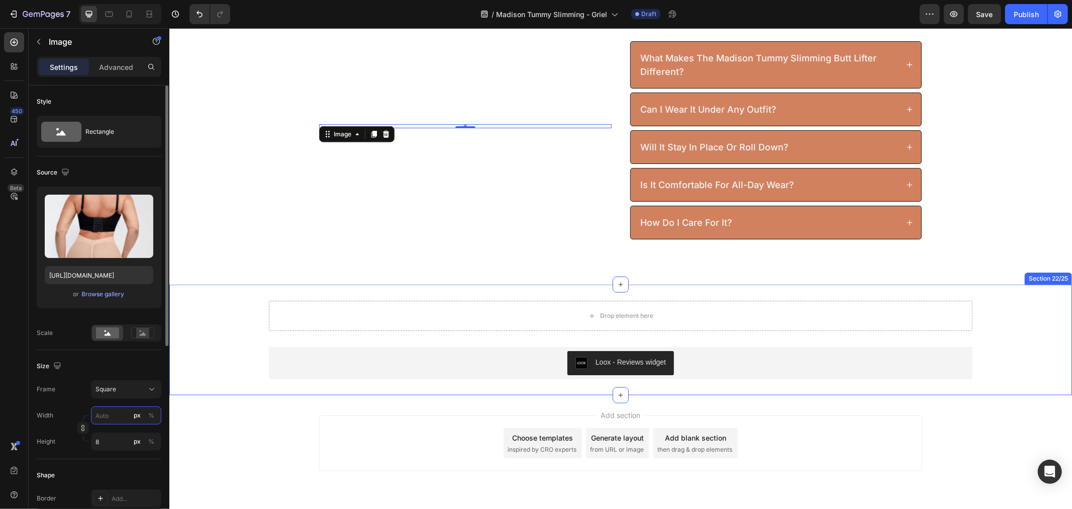
type input "="
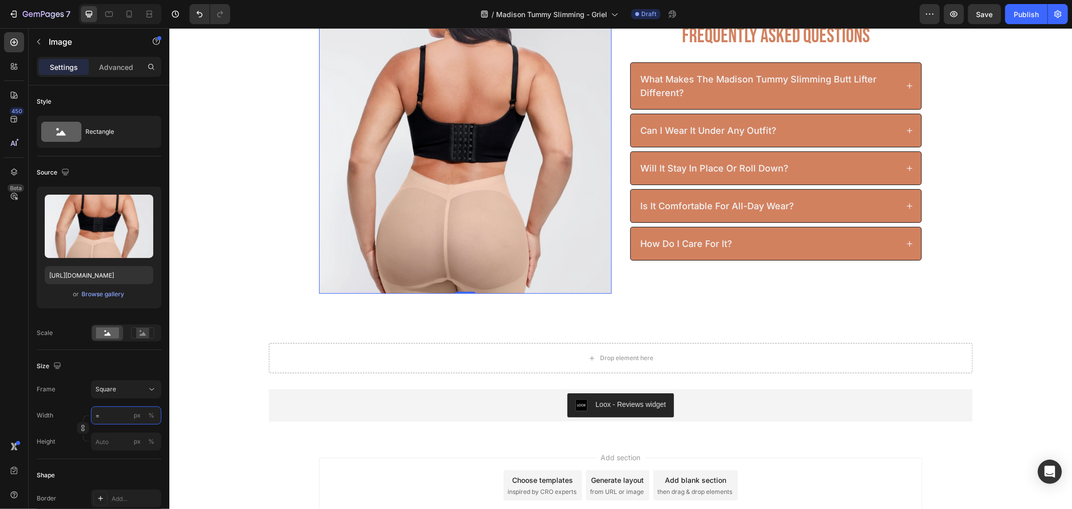
scroll to position [3957, 0]
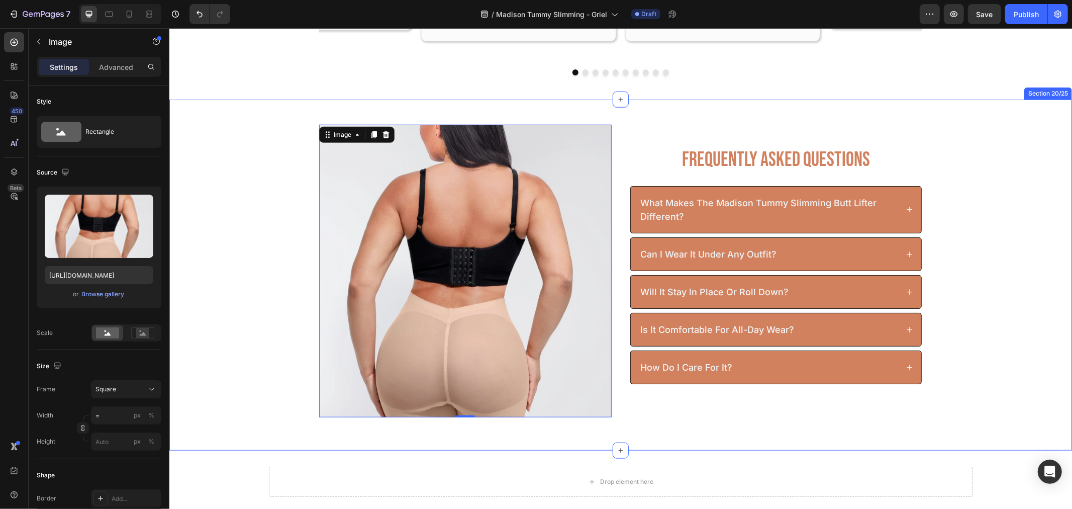
click at [256, 316] on div "Image 0 Frequently Asked Questions Heading what makes the madison tummy slimmin…" at bounding box center [620, 274] width 903 height 301
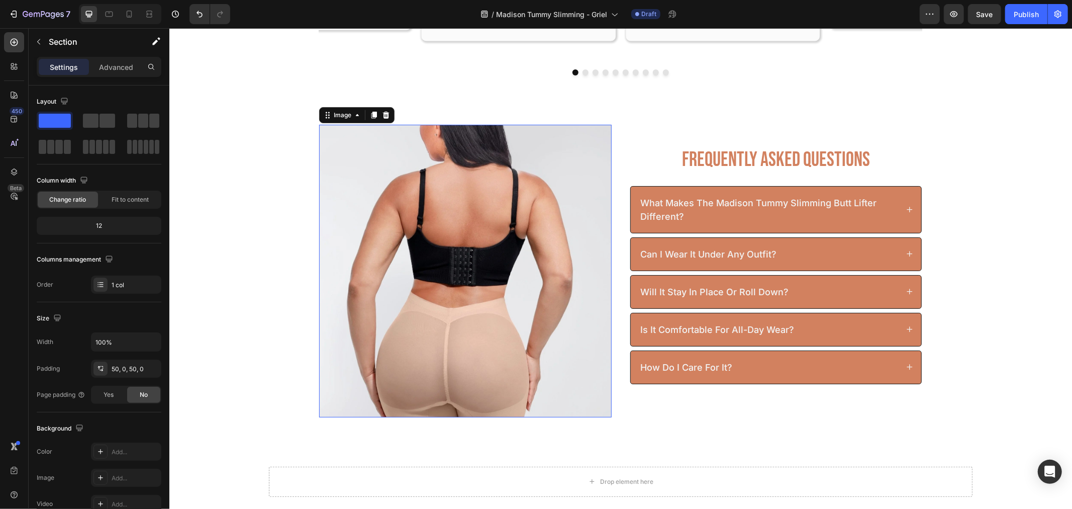
click at [439, 321] on img at bounding box center [465, 270] width 293 height 293
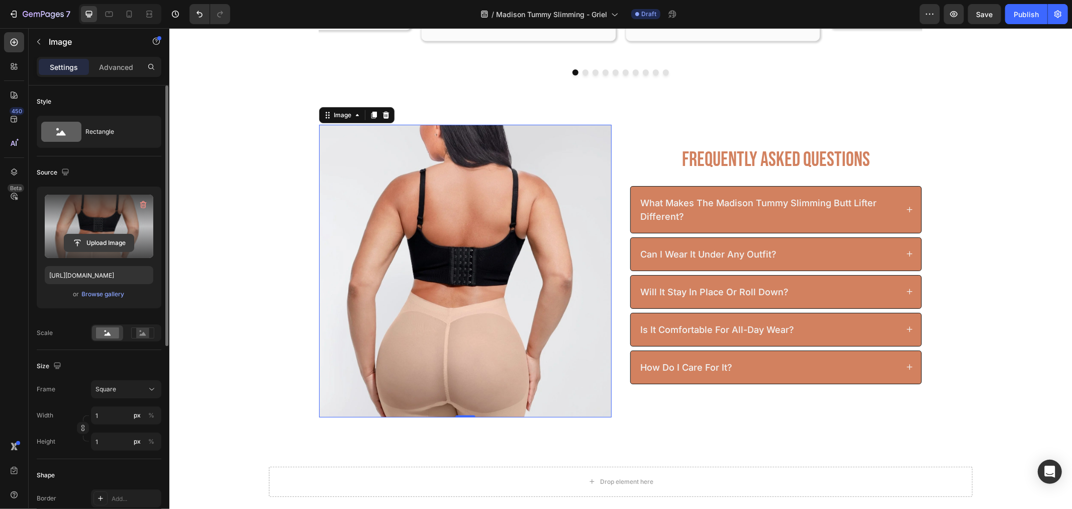
click at [101, 242] on input "file" at bounding box center [98, 242] width 69 height 17
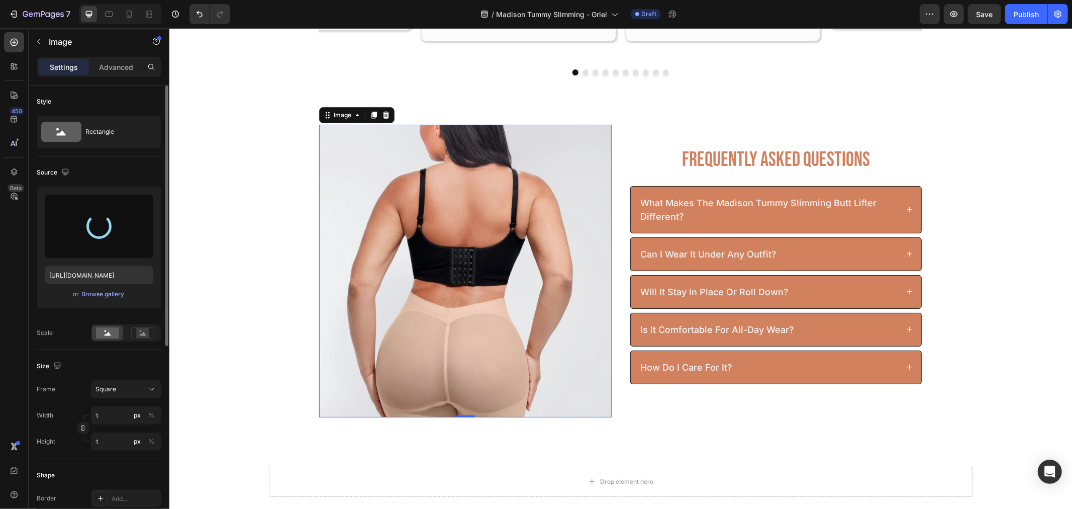
type input "https://cdn.shopify.com/s/files/1/0904/4852/7742/files/gempages_582946572971541…"
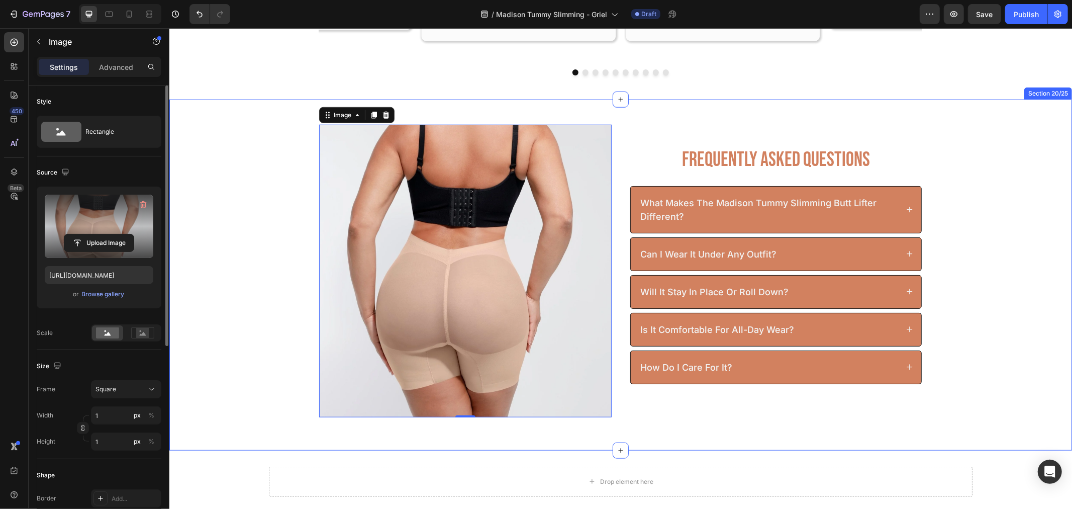
click at [982, 410] on div "Image 0 Frequently Asked Questions Heading what makes the madison tummy slimmin…" at bounding box center [620, 274] width 903 height 301
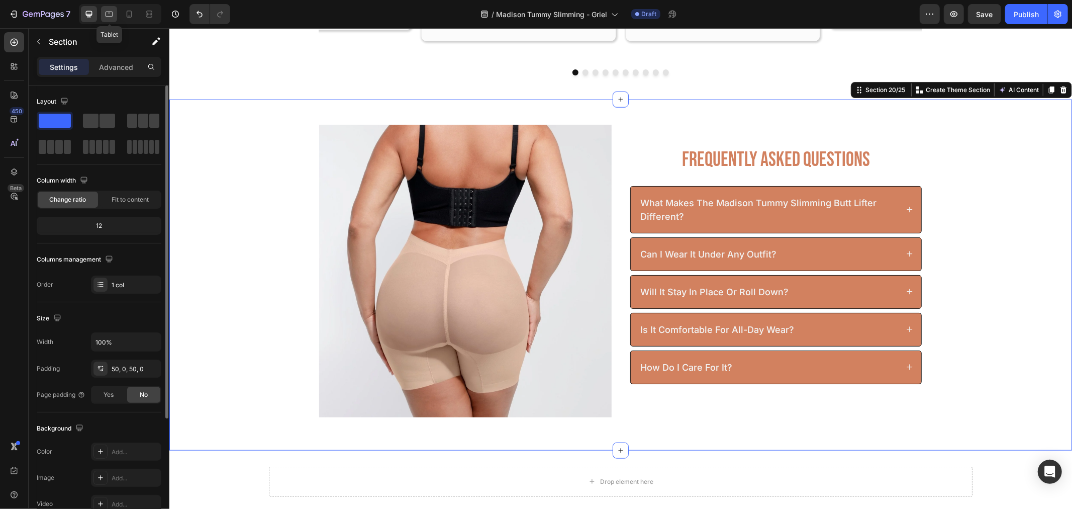
click at [109, 10] on icon at bounding box center [109, 14] width 10 height 10
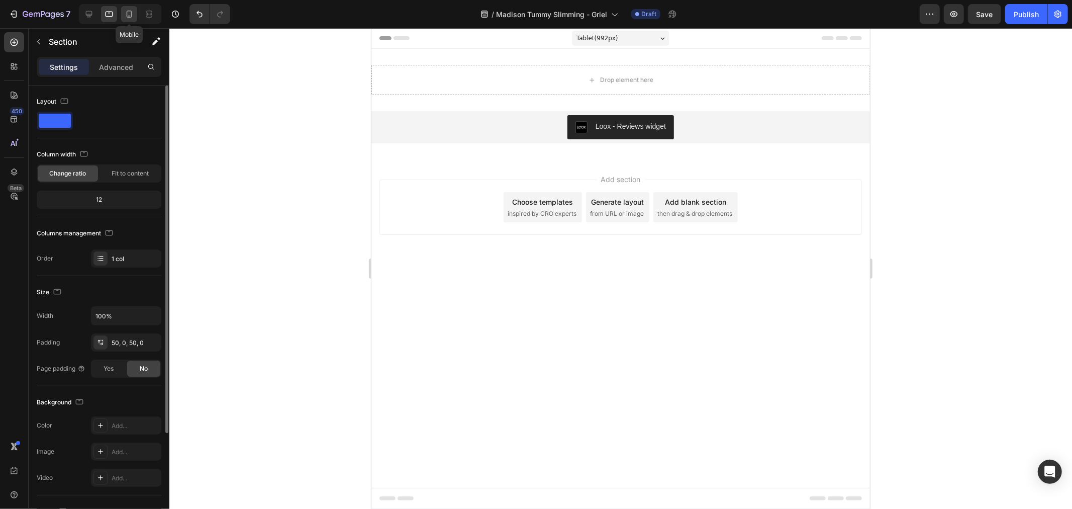
click at [126, 11] on icon at bounding box center [129, 14] width 10 height 10
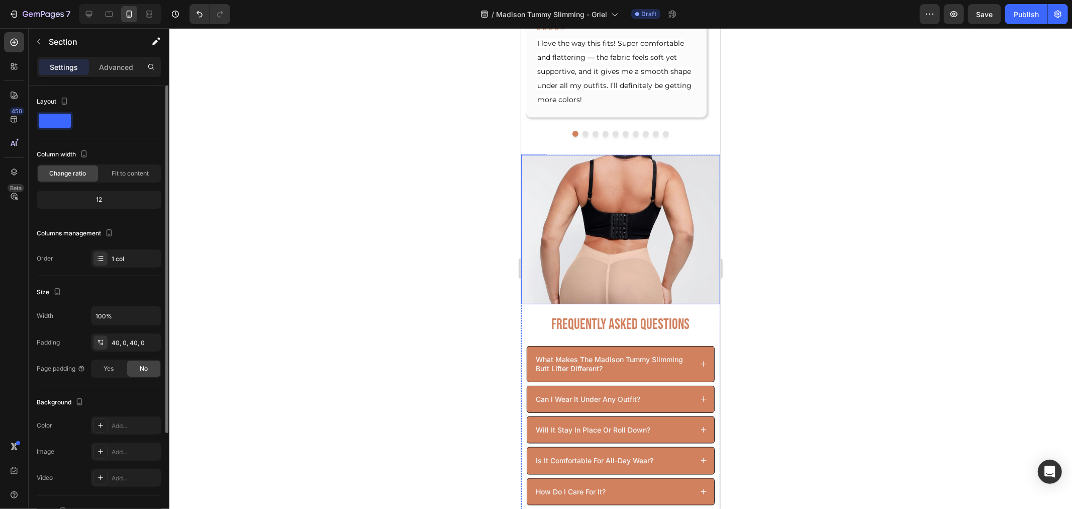
scroll to position [4384, 0]
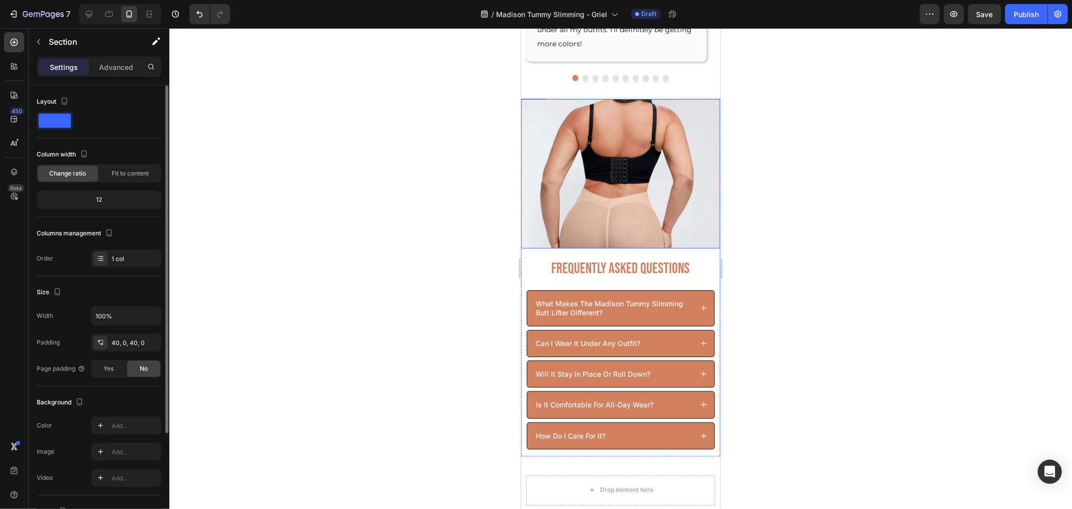
drag, startPoint x: 586, startPoint y: 183, endPoint x: 580, endPoint y: 182, distance: 5.6
click at [585, 183] on img at bounding box center [620, 173] width 199 height 149
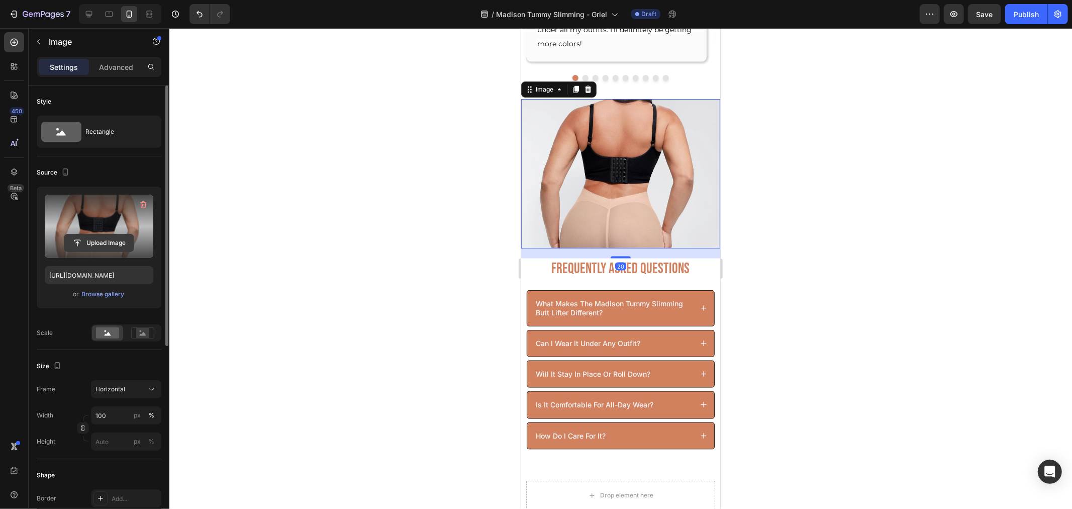
click at [101, 242] on input "file" at bounding box center [98, 242] width 69 height 17
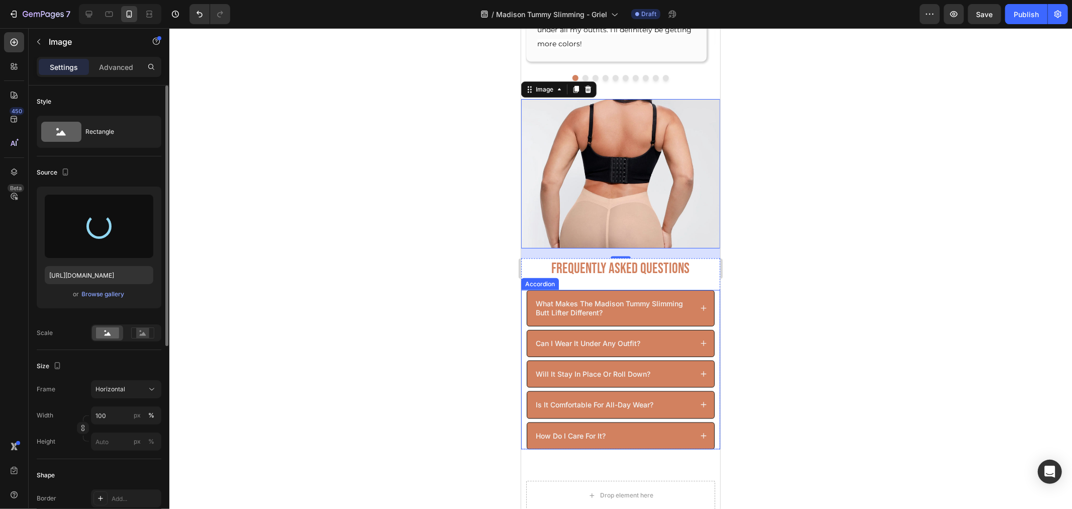
type input "https://cdn.shopify.com/s/files/1/0904/4852/7742/files/gempages_582946572971541…"
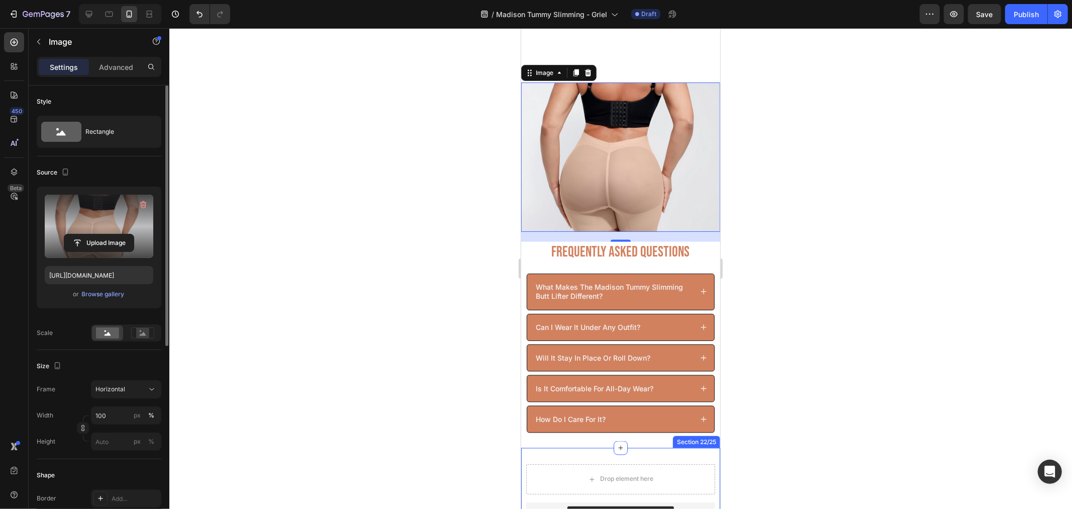
scroll to position [4552, 0]
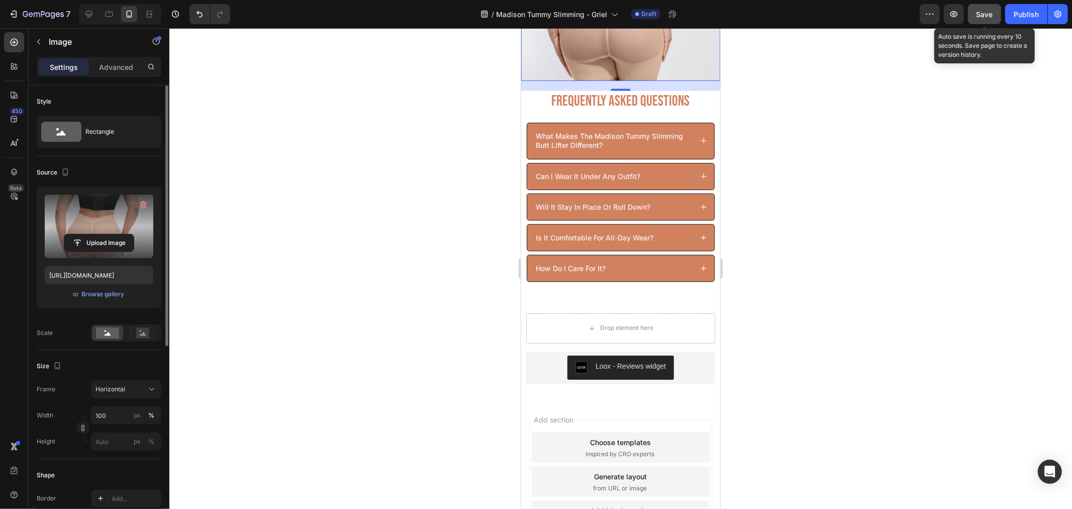
click at [983, 12] on span "Save" at bounding box center [985, 14] width 17 height 9
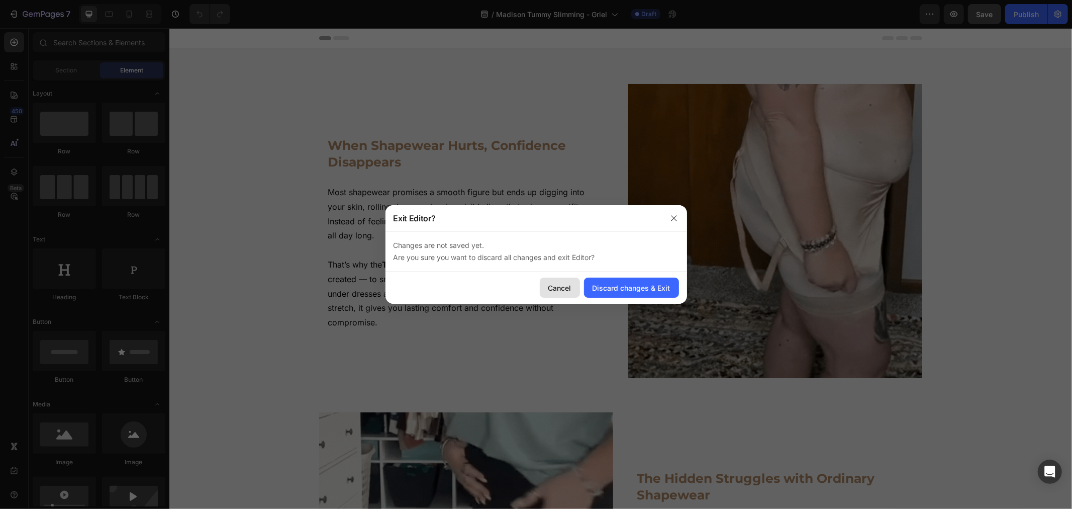
drag, startPoint x: 581, startPoint y: 297, endPoint x: 563, endPoint y: 292, distance: 18.8
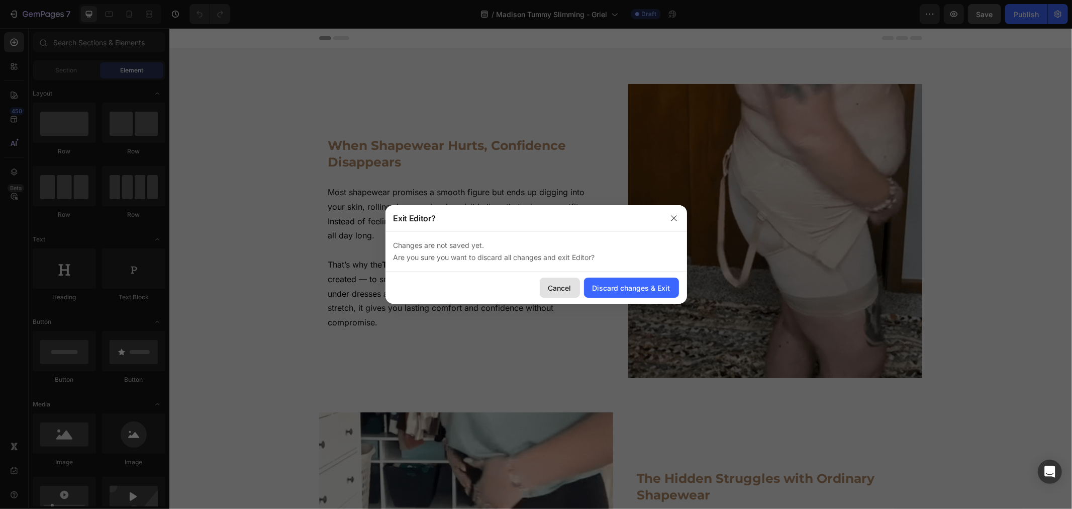
click at [576, 297] on div "Cancel Discard changes & Exit" at bounding box center [537, 287] width 302 height 32
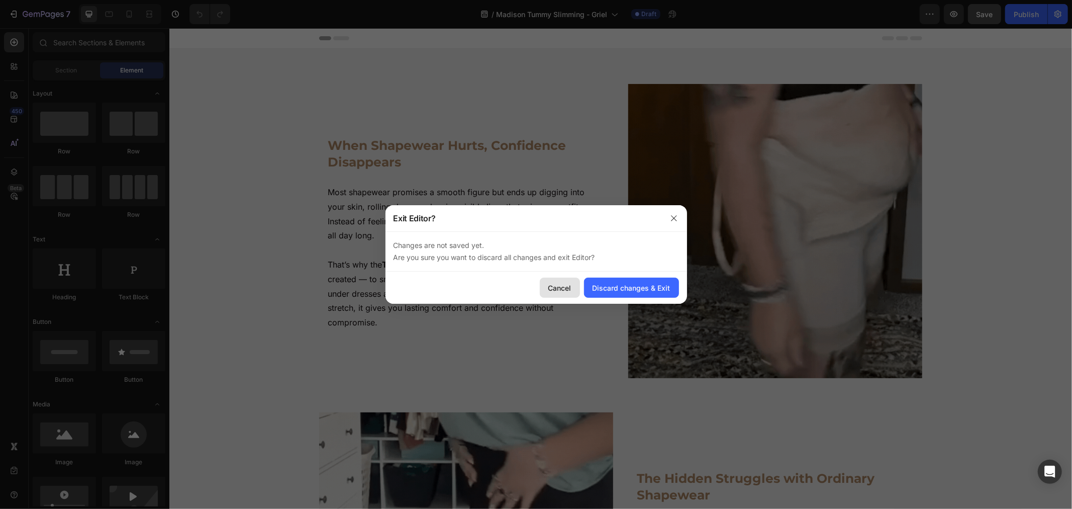
click at [563, 292] on div "Cancel" at bounding box center [559, 288] width 23 height 11
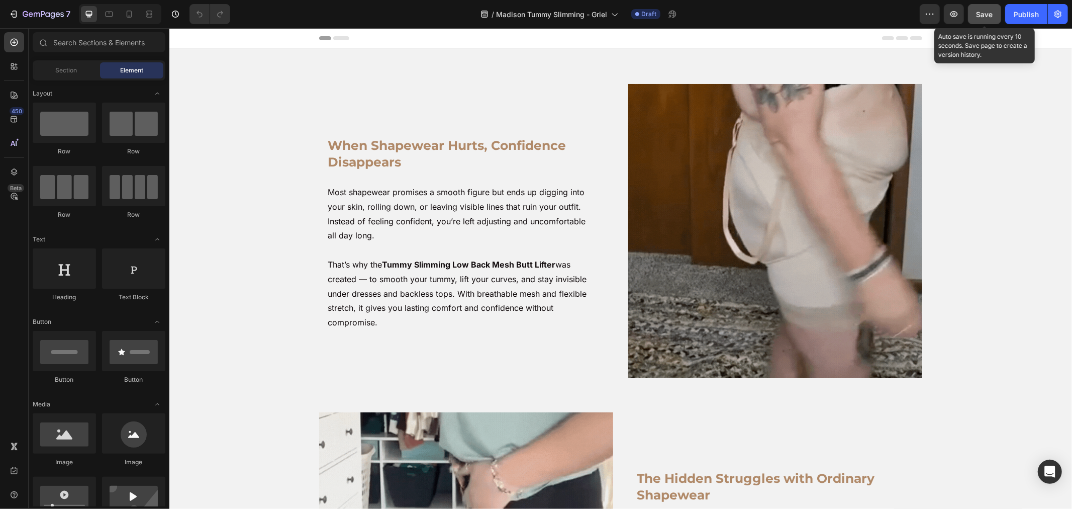
click at [977, 17] on span "Save" at bounding box center [985, 14] width 17 height 9
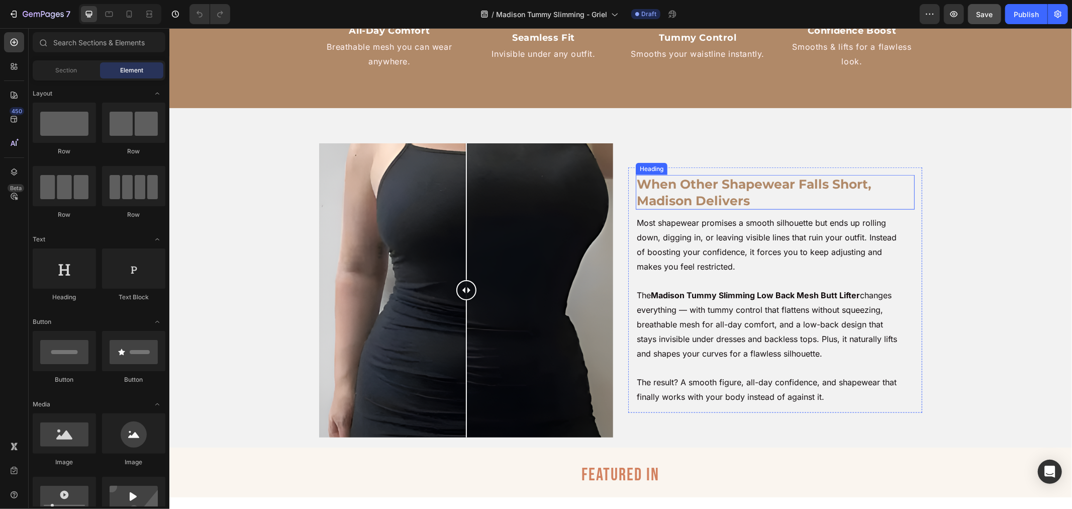
scroll to position [893, 0]
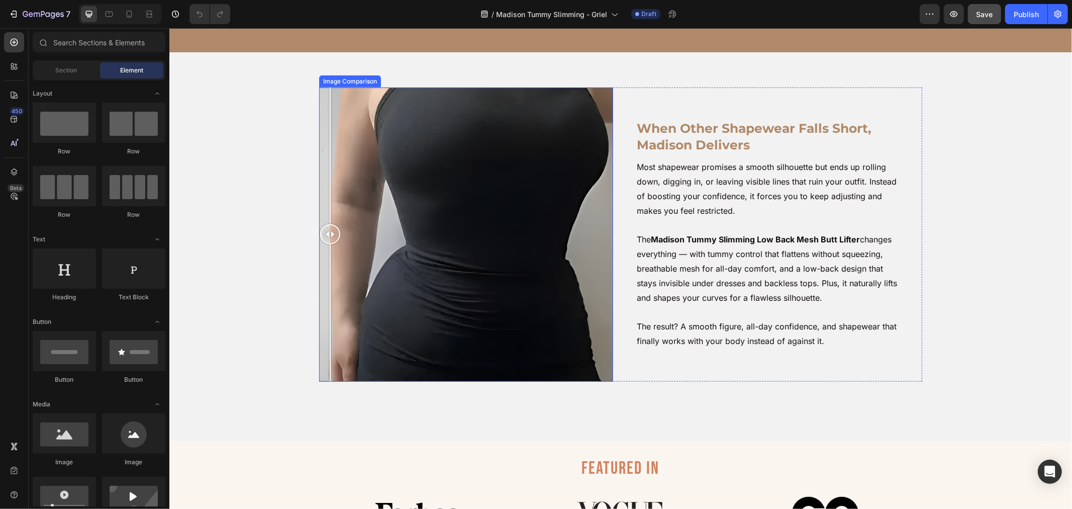
click at [321, 217] on div at bounding box center [466, 234] width 294 height 294
drag, startPoint x: 461, startPoint y: 255, endPoint x: 458, endPoint y: 241, distance: 14.0
click at [463, 247] on div at bounding box center [466, 234] width 294 height 294
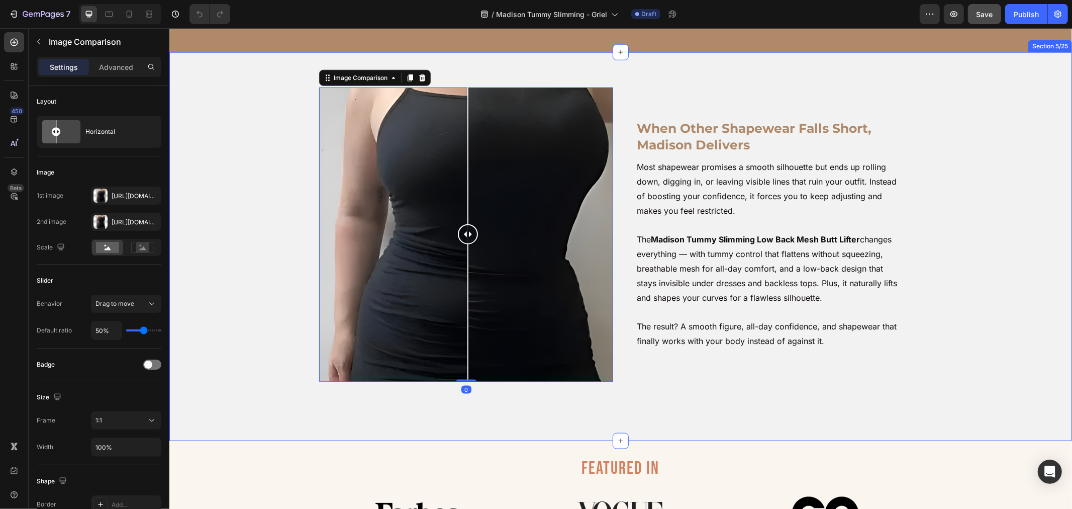
click at [949, 229] on div "When Other Shapewear Falls Short, Madison Delivers Heading Most shapewear promi…" at bounding box center [620, 246] width 893 height 318
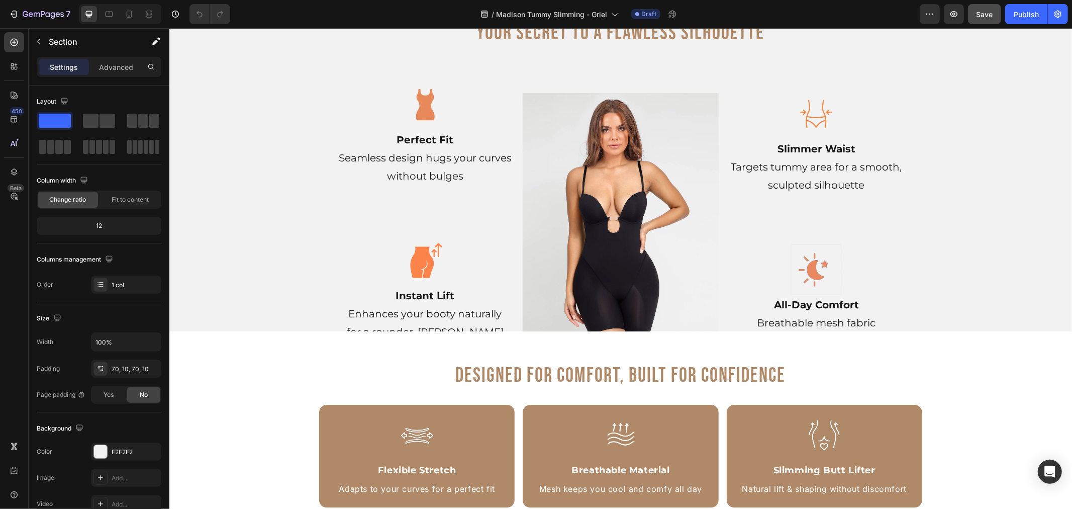
scroll to position [2681, 0]
